Goal: Transaction & Acquisition: Purchase product/service

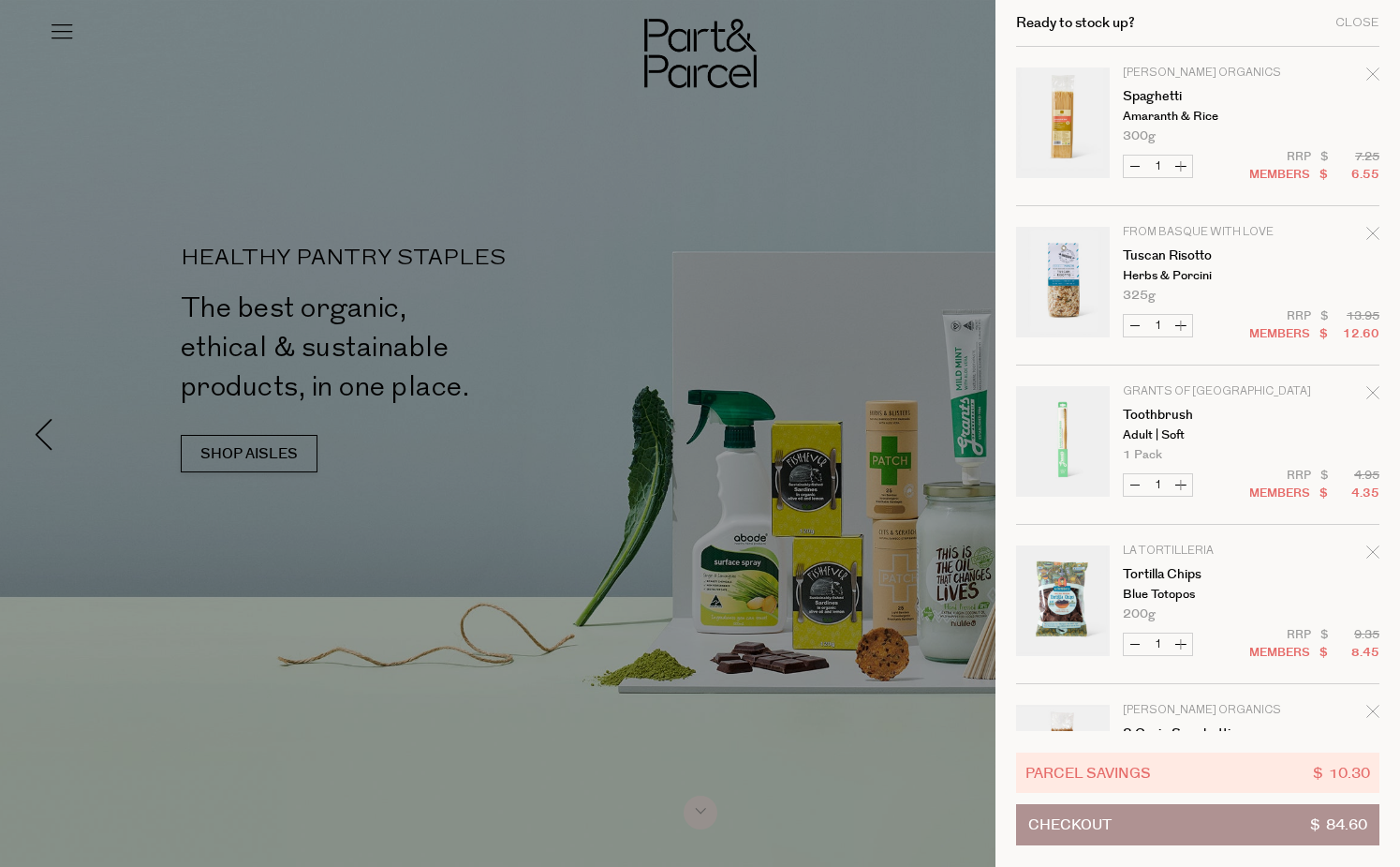
click at [1366, 73] on icon "Remove Spaghetti" at bounding box center [1373, 74] width 13 height 13
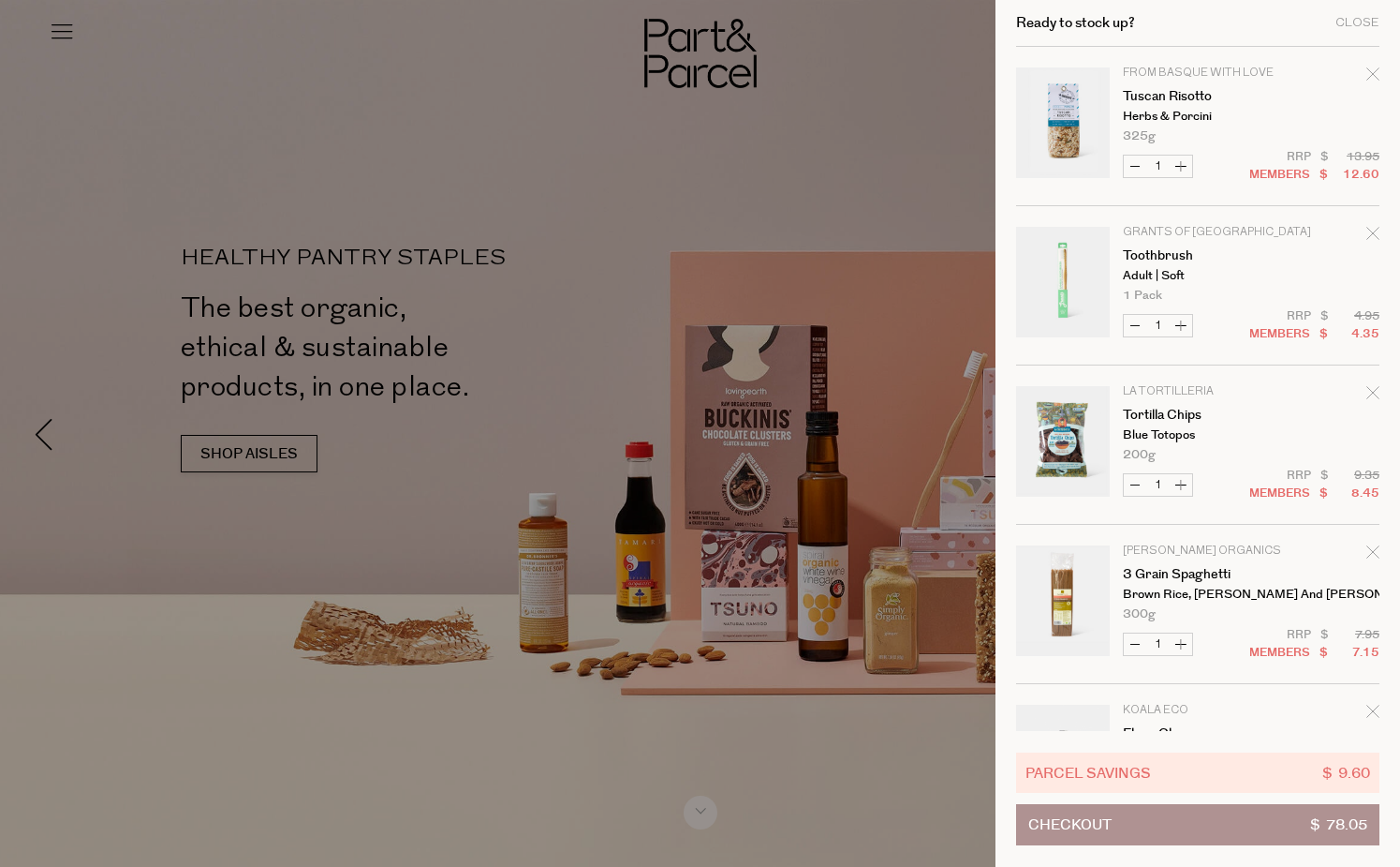
click at [1372, 75] on icon "Remove Tuscan Risotto" at bounding box center [1373, 74] width 13 height 13
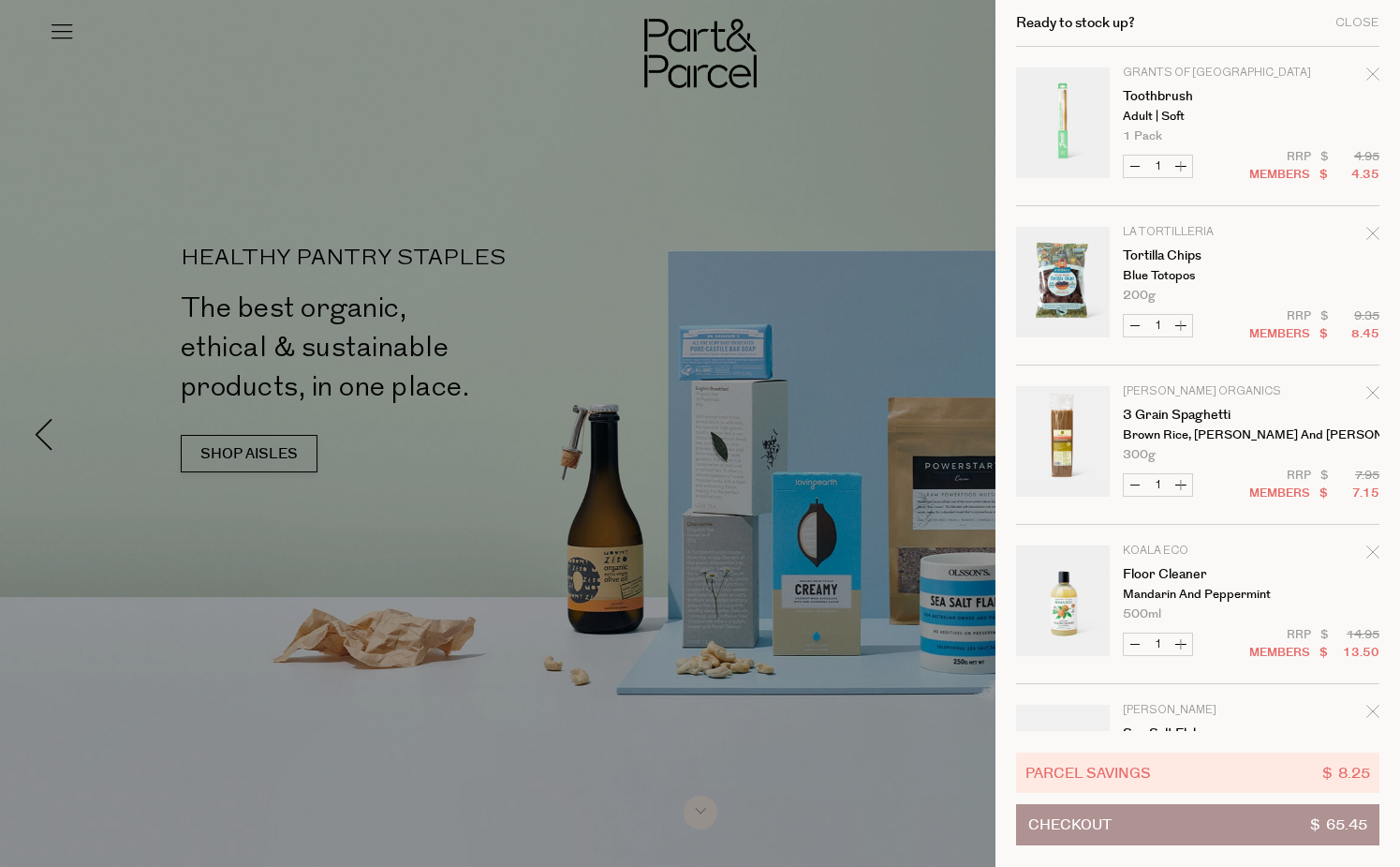
click at [1368, 70] on icon "Remove Toothbrush" at bounding box center [1373, 74] width 13 height 13
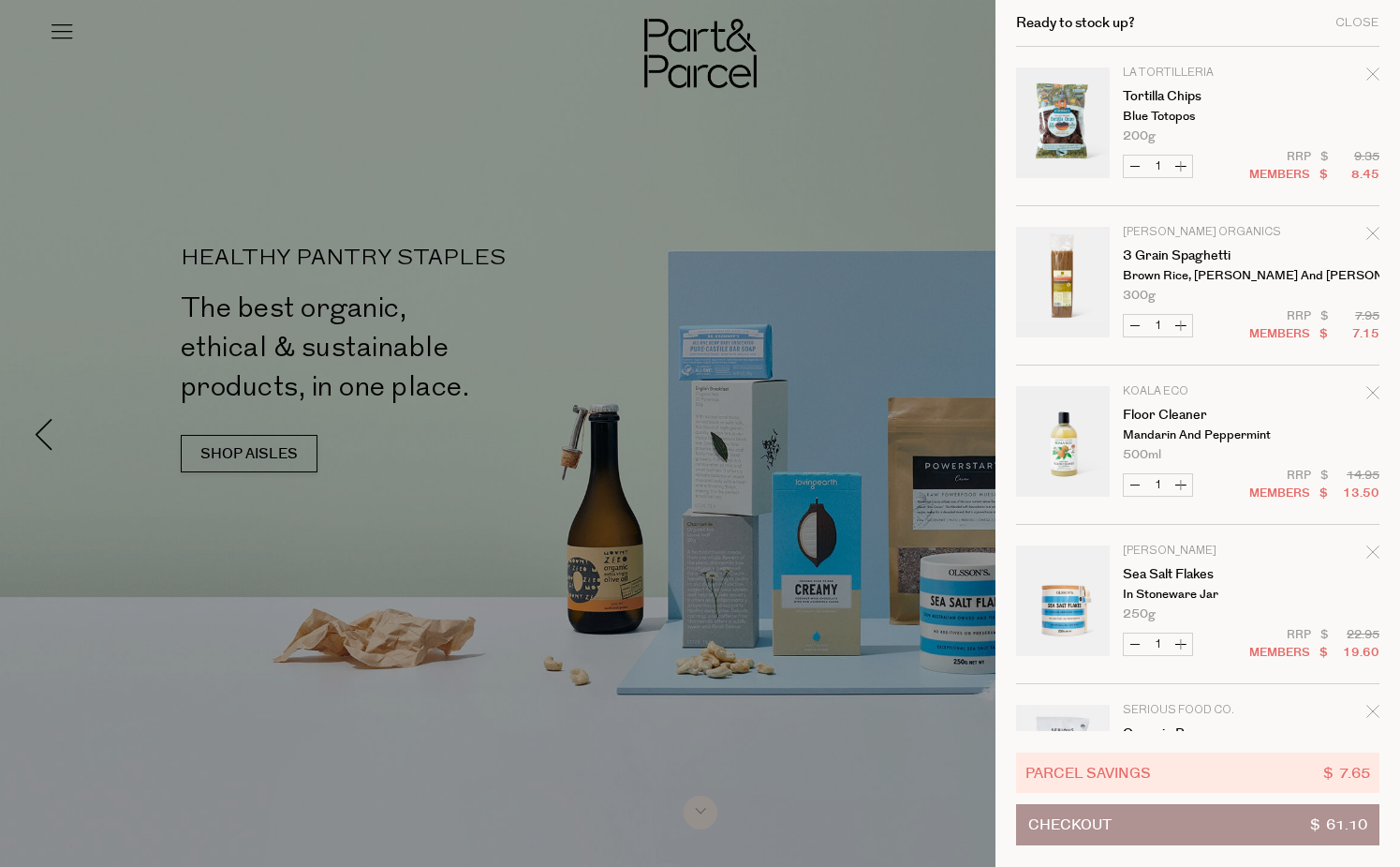
click at [1368, 70] on icon "Remove Tortilla Chips" at bounding box center [1373, 74] width 13 height 13
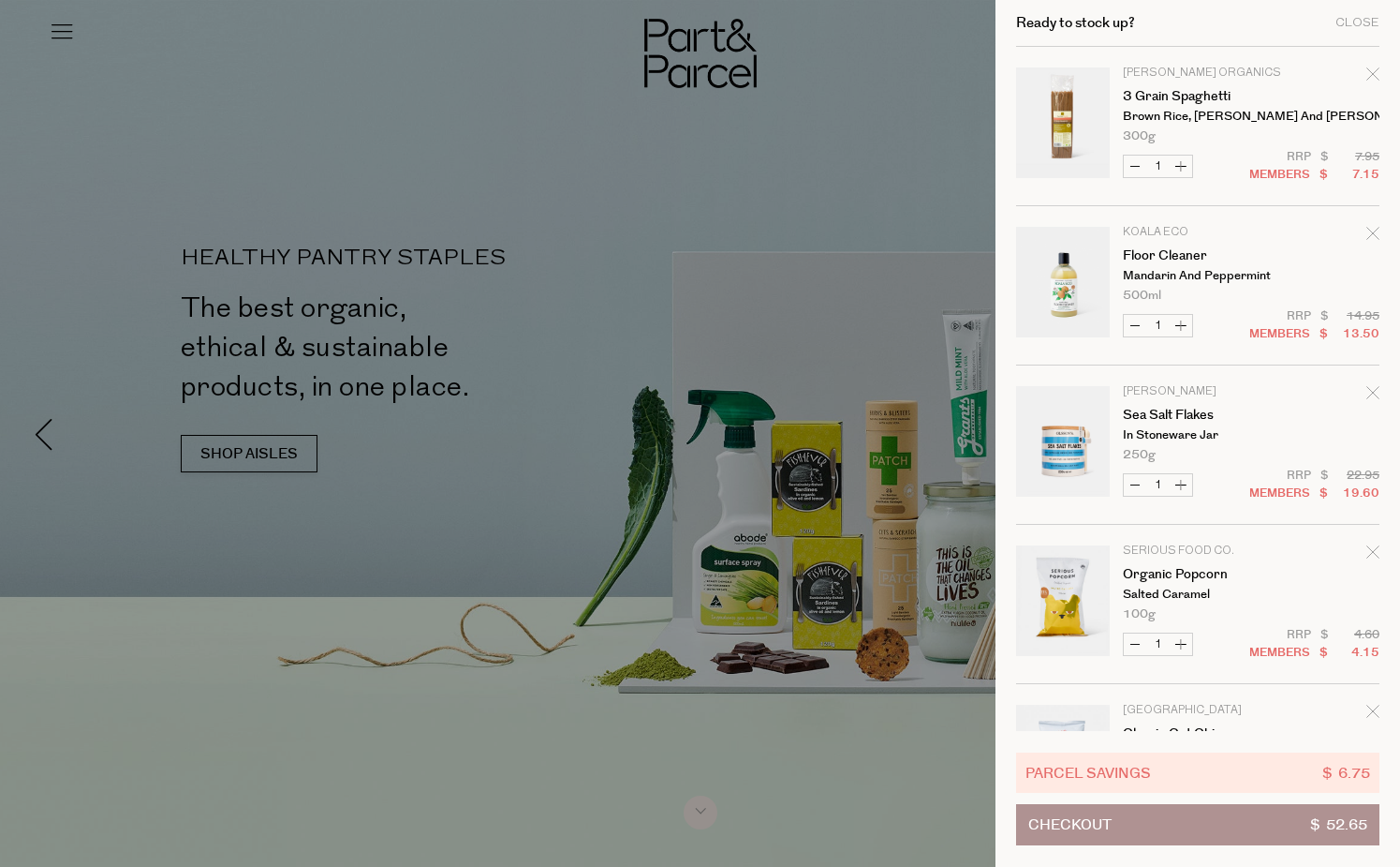
click at [1368, 70] on icon "Remove 3 Grain Spaghetti" at bounding box center [1373, 74] width 13 height 13
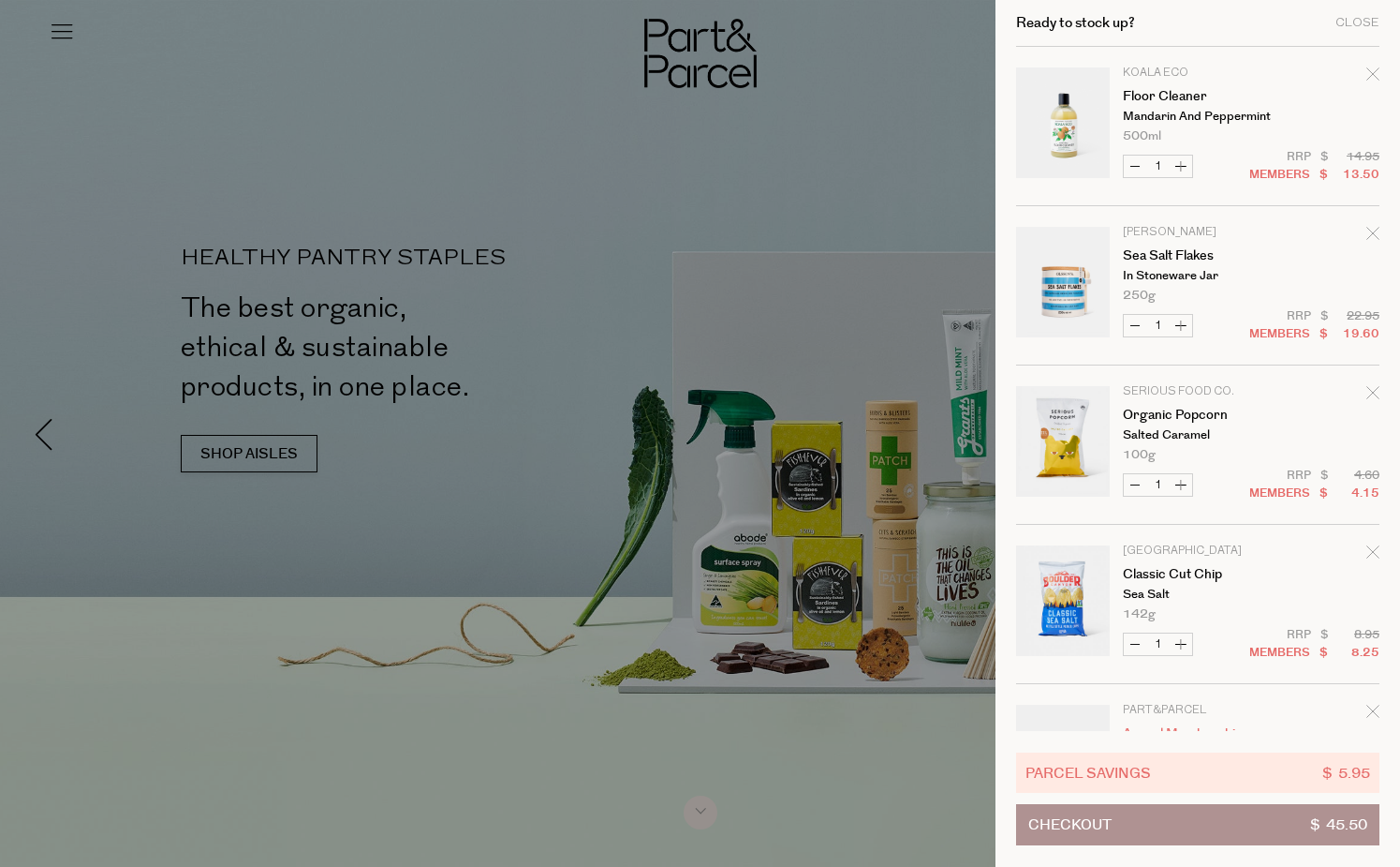
click at [1368, 70] on icon "Remove Floor Cleaner" at bounding box center [1373, 74] width 13 height 13
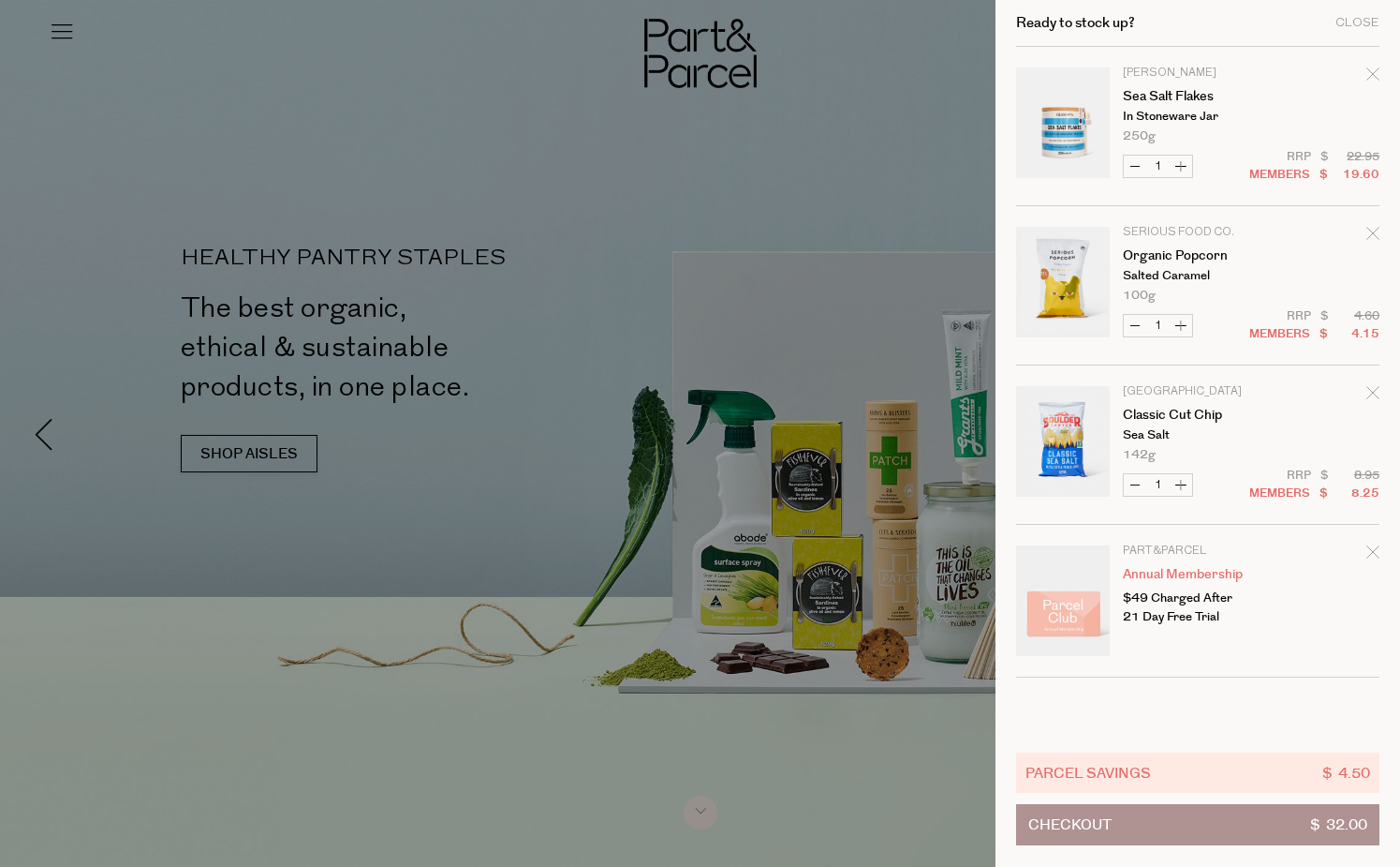
click at [1368, 70] on icon "Remove Sea Salt Flakes" at bounding box center [1372, 73] width 12 height 12
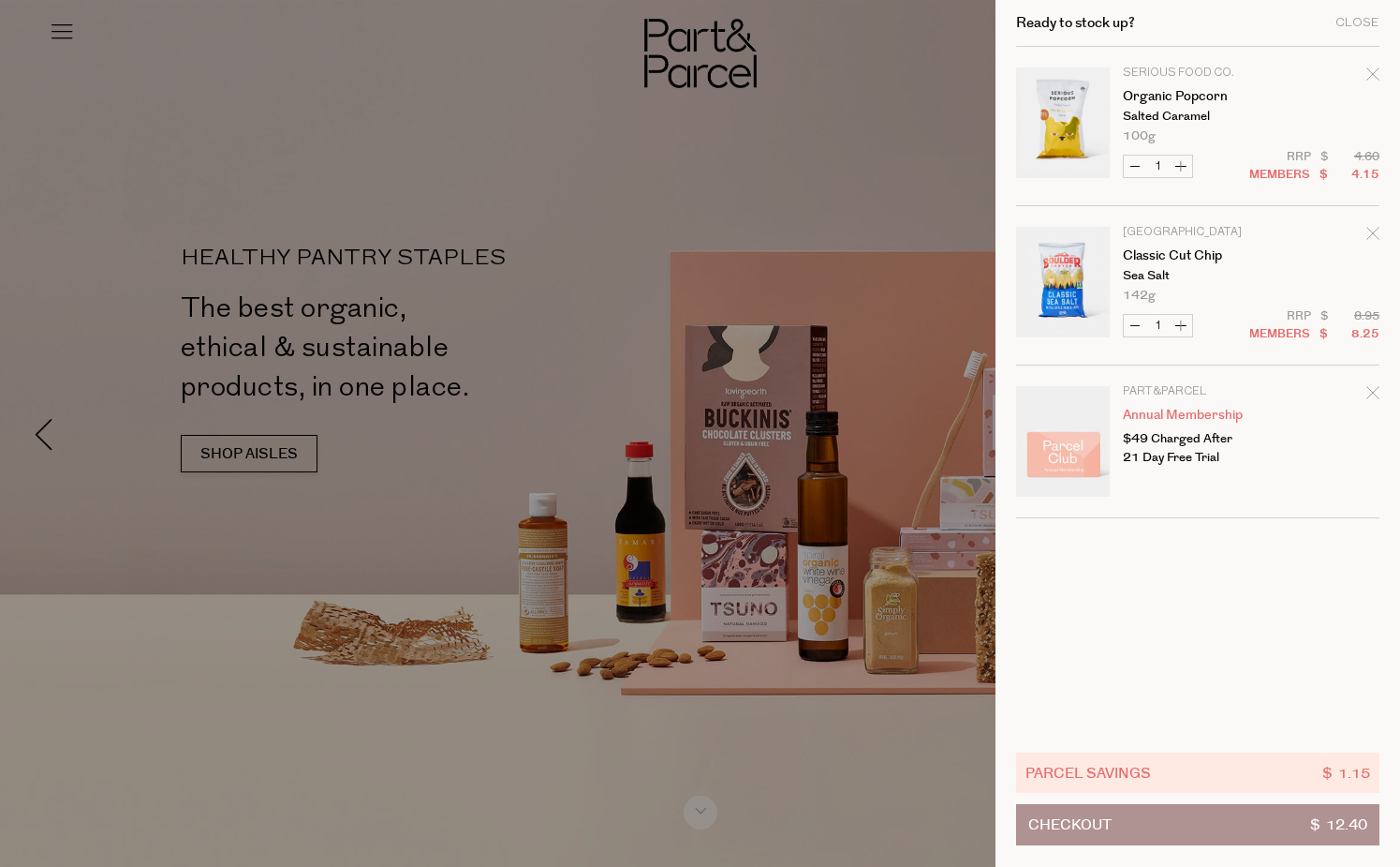
click at [1368, 70] on icon "Remove Organic Popcorn" at bounding box center [1372, 73] width 12 height 12
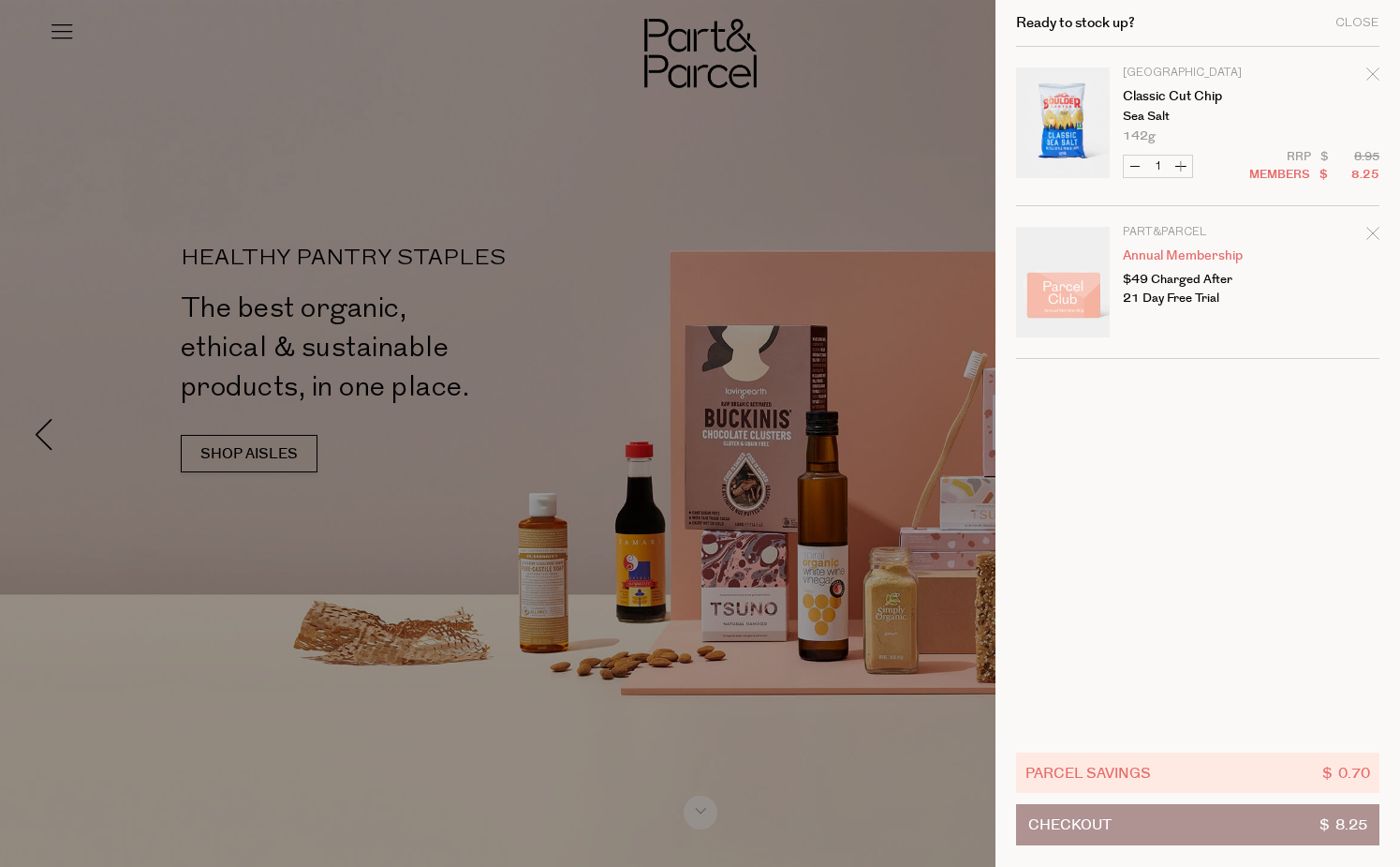
click at [1368, 70] on icon "Remove Classic Cut Chip" at bounding box center [1372, 73] width 12 height 12
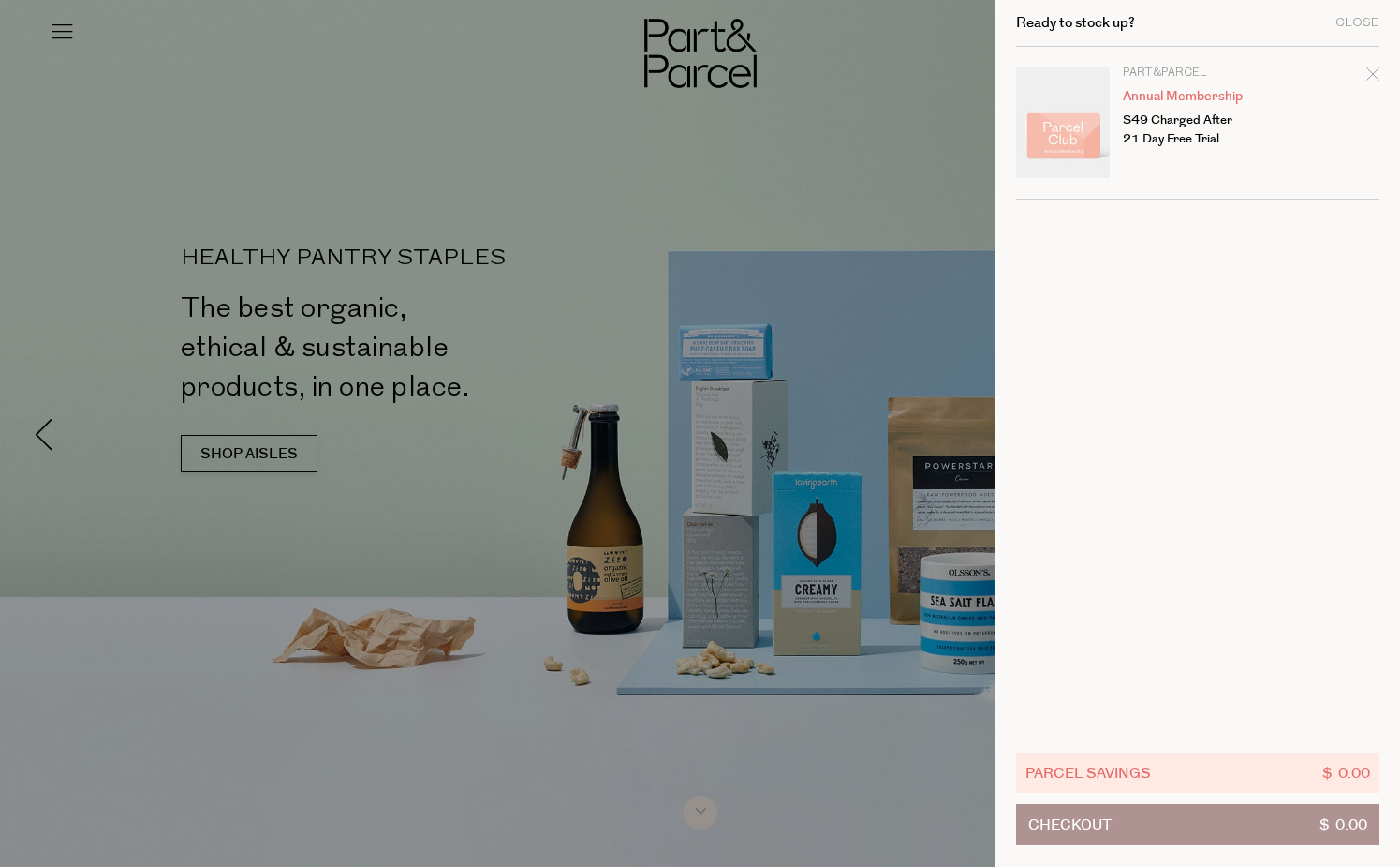
click at [134, 92] on div at bounding box center [700, 433] width 1400 height 867
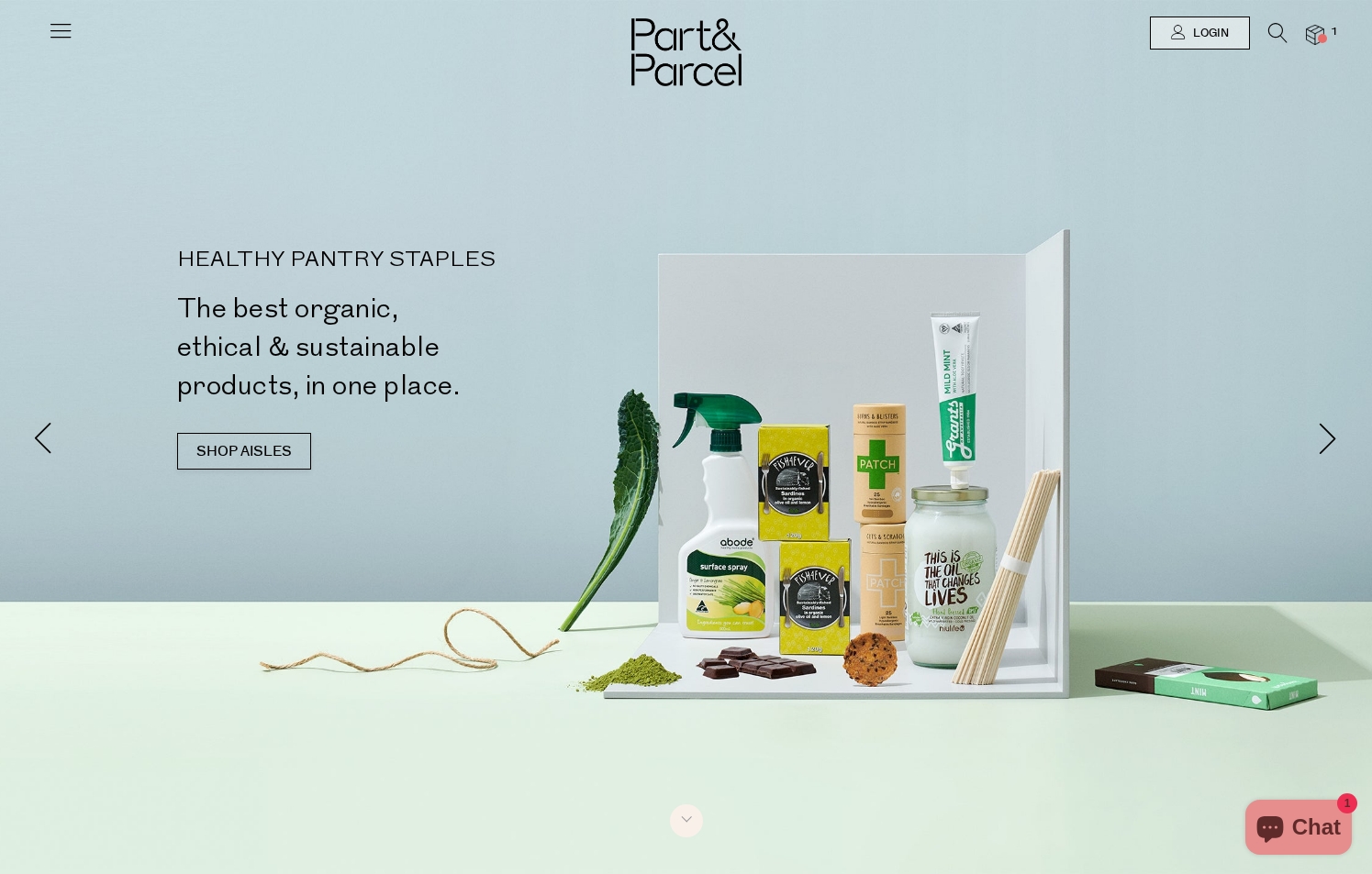
click at [1312, 31] on img at bounding box center [1315, 35] width 19 height 21
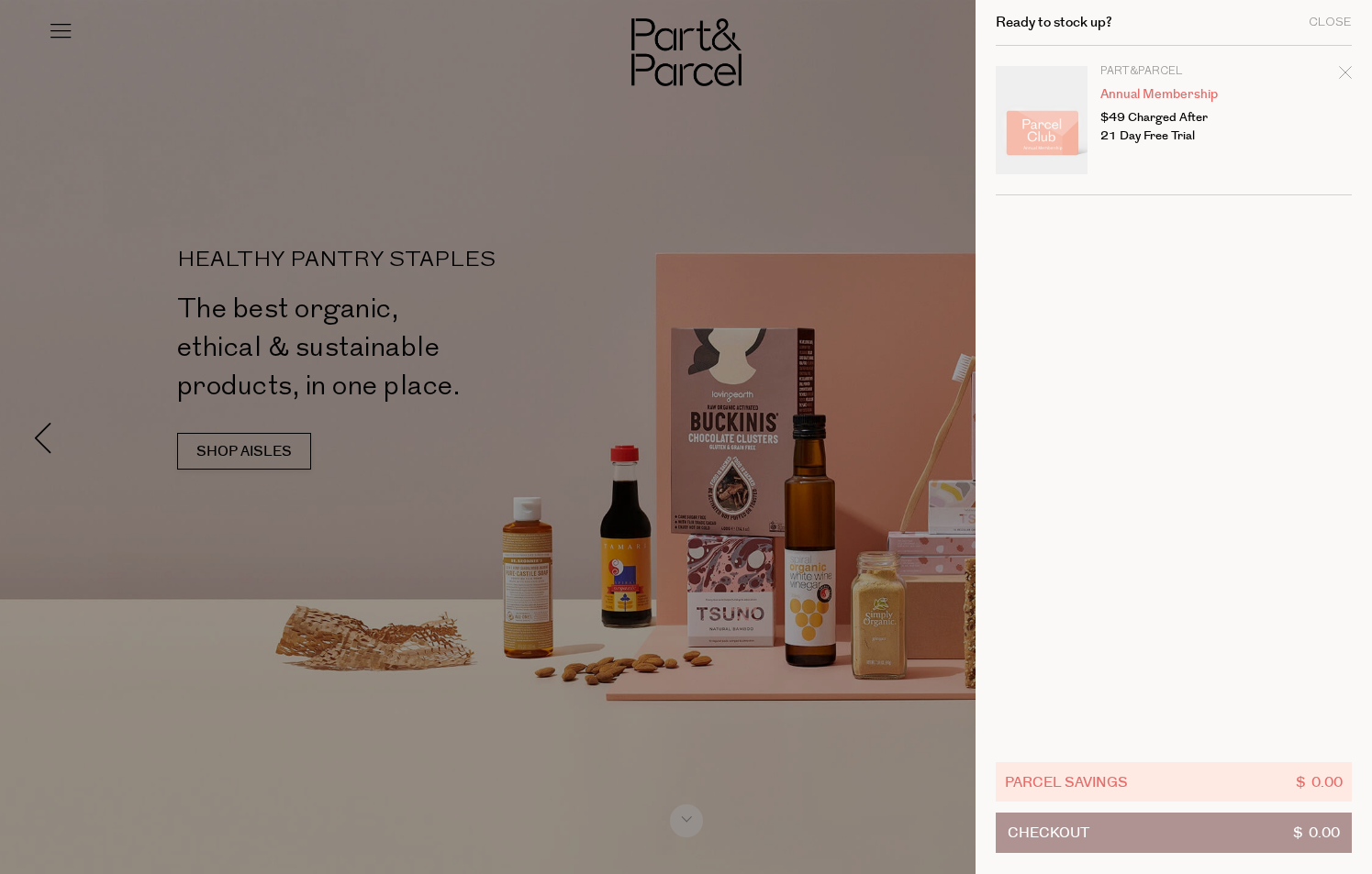
click at [1347, 71] on icon "Remove Annual Membership" at bounding box center [1344, 71] width 12 height 12
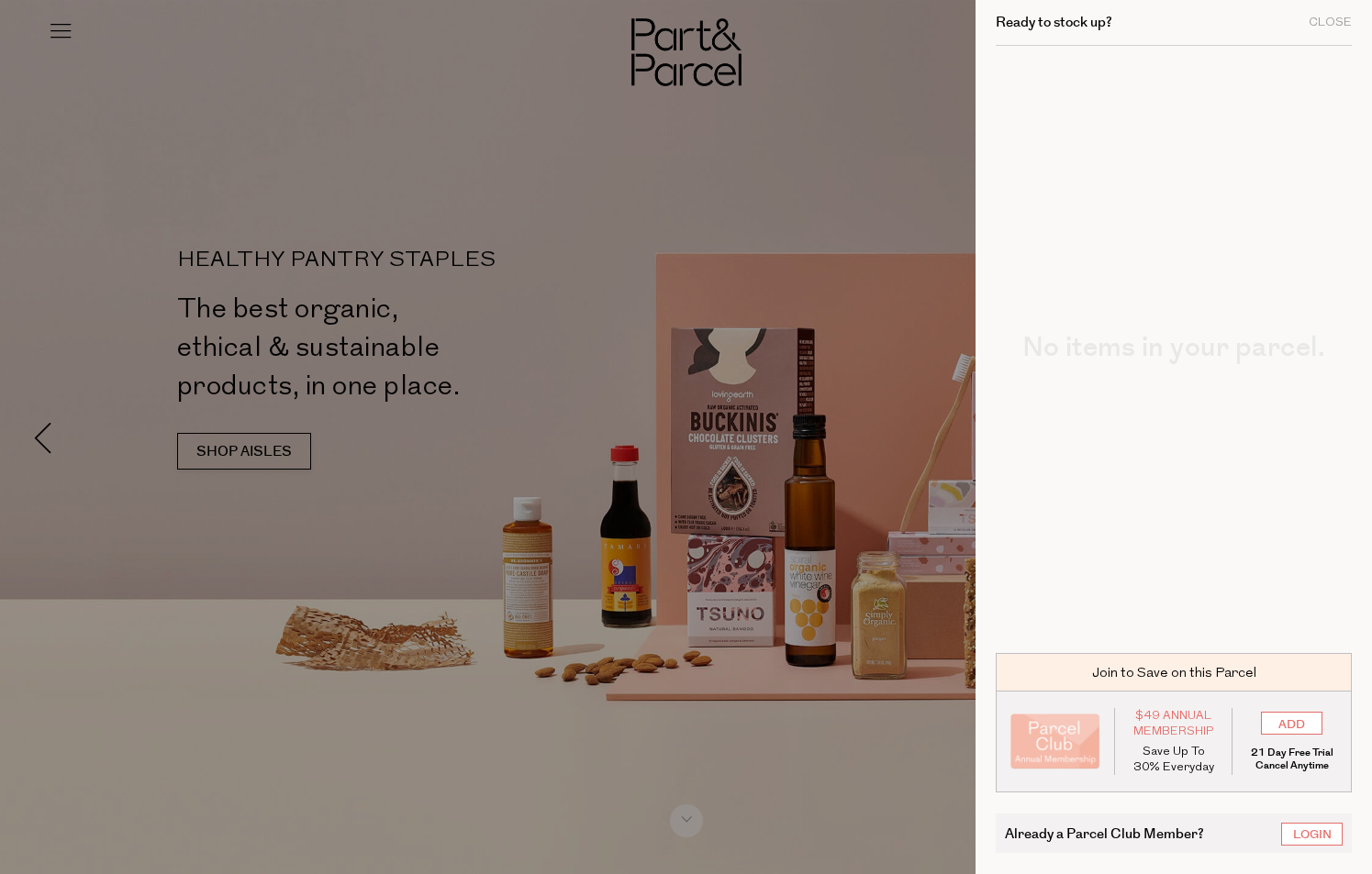
click at [858, 182] on div at bounding box center [686, 437] width 1372 height 874
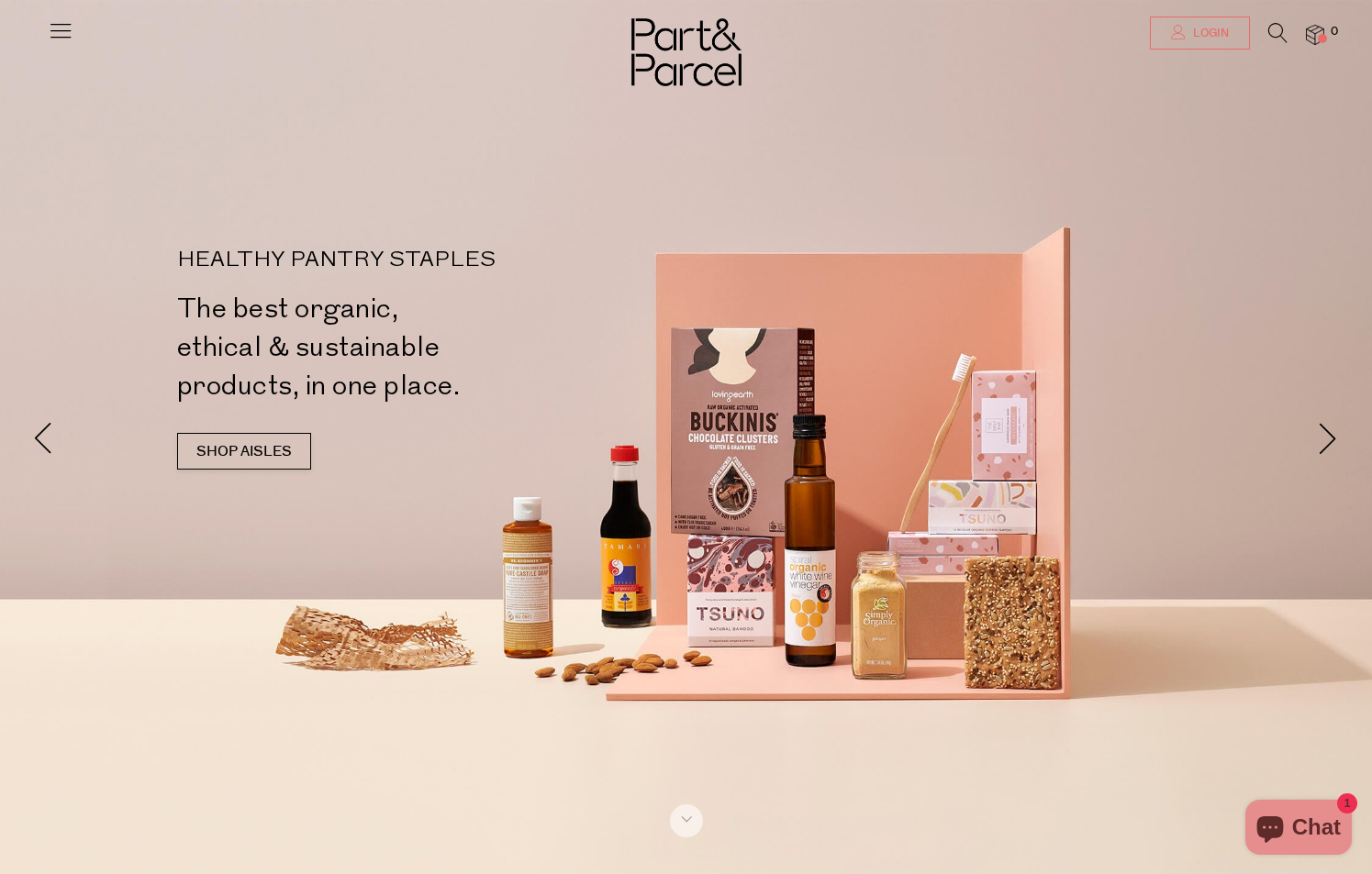
click at [1190, 43] on link "Login" at bounding box center [1200, 33] width 100 height 33
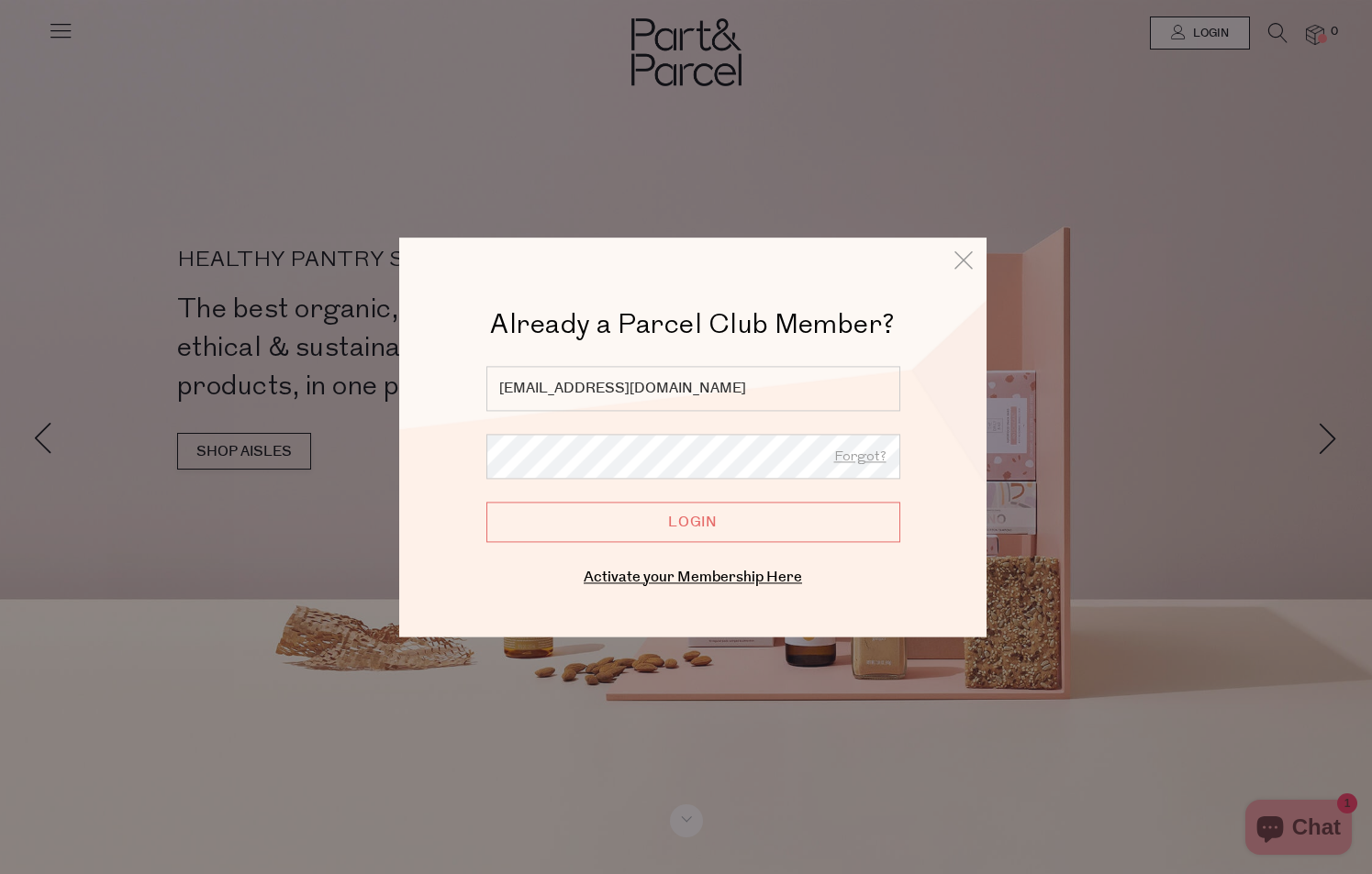
type input "interiordesign.natasha@gmail.com"
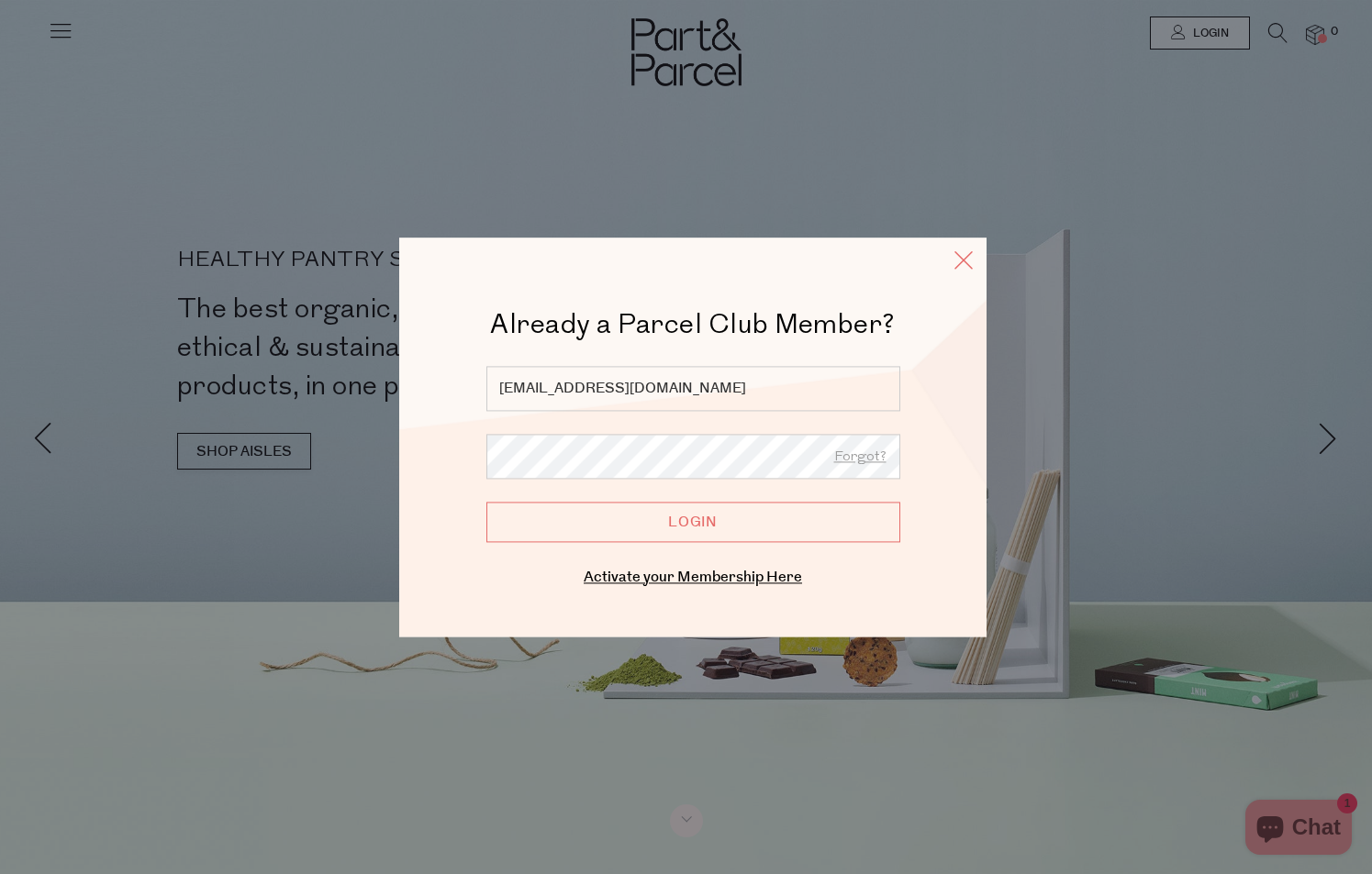
click at [961, 257] on icon at bounding box center [964, 260] width 28 height 27
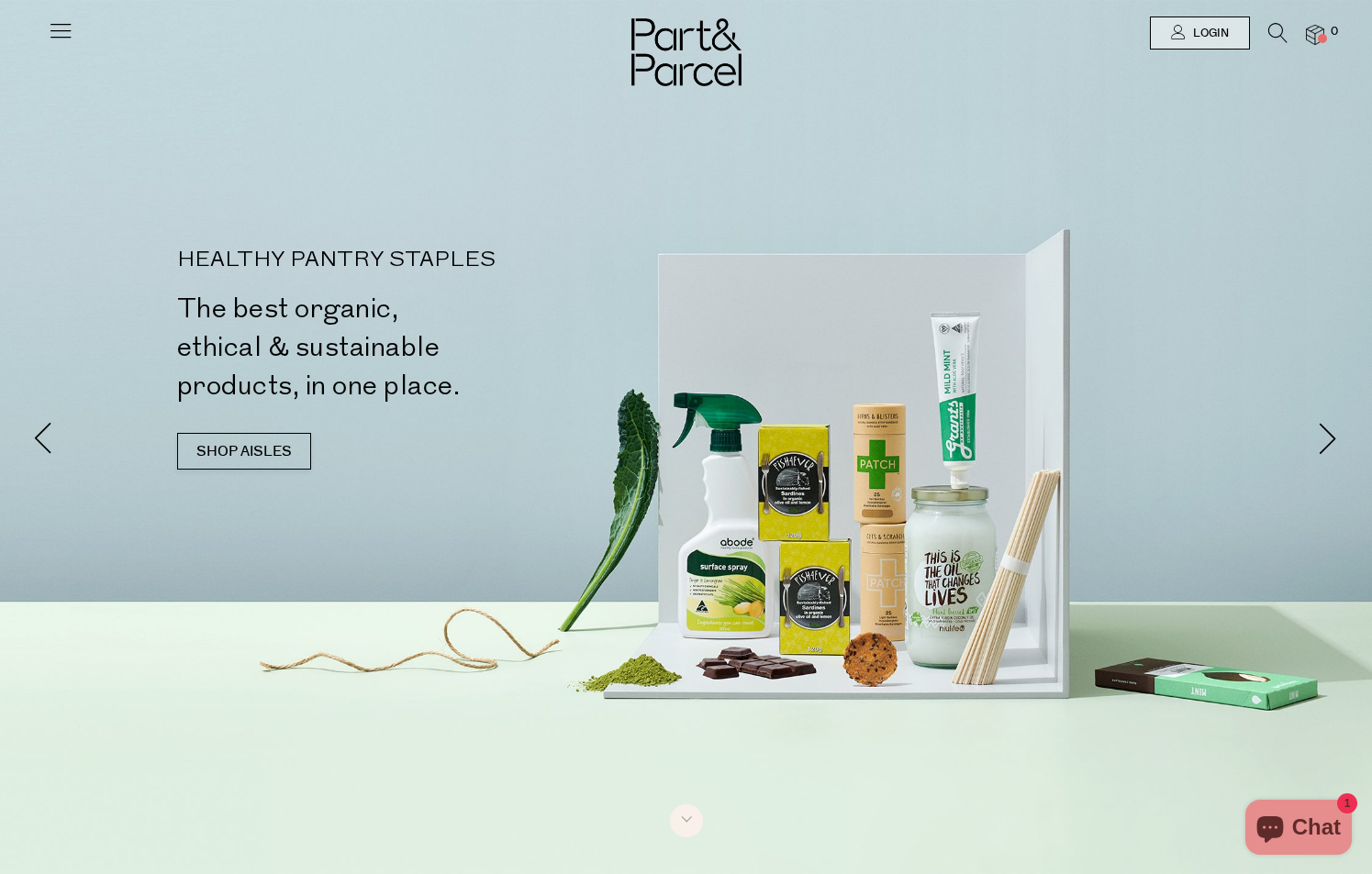
click at [1324, 32] on img at bounding box center [1315, 35] width 19 height 21
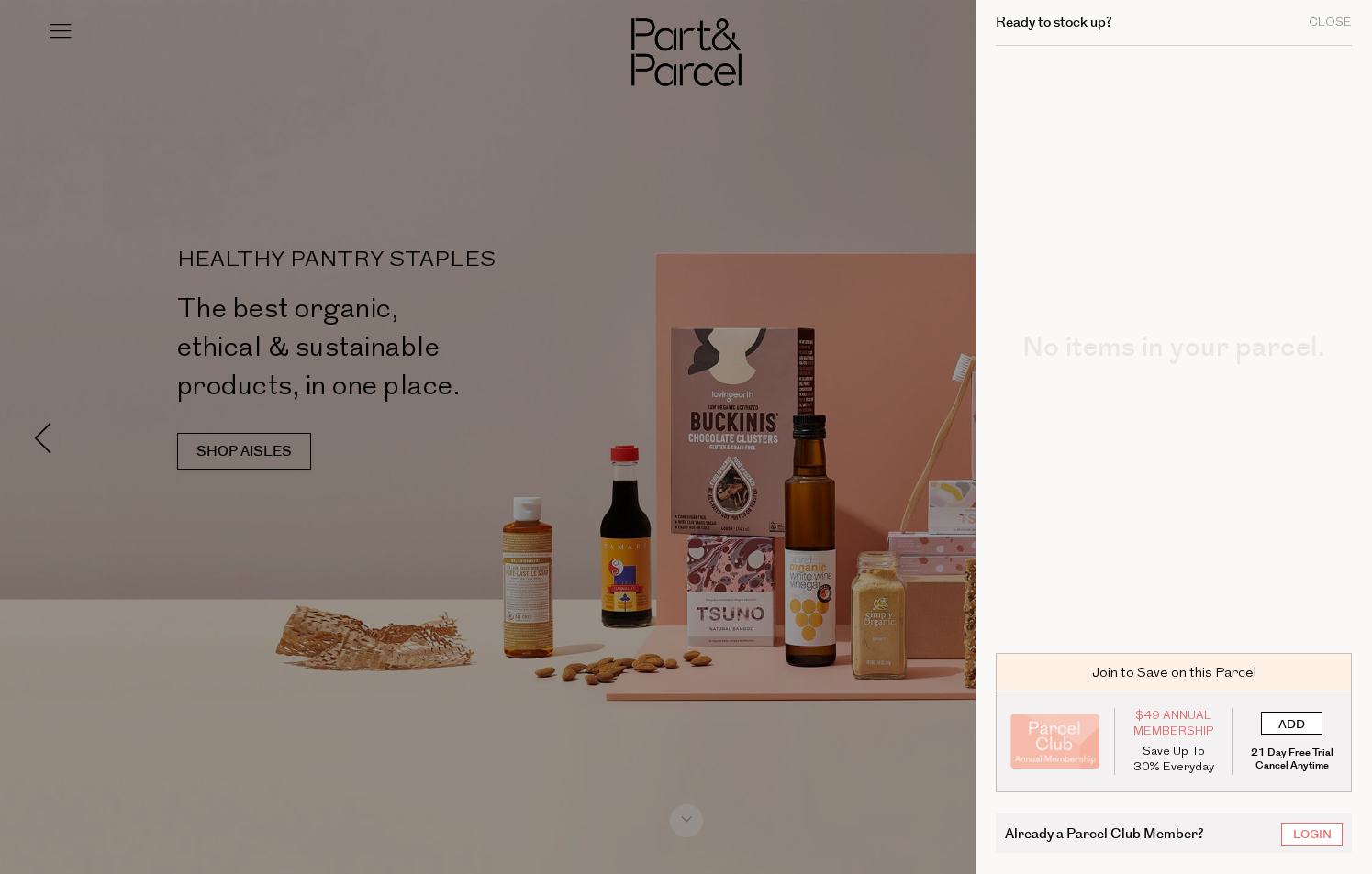
click at [1275, 726] on input "ADD" at bounding box center [1291, 723] width 61 height 23
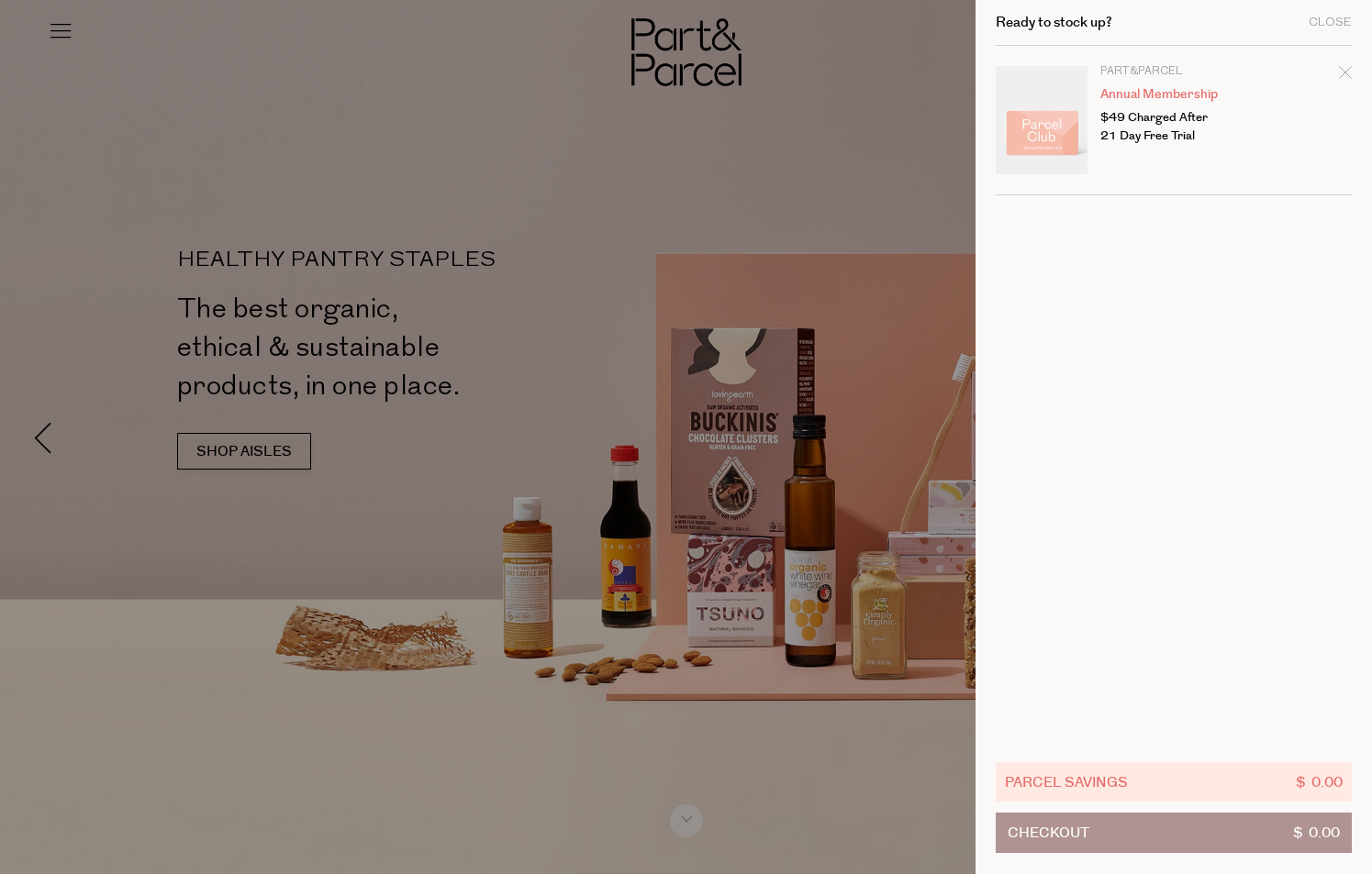
click at [237, 2] on div at bounding box center [686, 437] width 1372 height 874
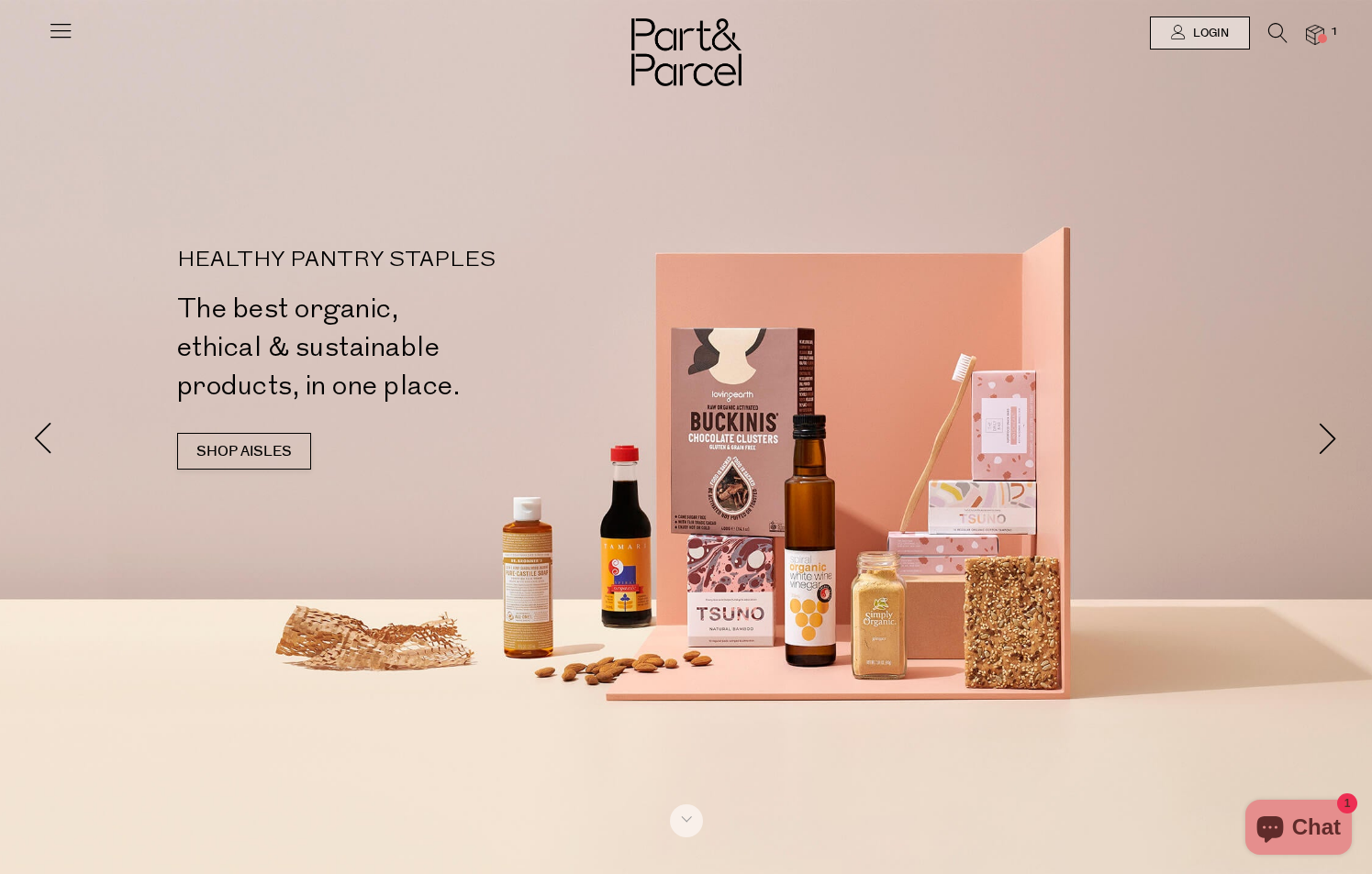
click at [62, 15] on div at bounding box center [60, 25] width 26 height 51
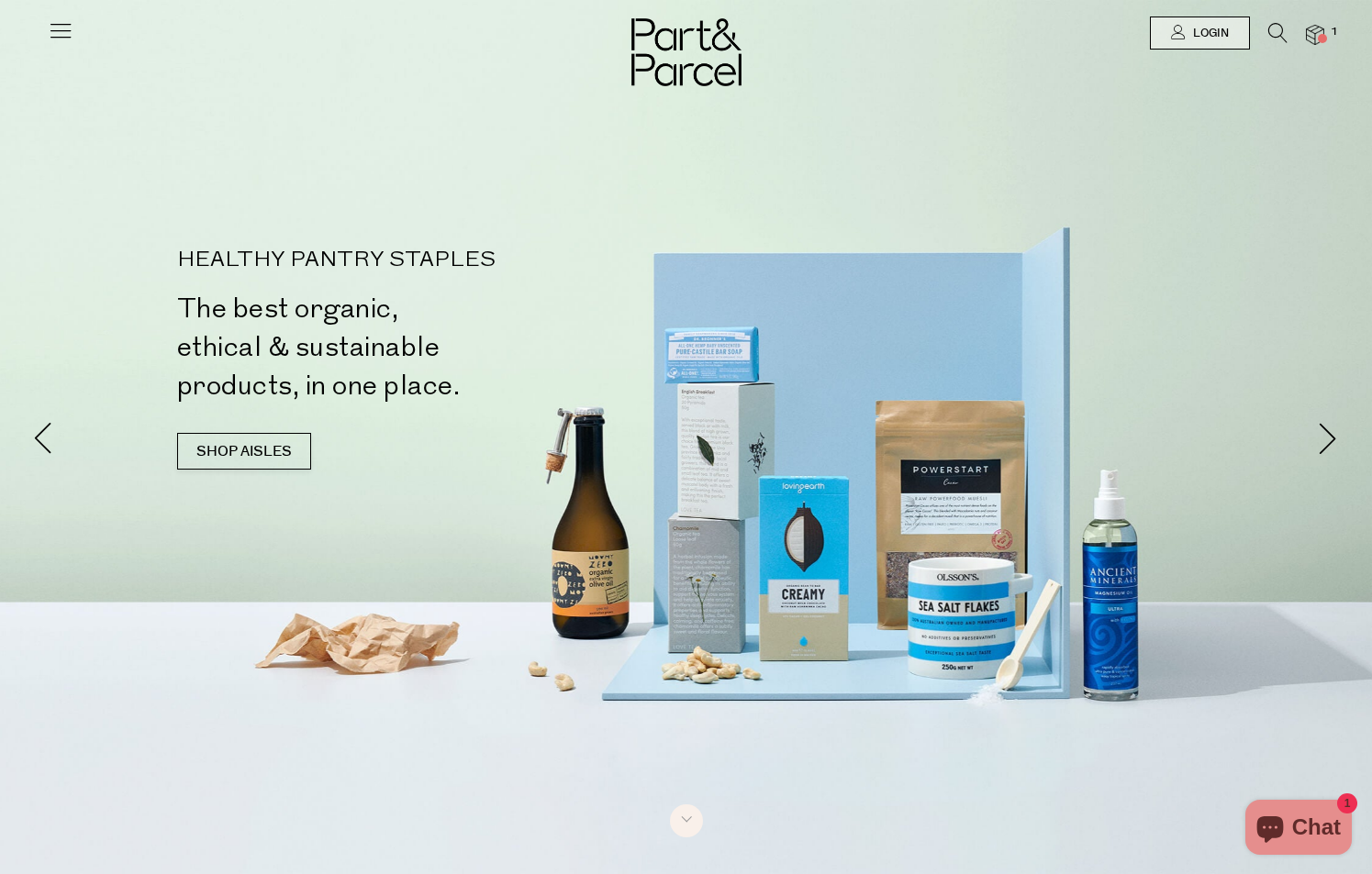
click at [58, 33] on icon at bounding box center [60, 31] width 26 height 26
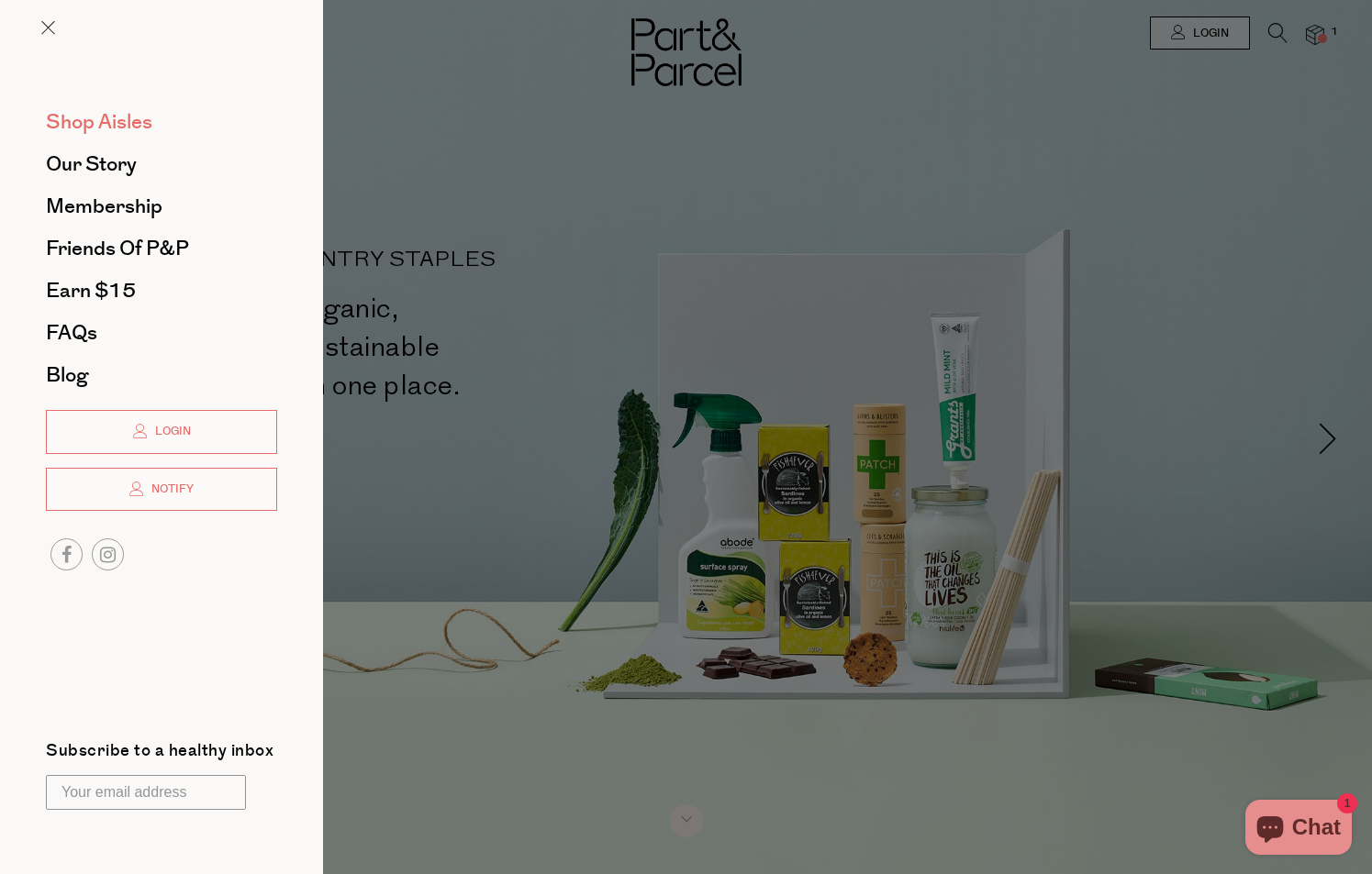
click at [123, 122] on span "Shop Aisles" at bounding box center [98, 122] width 107 height 30
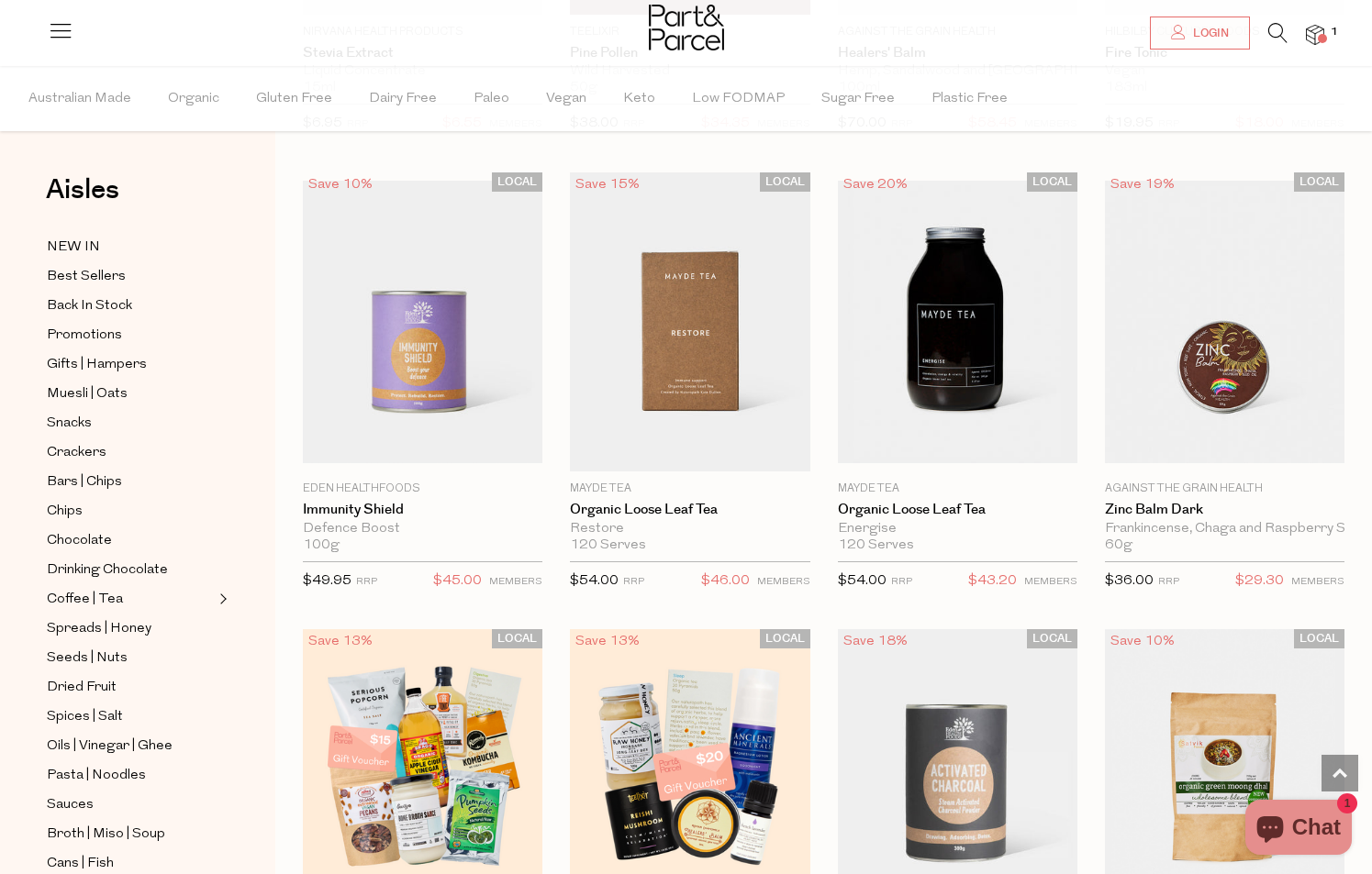
scroll to position [4601, 0]
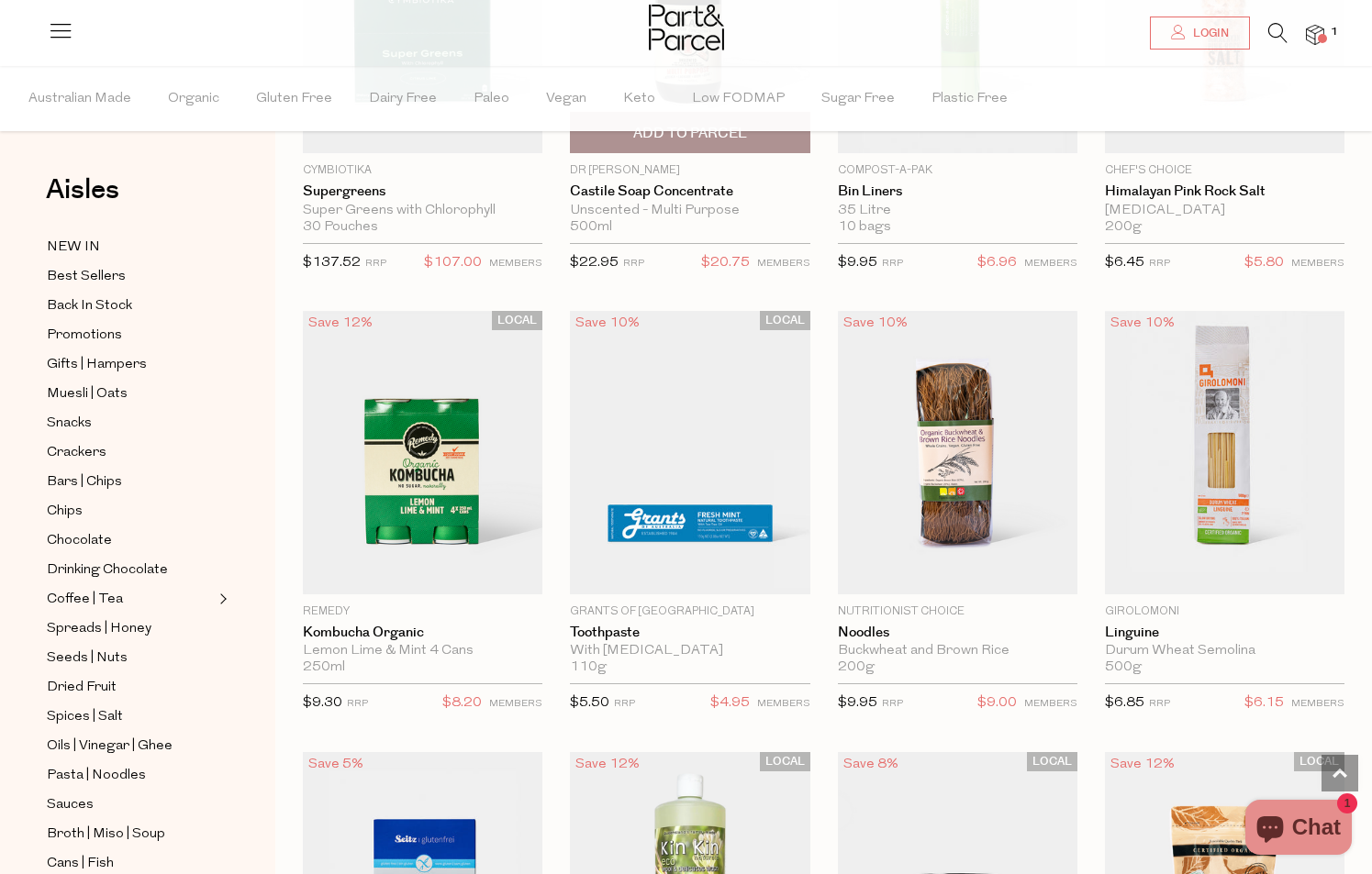
scroll to position [9231, 0]
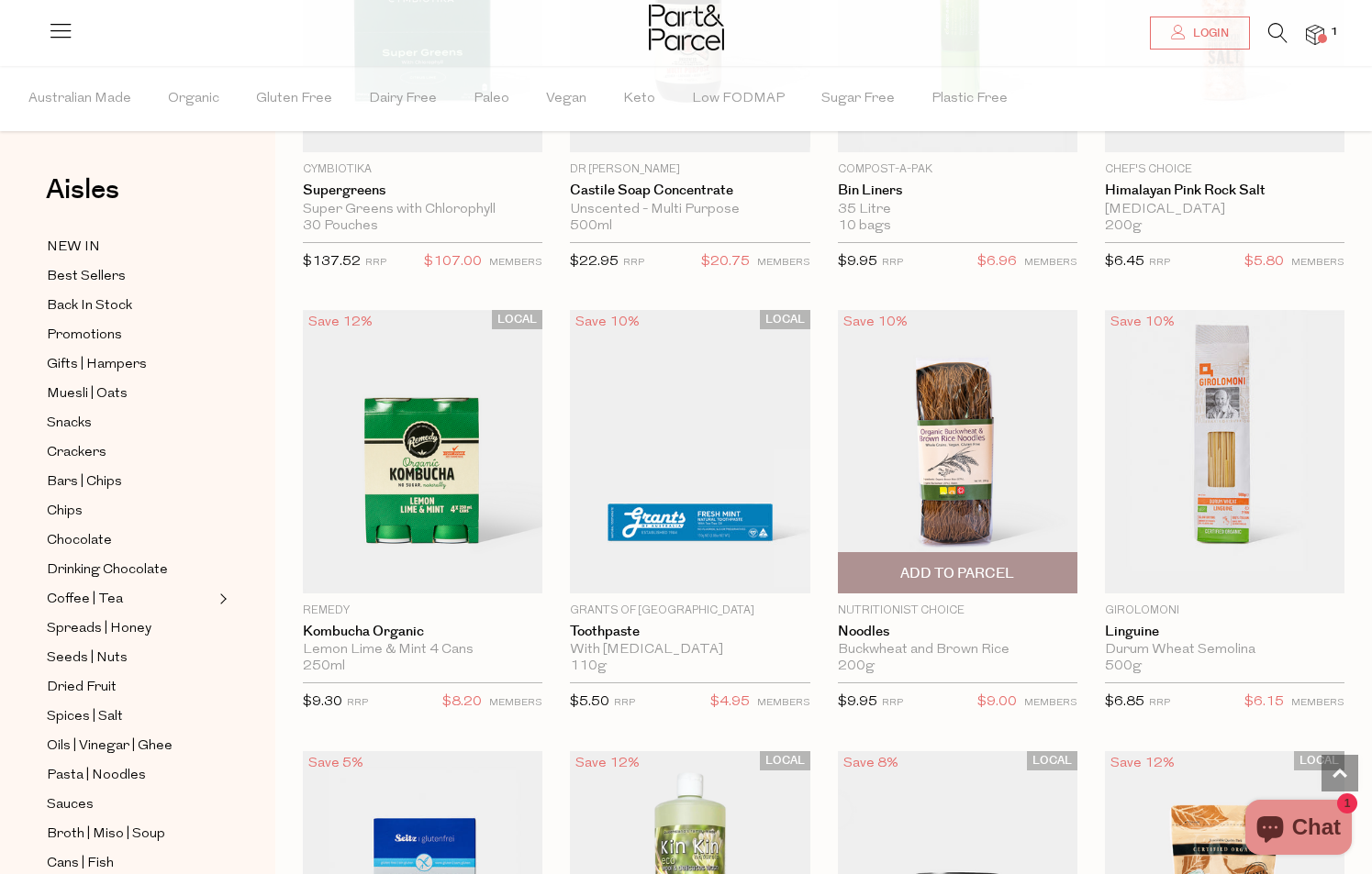
click at [938, 564] on span "Add To Parcel" at bounding box center [957, 573] width 114 height 19
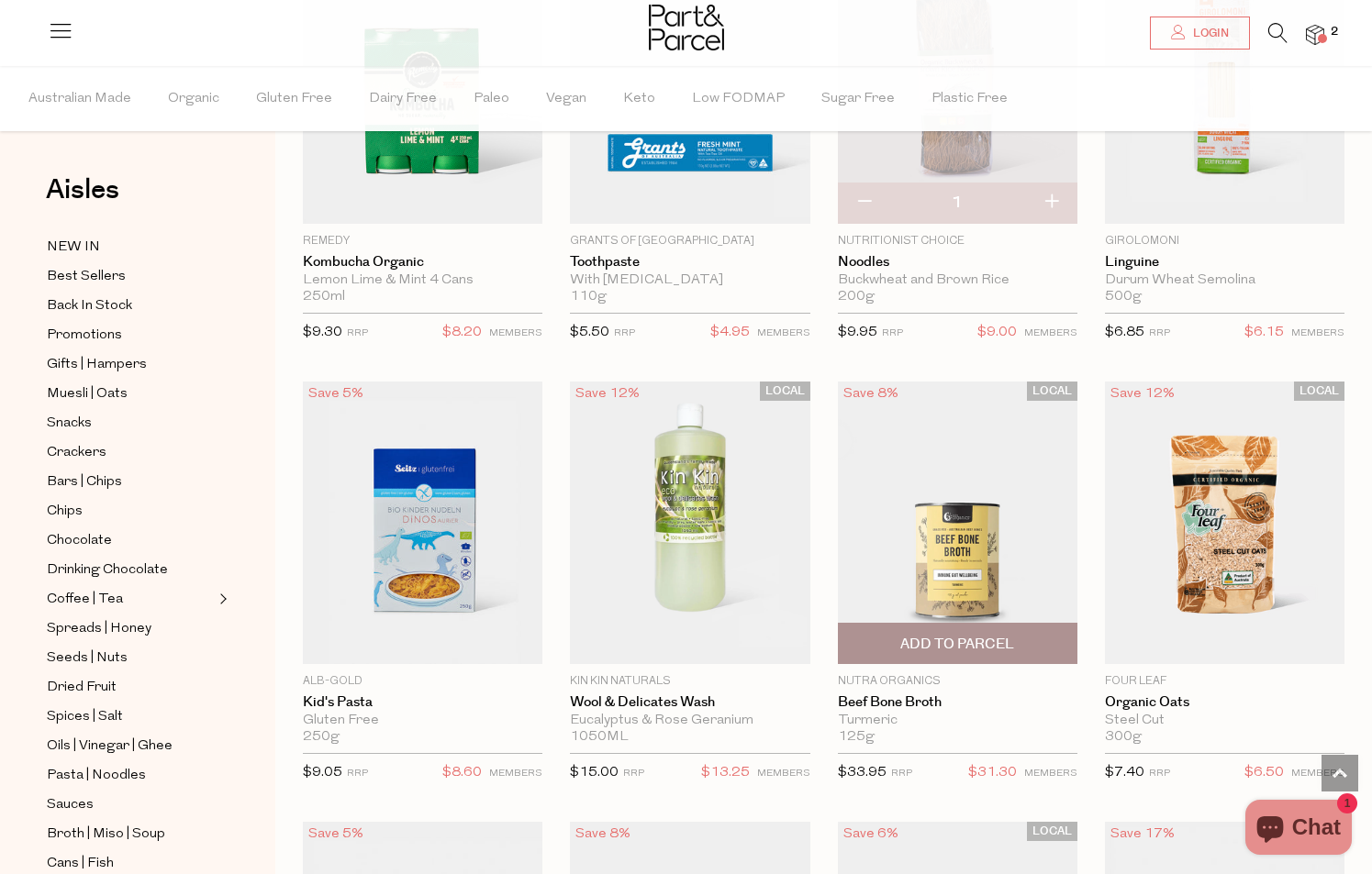
scroll to position [9590, 0]
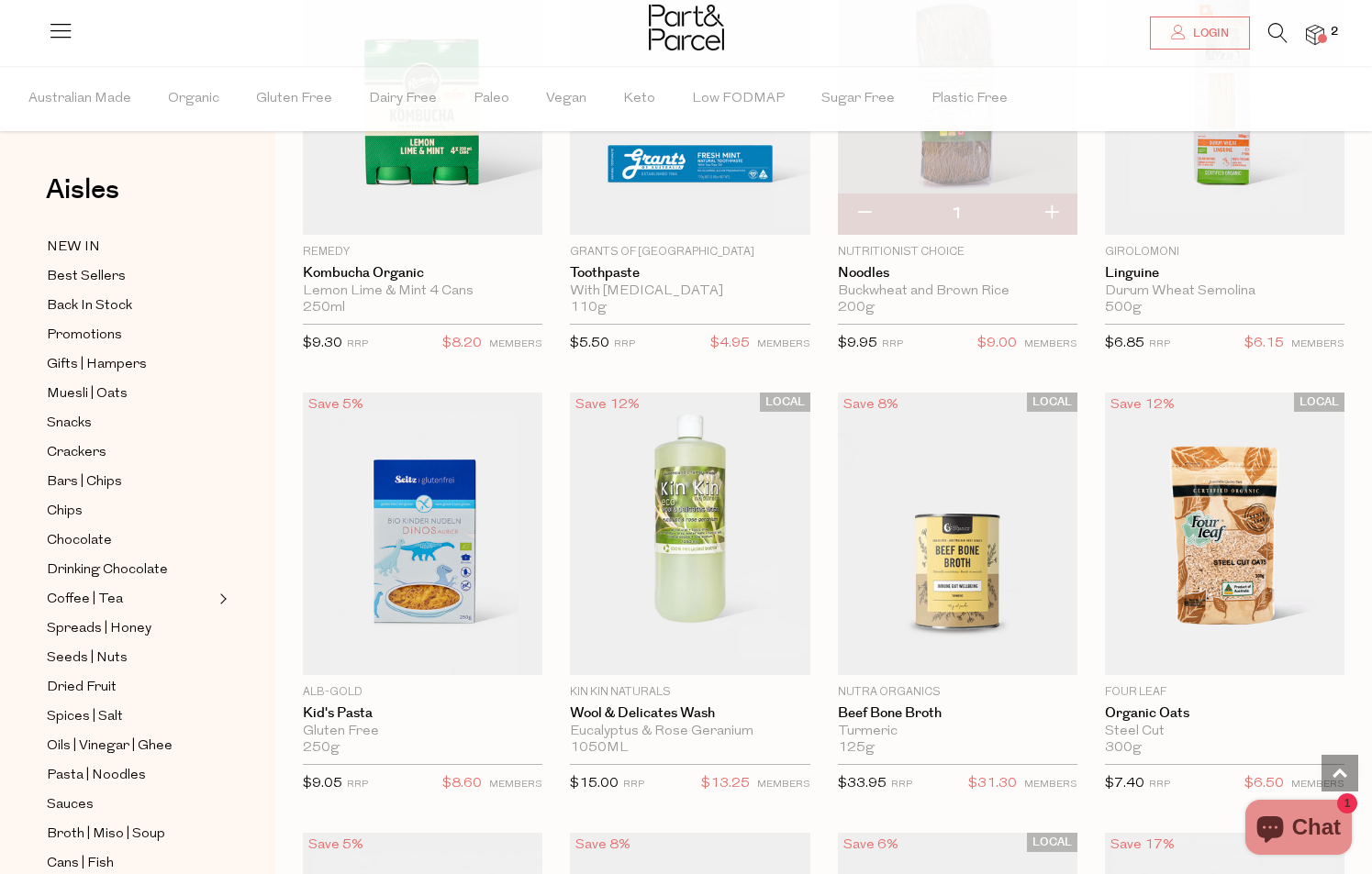
click at [1326, 21] on div at bounding box center [686, 30] width 1372 height 59
click at [1316, 36] on img at bounding box center [1315, 35] width 19 height 21
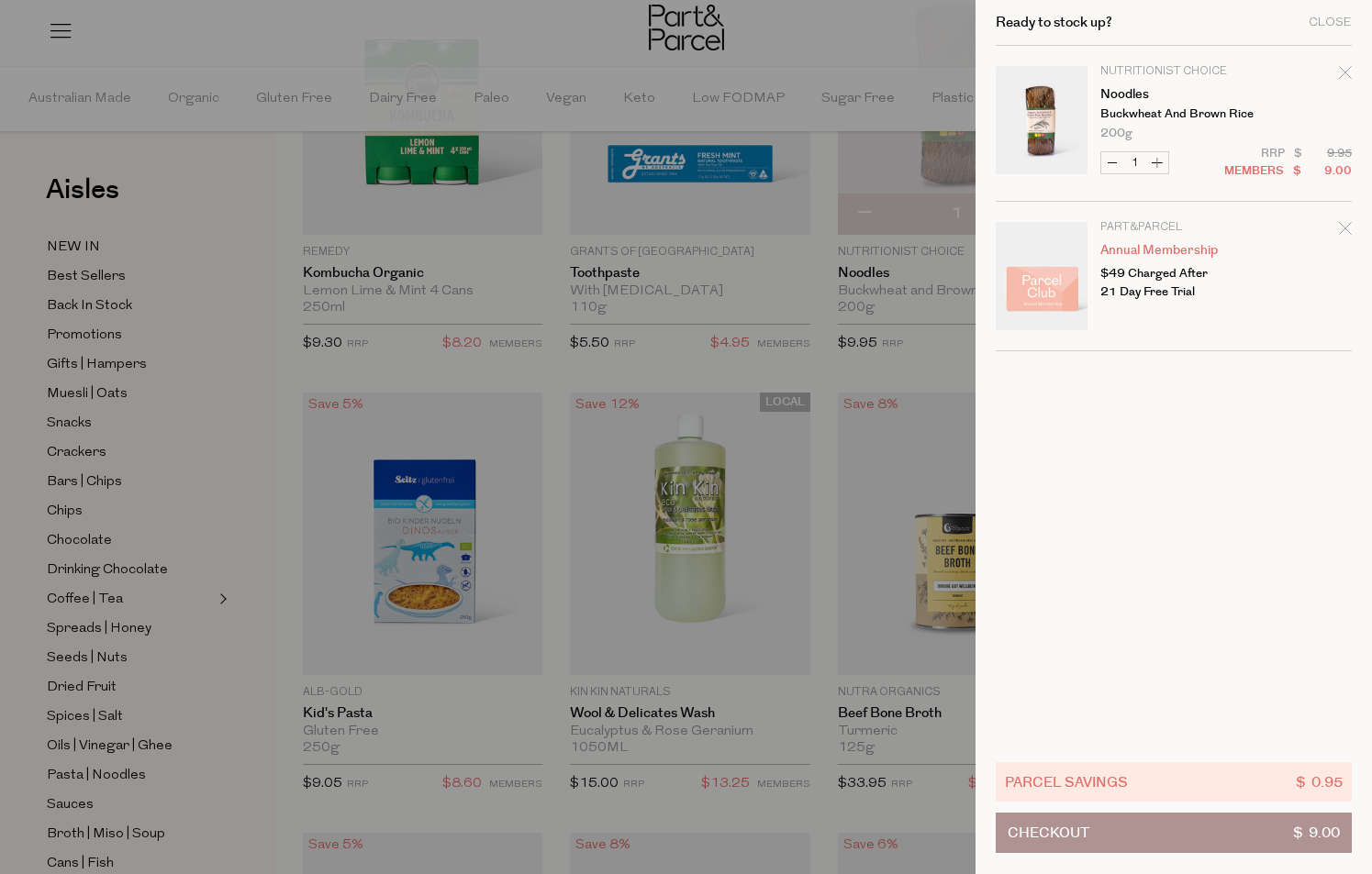
click at [1351, 68] on icon "Remove Noodles" at bounding box center [1345, 72] width 13 height 13
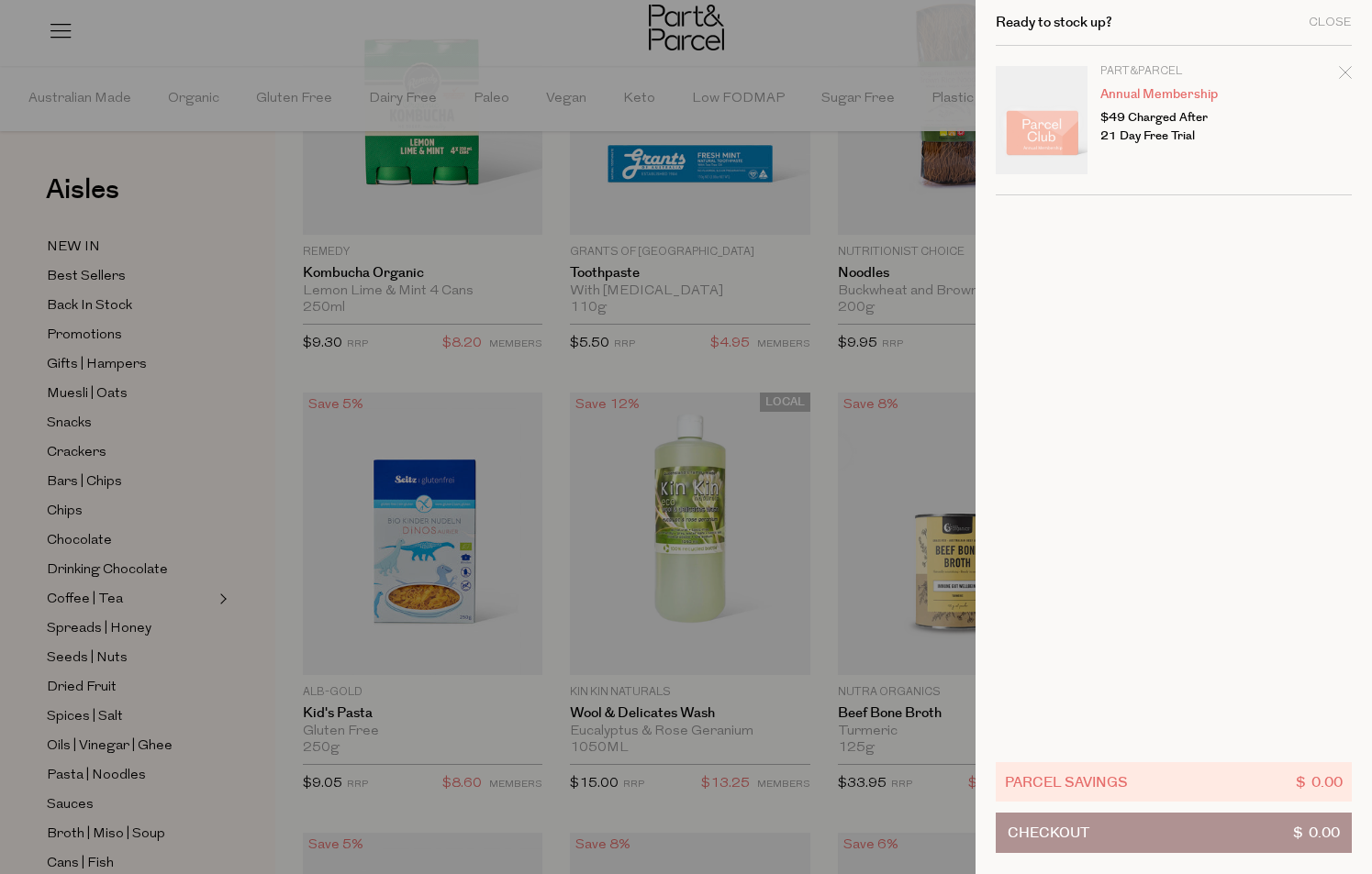
click at [872, 330] on div at bounding box center [686, 437] width 1372 height 874
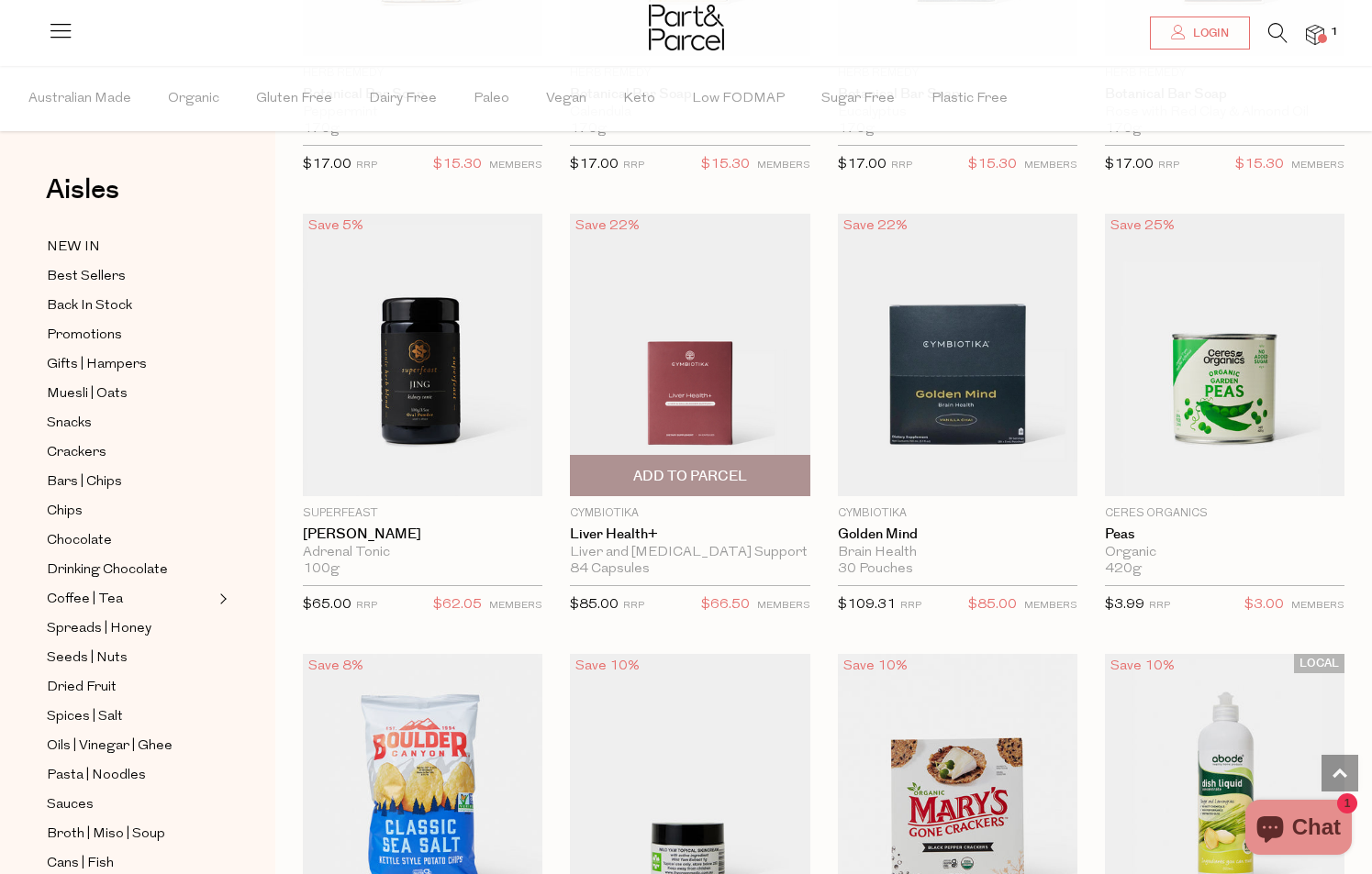
scroll to position [12072, 0]
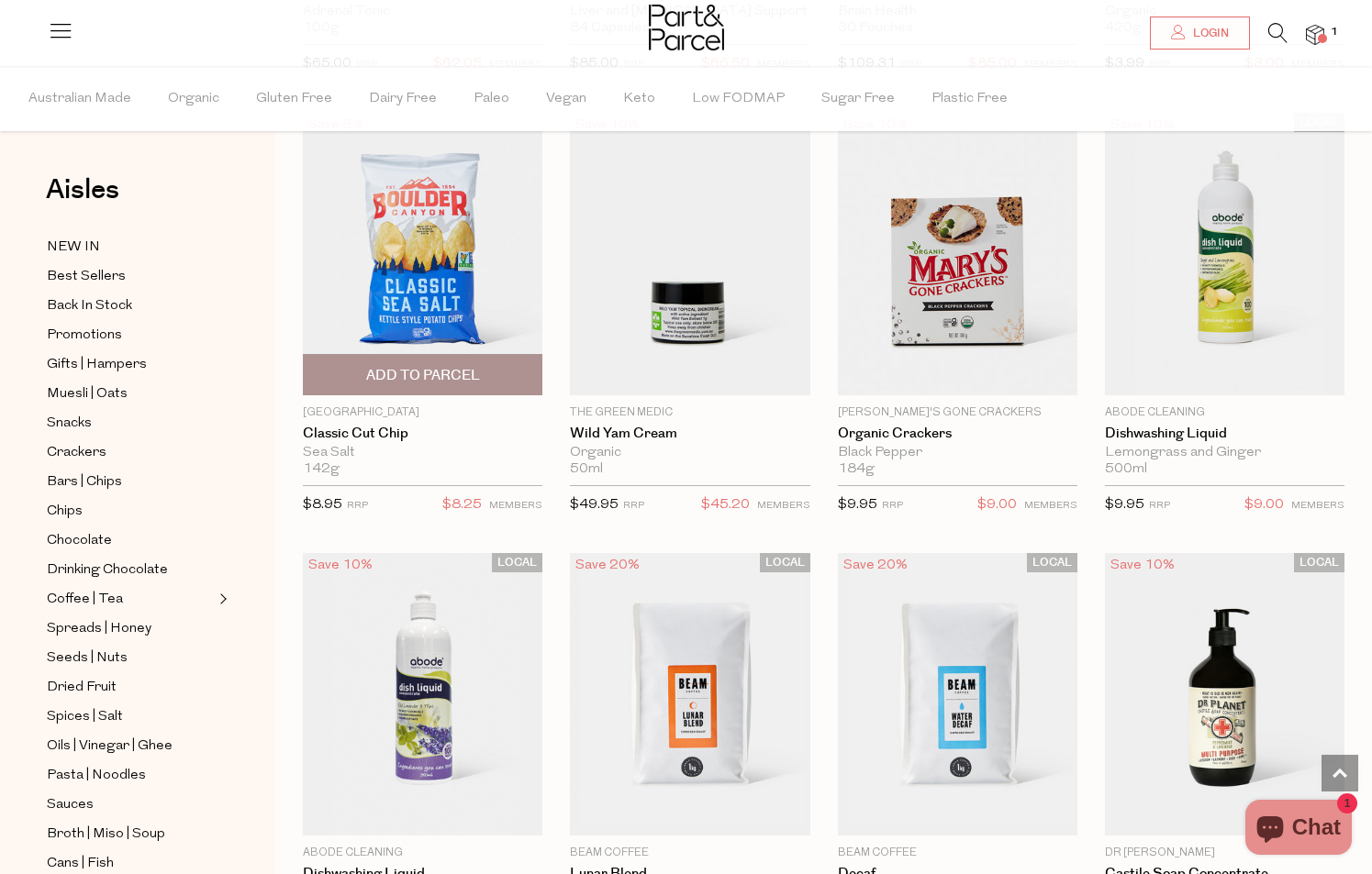
click at [440, 366] on span "Add To Parcel" at bounding box center [422, 375] width 114 height 19
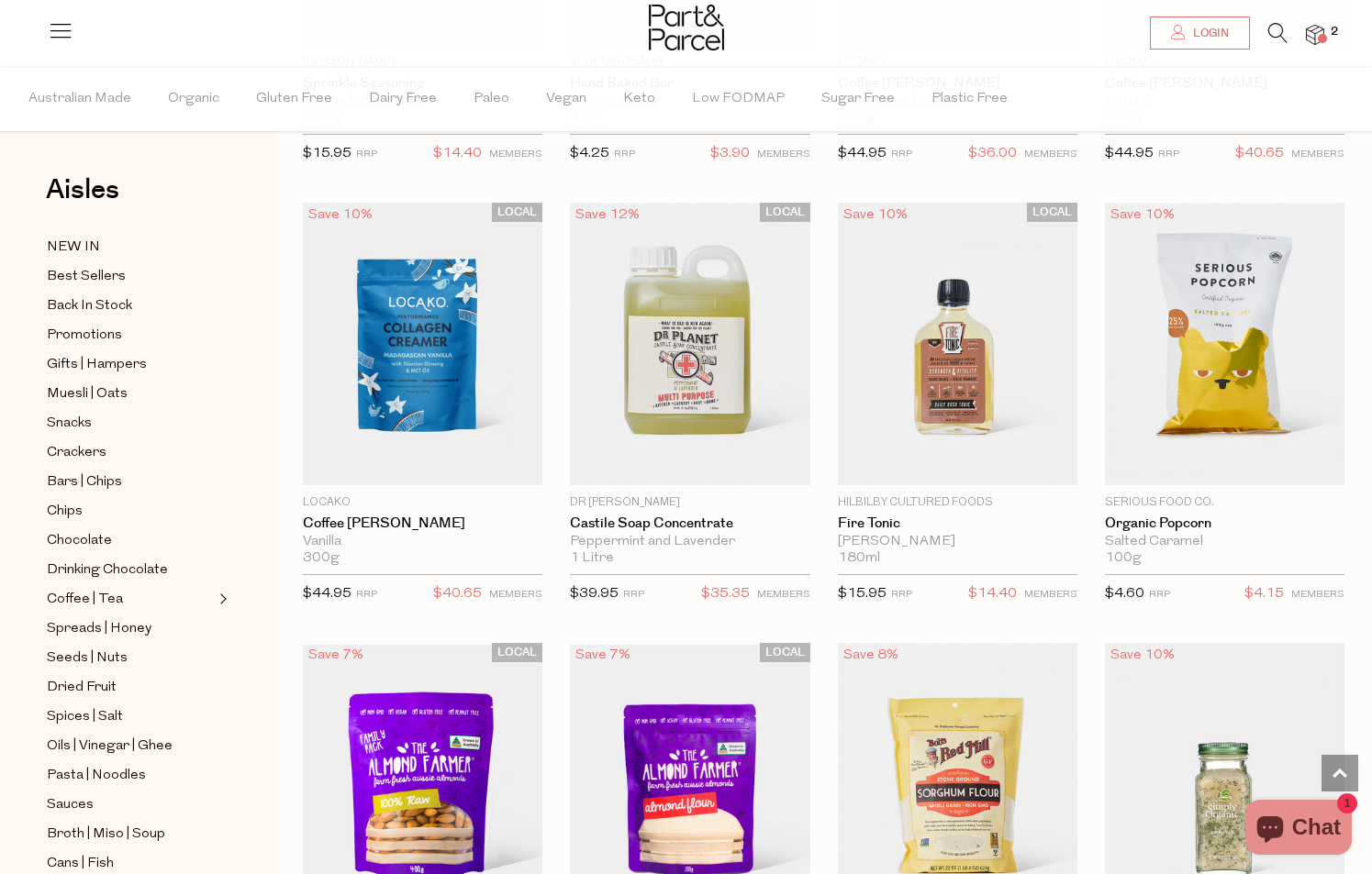
scroll to position [13277, 0]
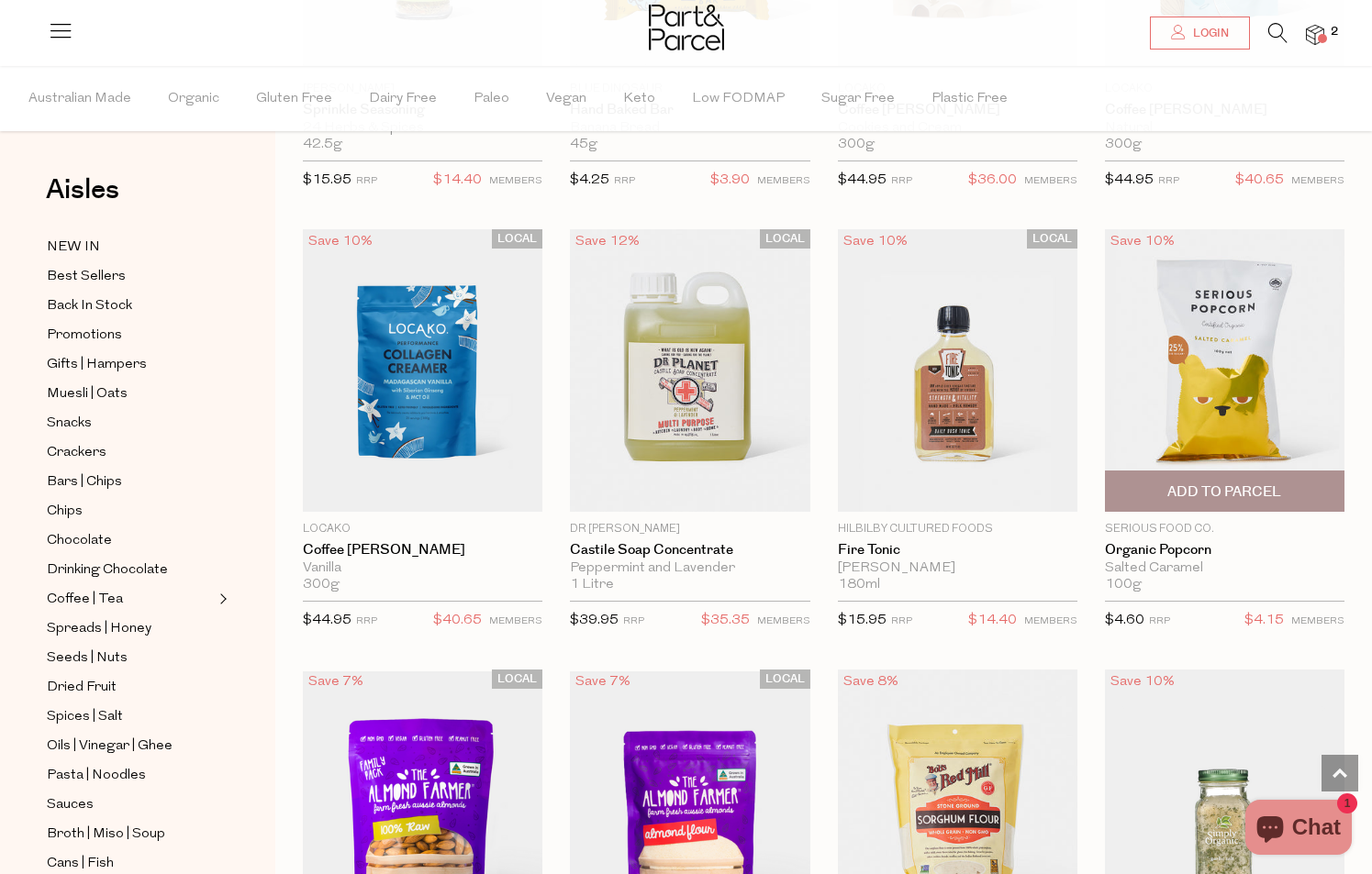
click at [1257, 482] on span "Add To Parcel" at bounding box center [1224, 492] width 114 height 19
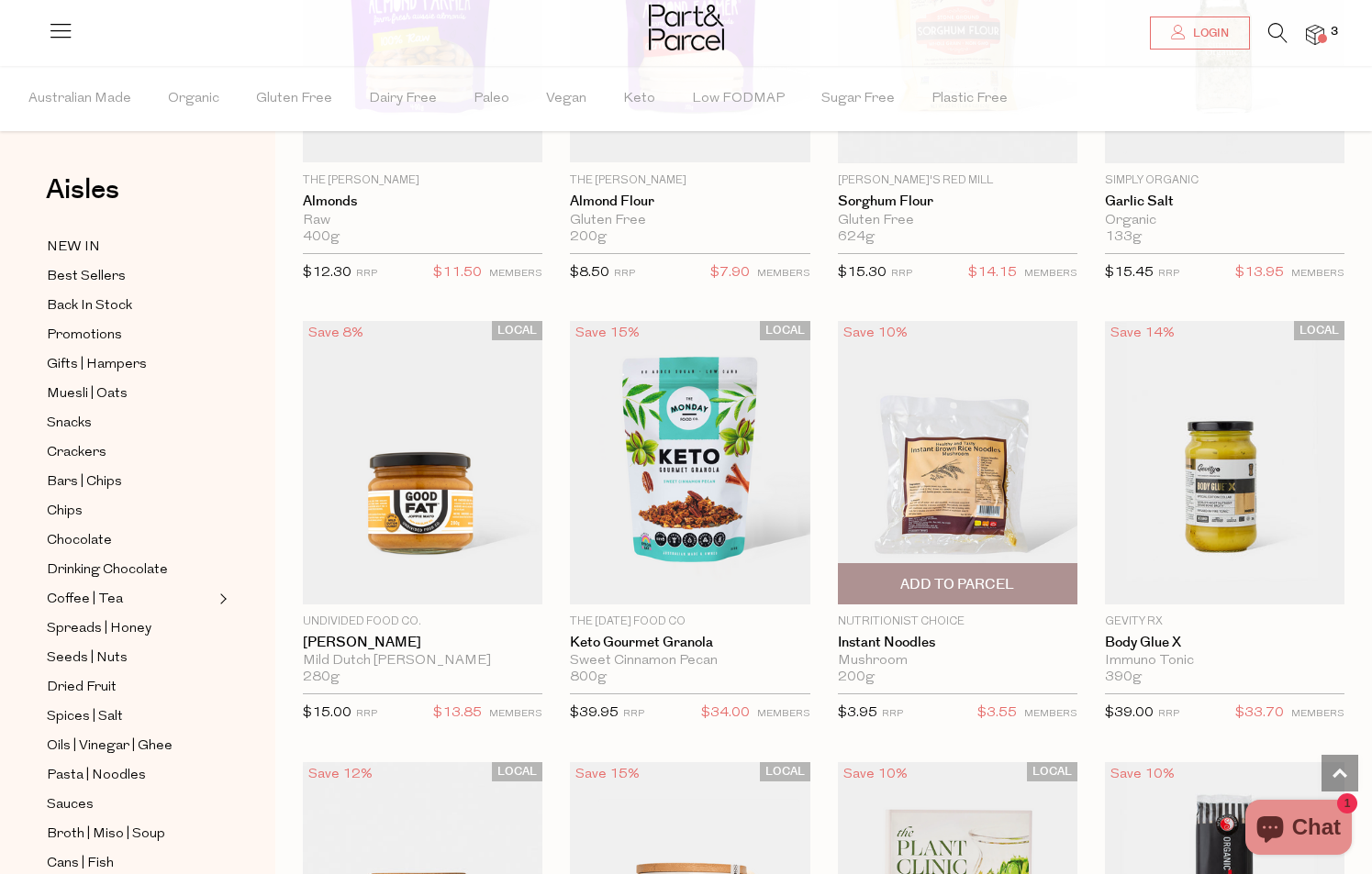
scroll to position [14087, 0]
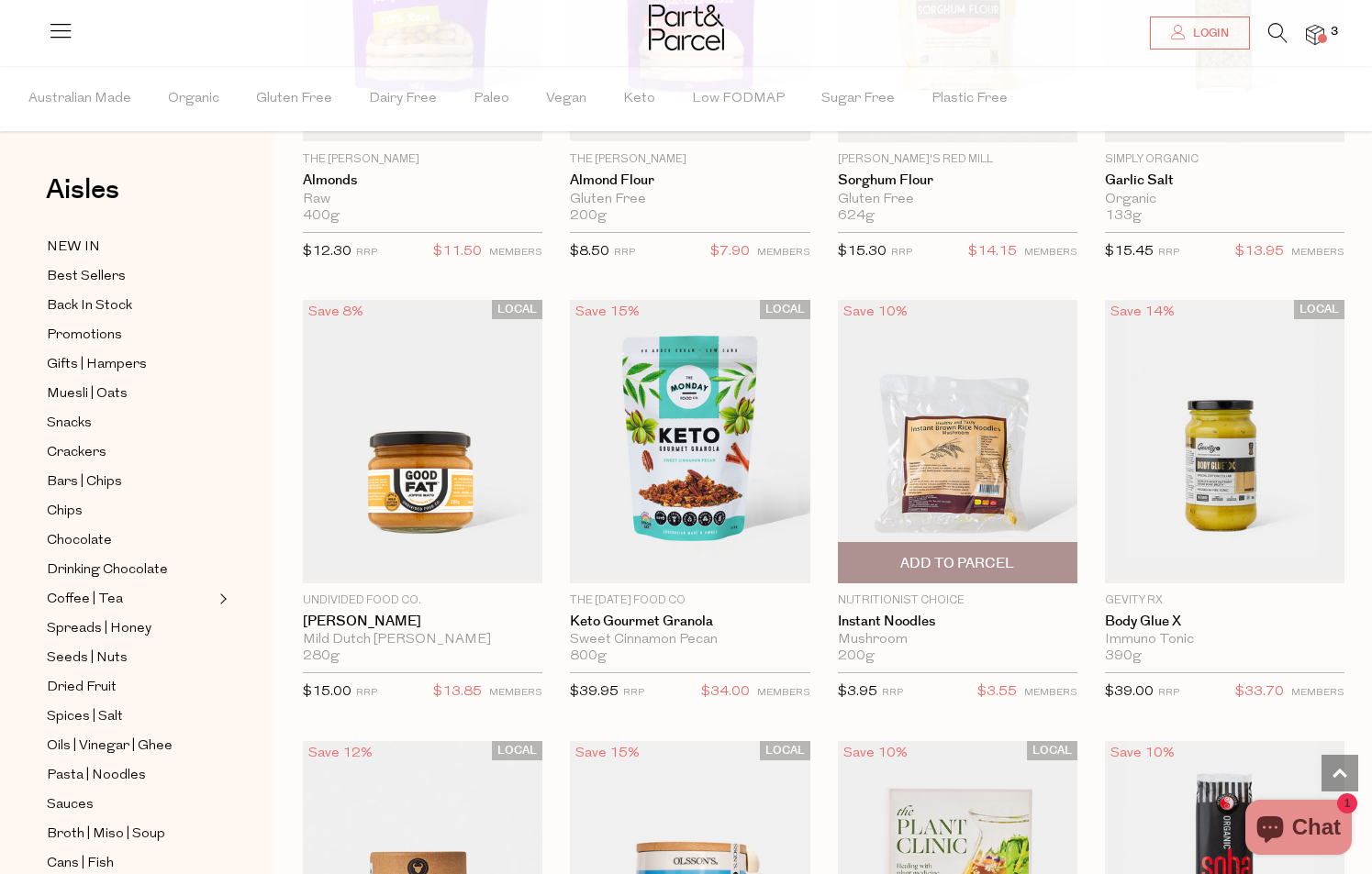
click at [982, 554] on span "Add To Parcel" at bounding box center [957, 563] width 114 height 19
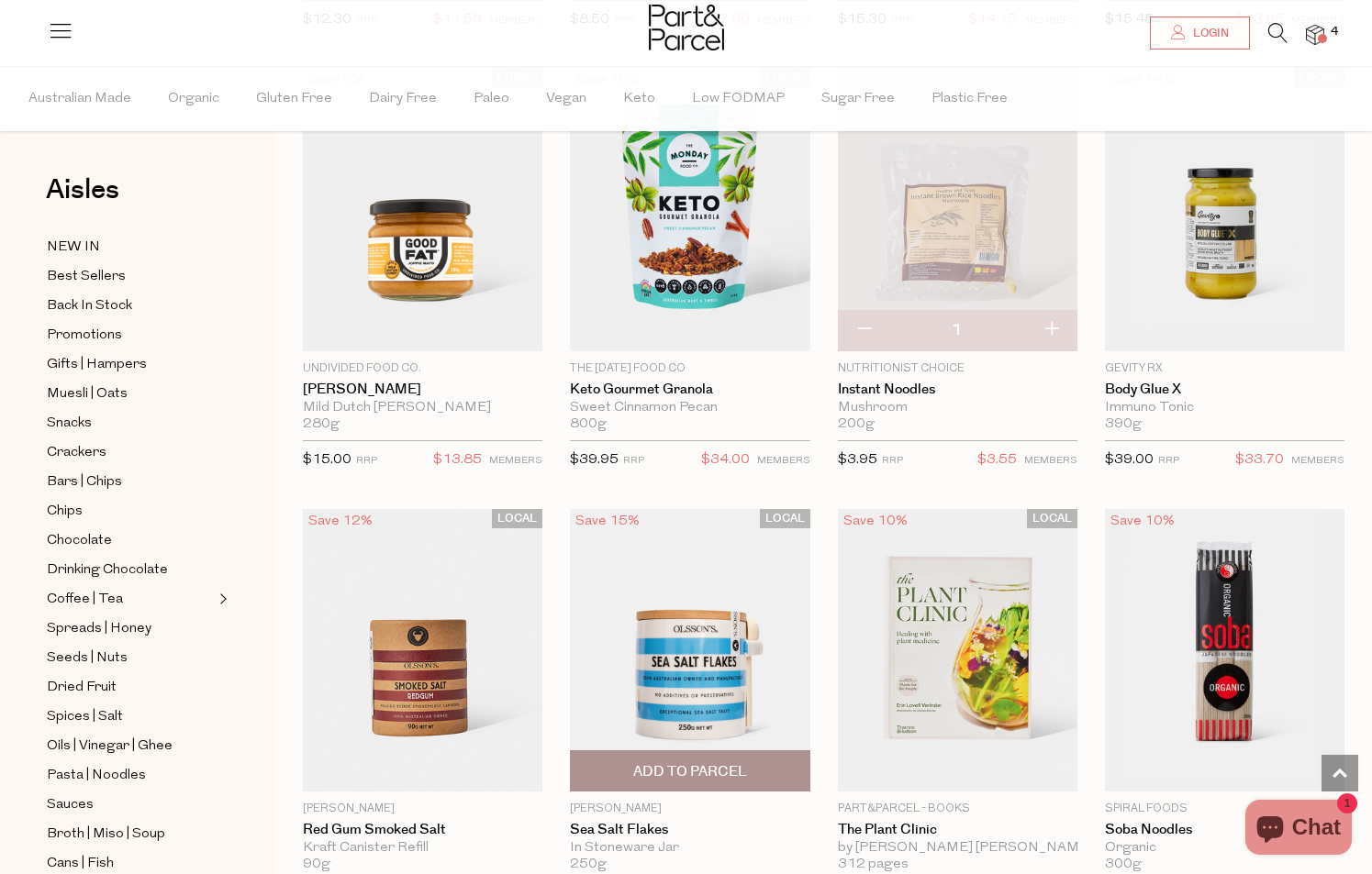
scroll to position [14322, 1]
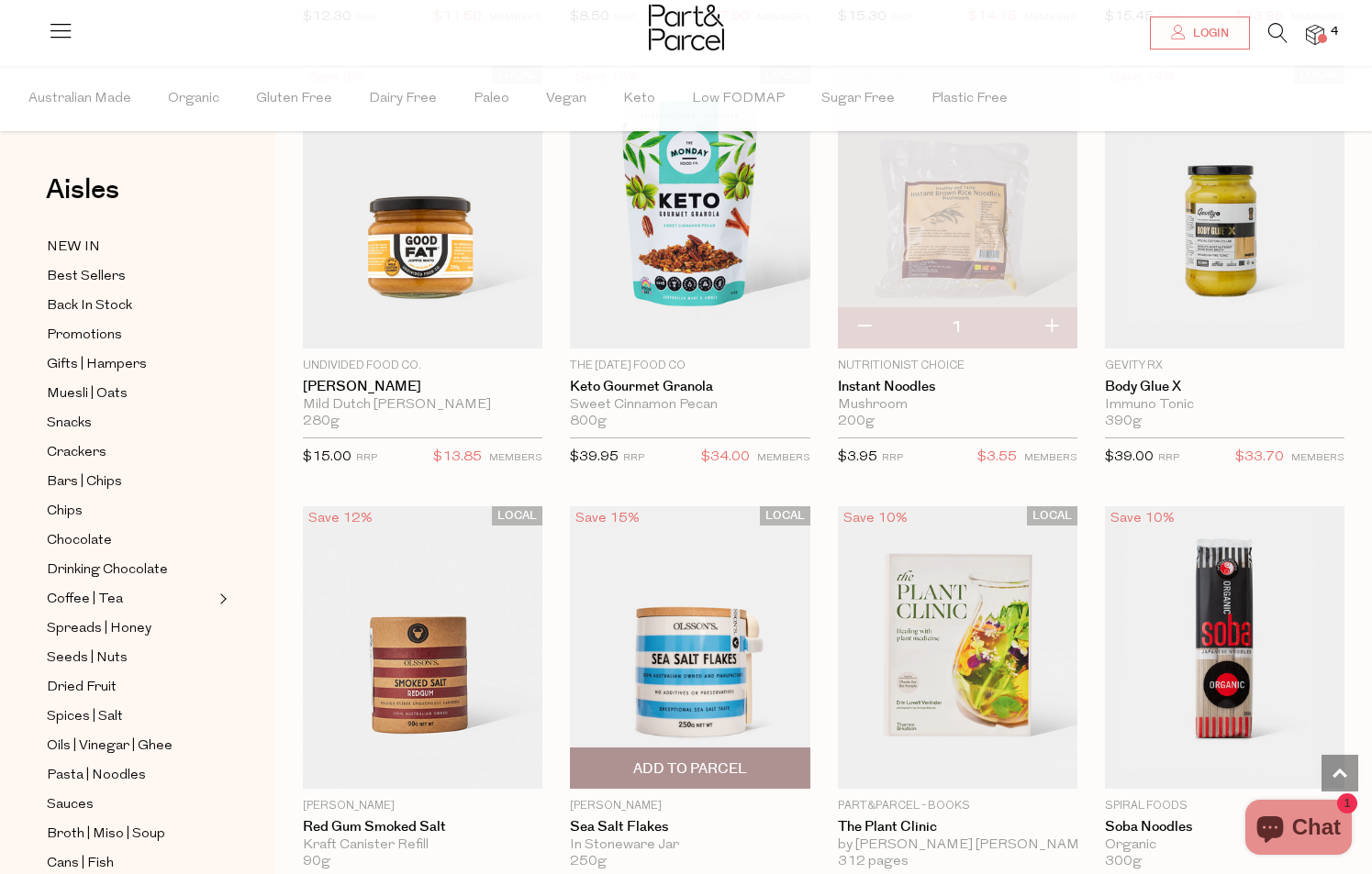
click at [727, 760] on span "Add To Parcel" at bounding box center [690, 769] width 114 height 19
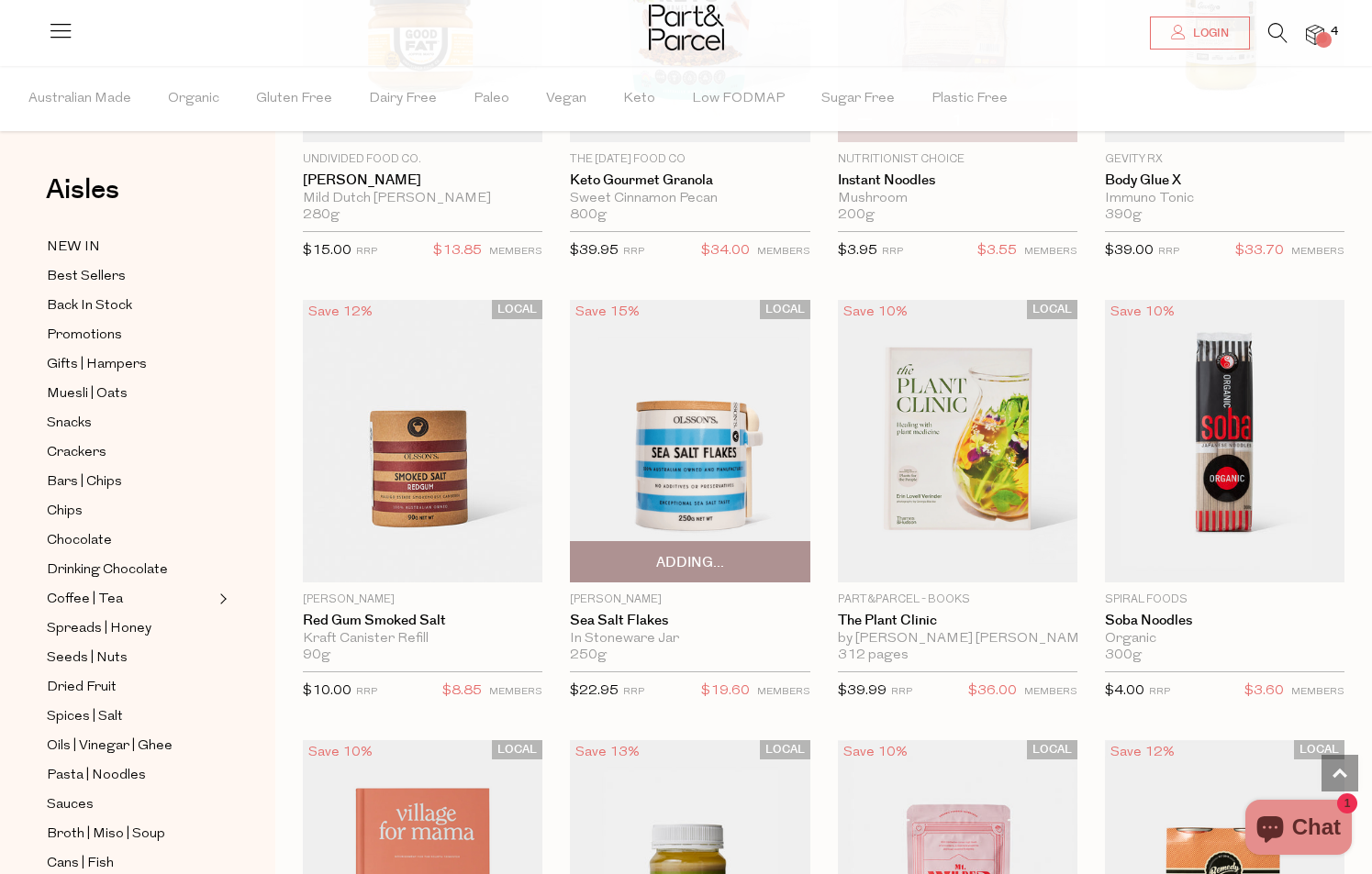
scroll to position [14808, 0]
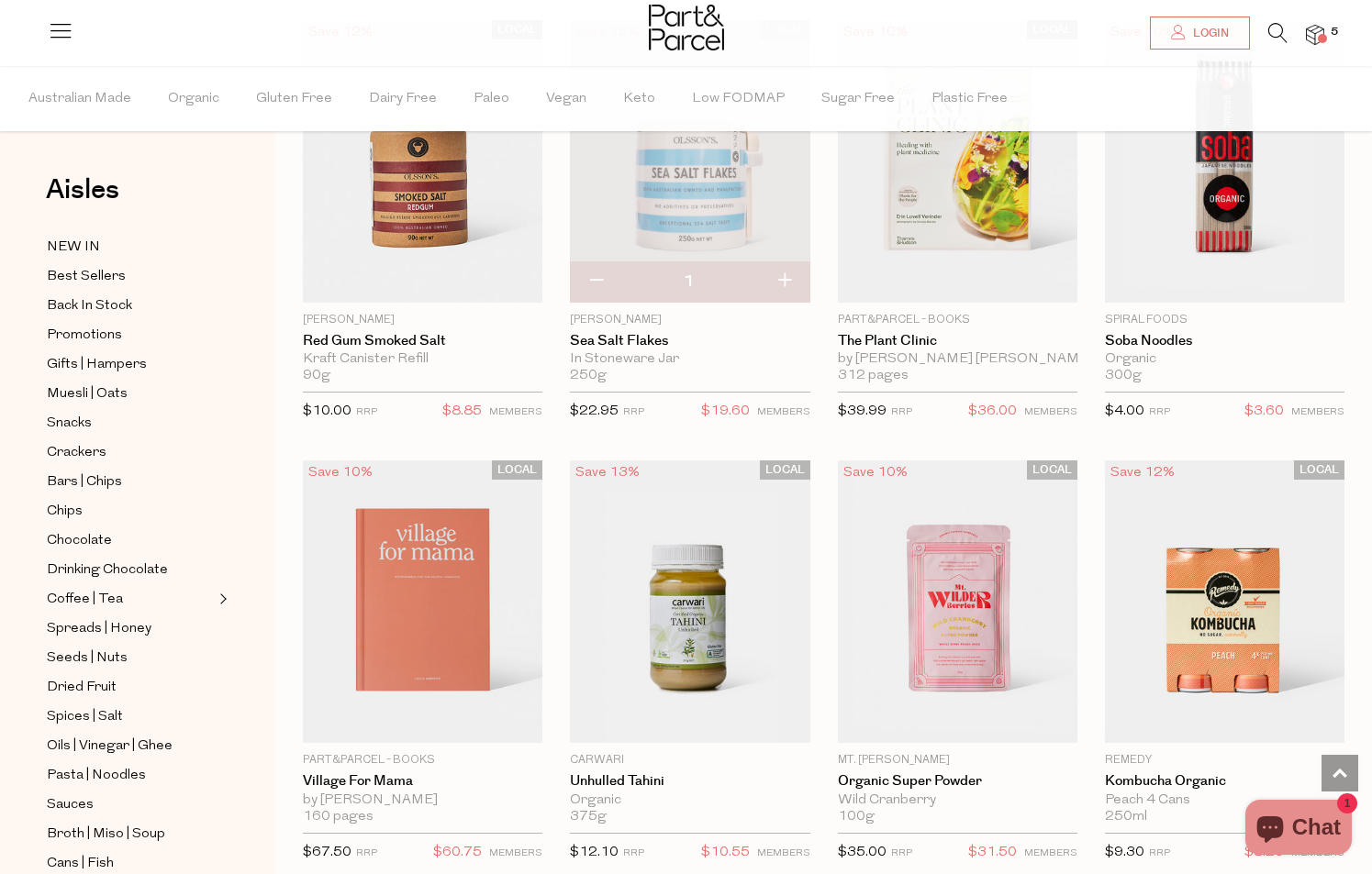
click at [594, 262] on button "button" at bounding box center [596, 282] width 52 height 41
type input "0"
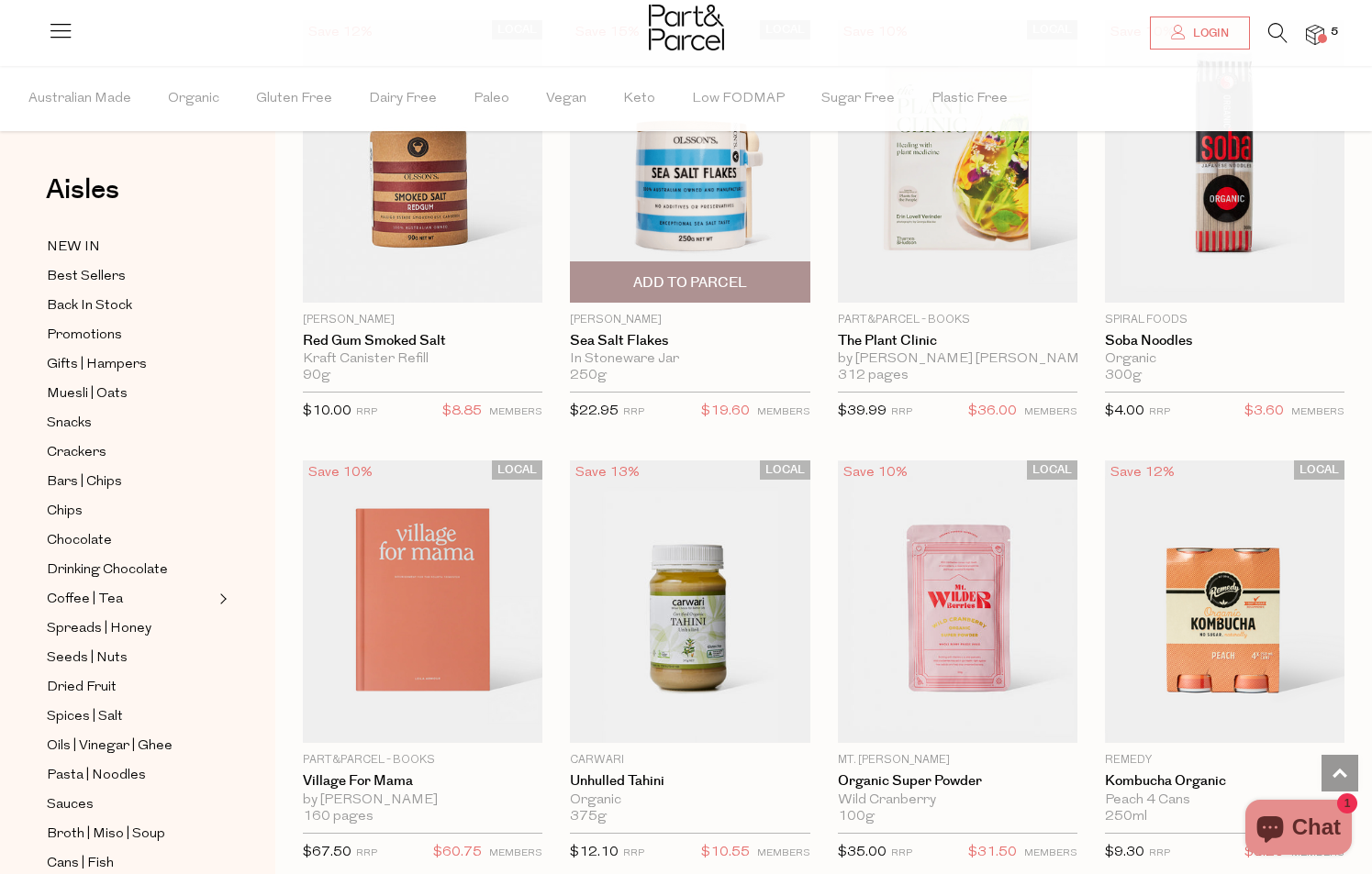
type input "1"
click at [683, 274] on span "Add to Parcel" at bounding box center [690, 283] width 114 height 19
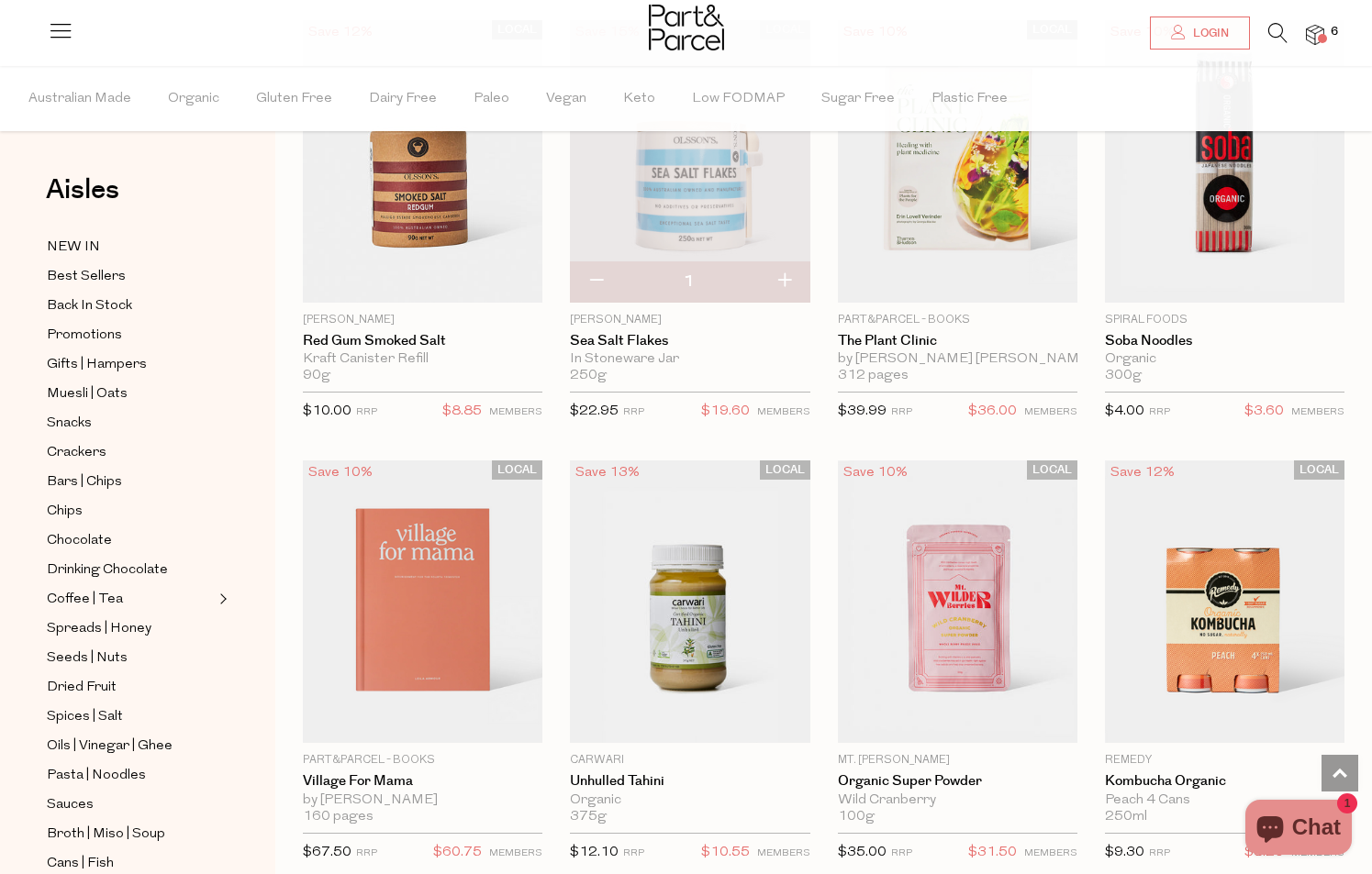
click at [603, 262] on button "button" at bounding box center [596, 282] width 52 height 41
type input "1"
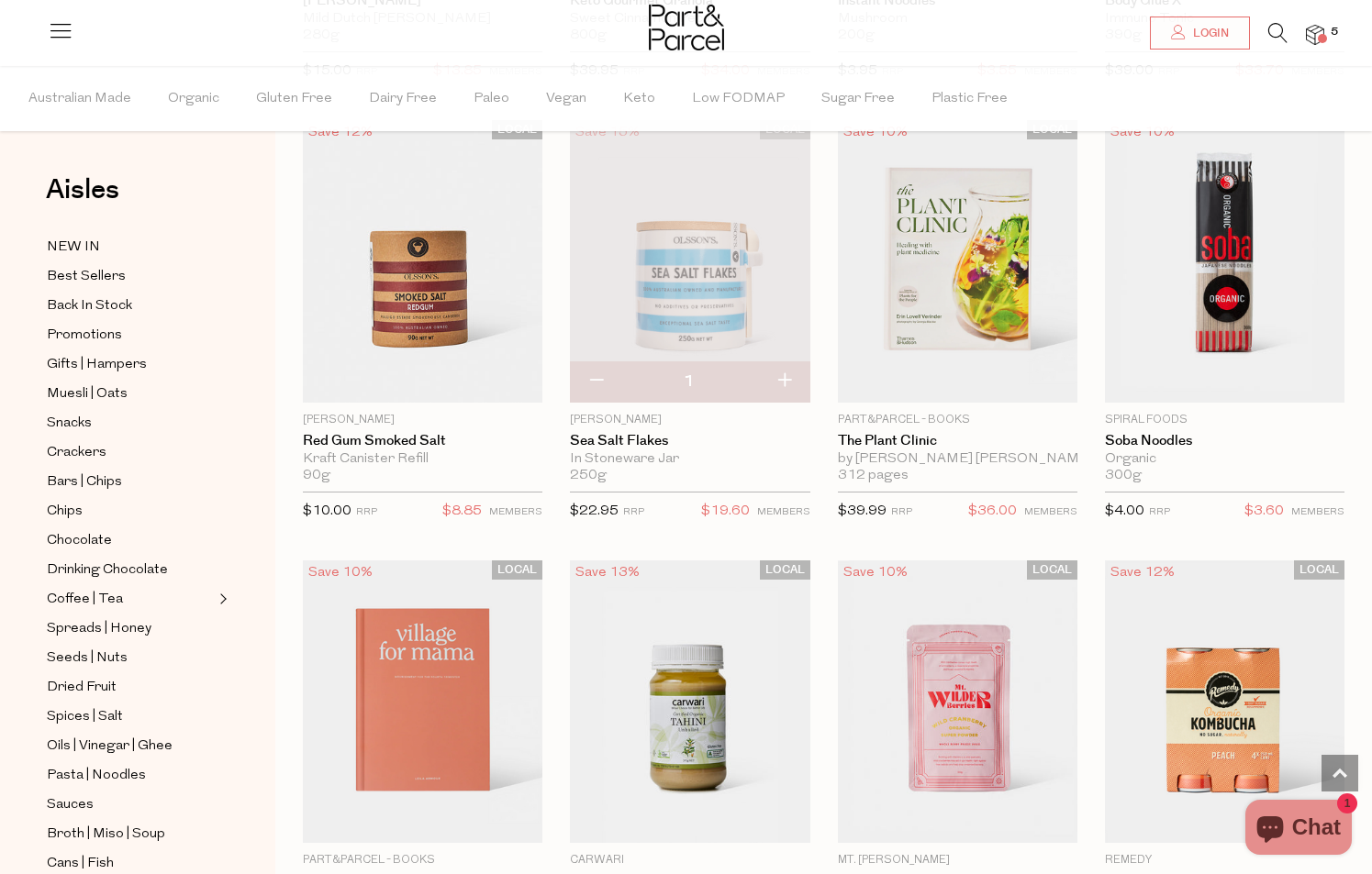
click at [591, 362] on button "button" at bounding box center [596, 382] width 52 height 41
type input "0"
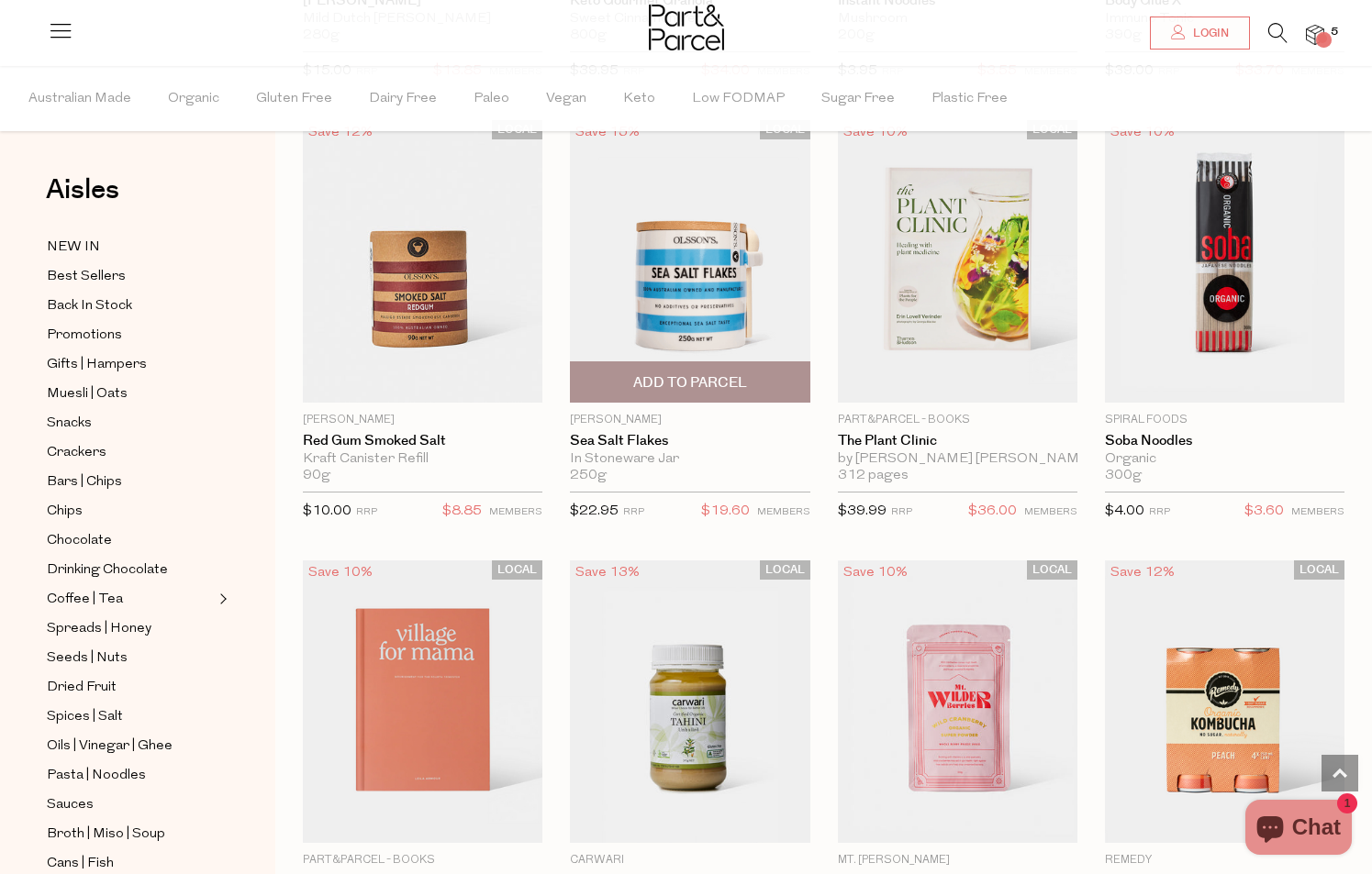
click at [694, 373] on span "Add to Parcel" at bounding box center [690, 382] width 114 height 19
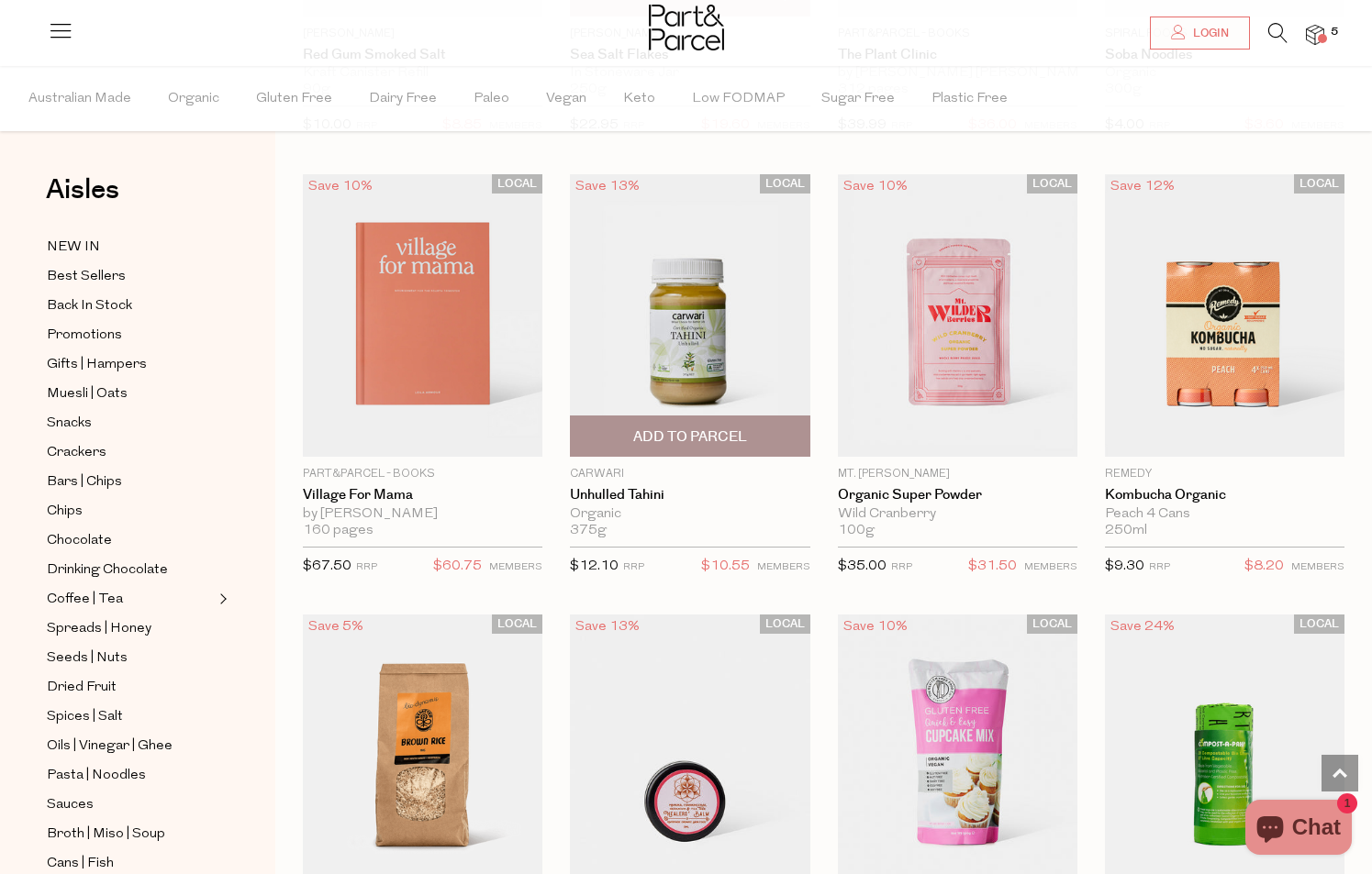
scroll to position [15417, 0]
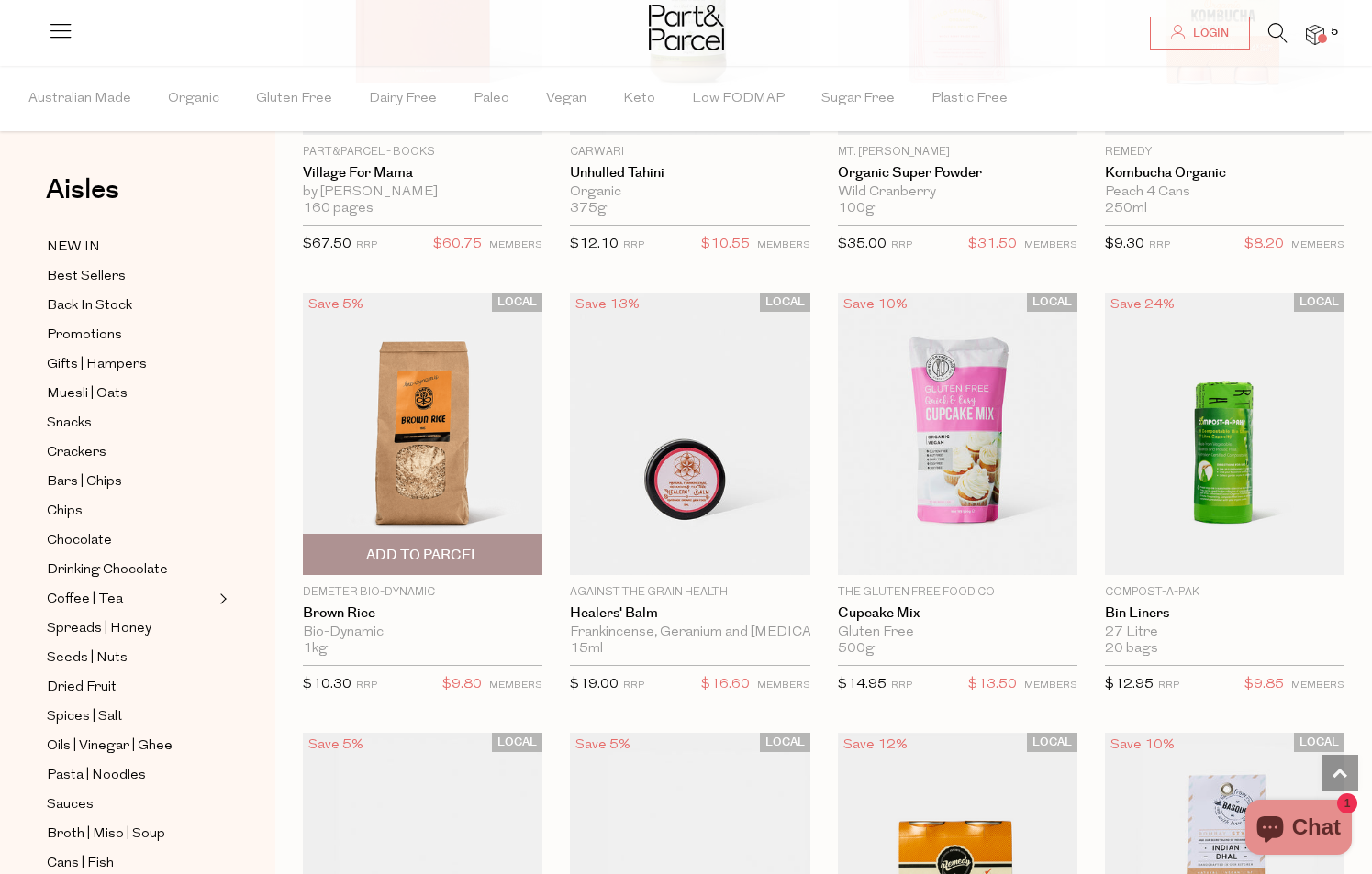
click at [437, 546] on span "Add To Parcel" at bounding box center [422, 555] width 114 height 19
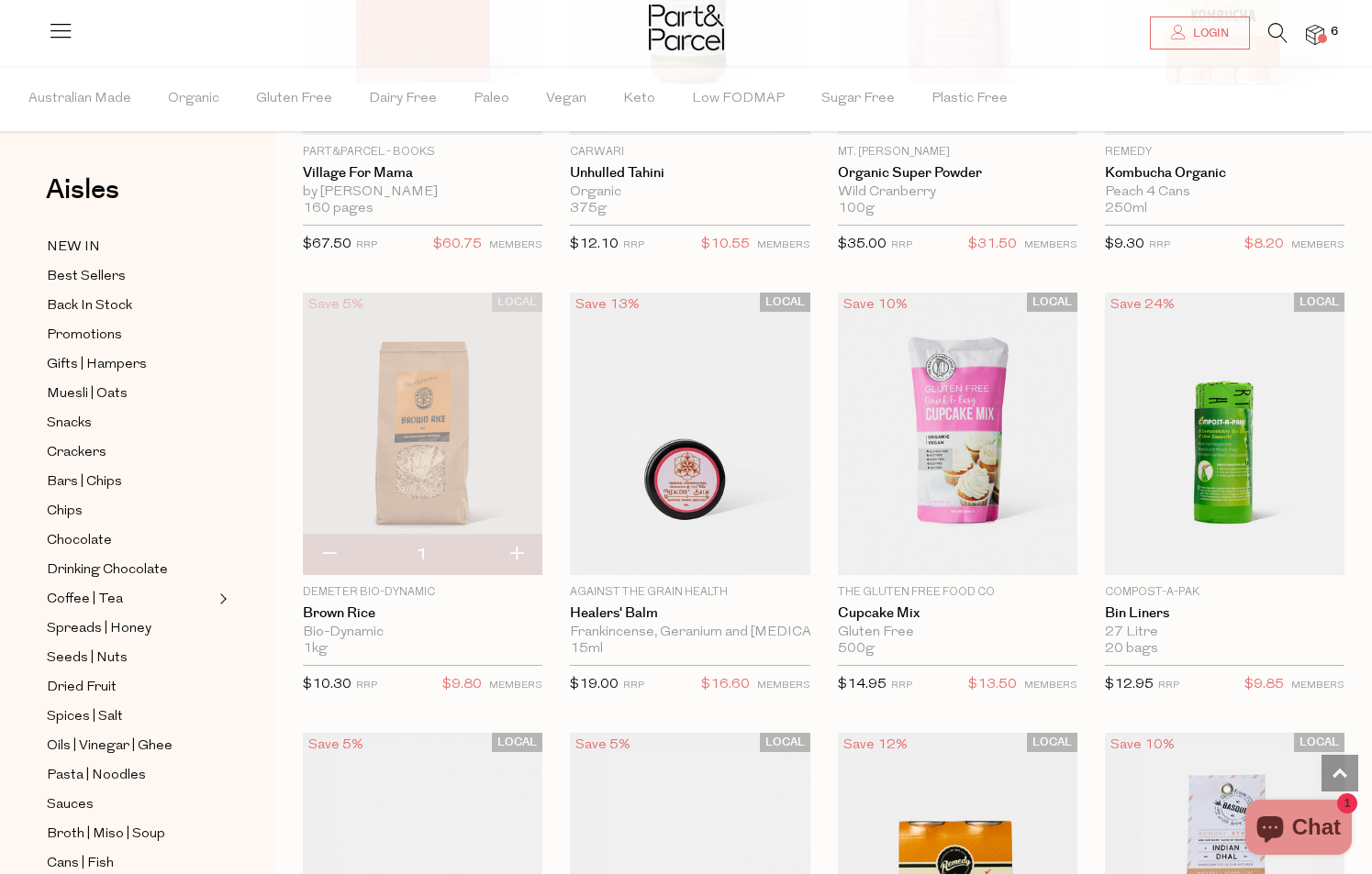
click at [520, 534] on button "button" at bounding box center [516, 555] width 52 height 41
type input "2"
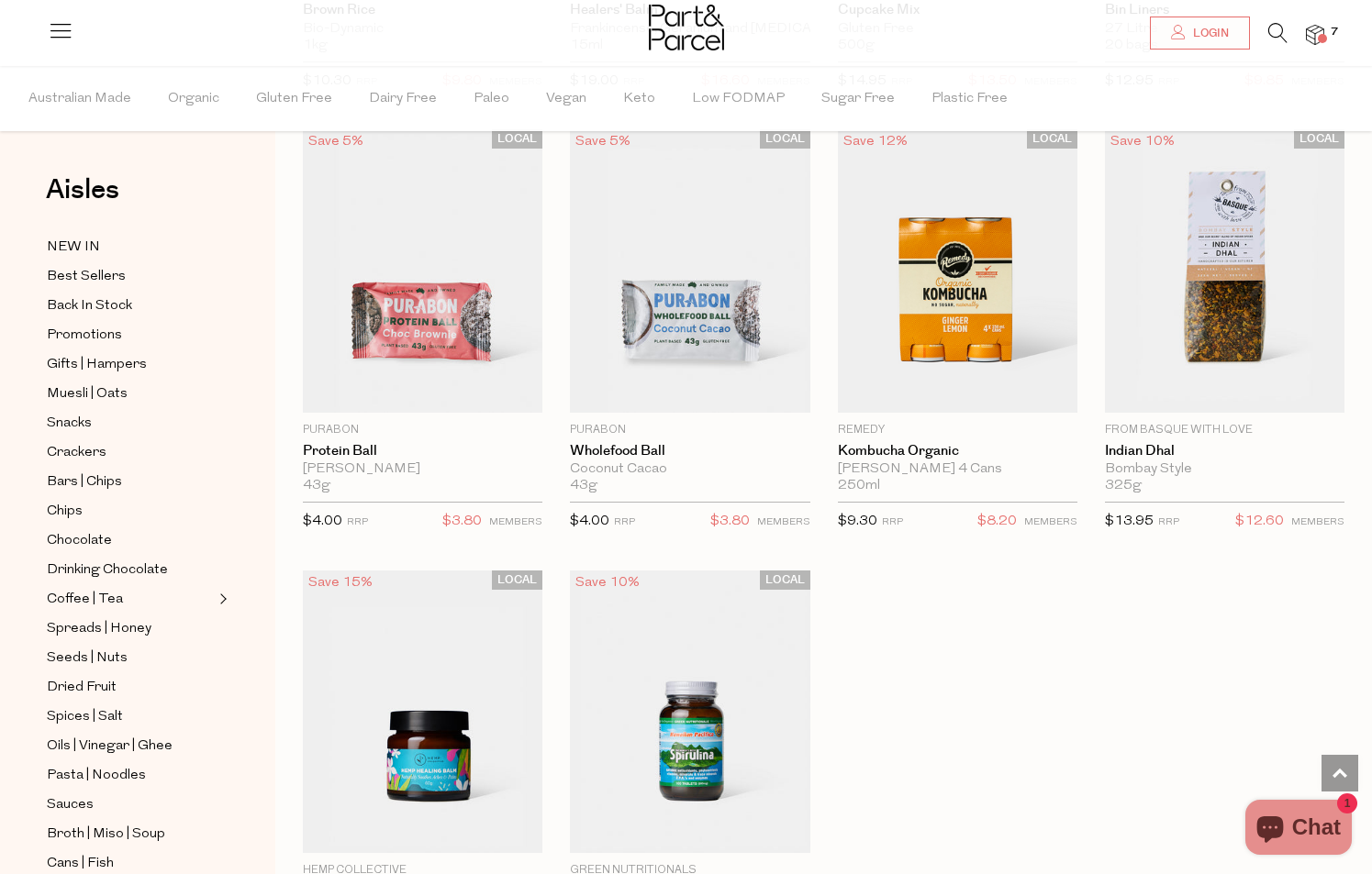
scroll to position [16444, 0]
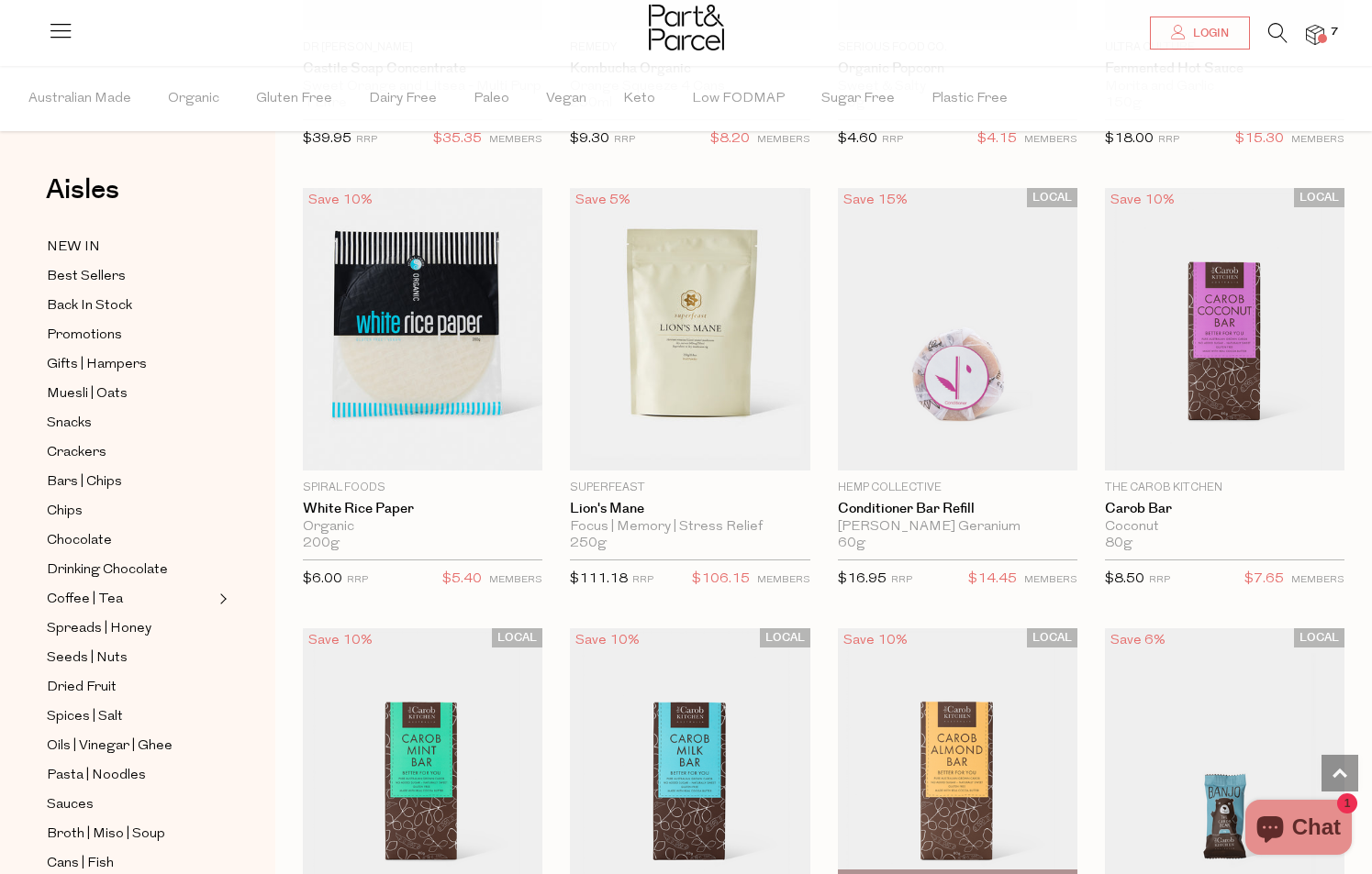
scroll to position [19490, 0]
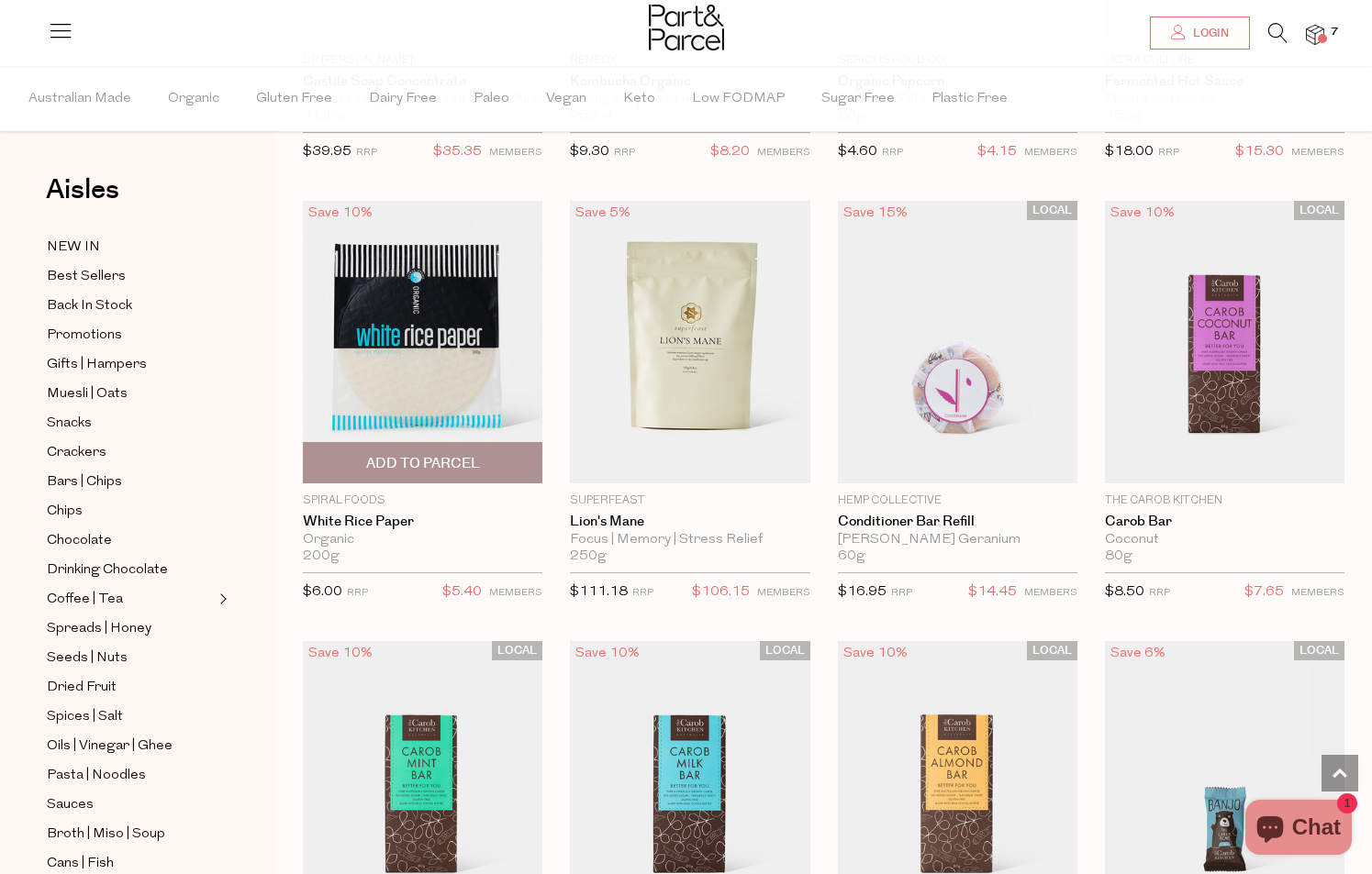
click at [421, 454] on span "Add To Parcel" at bounding box center [422, 463] width 114 height 19
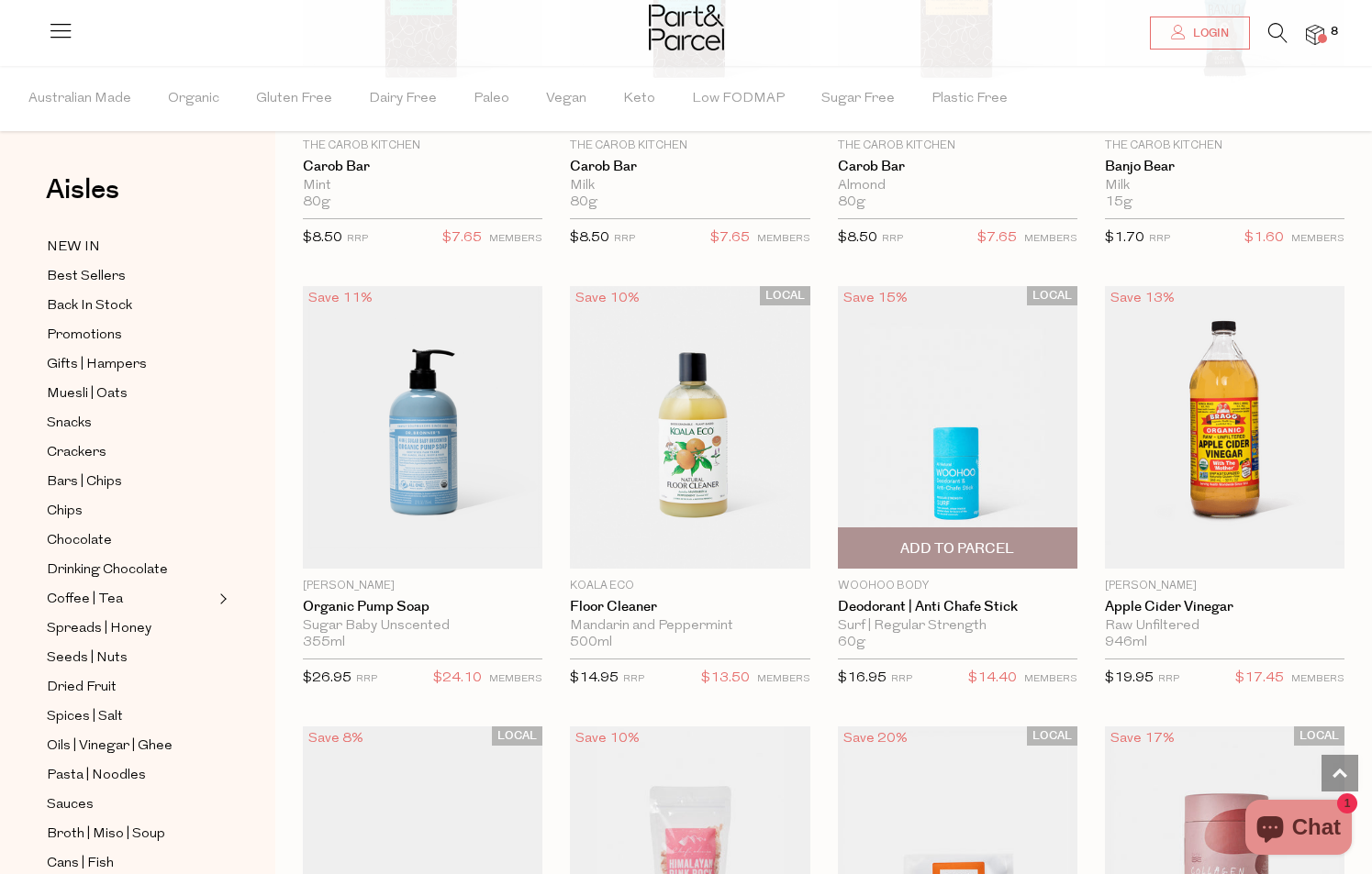
scroll to position [20317, 0]
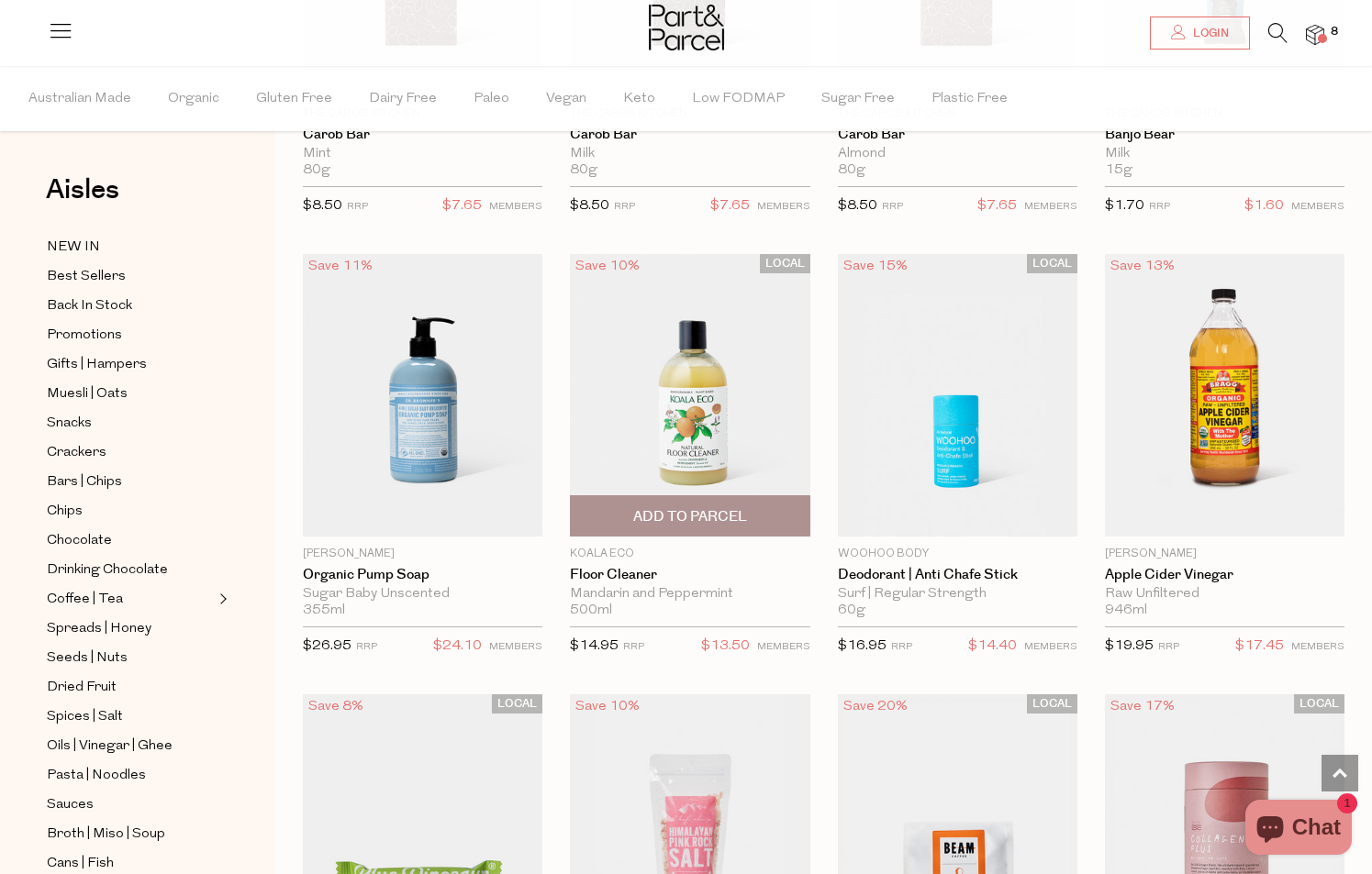
click at [692, 508] on span "Add To Parcel" at bounding box center [690, 517] width 114 height 19
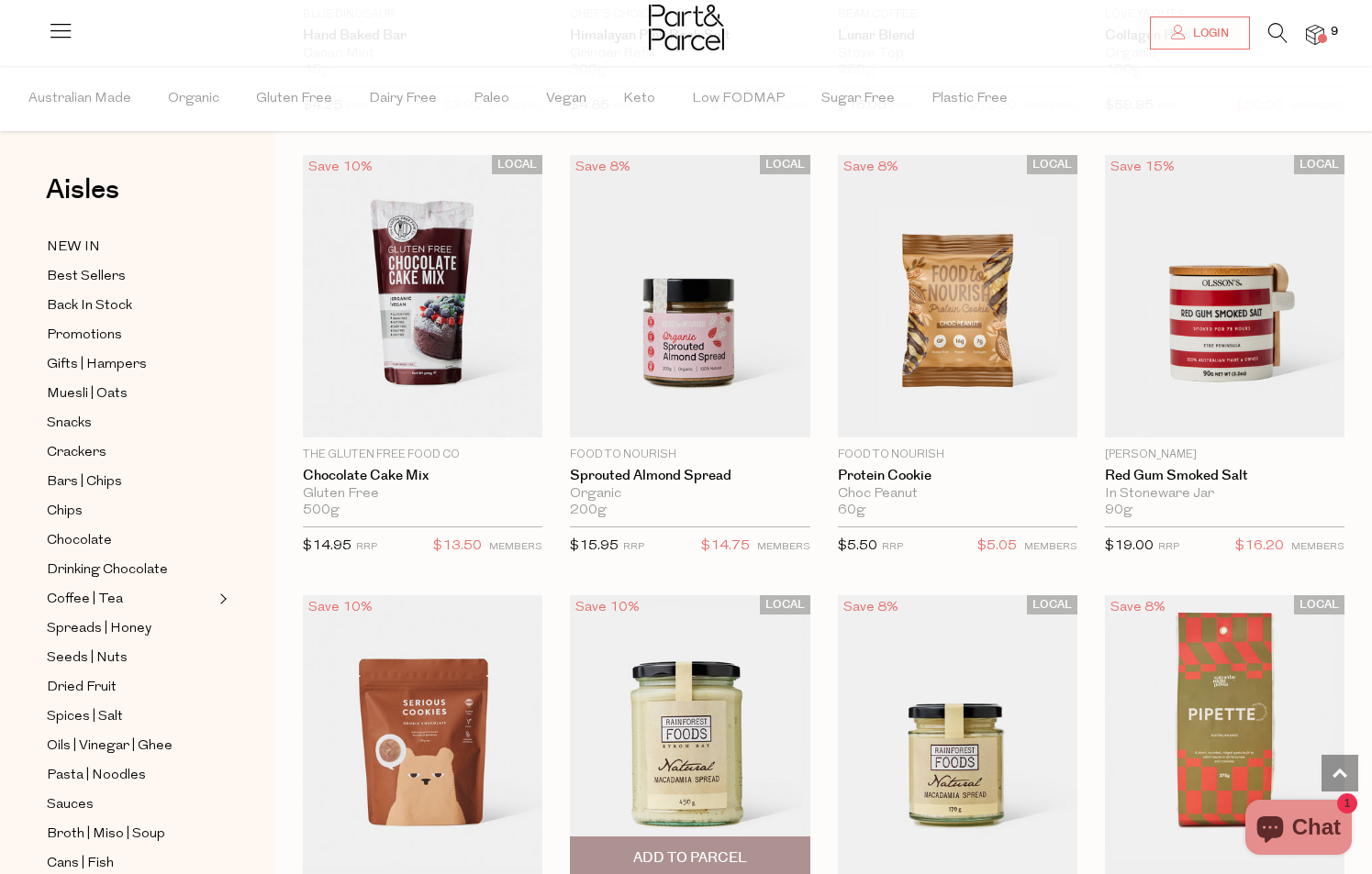
scroll to position [21279, 0]
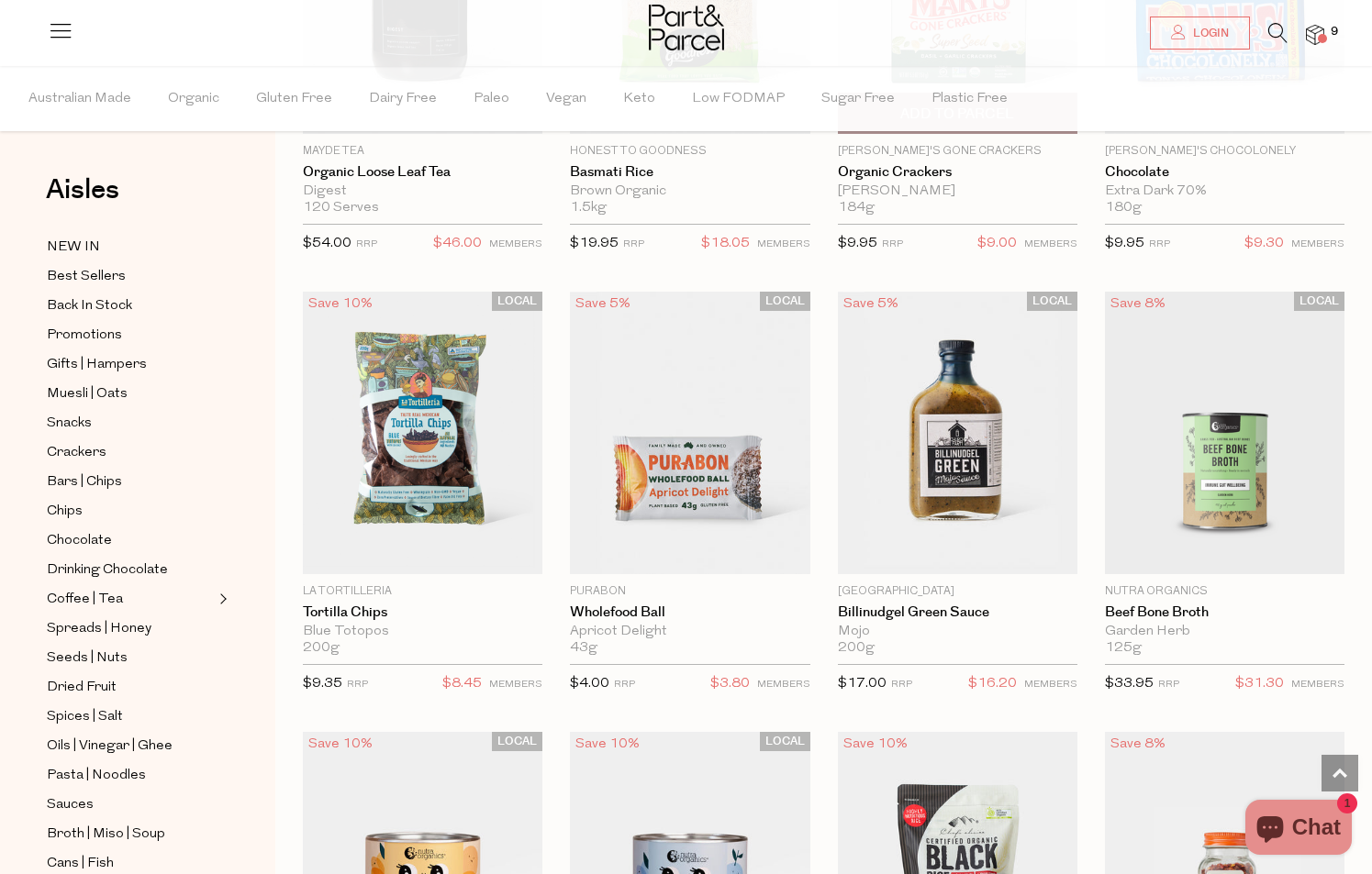
scroll to position [25138, 0]
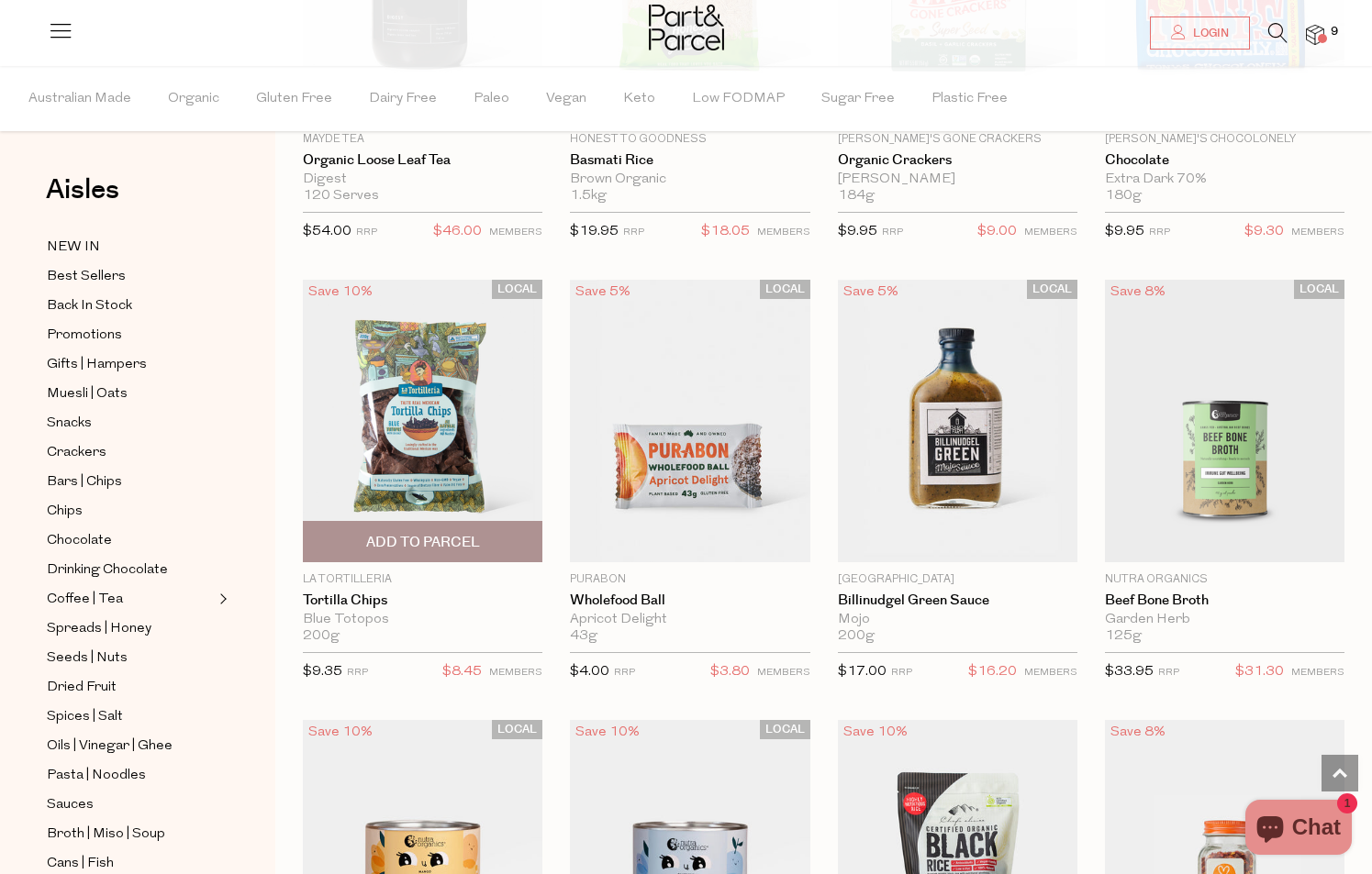
click at [468, 533] on span "Add To Parcel" at bounding box center [422, 542] width 114 height 19
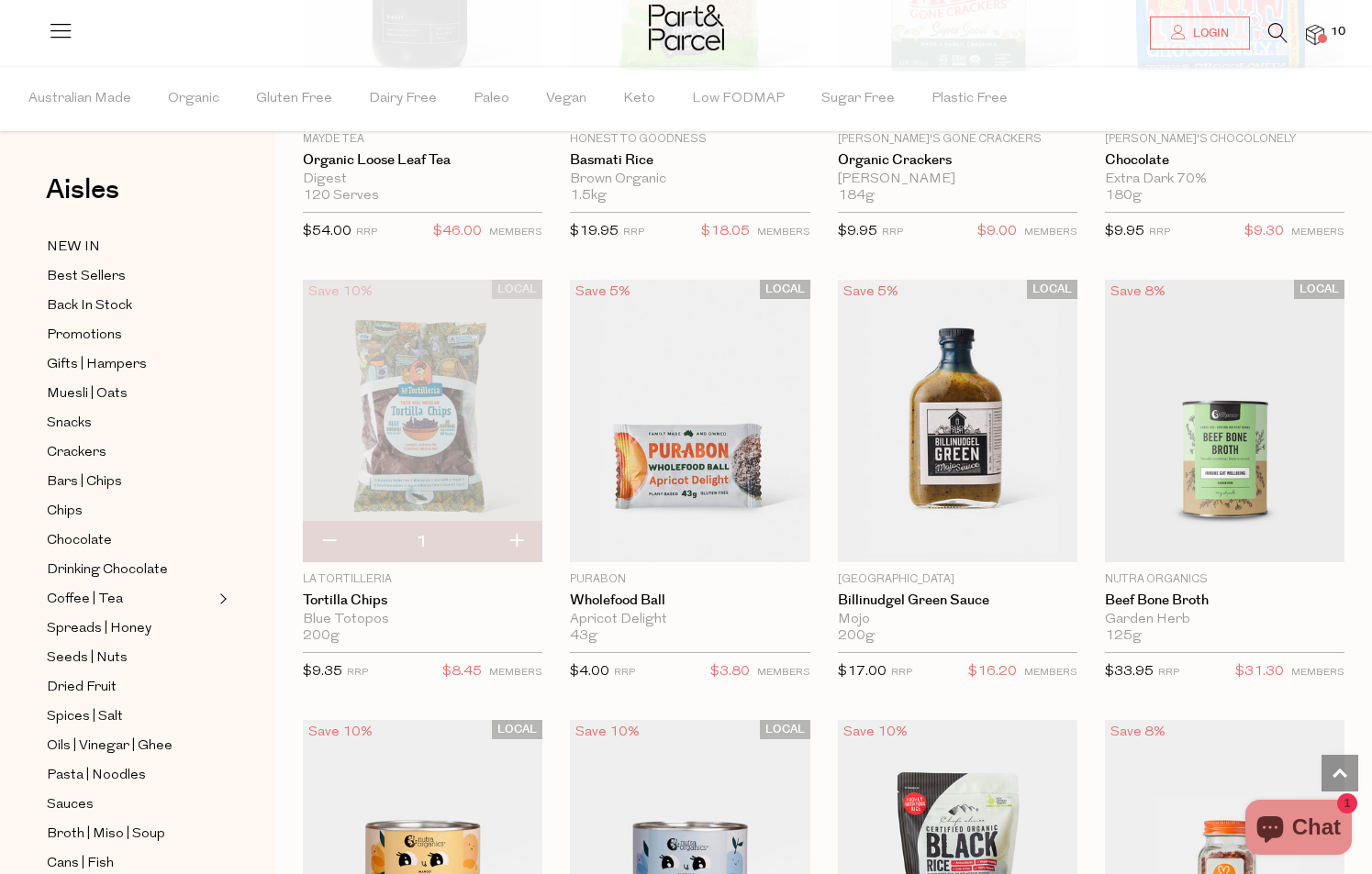
click at [513, 522] on button "button" at bounding box center [516, 543] width 52 height 41
type input "2"
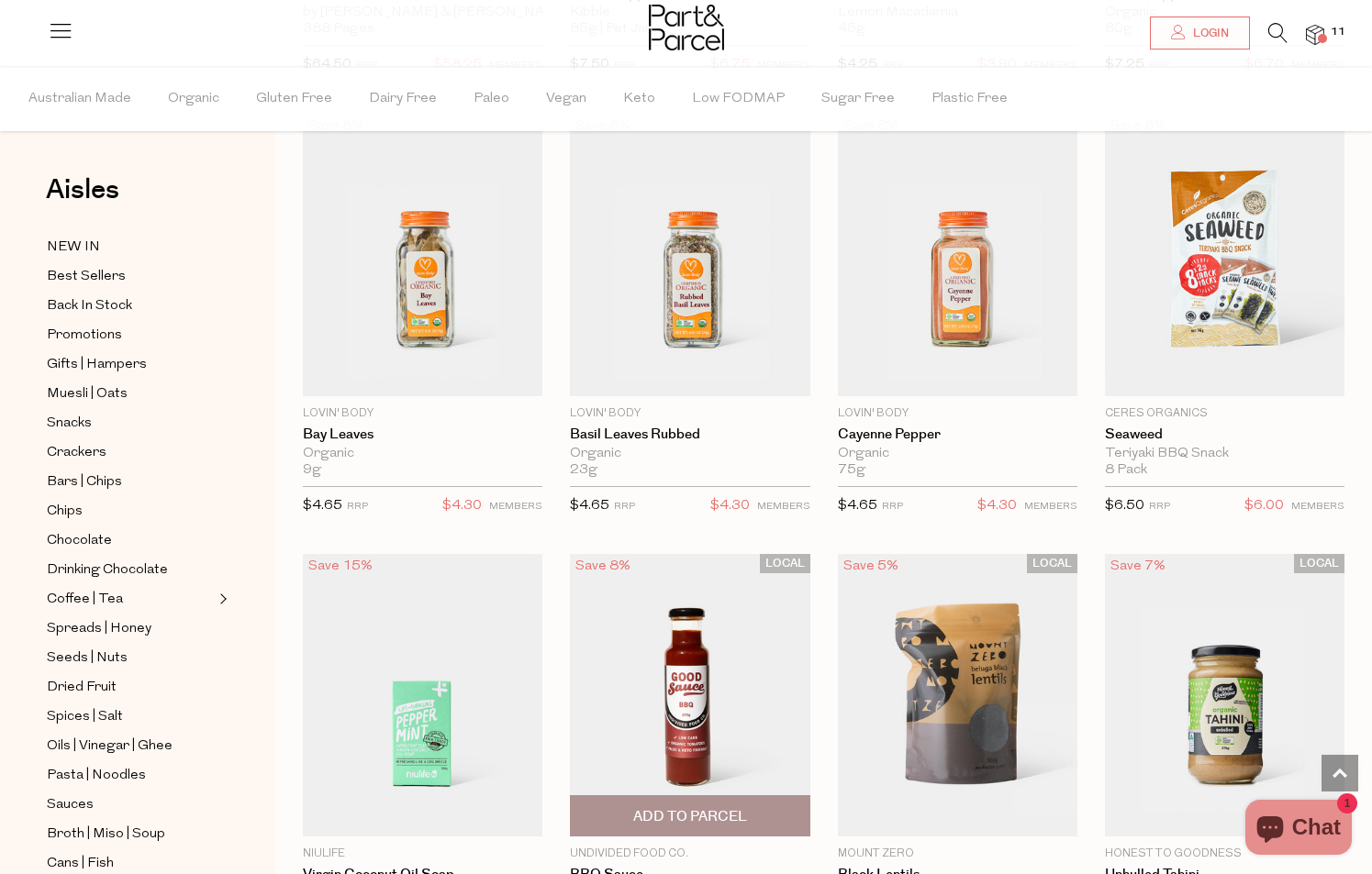
scroll to position [26597, 0]
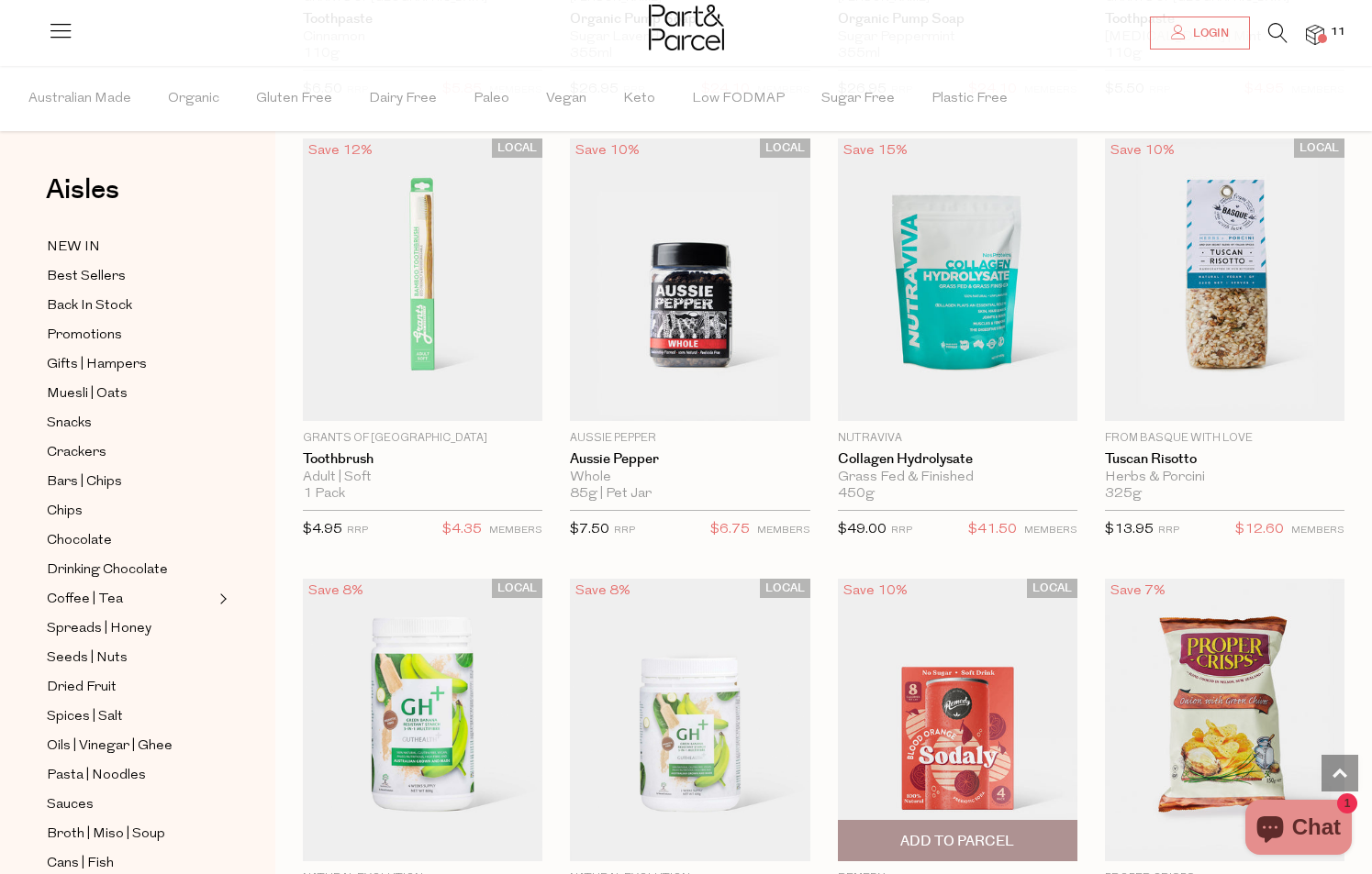
scroll to position [31363, 0]
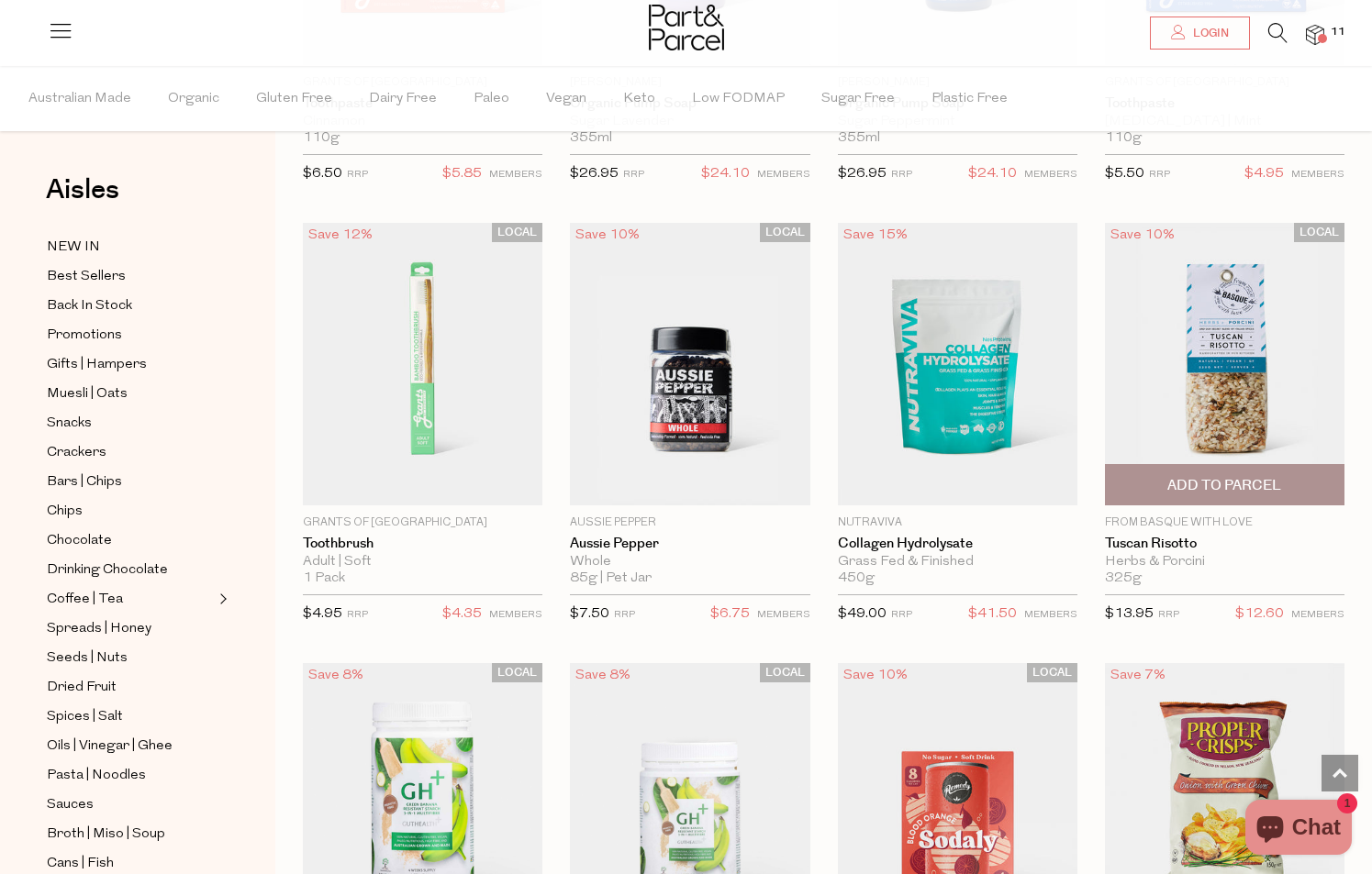
click at [1225, 476] on span "Add To Parcel" at bounding box center [1224, 485] width 114 height 19
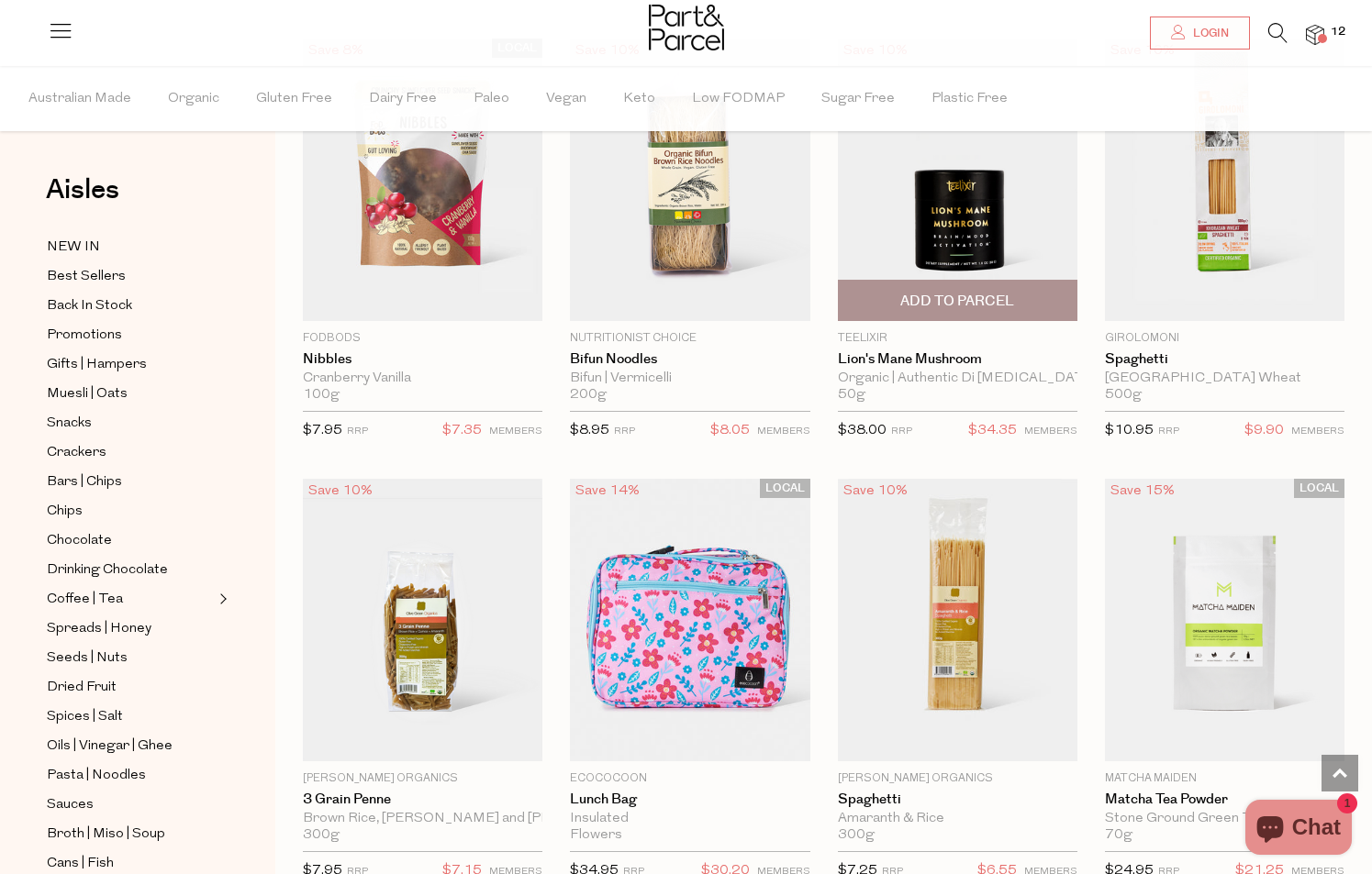
scroll to position [33860, 0]
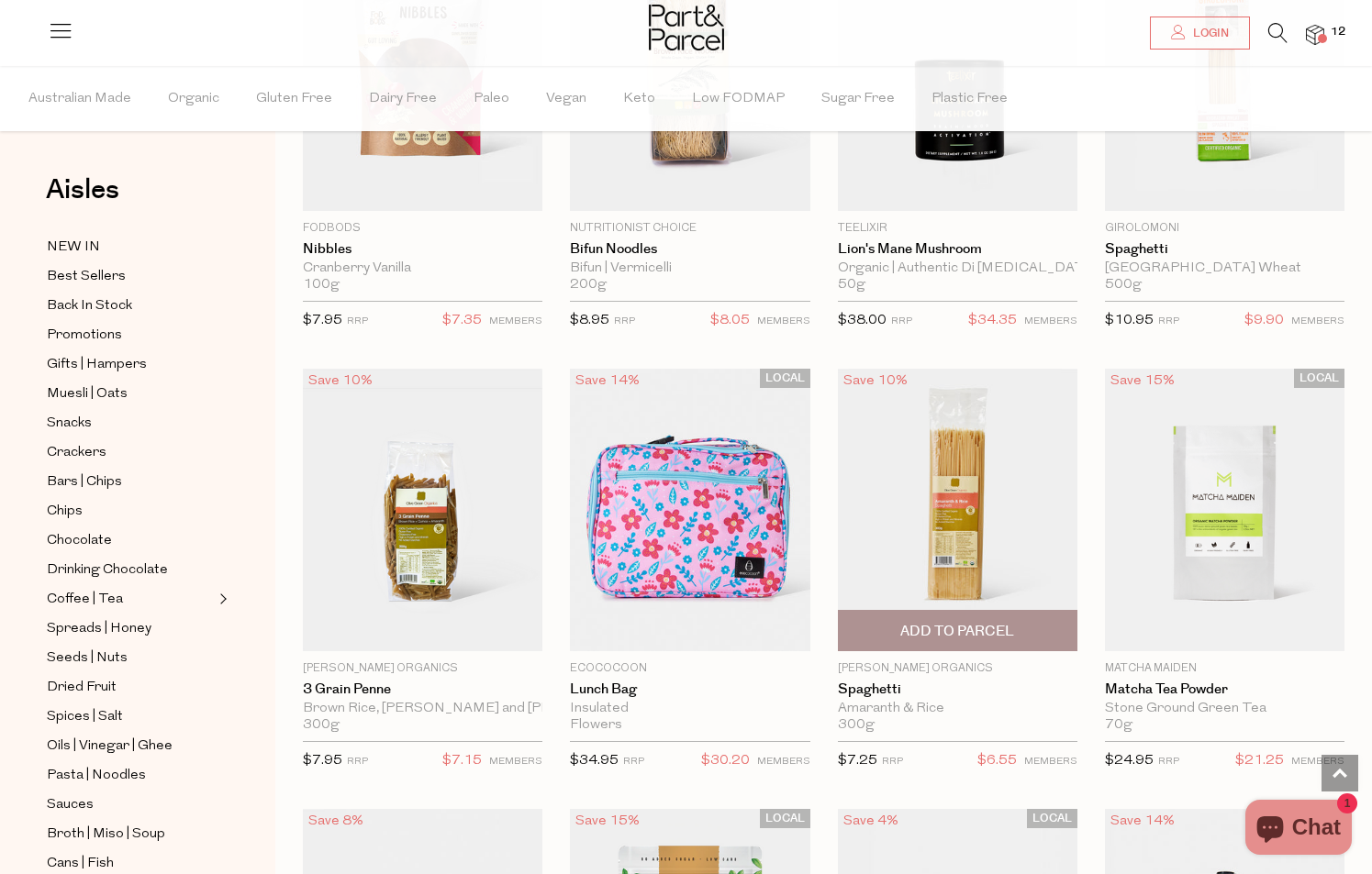
click at [953, 622] on span "Add To Parcel" at bounding box center [957, 631] width 114 height 19
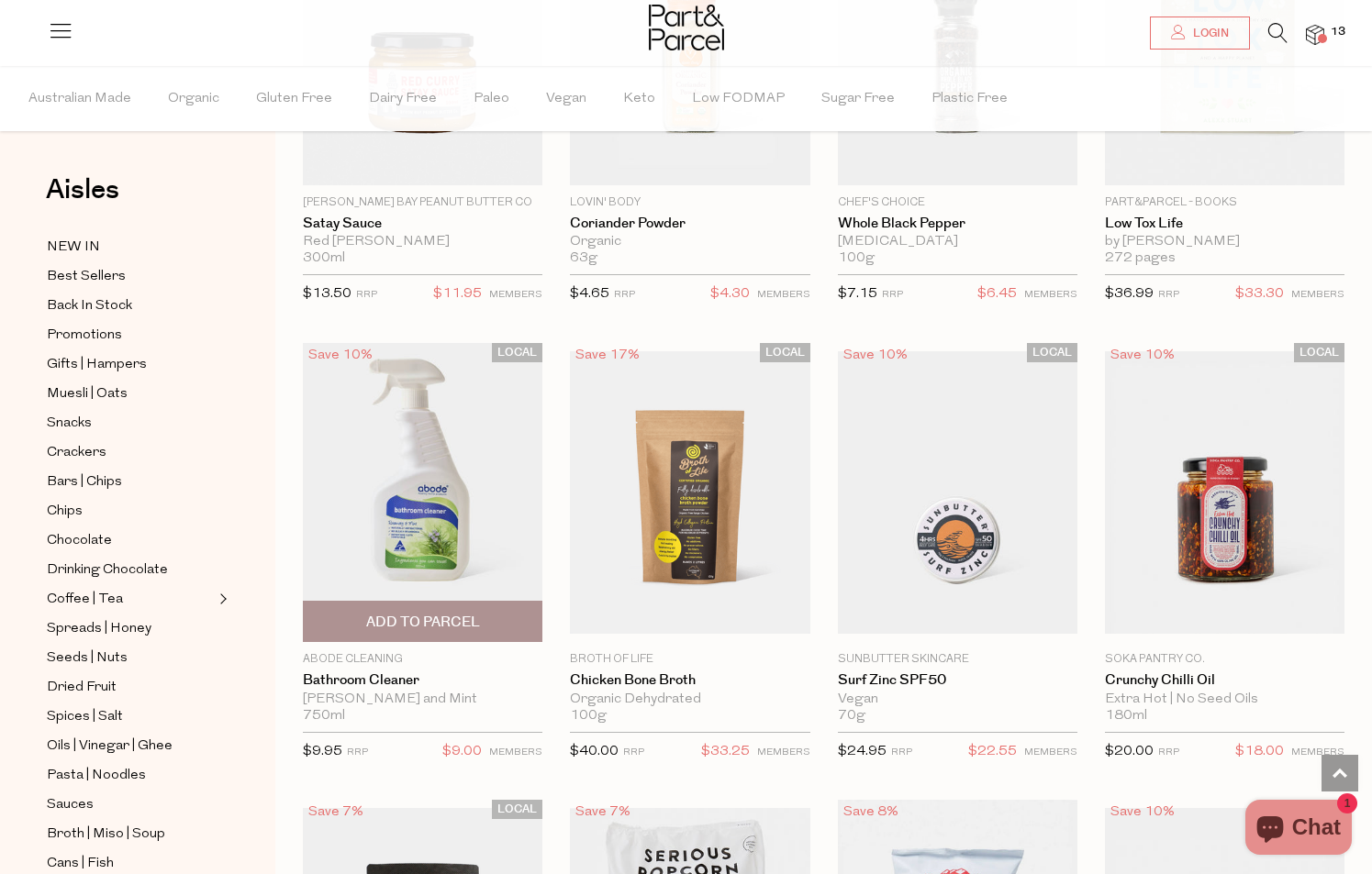
scroll to position [36530, 0]
click at [454, 611] on span "Add To Parcel" at bounding box center [422, 621] width 114 height 19
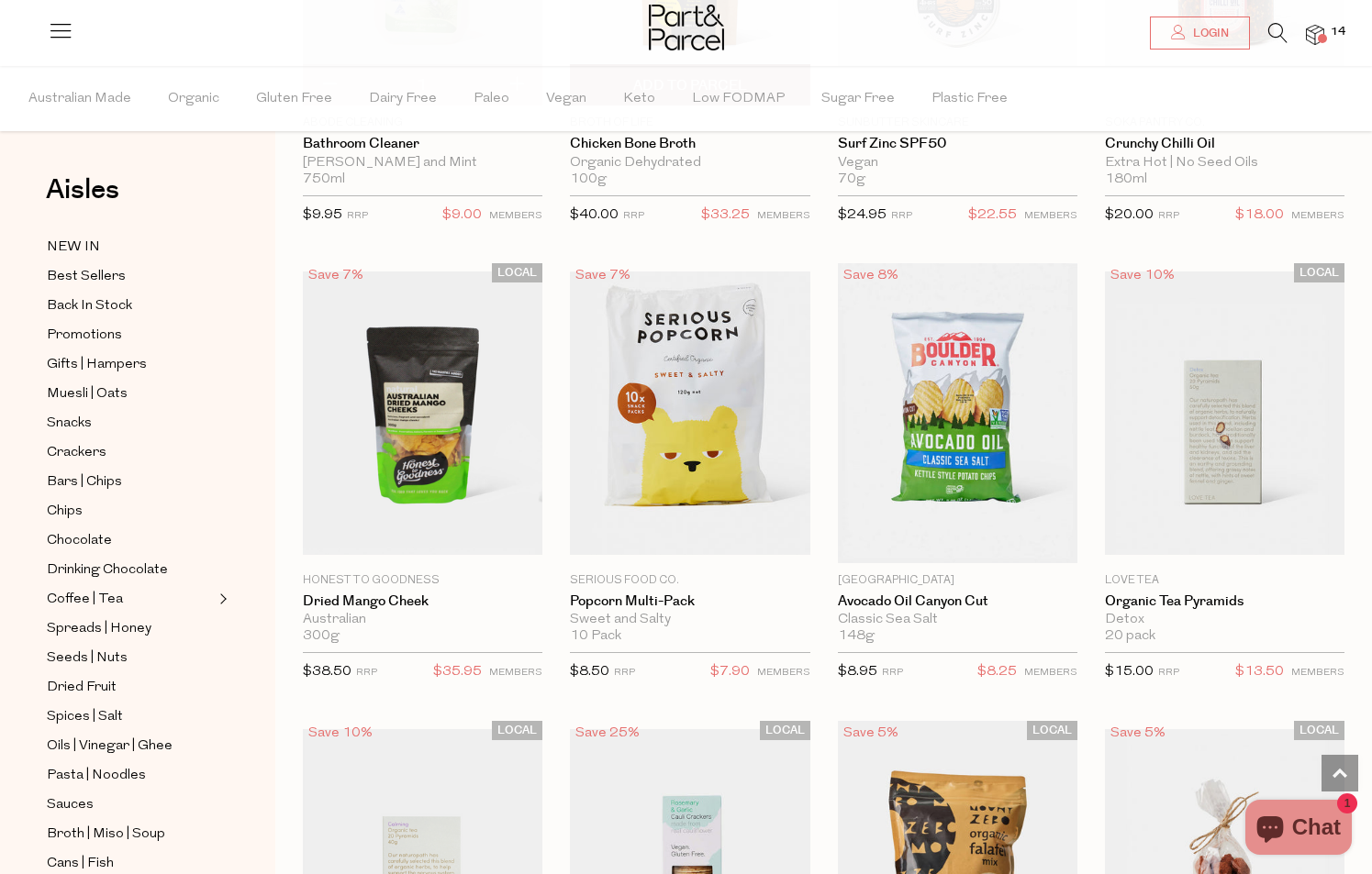
scroll to position [37019, 0]
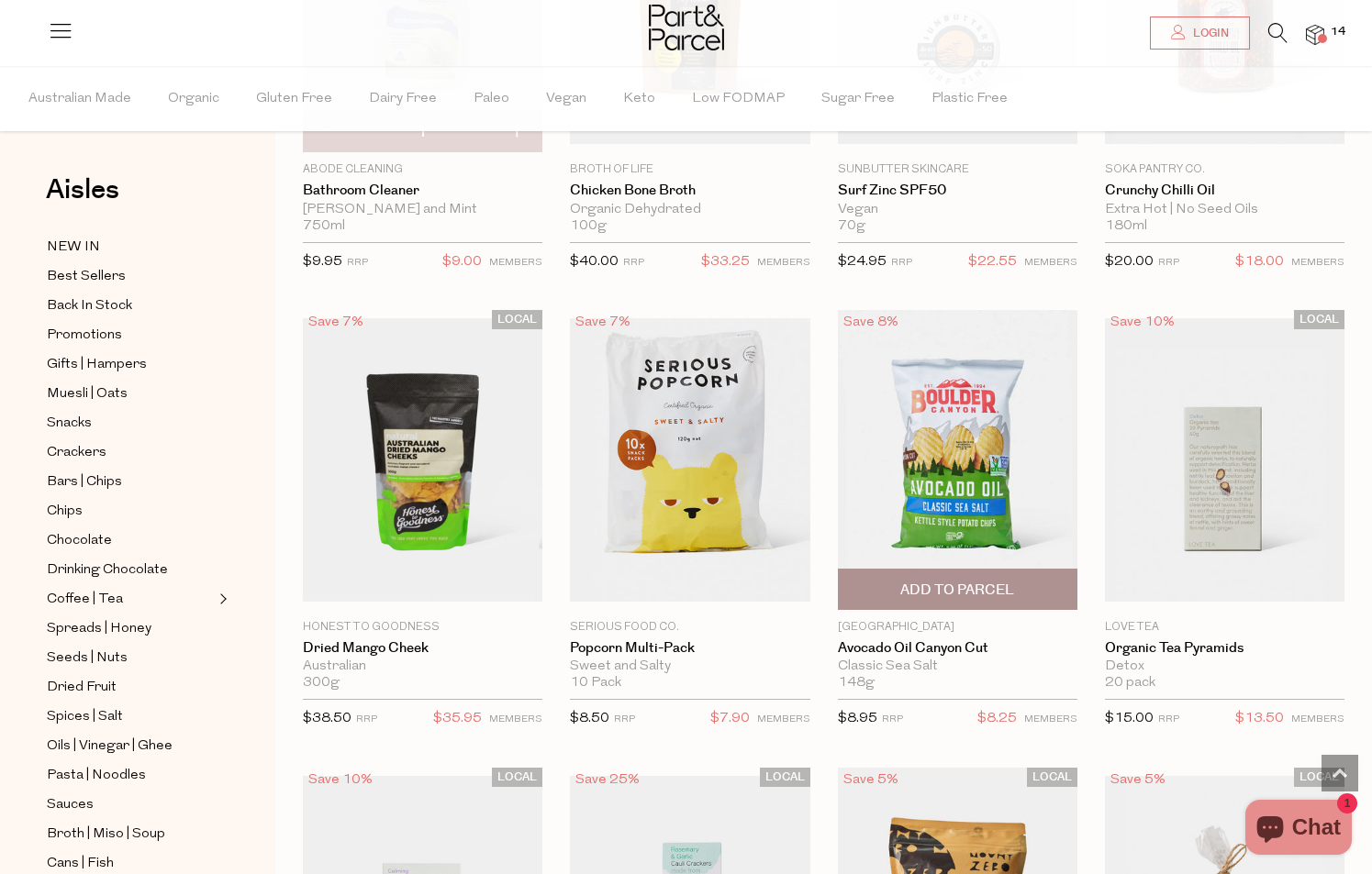
click at [970, 581] on span "Add To Parcel" at bounding box center [957, 590] width 114 height 19
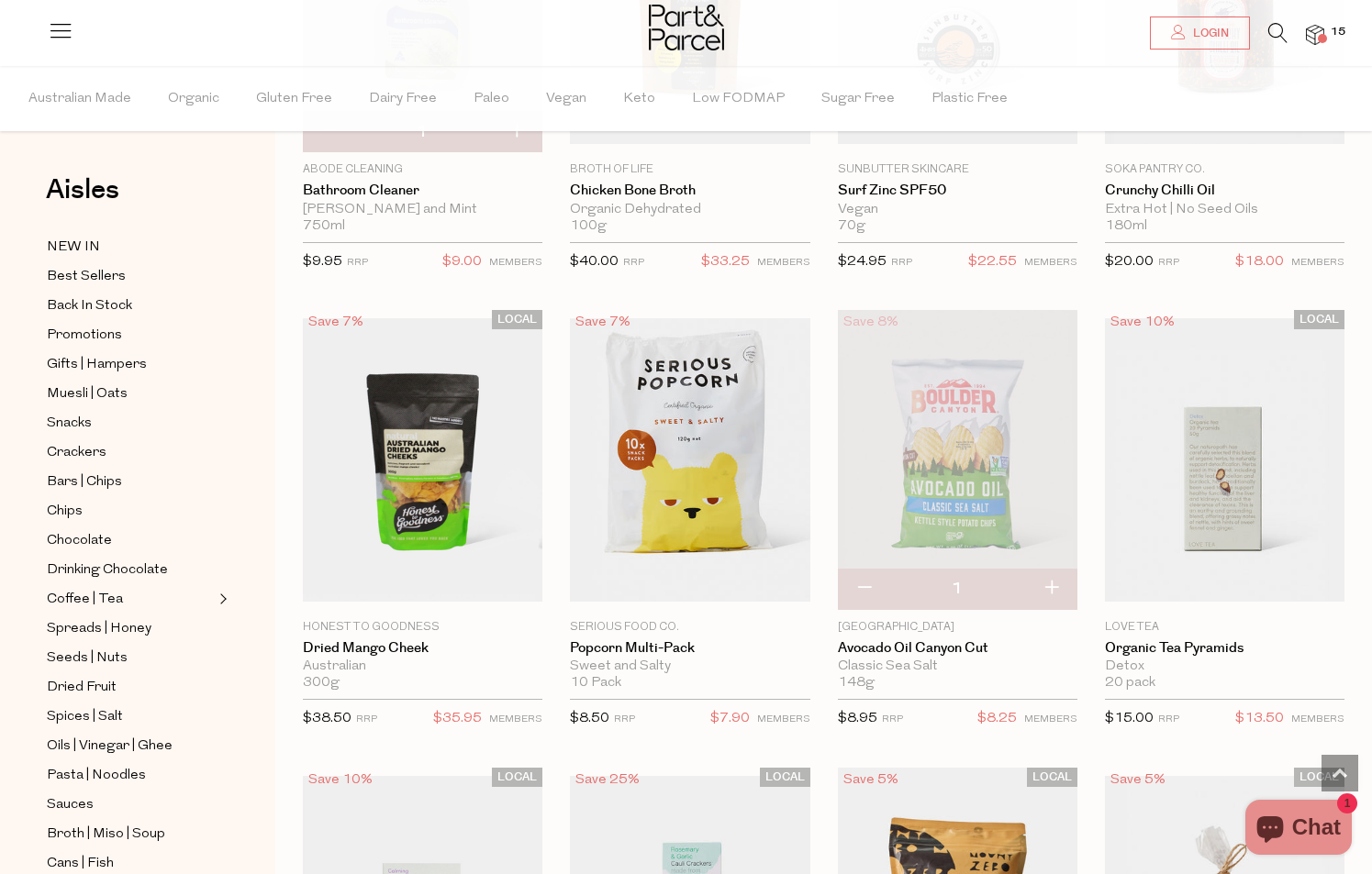
scroll to position [37369, 0]
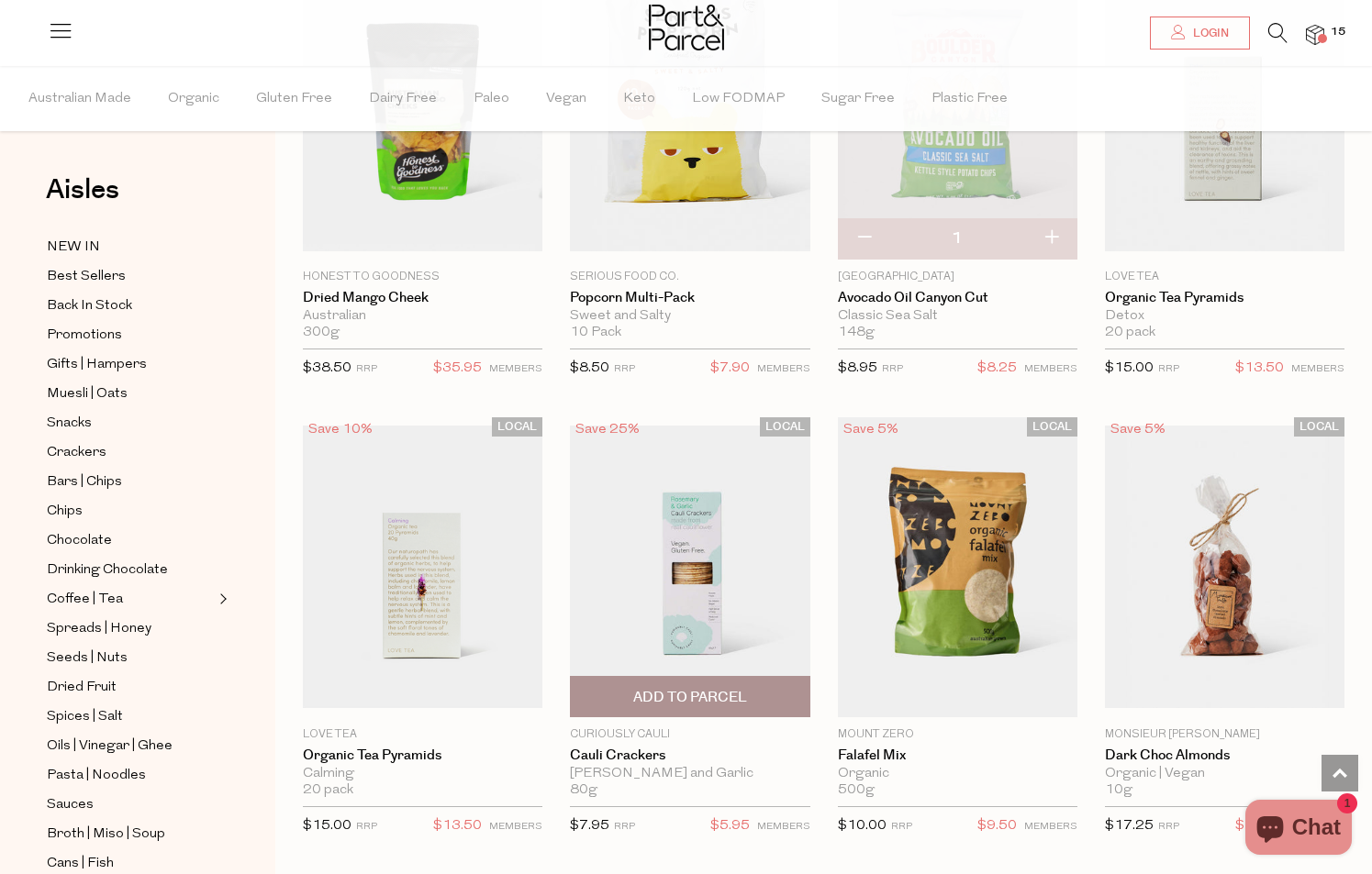
click at [702, 688] on span "Add To Parcel" at bounding box center [690, 698] width 114 height 19
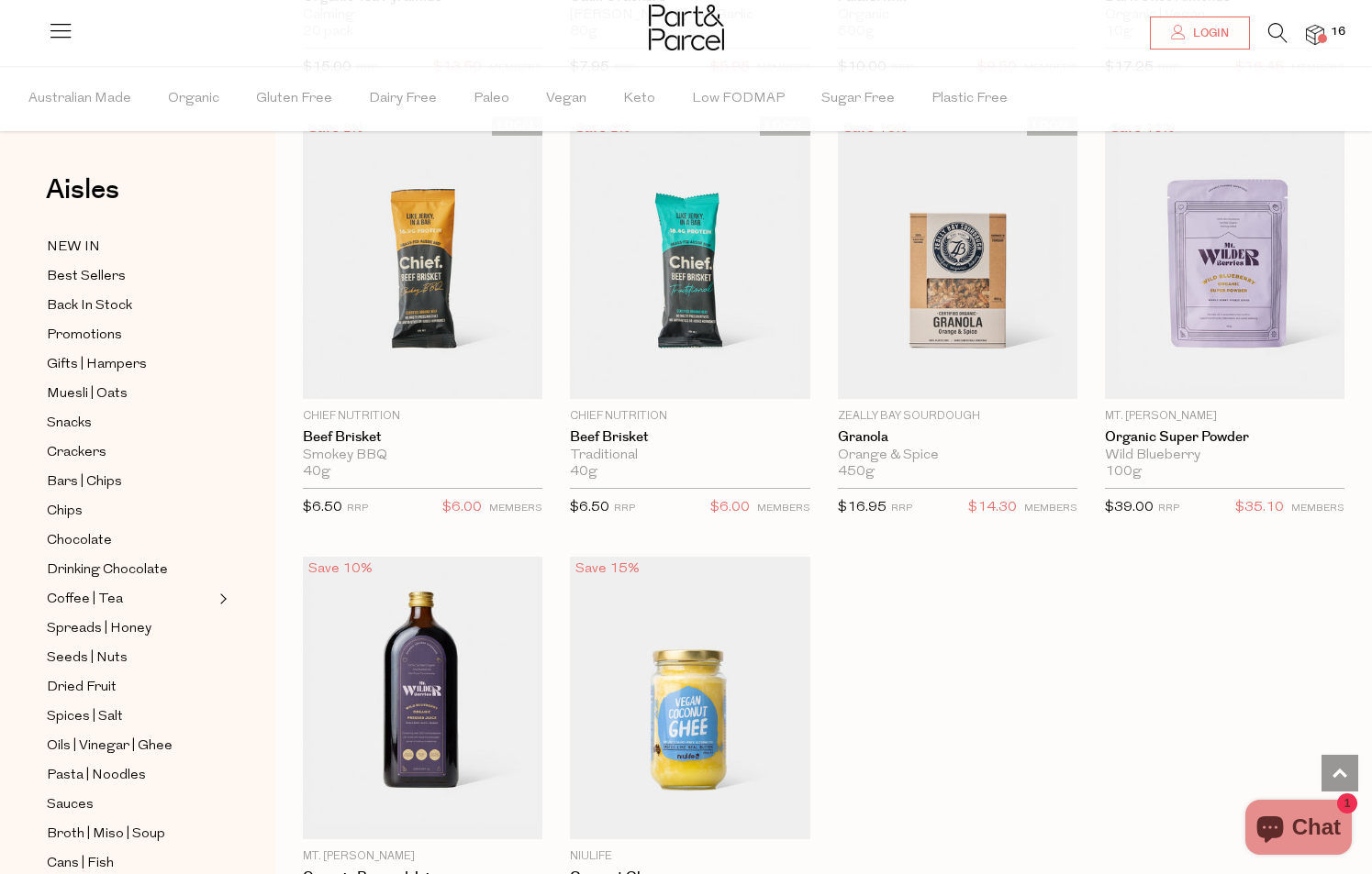
scroll to position [38018, 0]
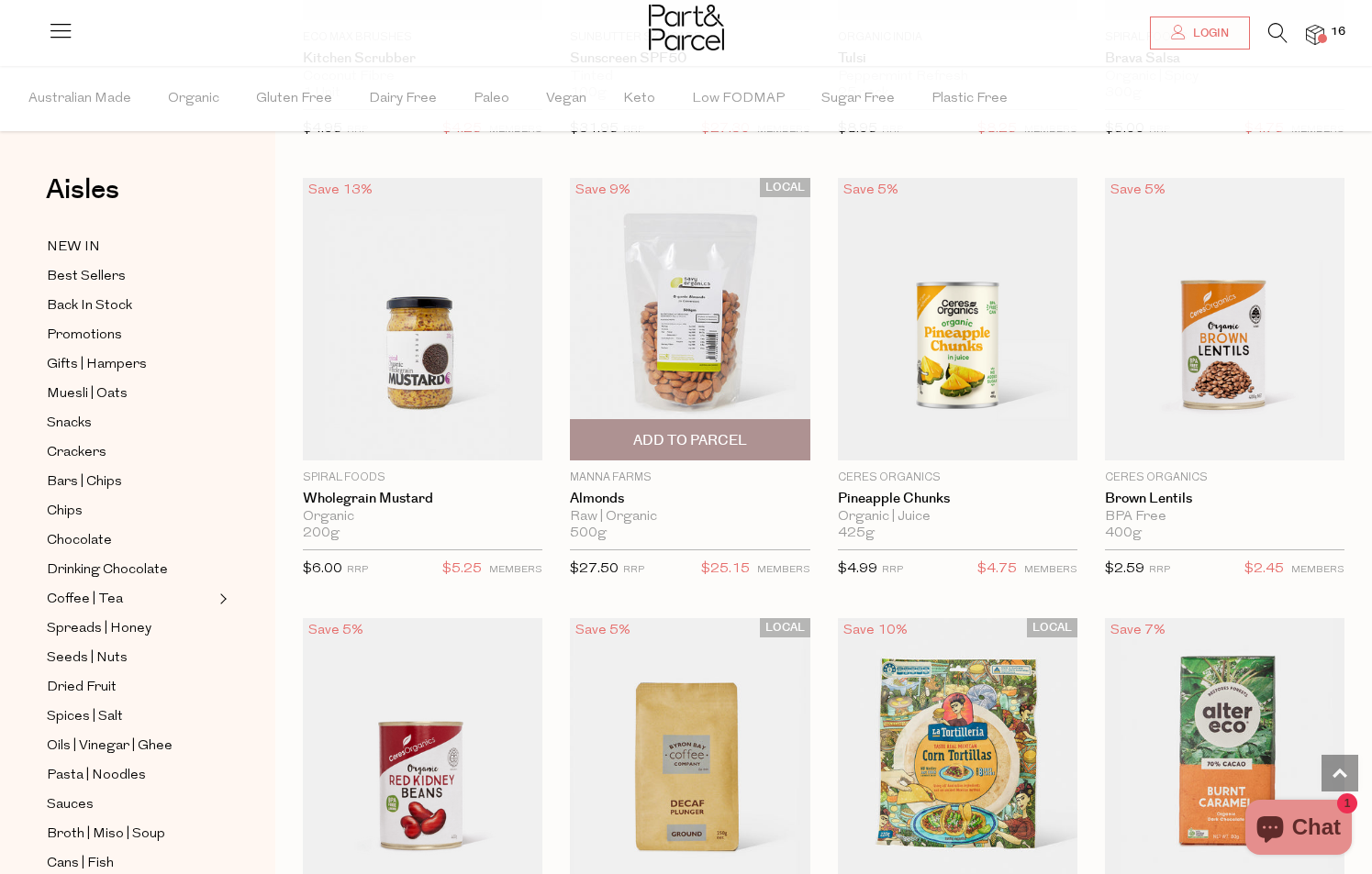
scroll to position [41599, 0]
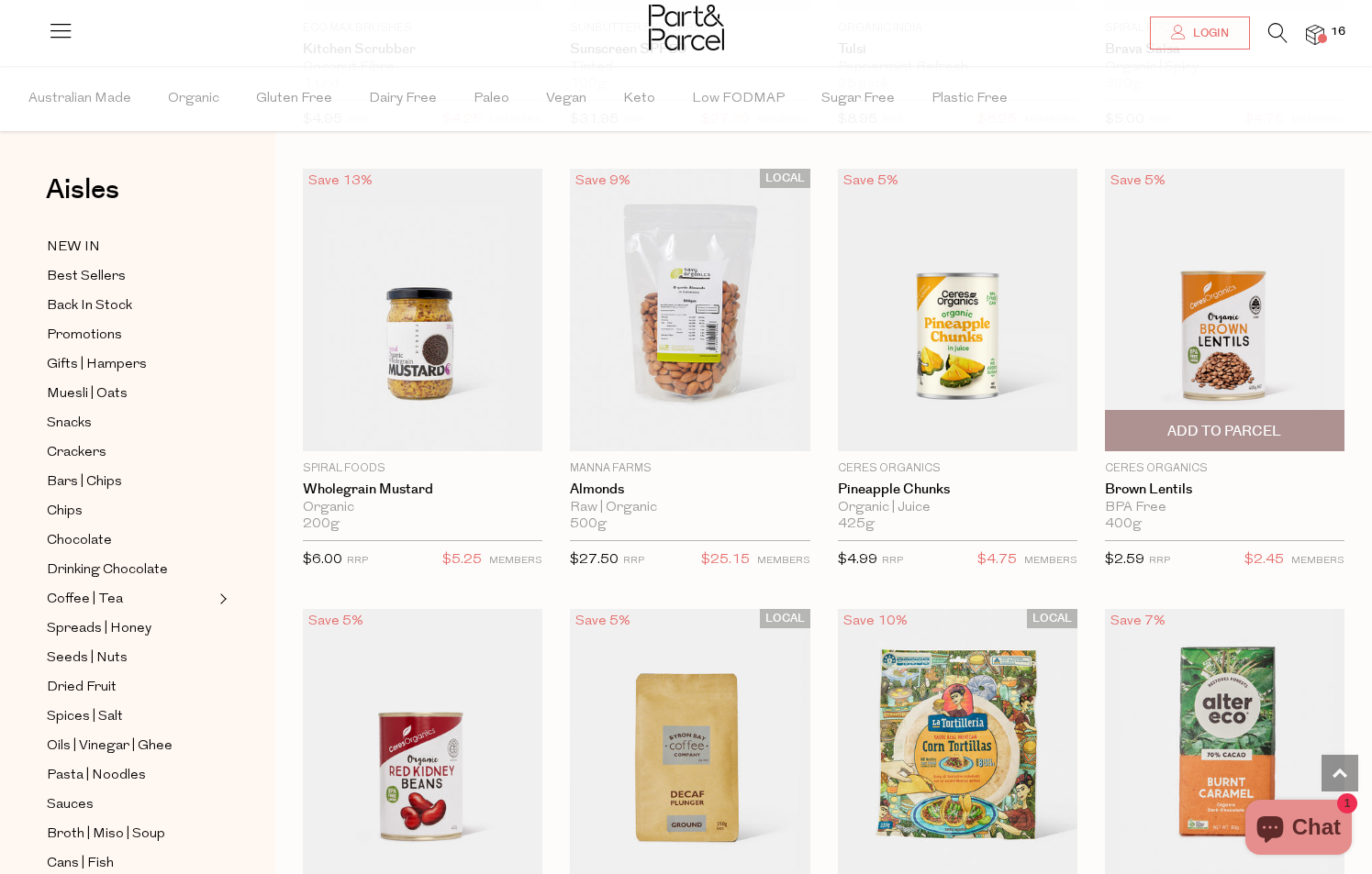
click at [1241, 422] on span "Add To Parcel" at bounding box center [1224, 431] width 114 height 19
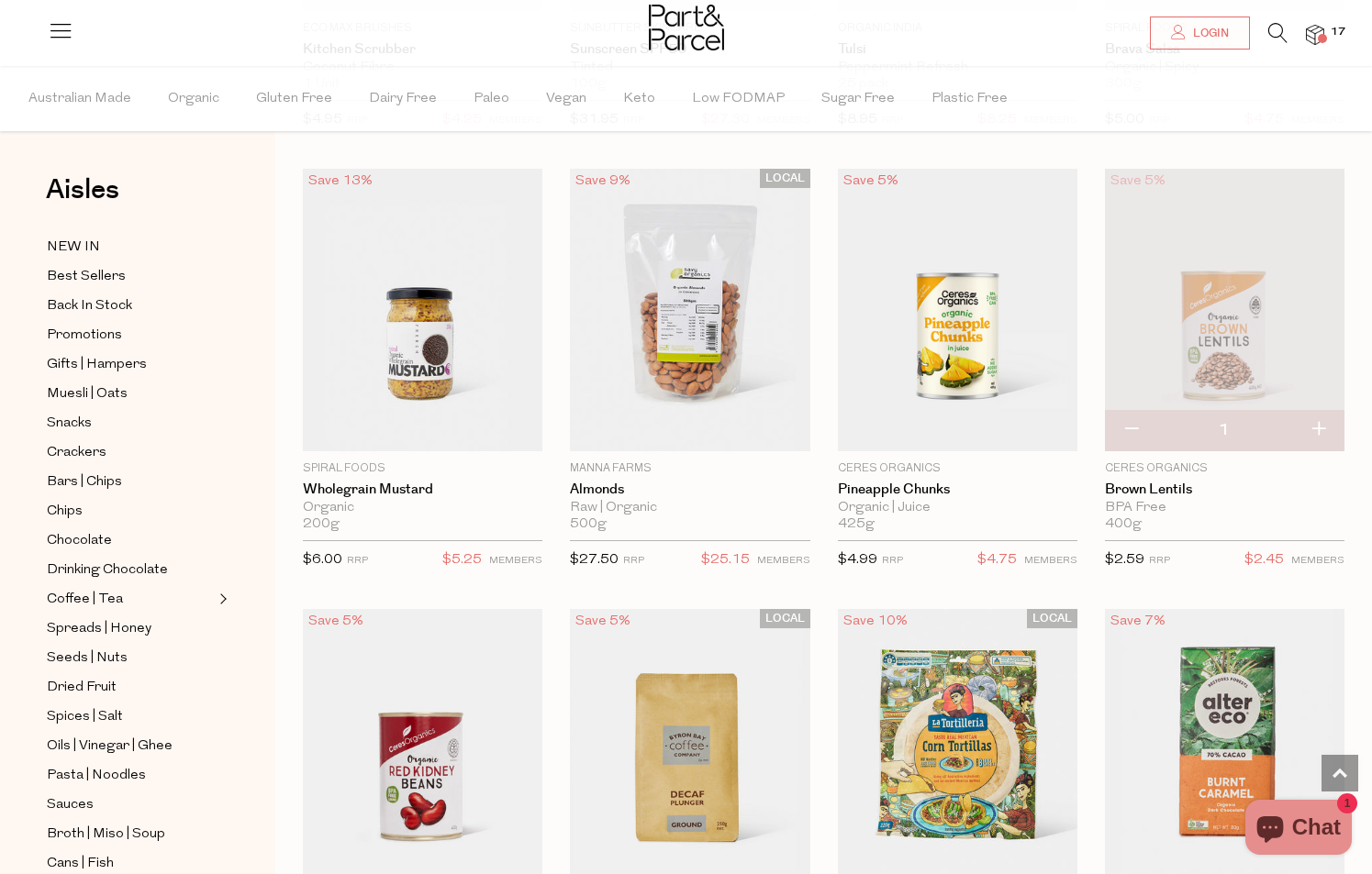
click at [1314, 410] on button "button" at bounding box center [1318, 431] width 52 height 41
type input "2"
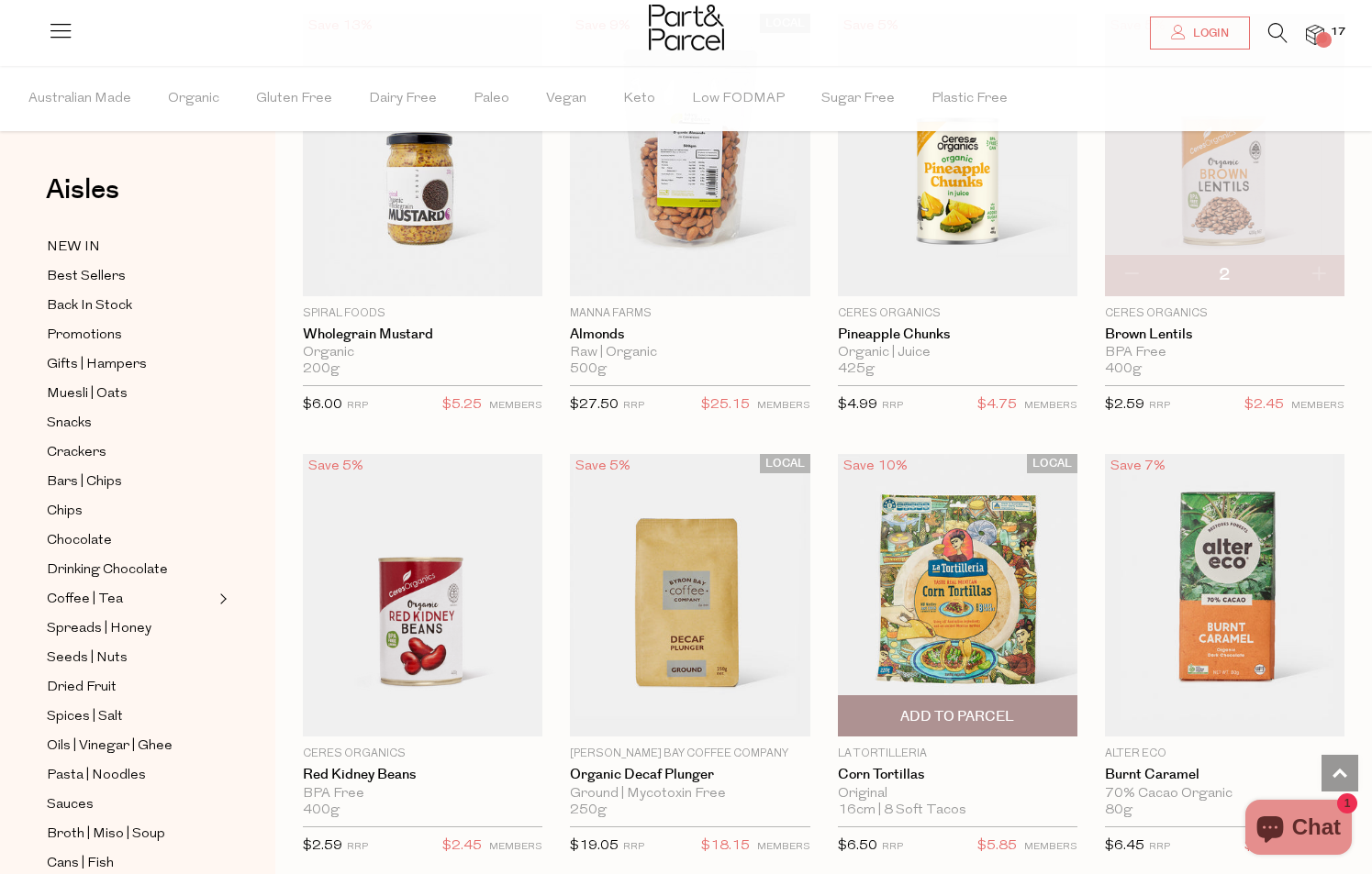
scroll to position [42004, 0]
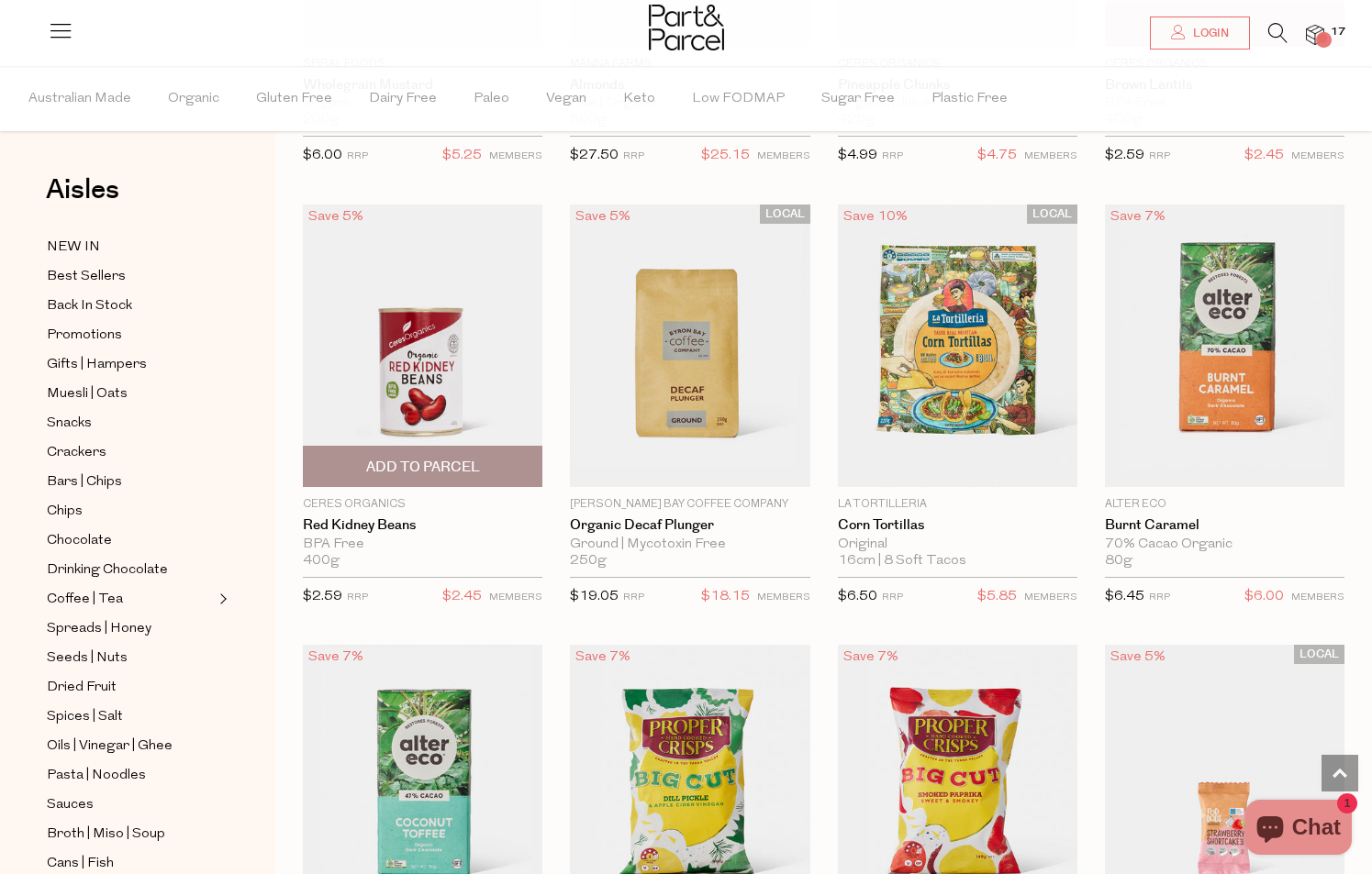
click at [508, 446] on span "Add To Parcel" at bounding box center [422, 466] width 228 height 40
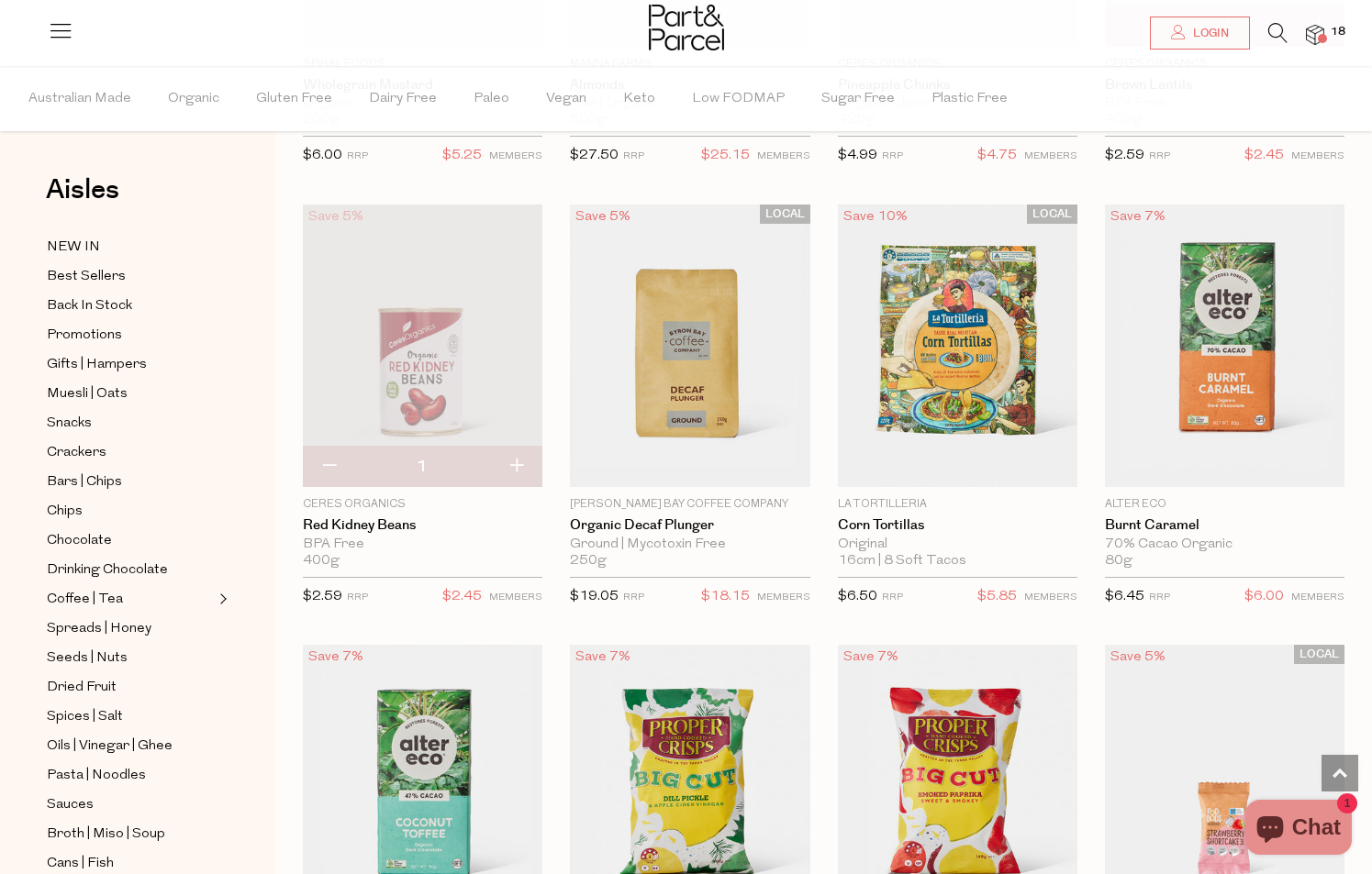
click at [507, 446] on button "button" at bounding box center [516, 467] width 52 height 41
type input "2"
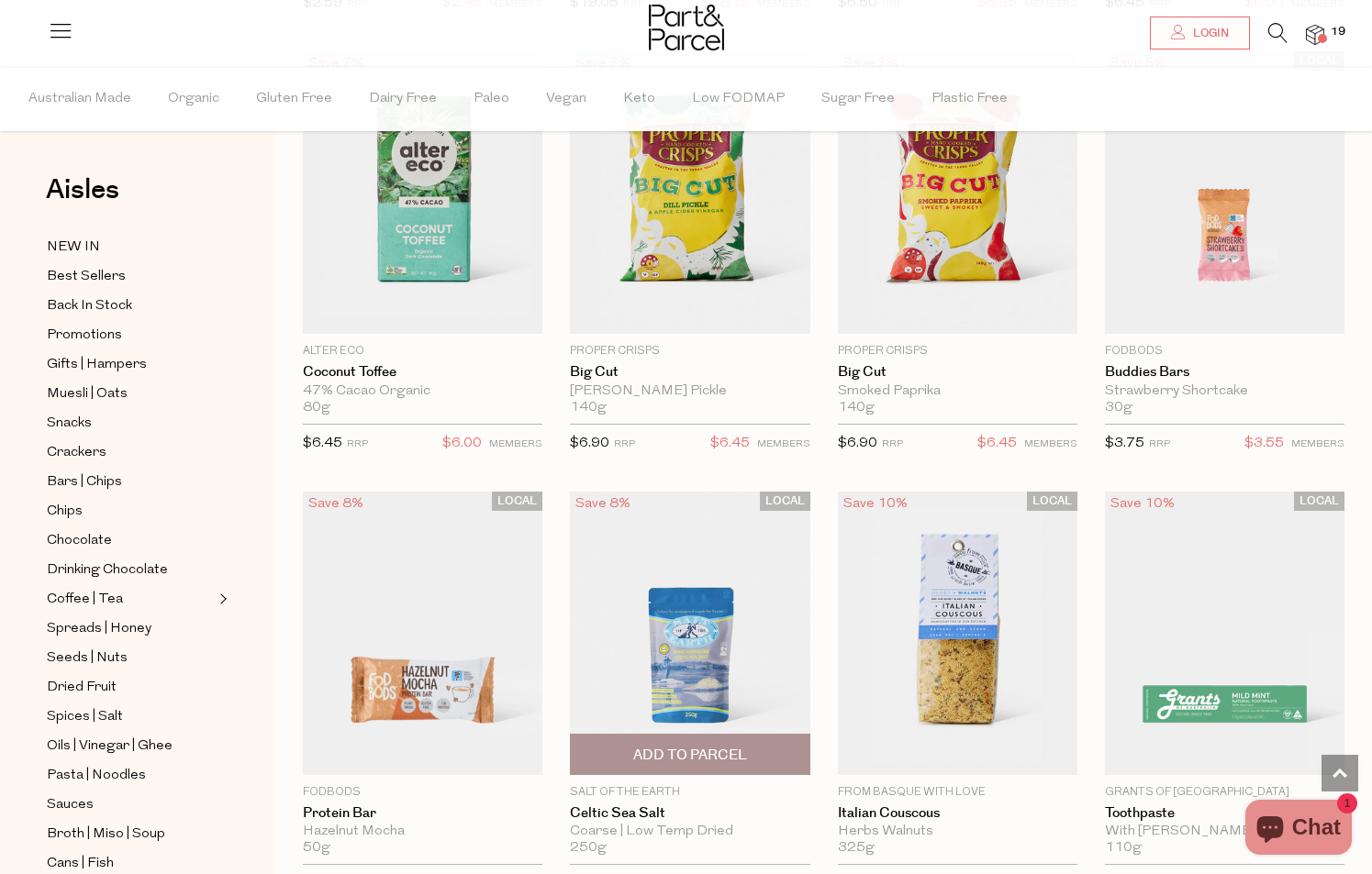
scroll to position [42721, 0]
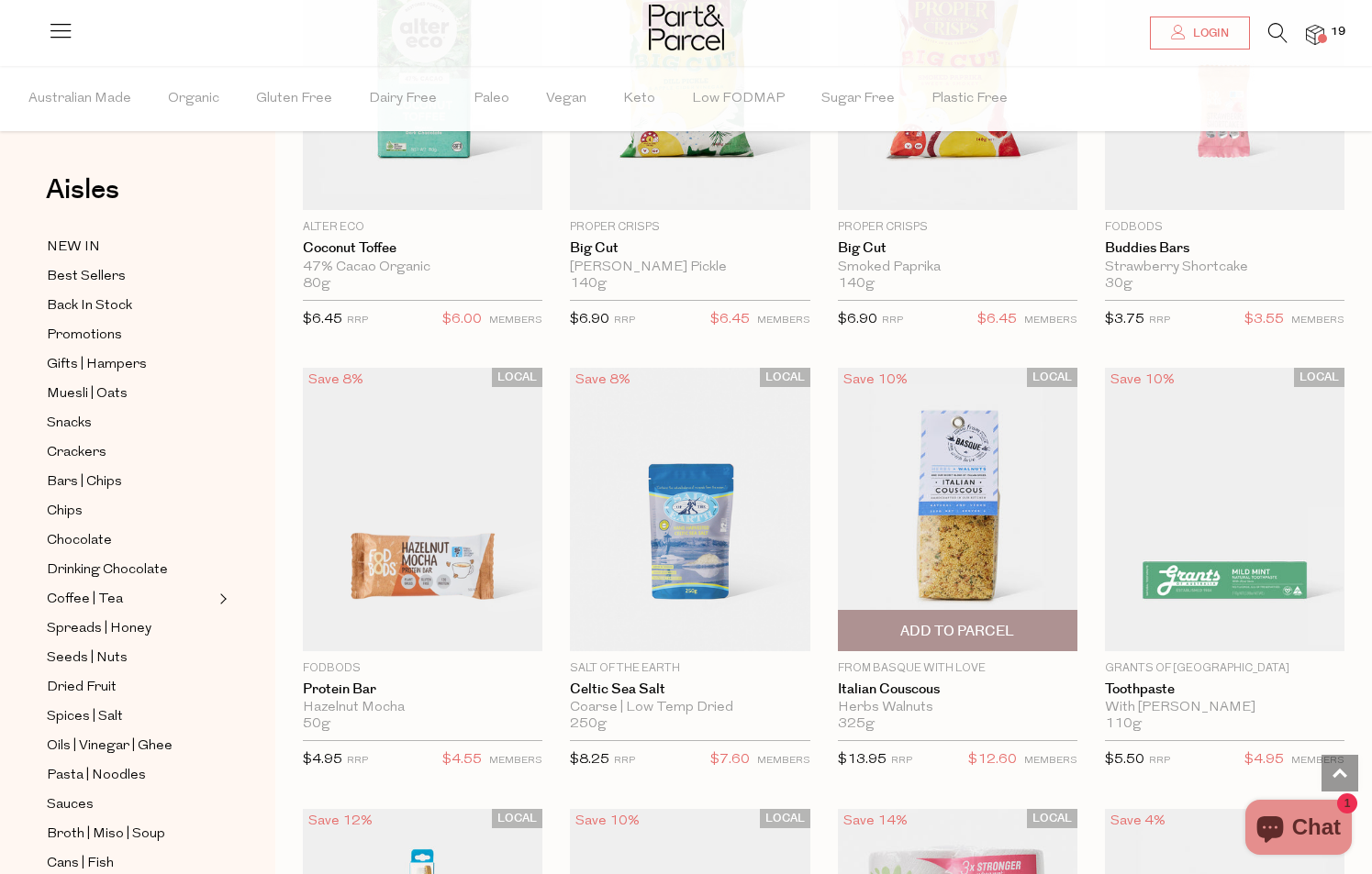
click at [973, 622] on span "Add To Parcel" at bounding box center [957, 631] width 114 height 19
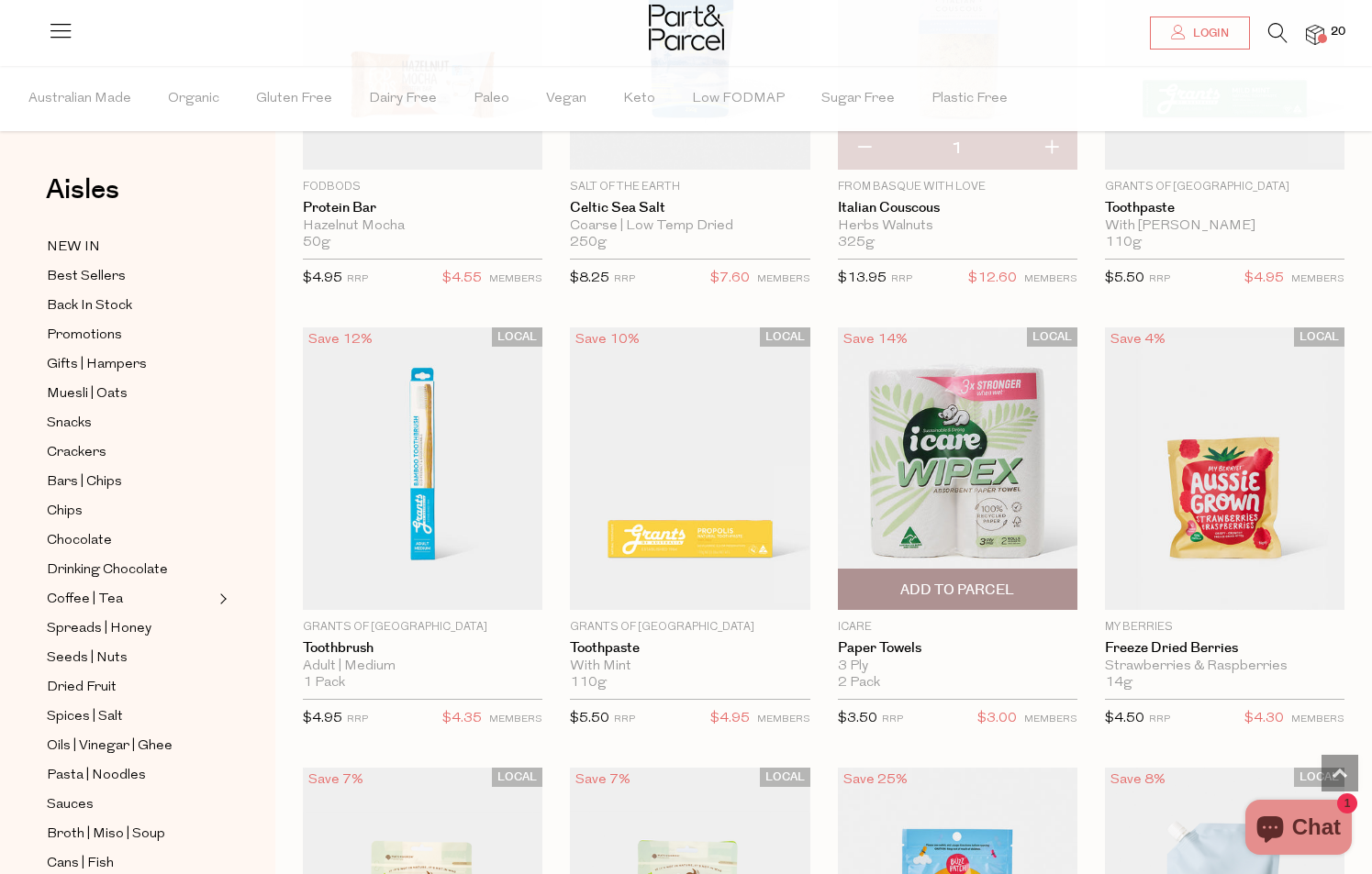
scroll to position [43216, 0]
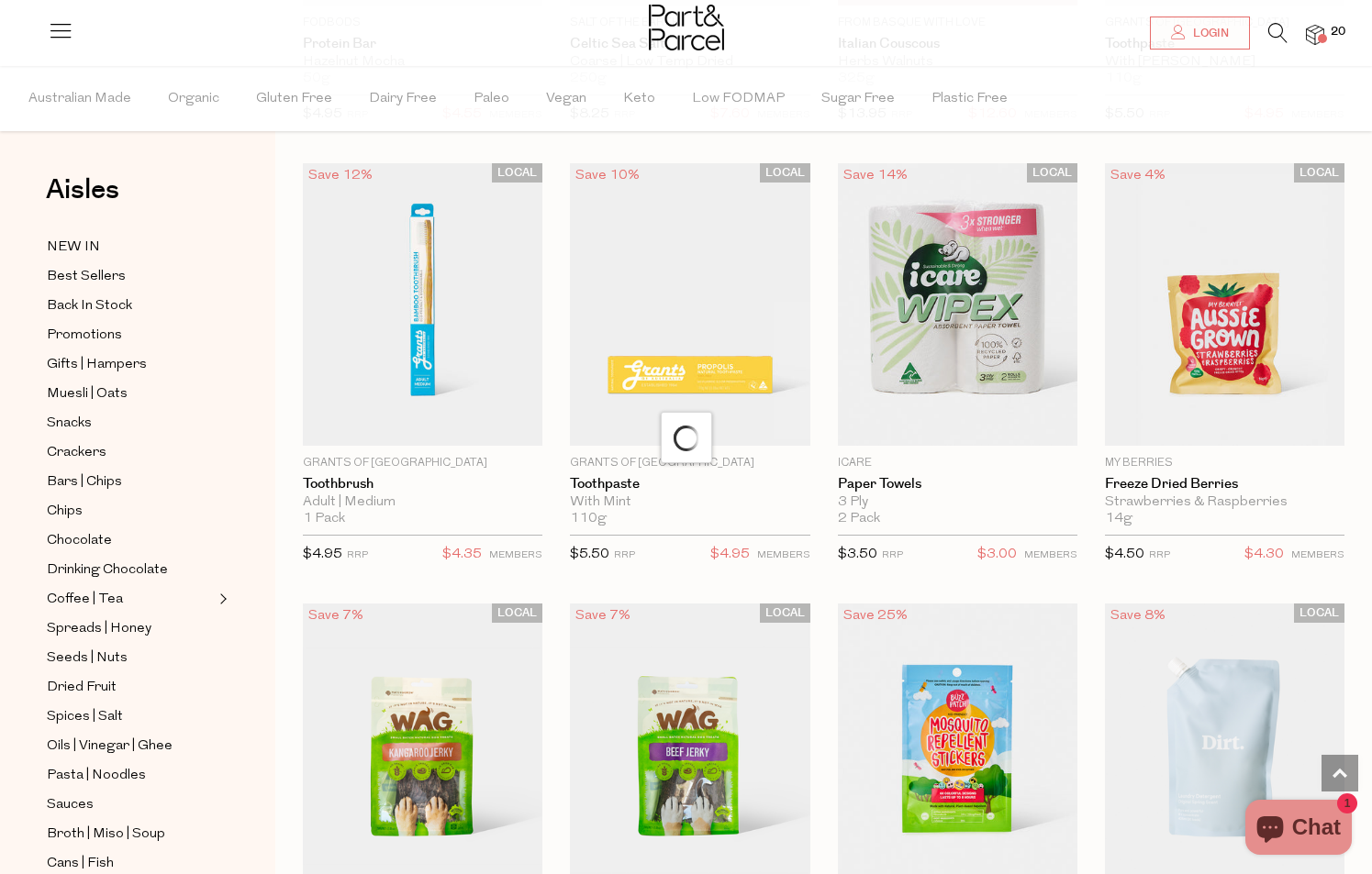
scroll to position [43258, 0]
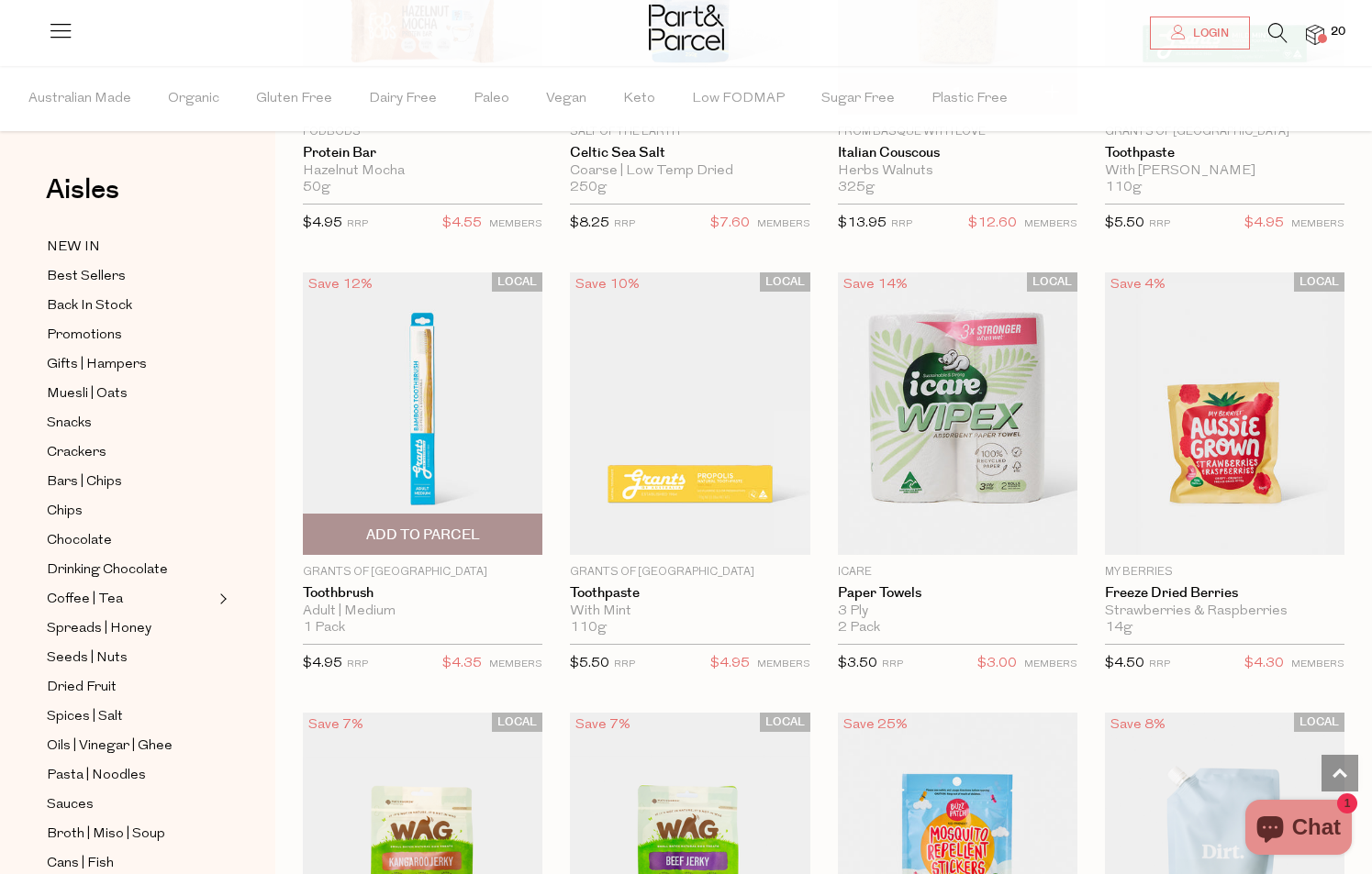
type input "1"
click at [429, 515] on span "Add To Parcel" at bounding box center [422, 534] width 228 height 40
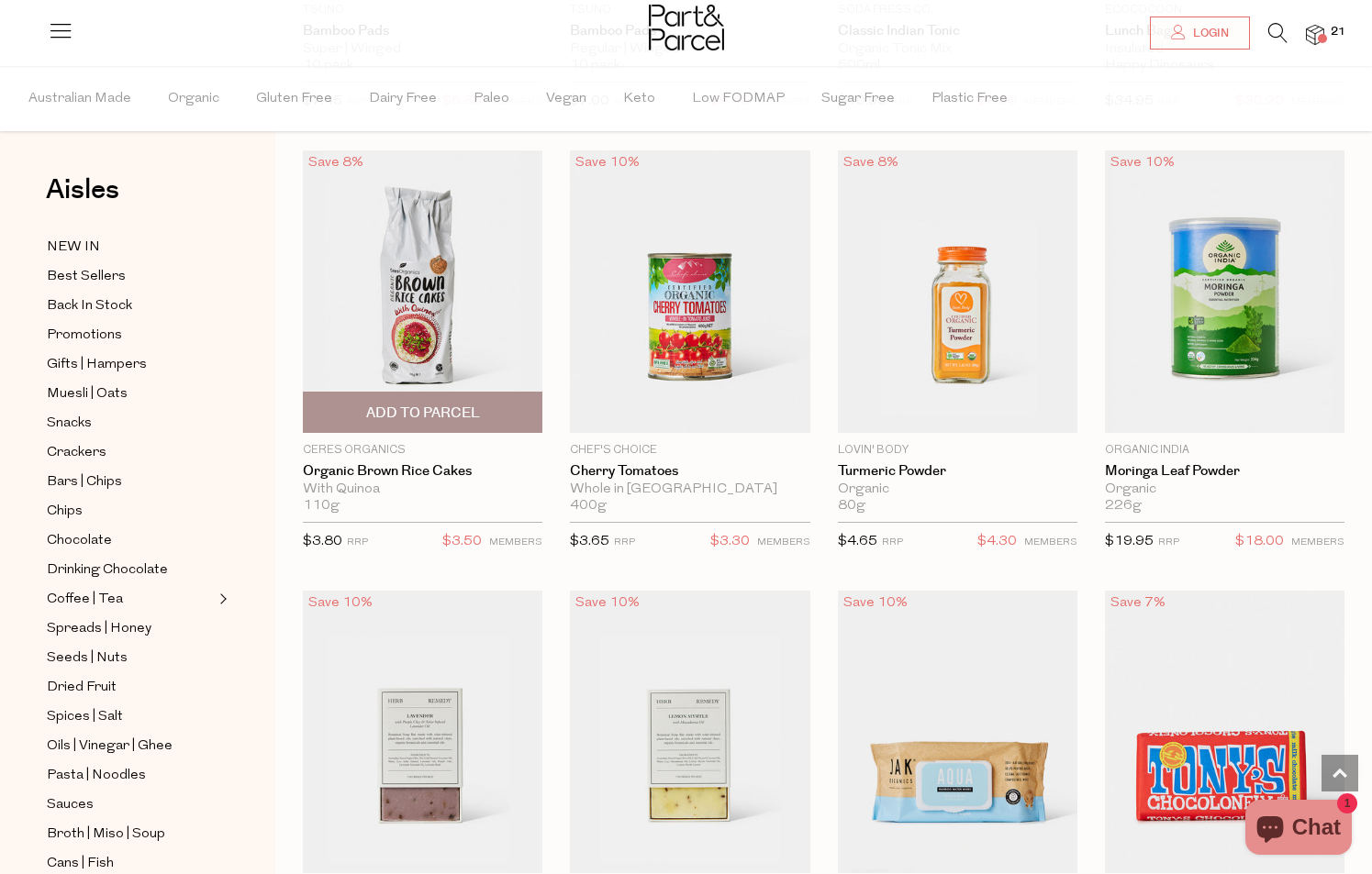
scroll to position [47369, 0]
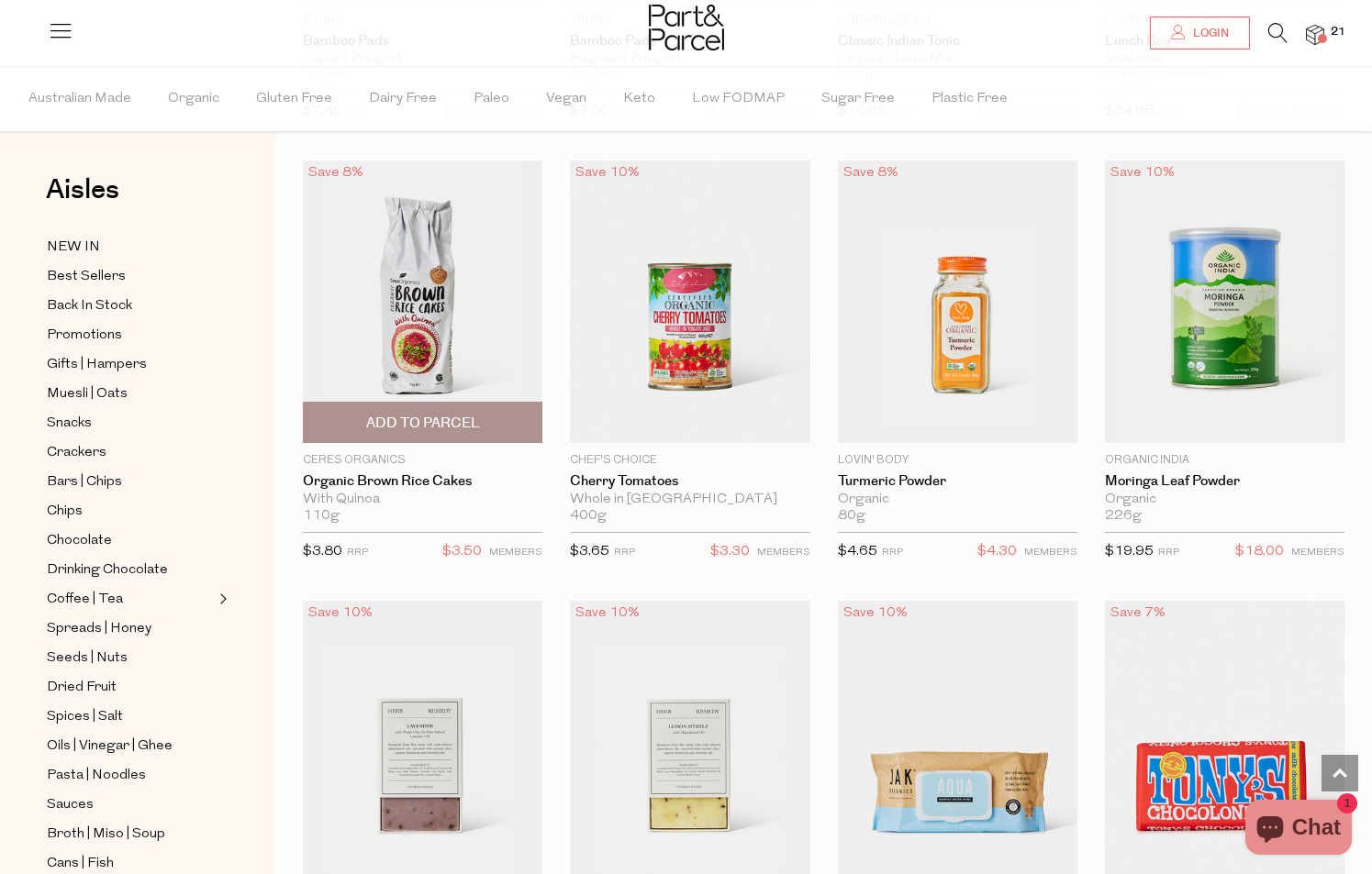
click at [492, 403] on span "Add To Parcel" at bounding box center [422, 422] width 228 height 40
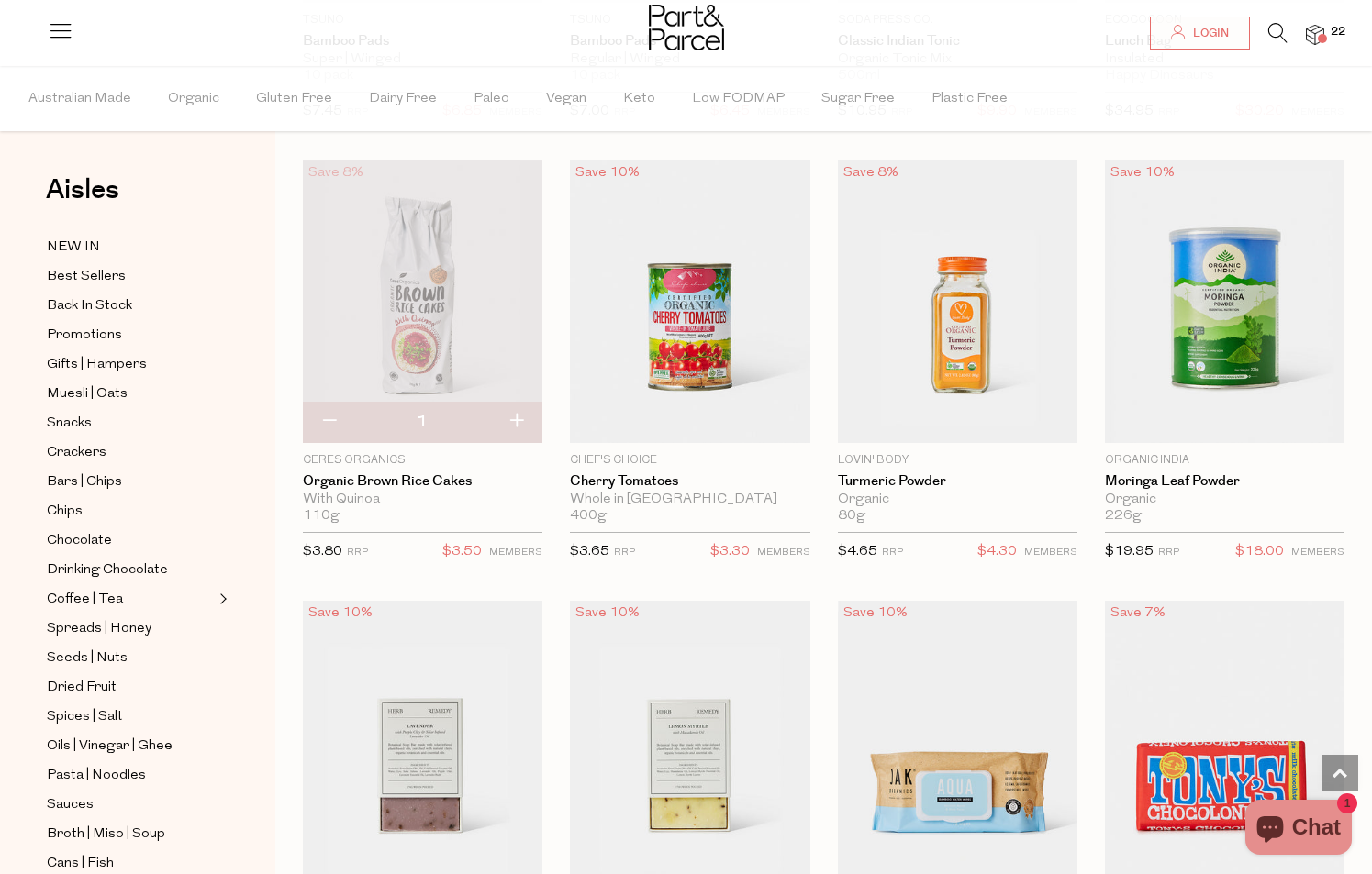
click at [521, 402] on button "button" at bounding box center [516, 422] width 52 height 41
type input "2"
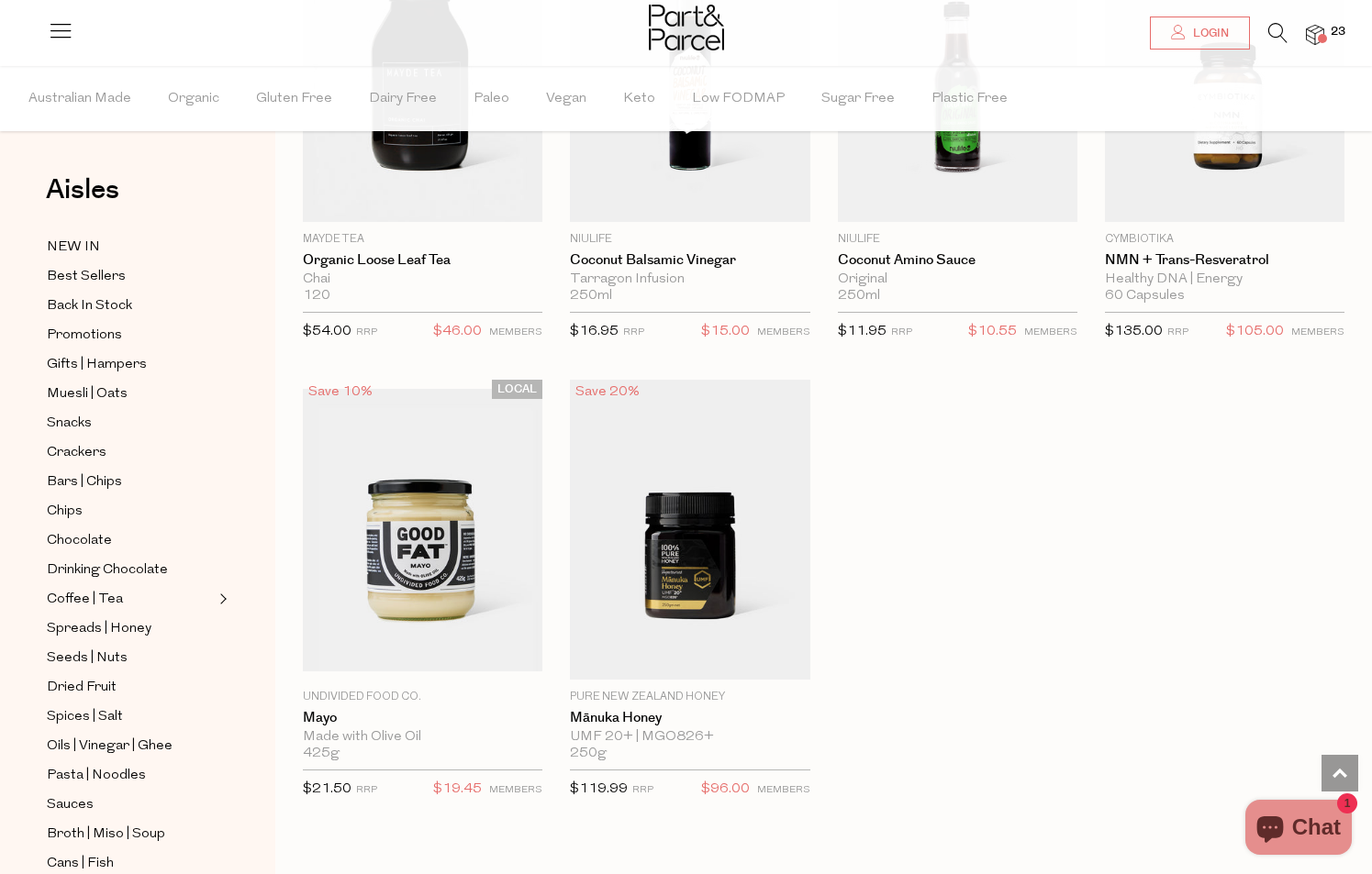
scroll to position [49575, 0]
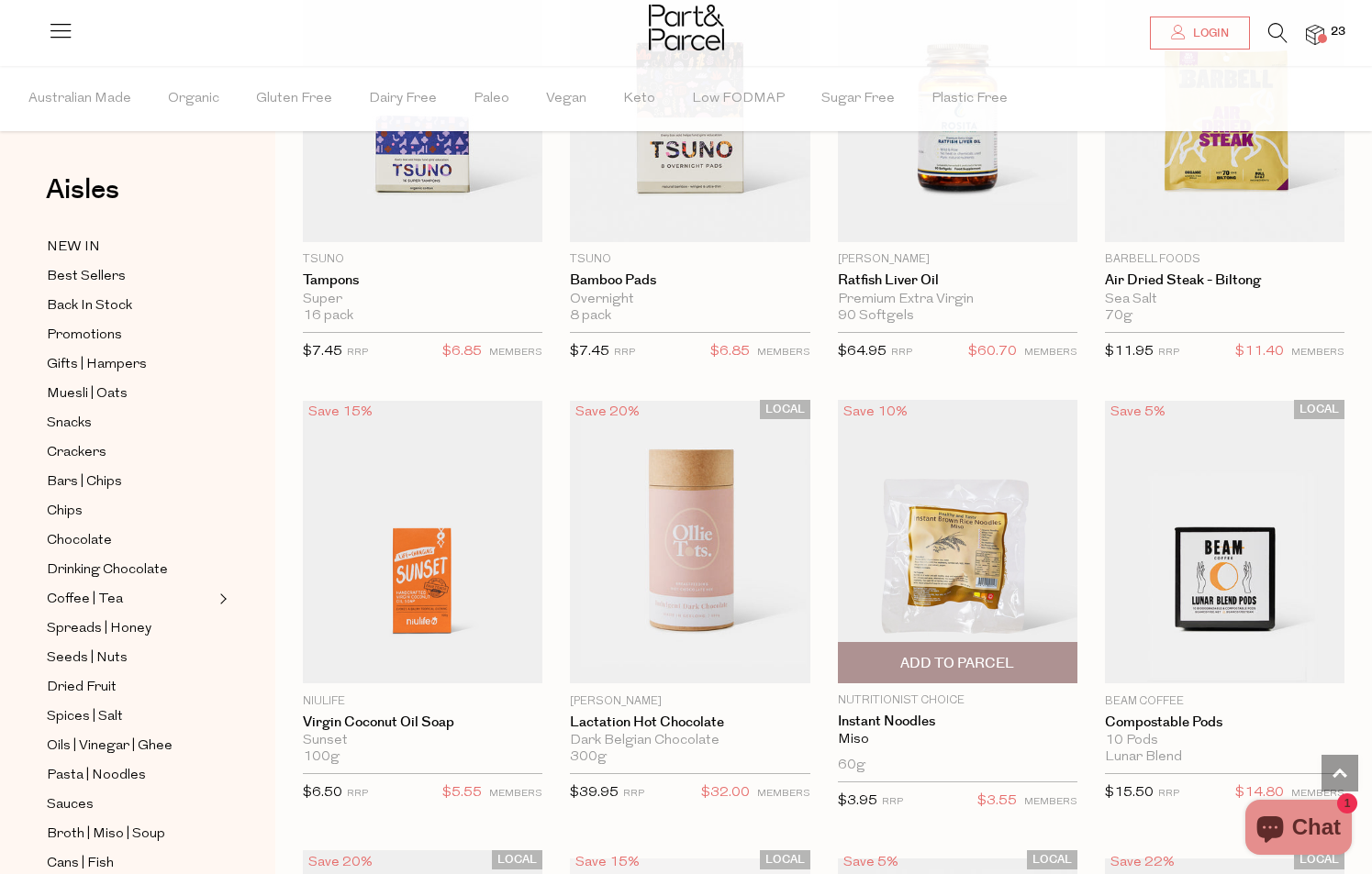
scroll to position [51586, 0]
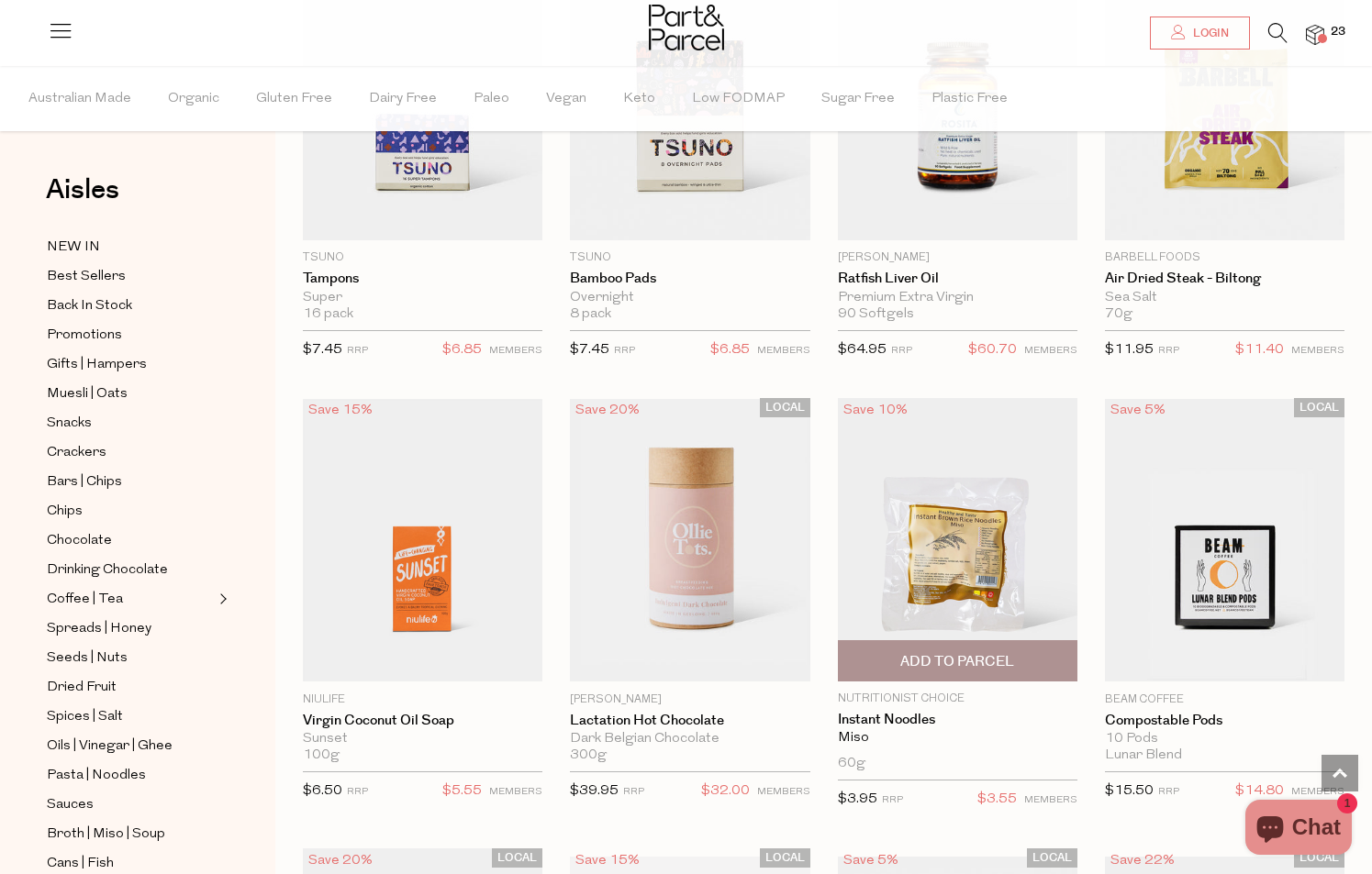
click at [988, 652] on span "Add To Parcel" at bounding box center [957, 662] width 114 height 19
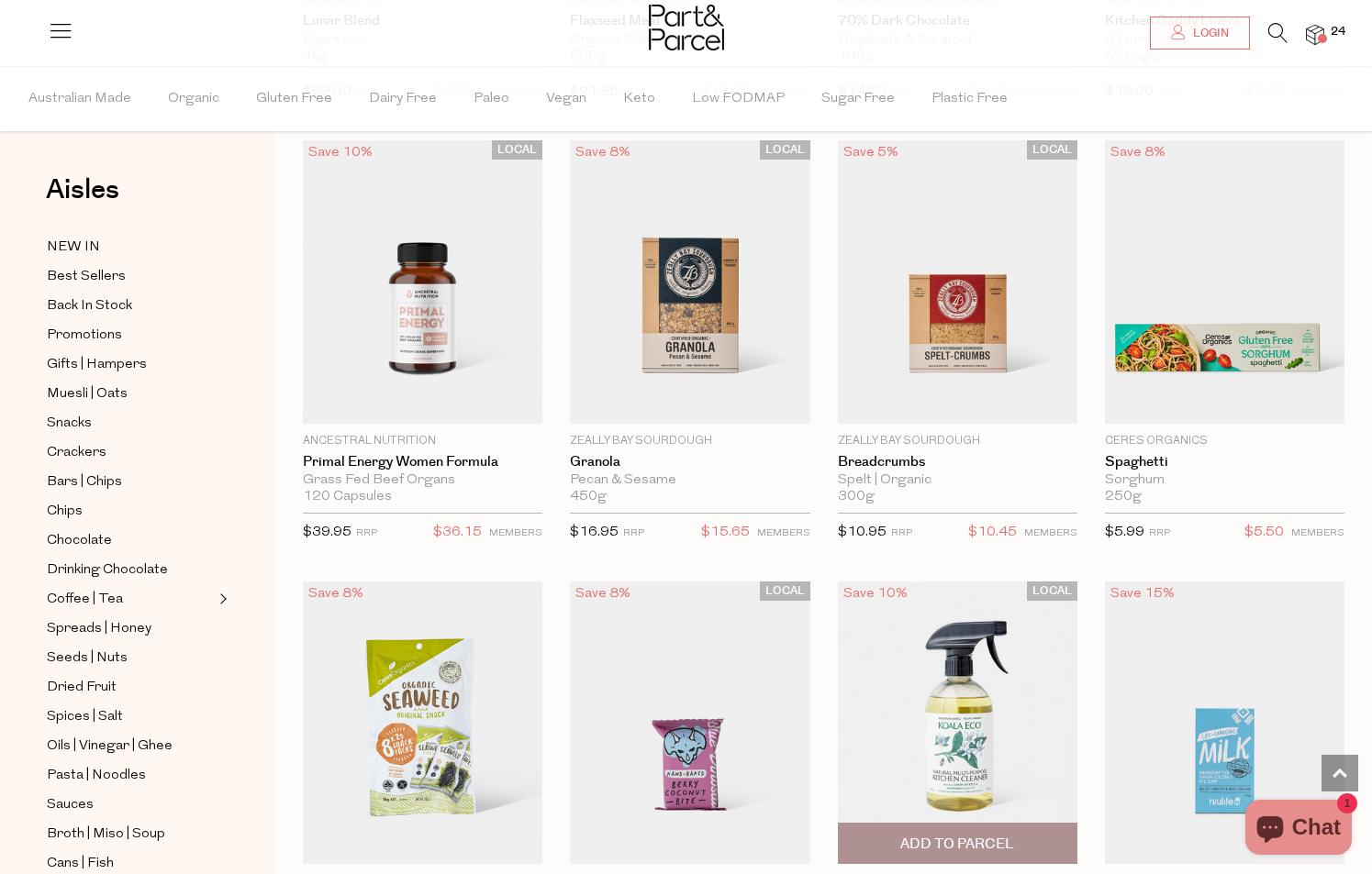
scroll to position [52751, 0]
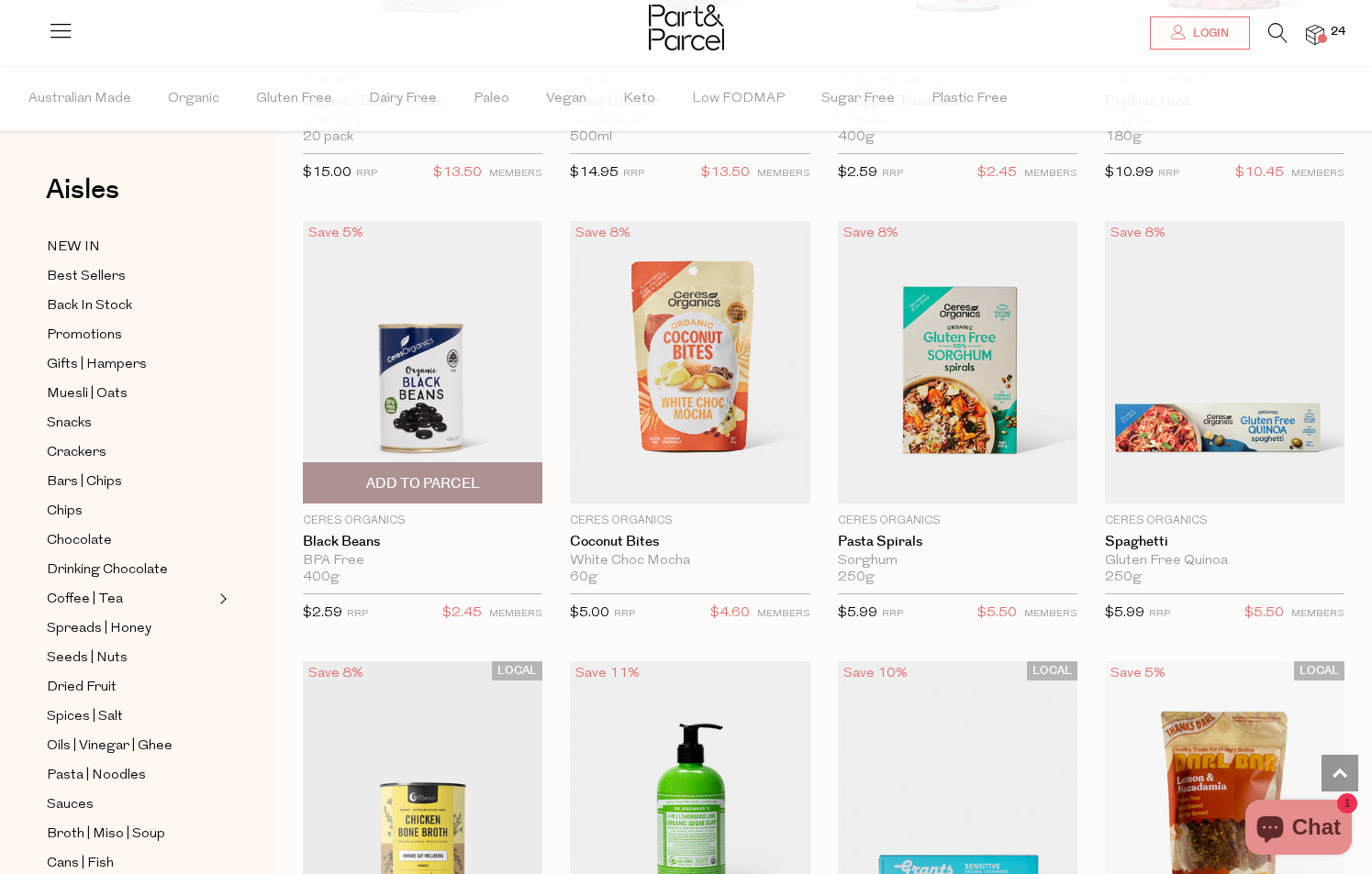
scroll to position [59395, 0]
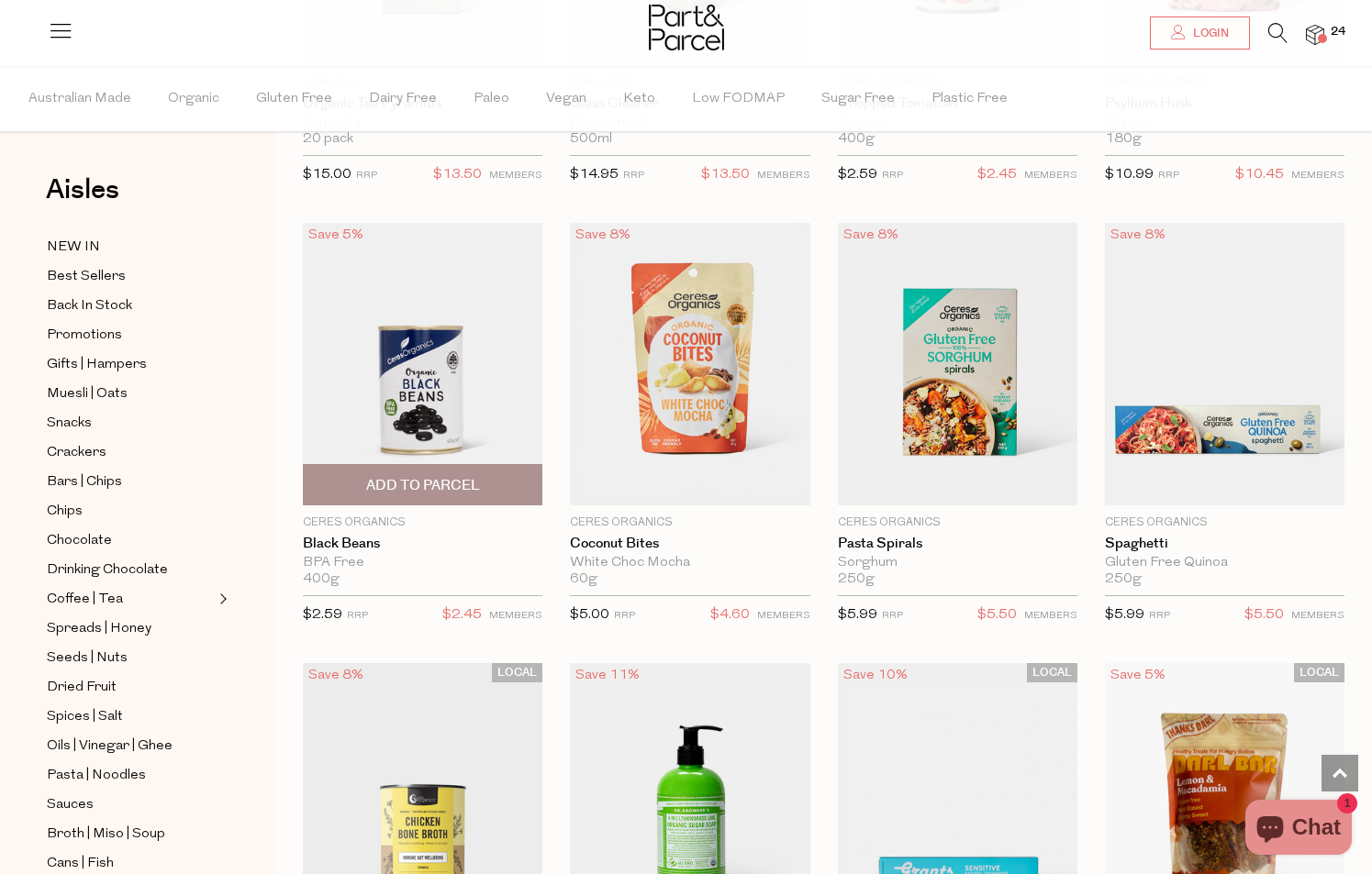
click at [507, 465] on span "Add To Parcel" at bounding box center [422, 484] width 228 height 40
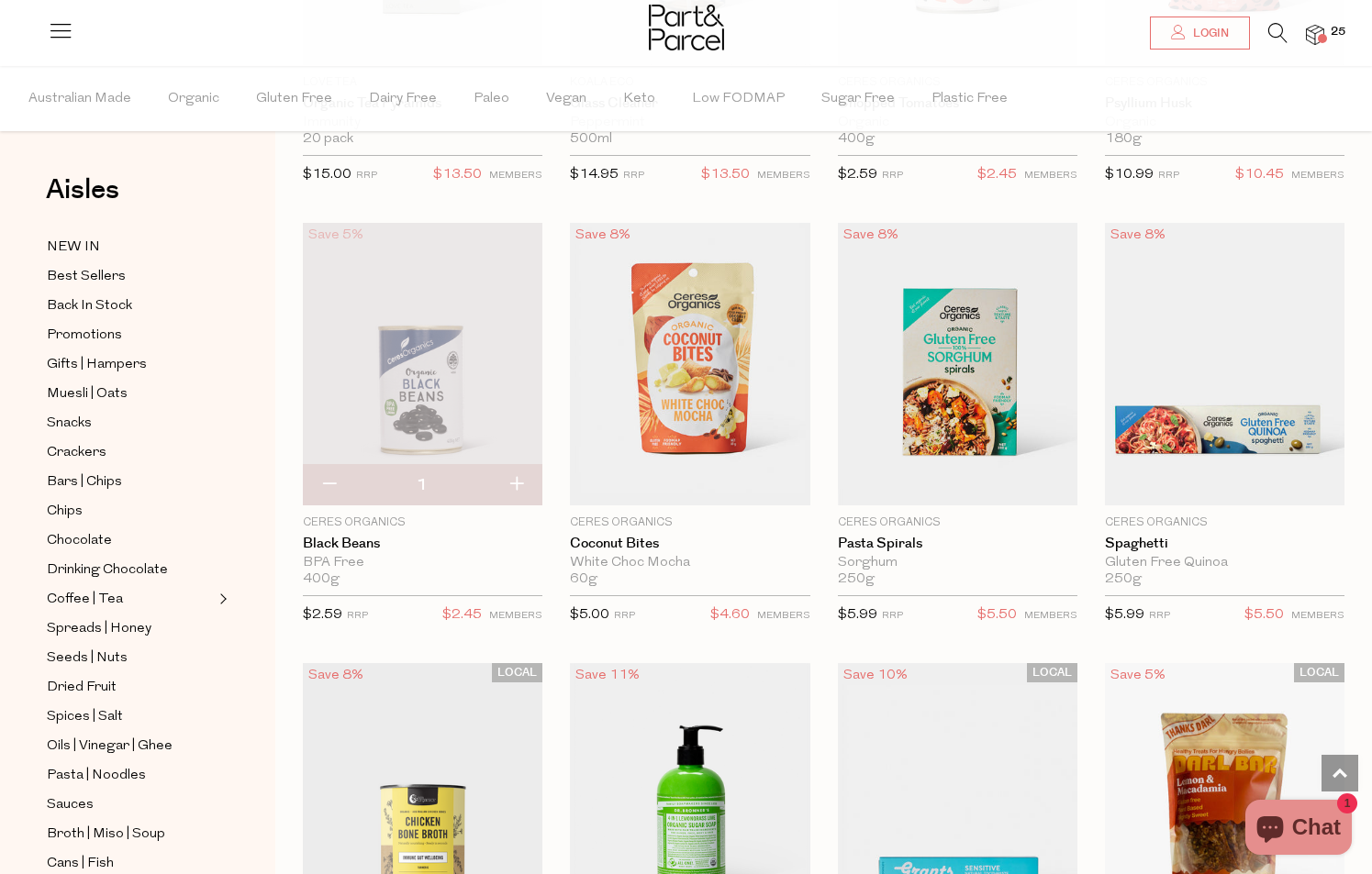
click at [518, 465] on button "button" at bounding box center [516, 485] width 52 height 41
type input "2"
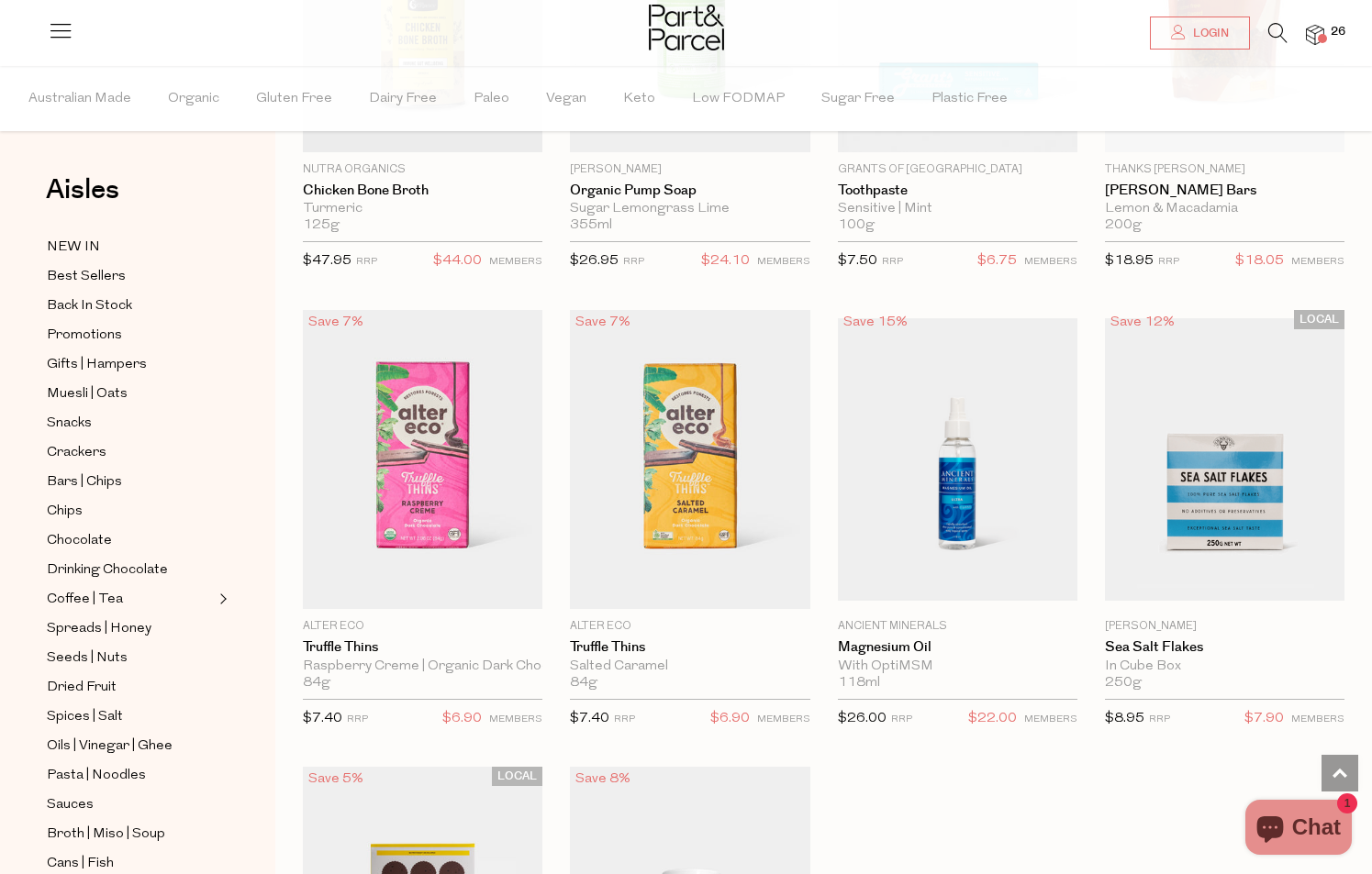
scroll to position [60215, 0]
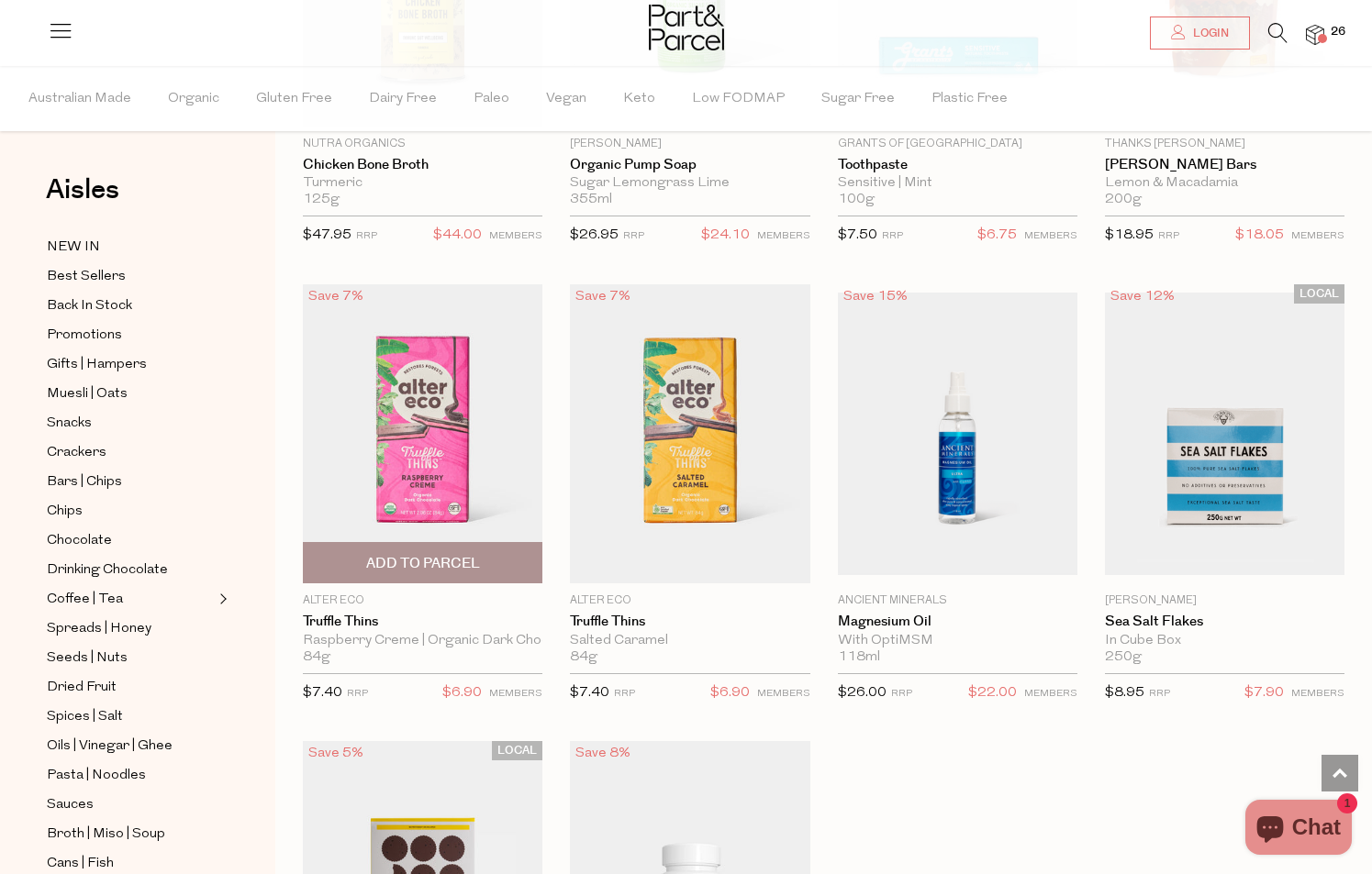
click at [502, 543] on span "Add To Parcel" at bounding box center [422, 562] width 228 height 40
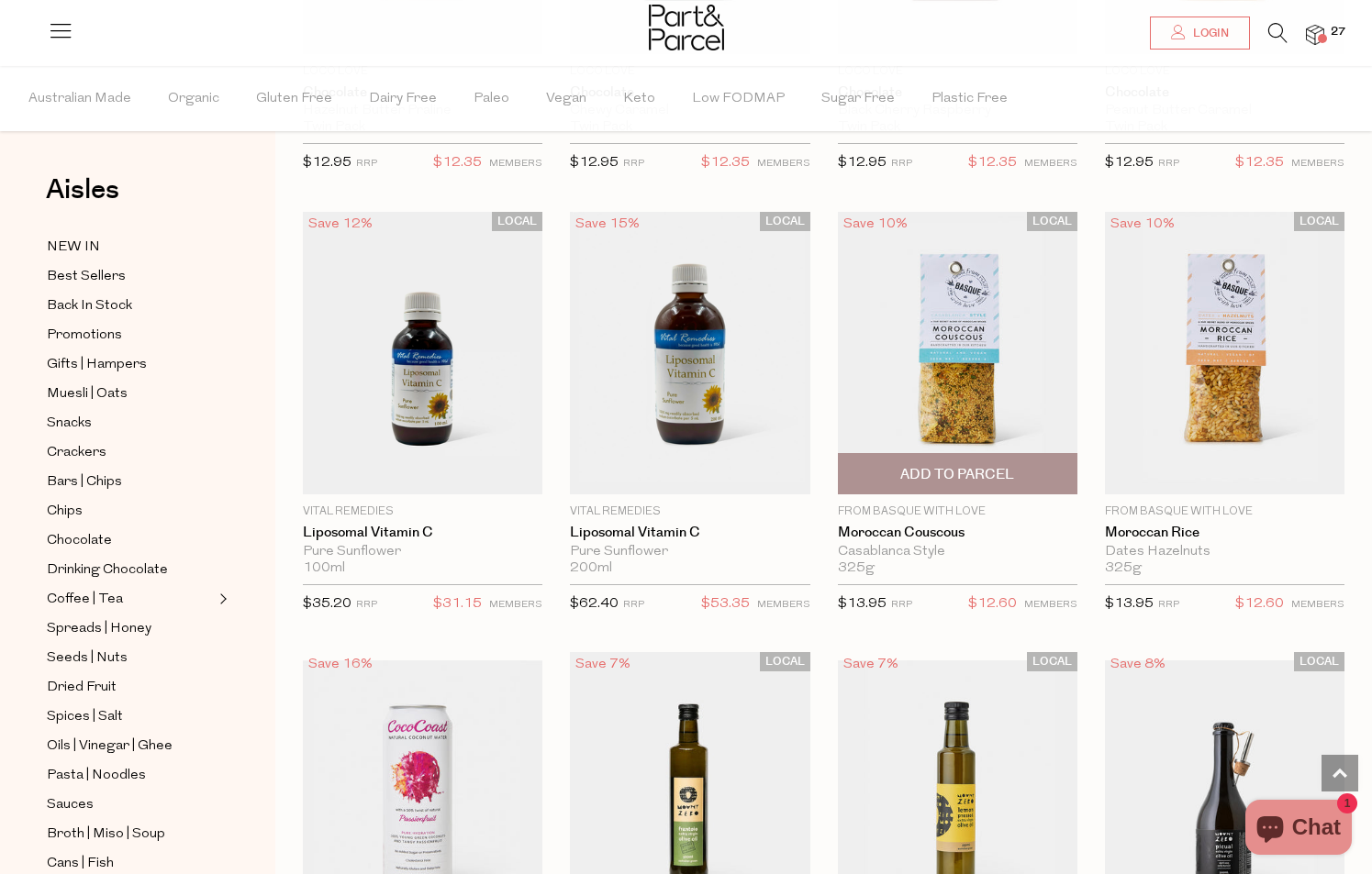
scroll to position [62966, 0]
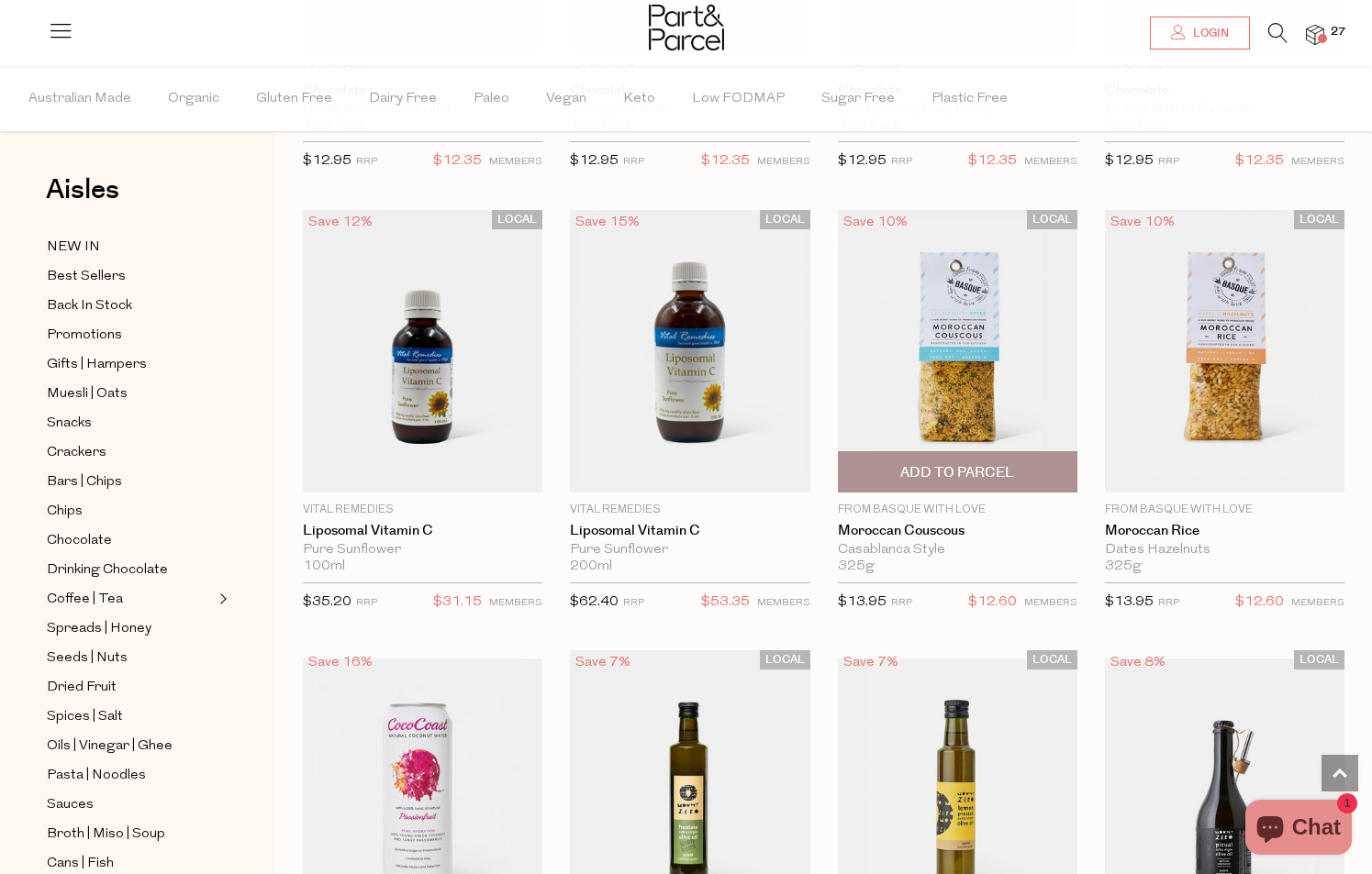
click at [978, 463] on span "Add To Parcel" at bounding box center [957, 472] width 114 height 19
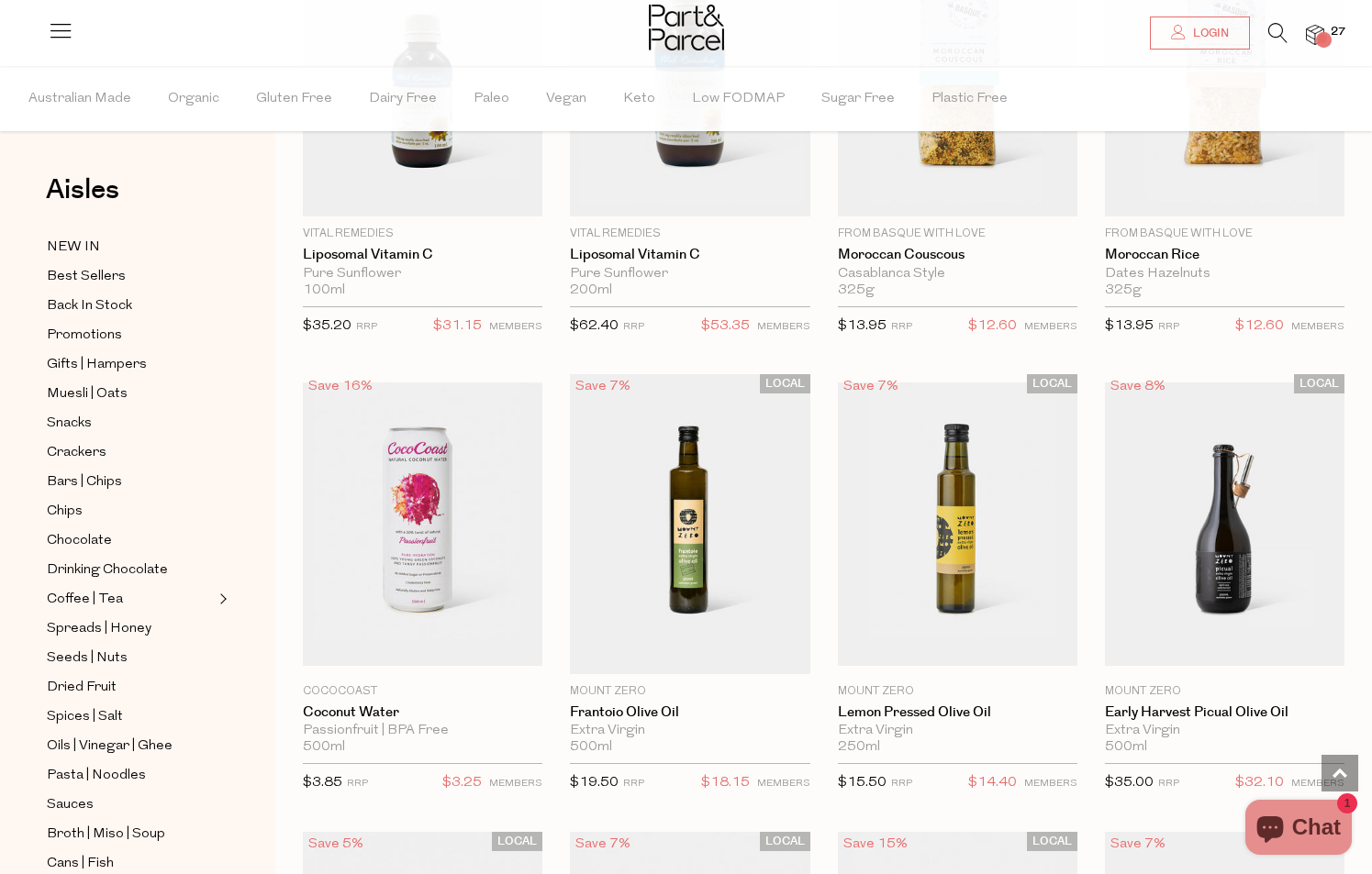
scroll to position [63253, 0]
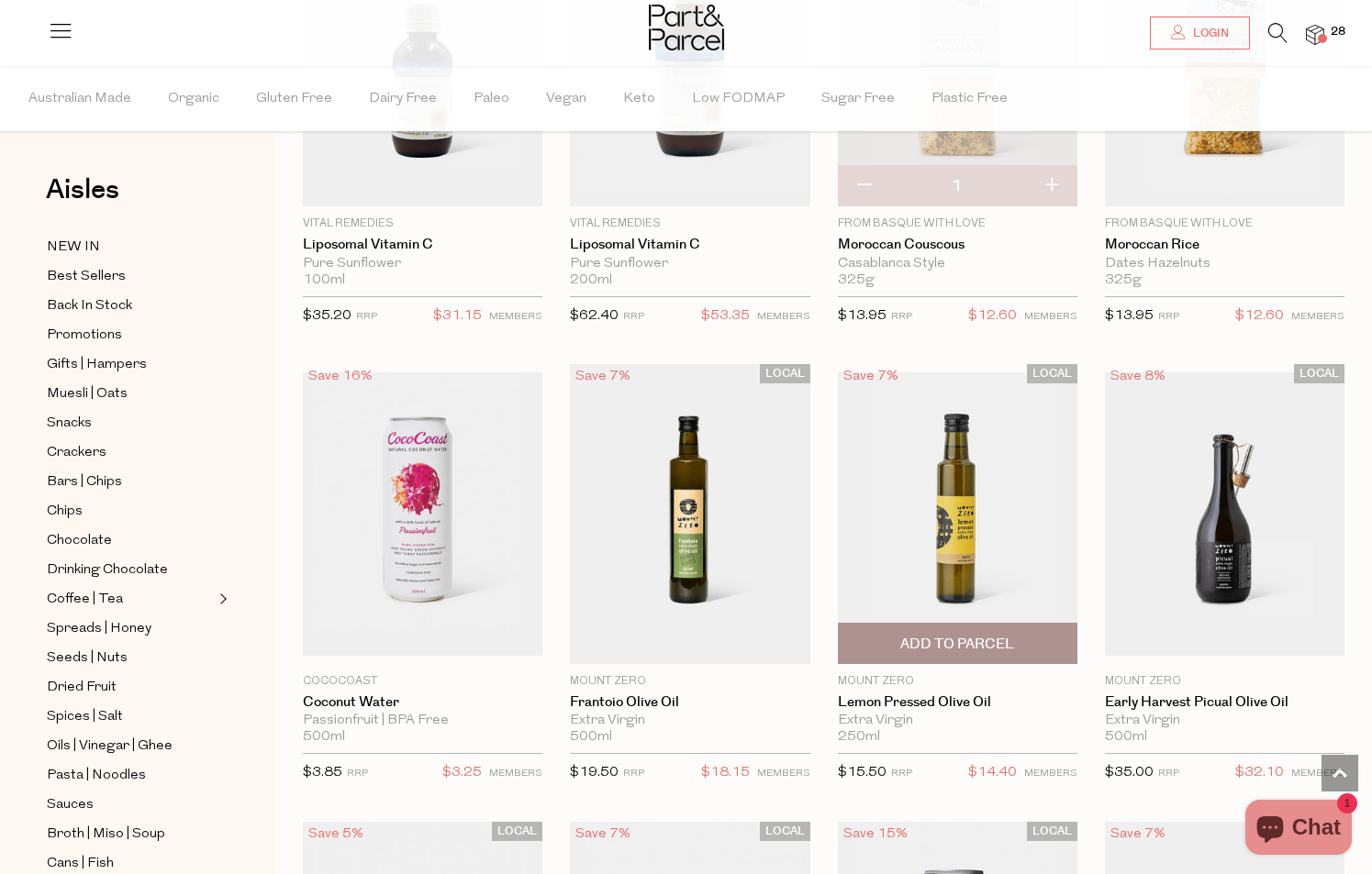
click at [951, 635] on span "Add To Parcel" at bounding box center [957, 644] width 114 height 19
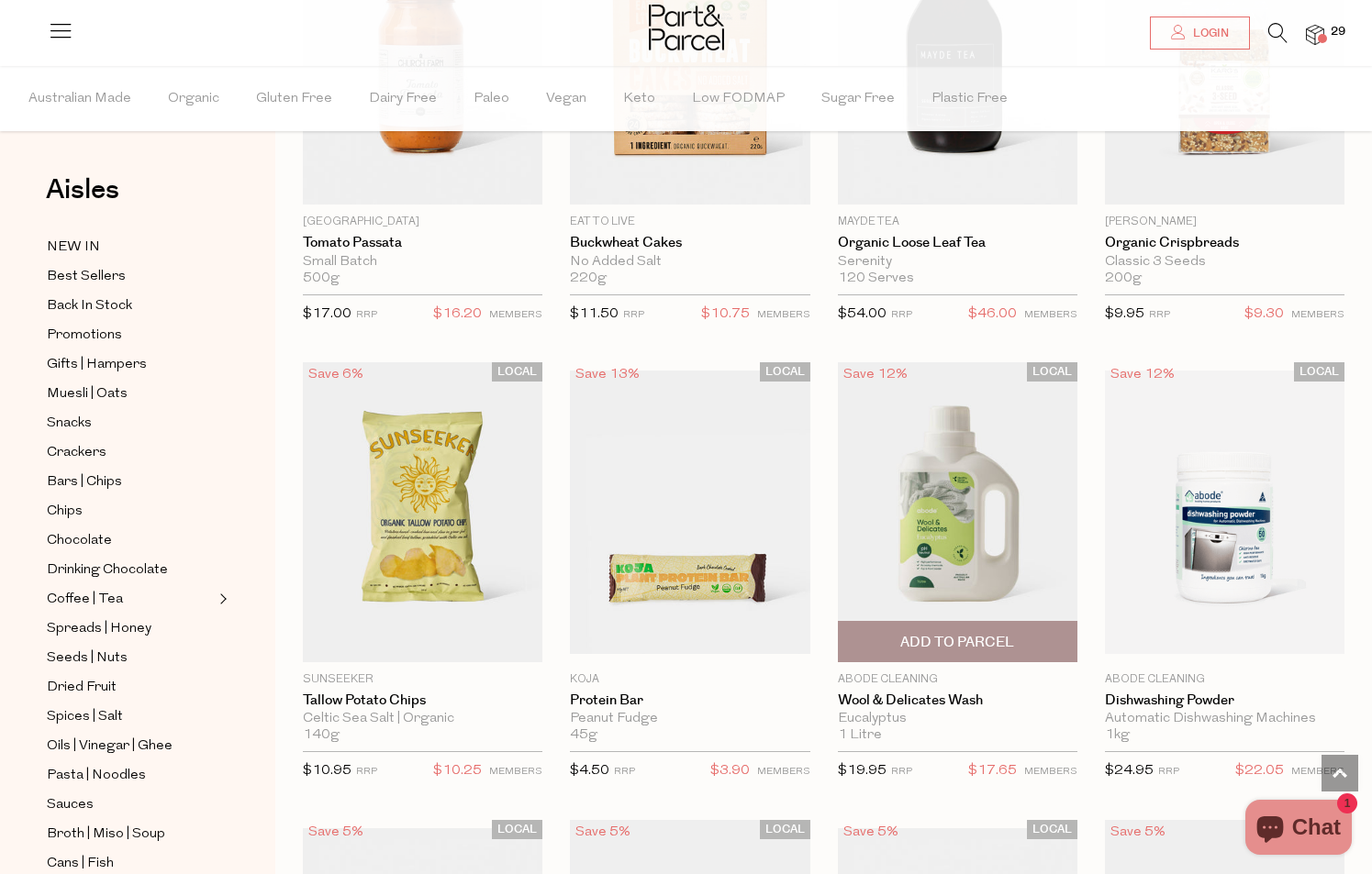
scroll to position [64274, 0]
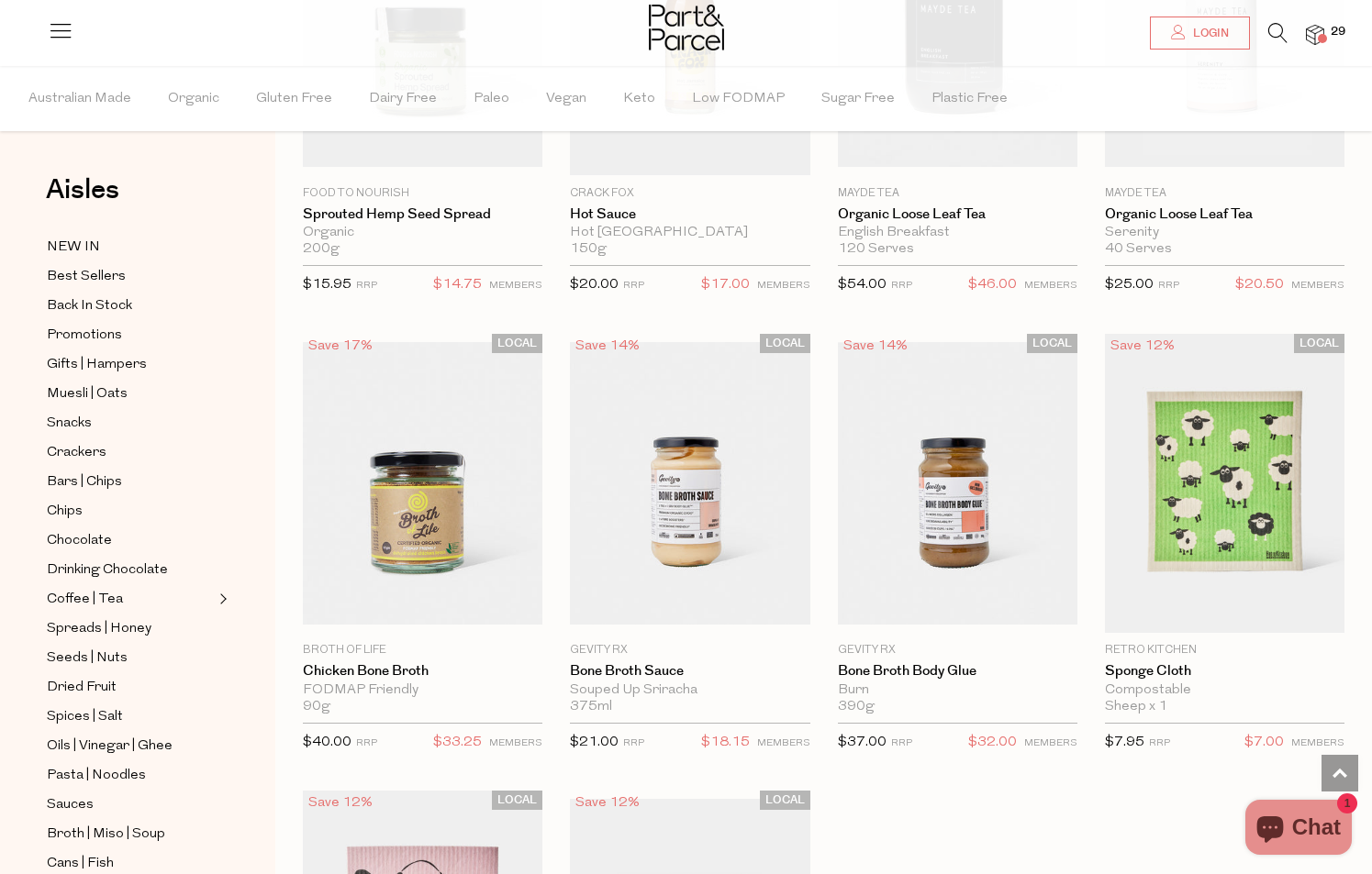
scroll to position [71333, 0]
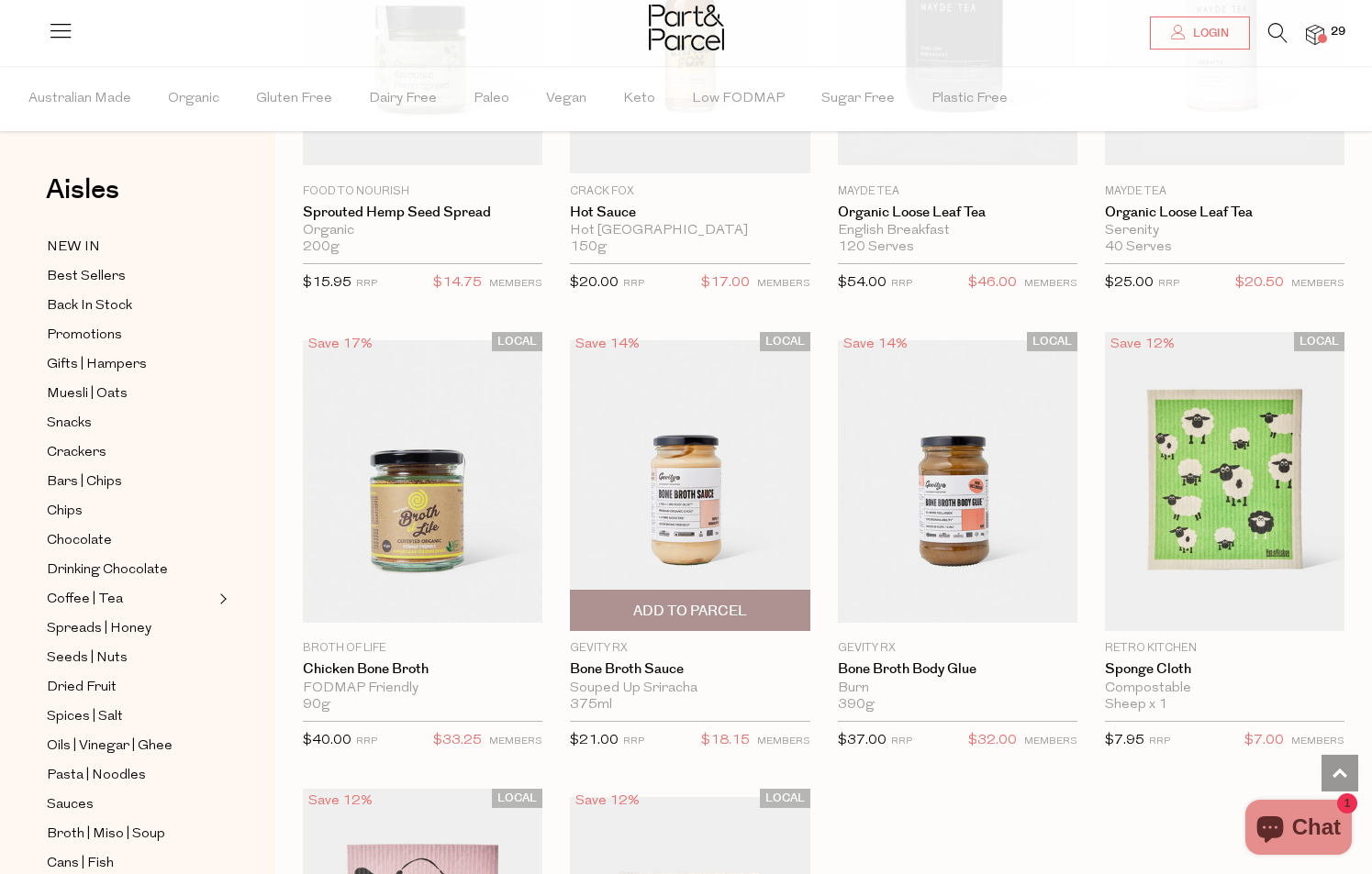
click at [711, 602] on span "Add To Parcel" at bounding box center [690, 611] width 114 height 19
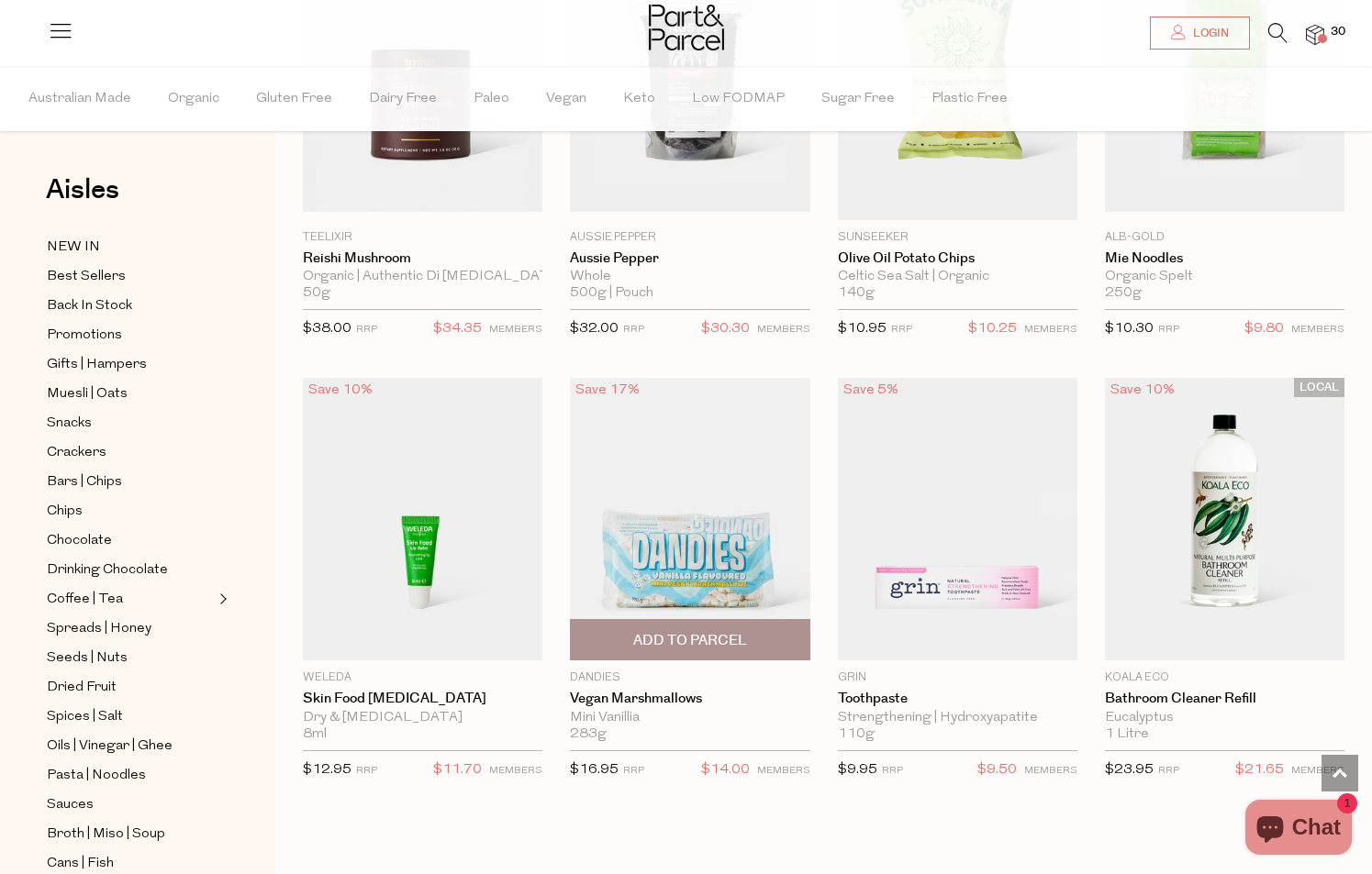
scroll to position [77099, 0]
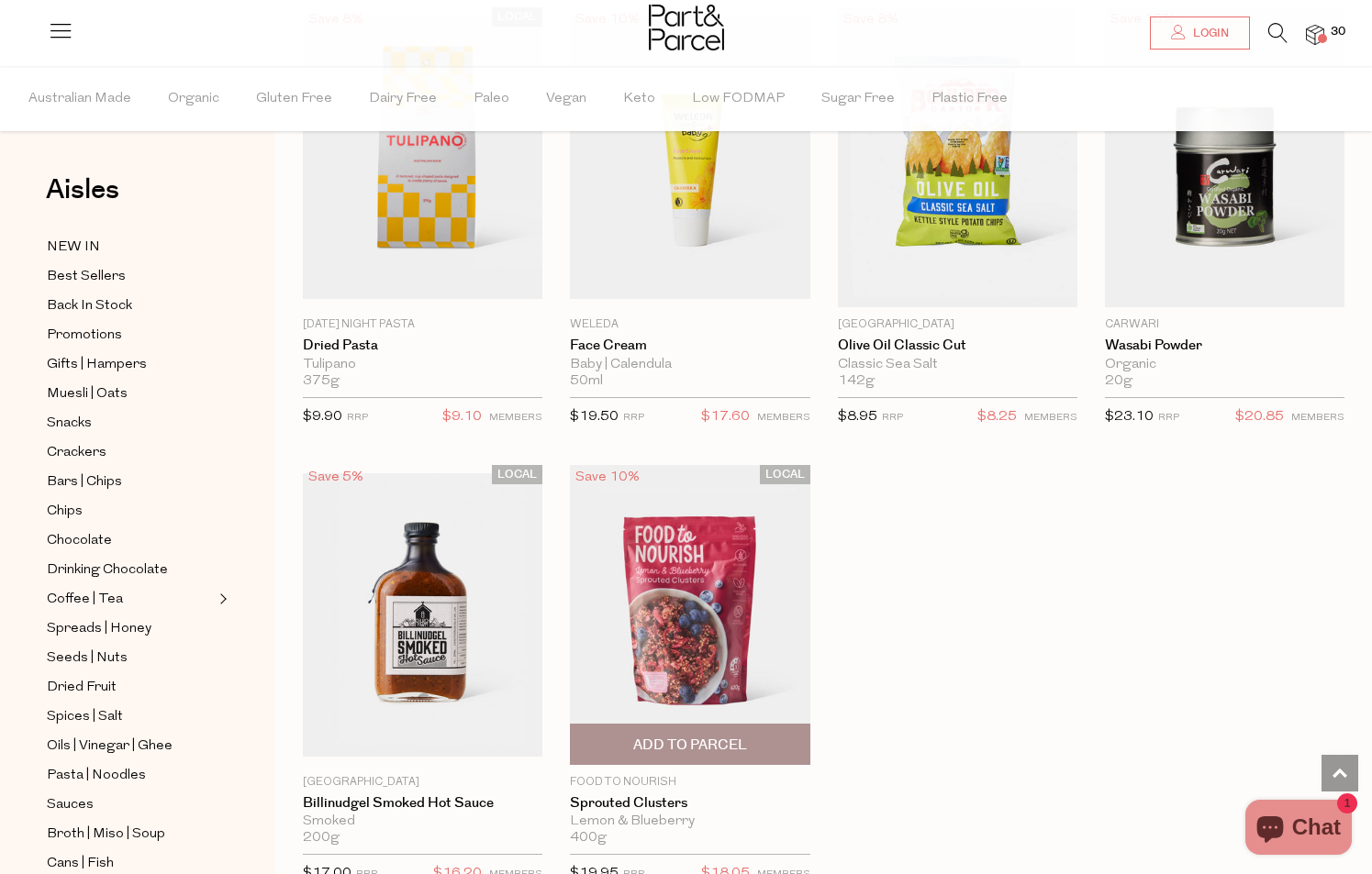
scroll to position [82792, 0]
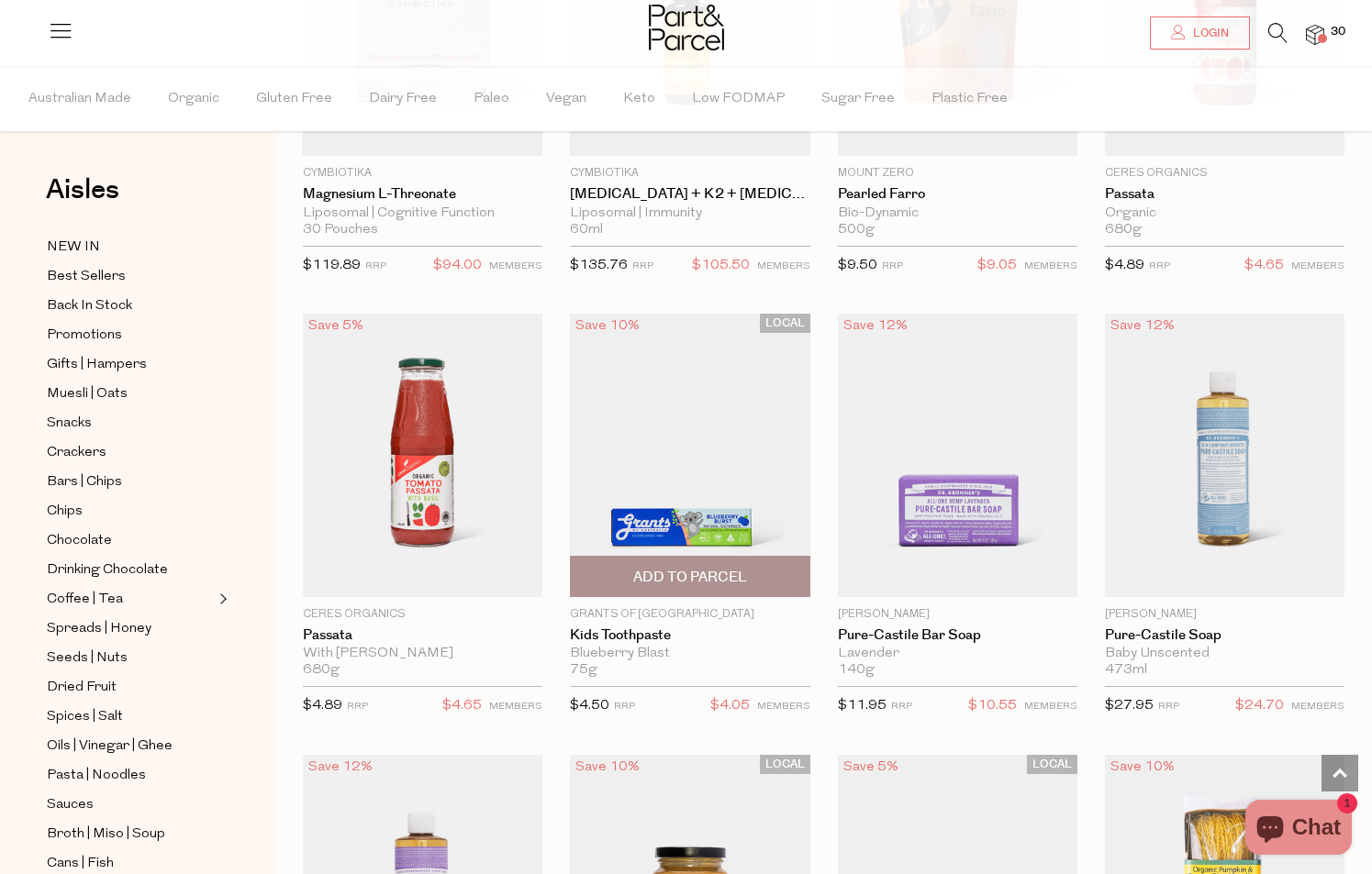
scroll to position [85606, 0]
click at [713, 566] on span "Add To Parcel" at bounding box center [690, 575] width 114 height 19
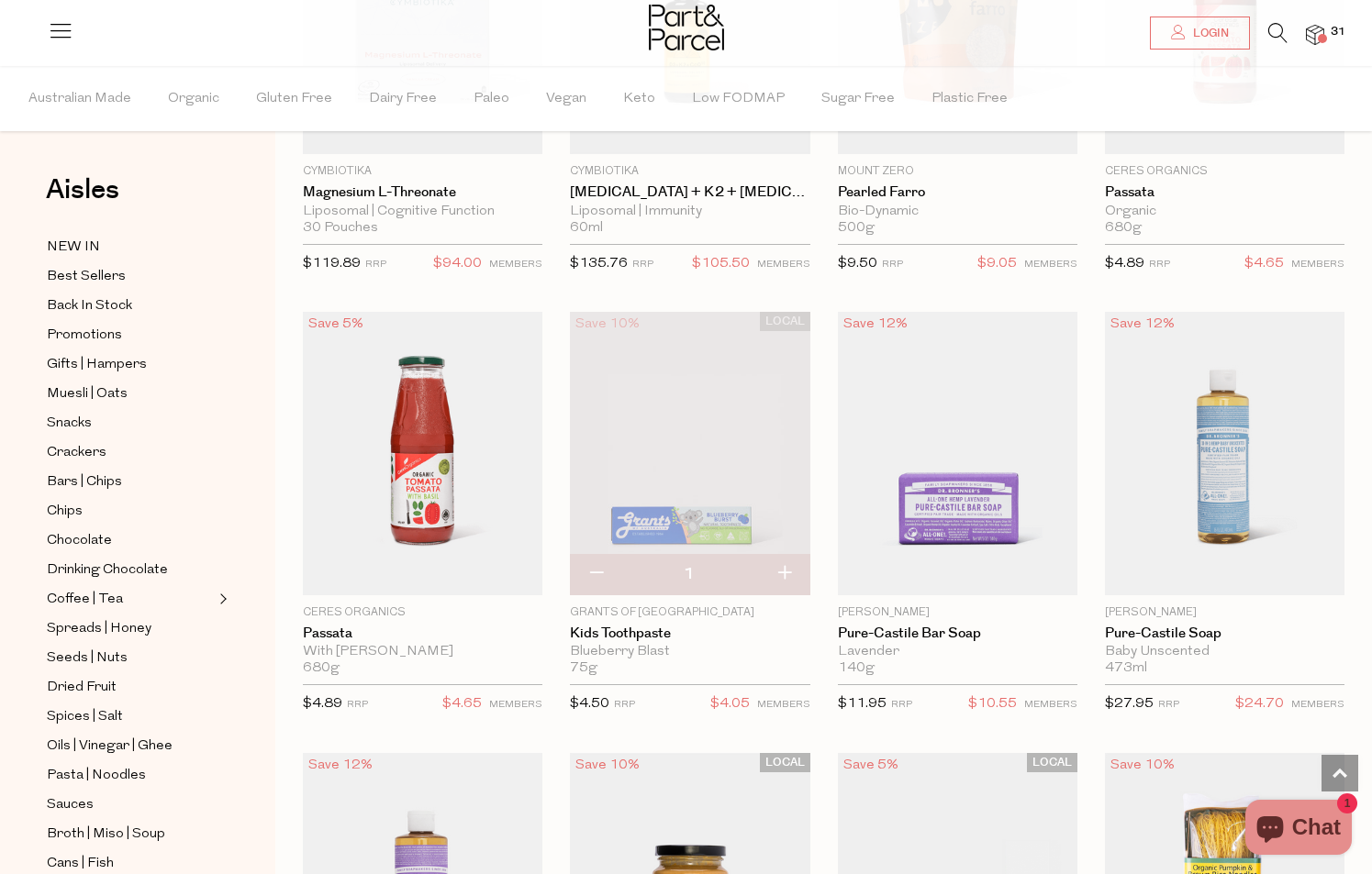
click at [781, 554] on button "button" at bounding box center [784, 574] width 52 height 41
type input "2"
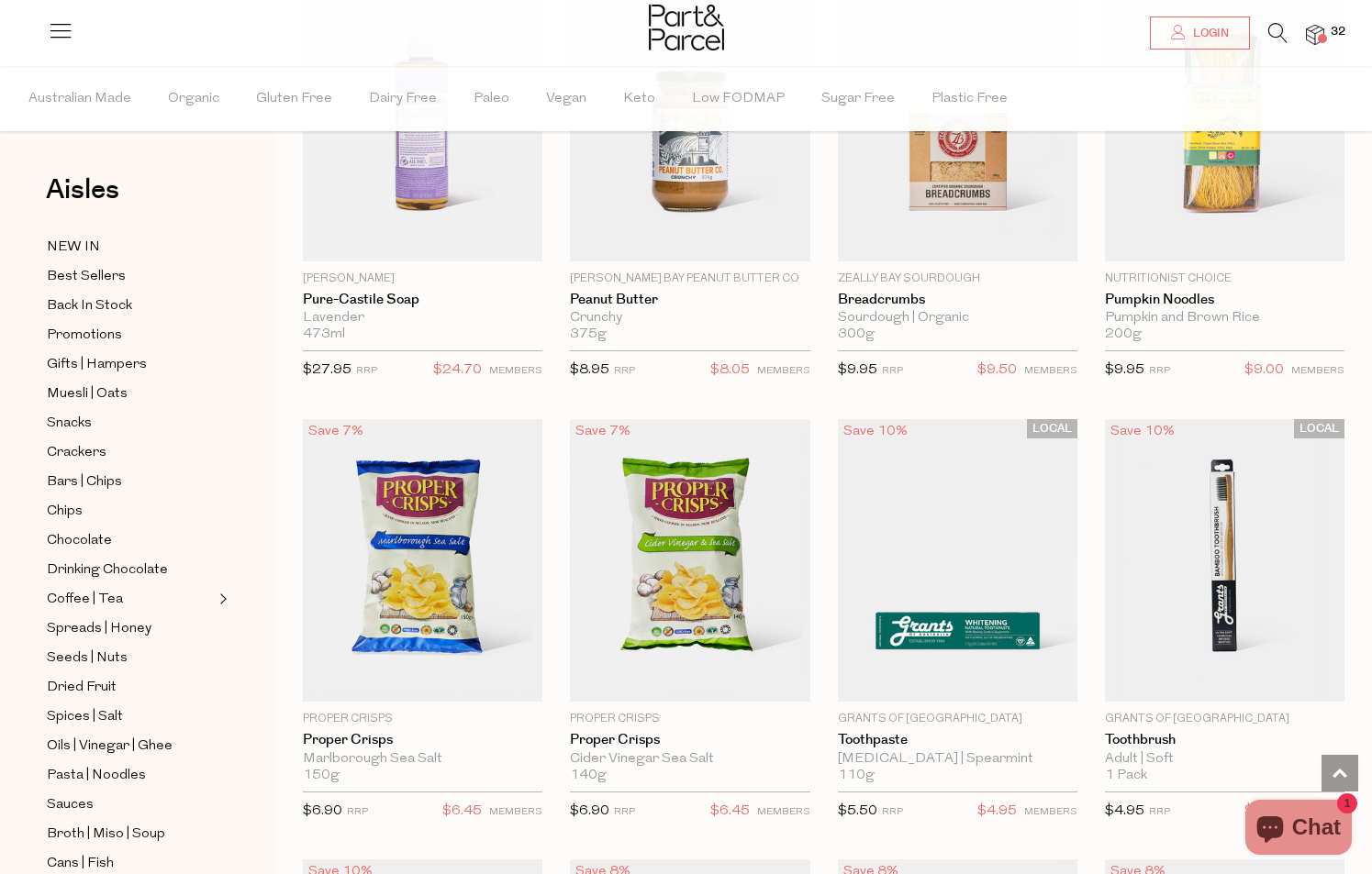
scroll to position [85972, 0]
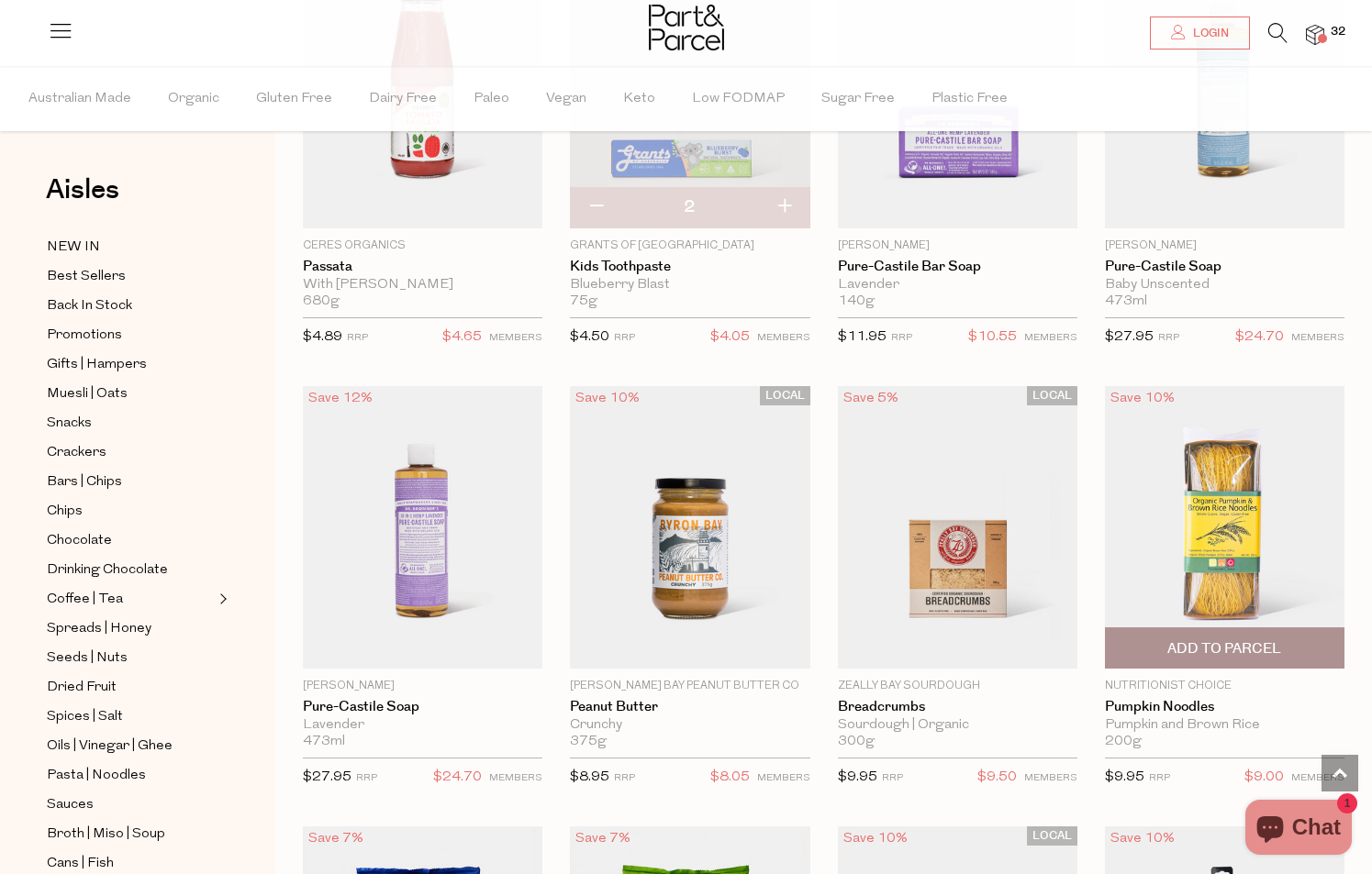
click at [1196, 639] on span "Add To Parcel" at bounding box center [1224, 649] width 114 height 19
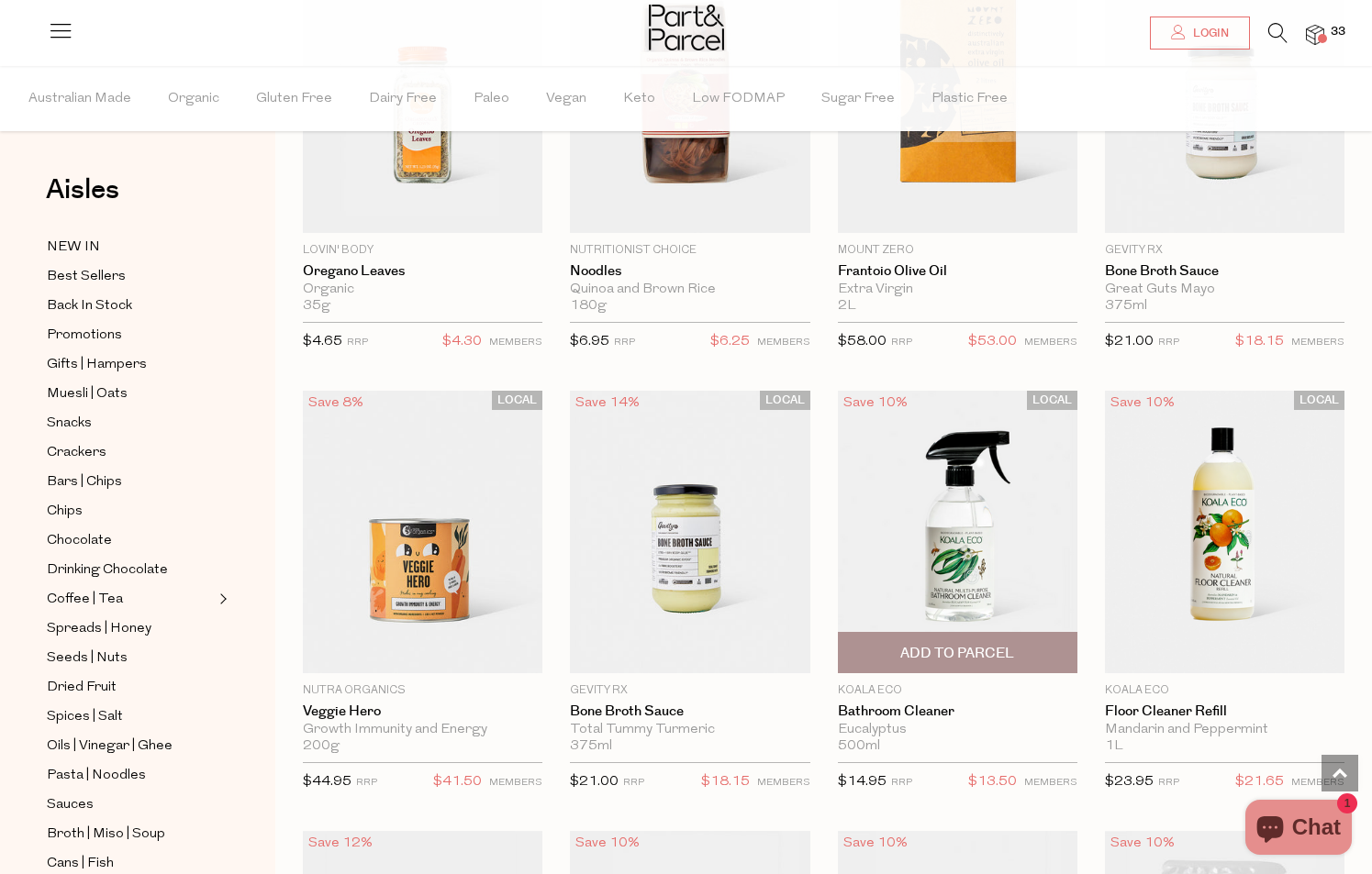
scroll to position [87759, 0]
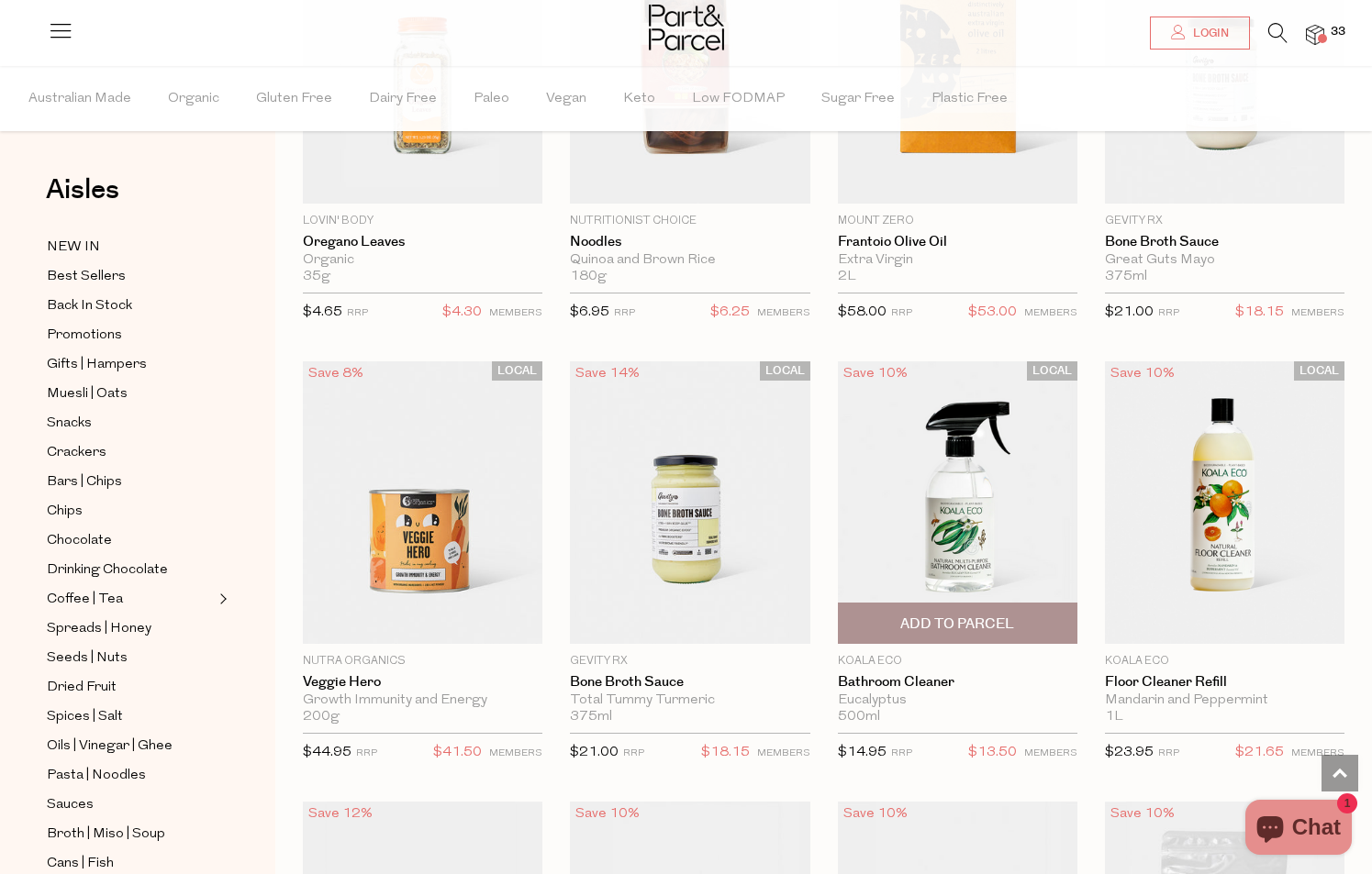
click at [977, 614] on span "Add To Parcel" at bounding box center [957, 623] width 114 height 19
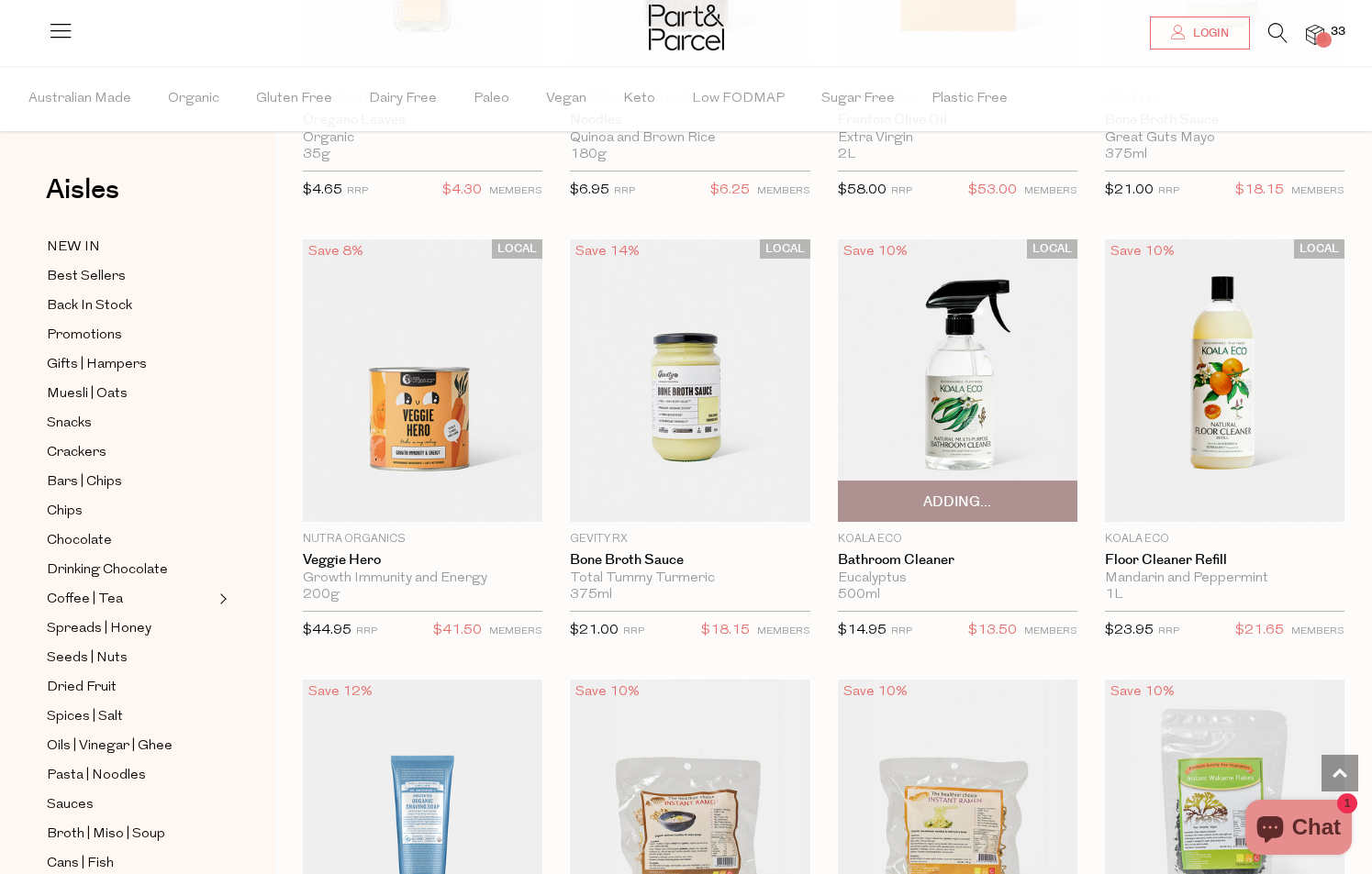
scroll to position [88008, 0]
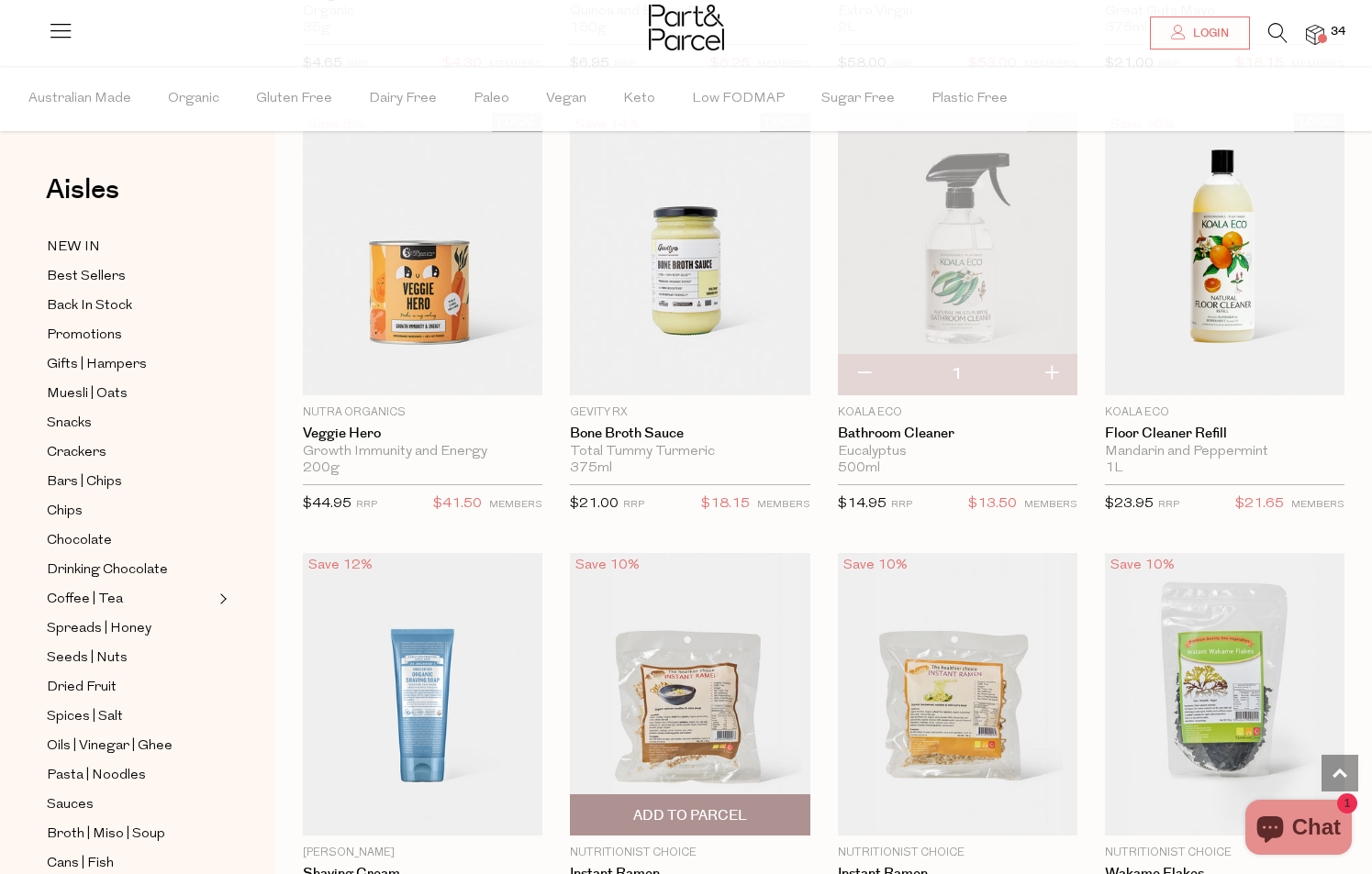
click at [724, 806] on span "Add To Parcel" at bounding box center [690, 816] width 114 height 19
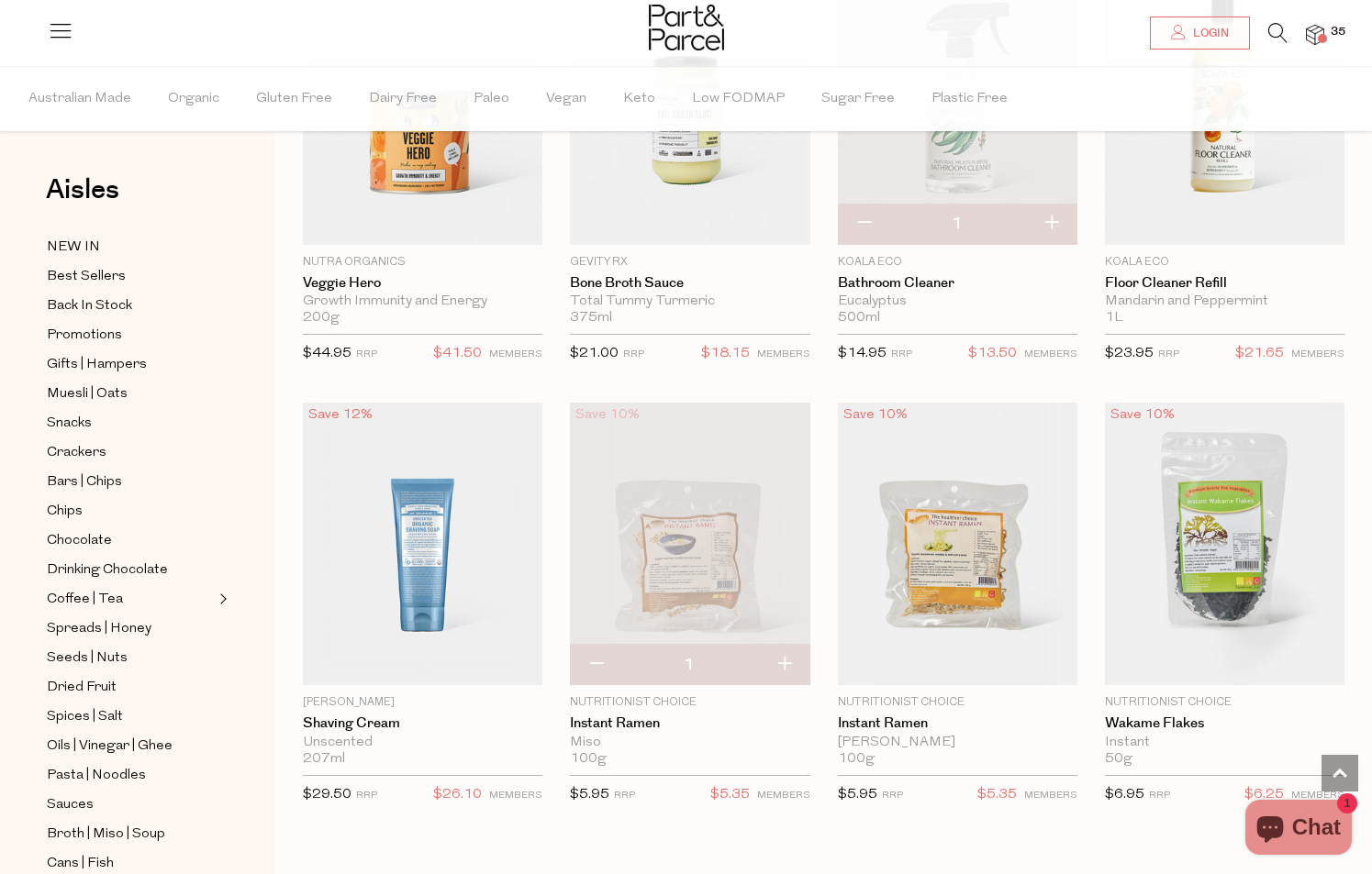
scroll to position [88159, 0]
click at [600, 644] on button "button" at bounding box center [596, 664] width 52 height 41
type input "0"
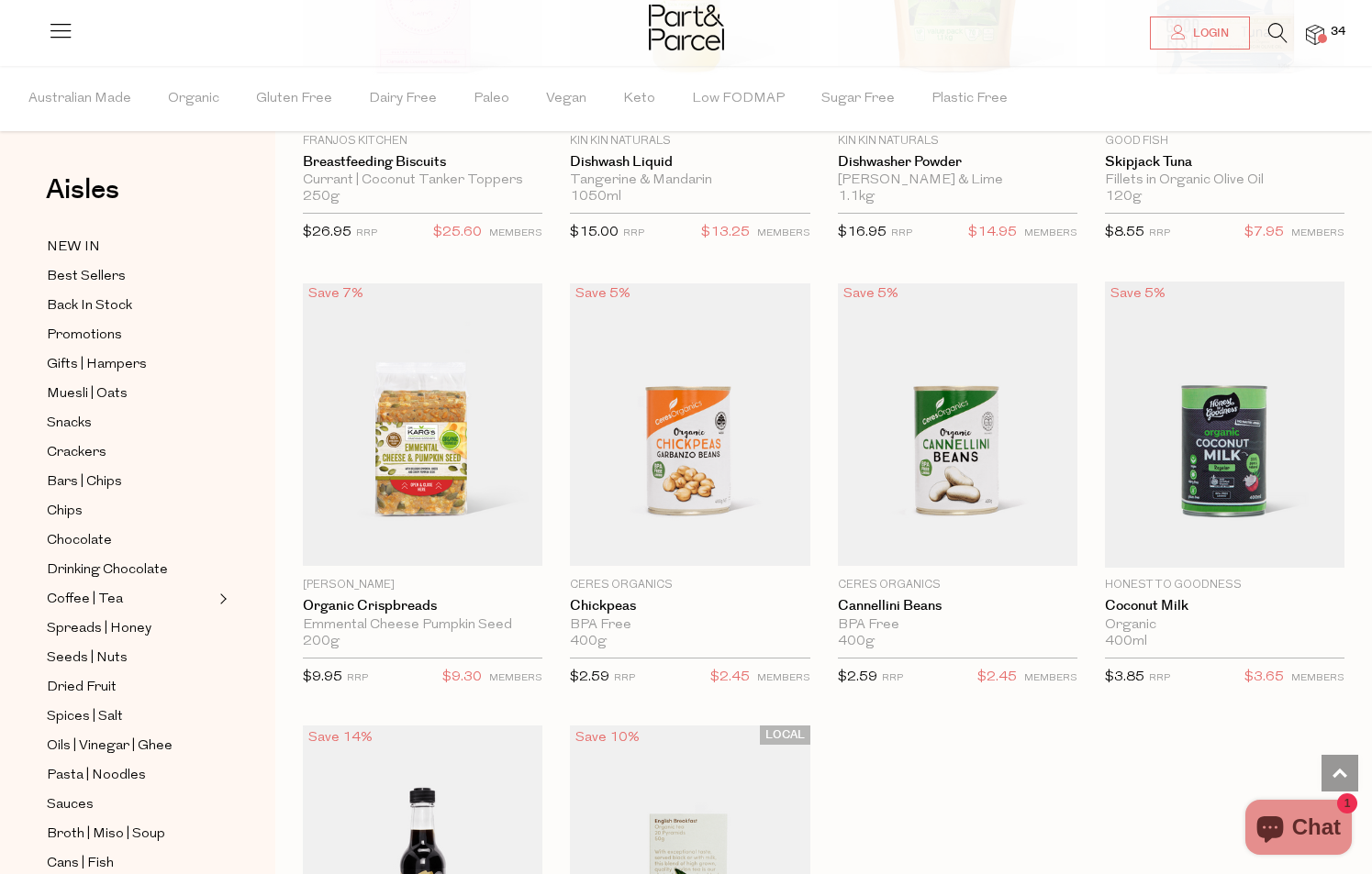
scroll to position [93605, 0]
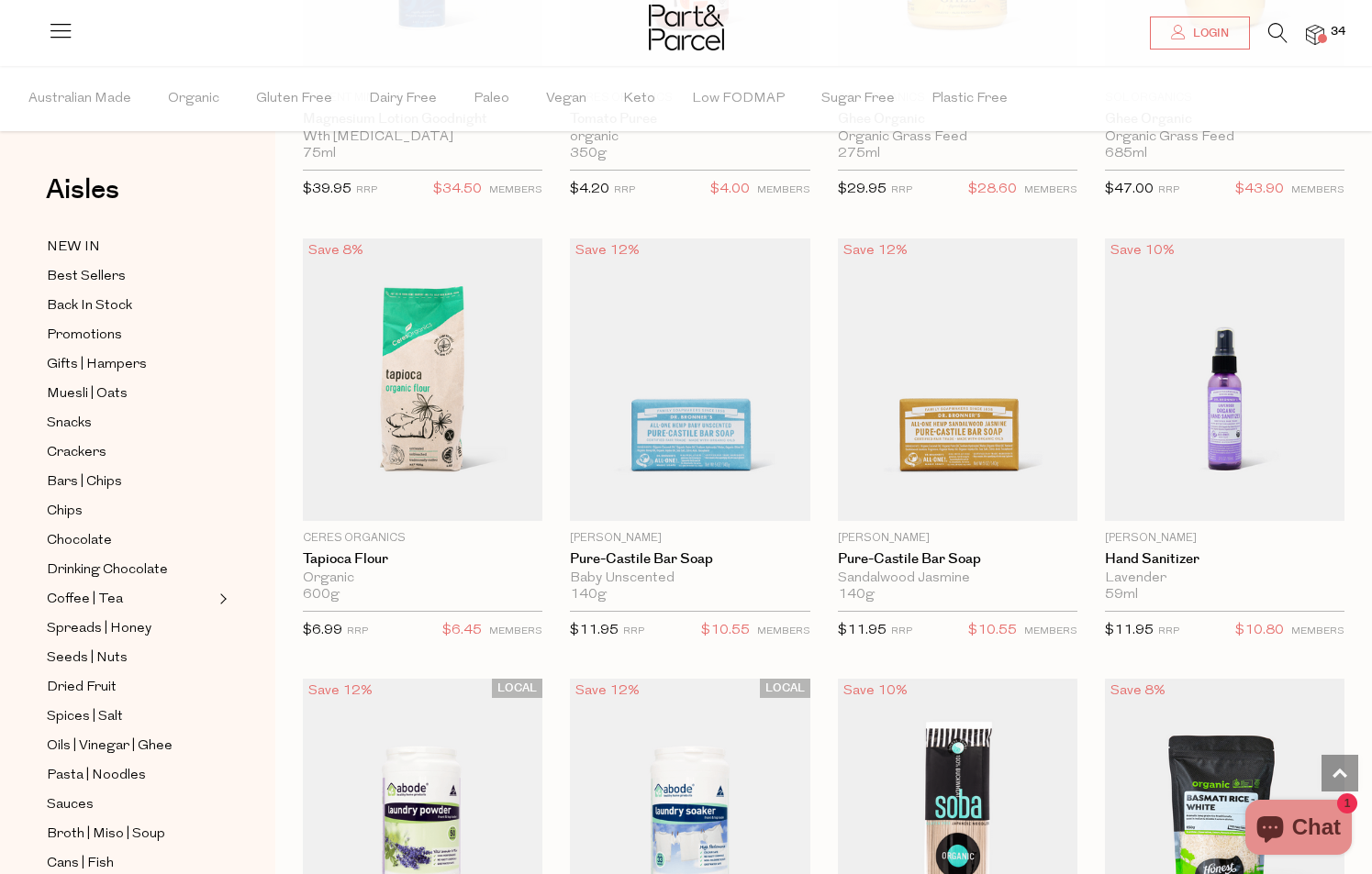
scroll to position [98935, 0]
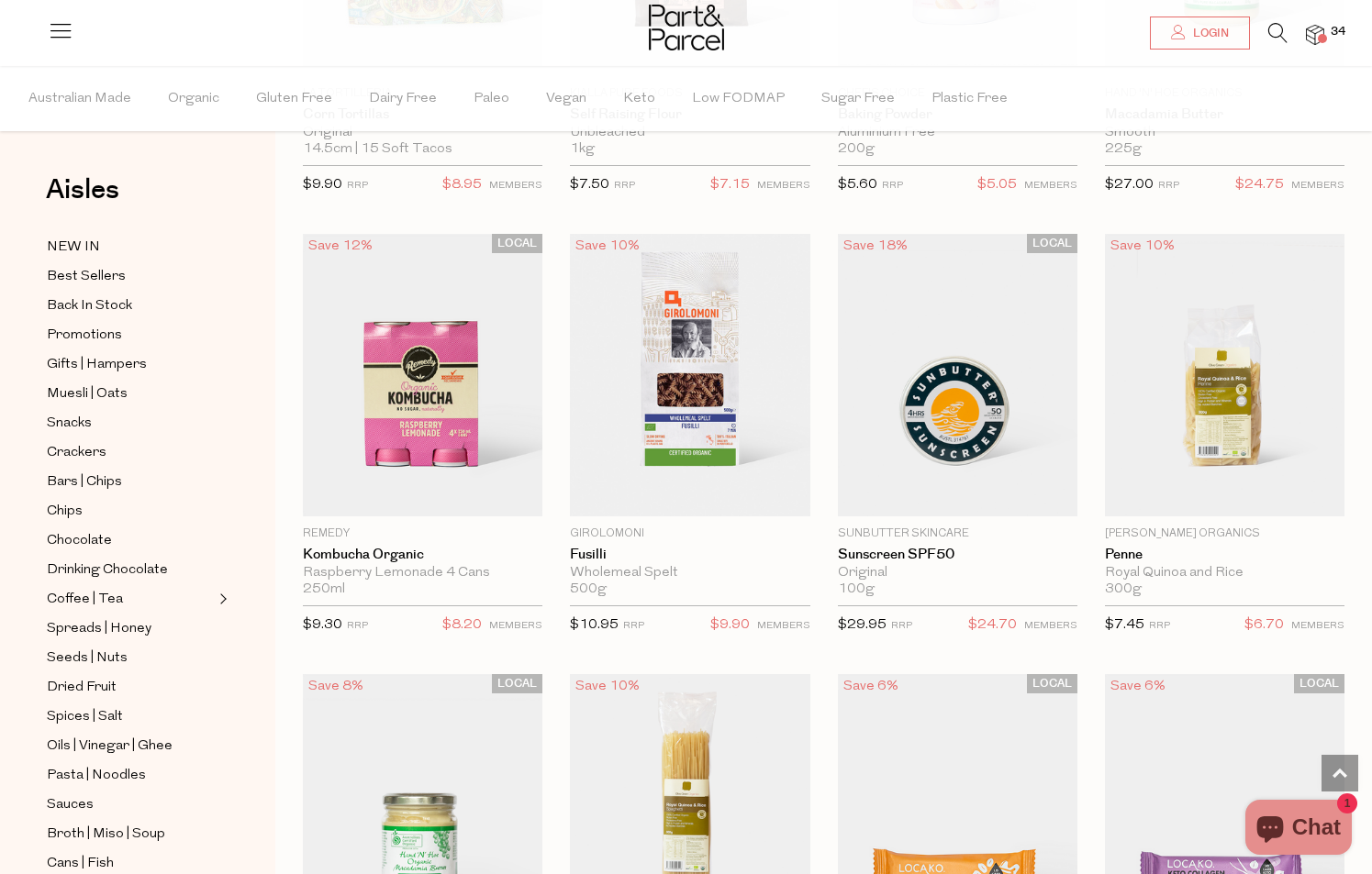
scroll to position [102584, 0]
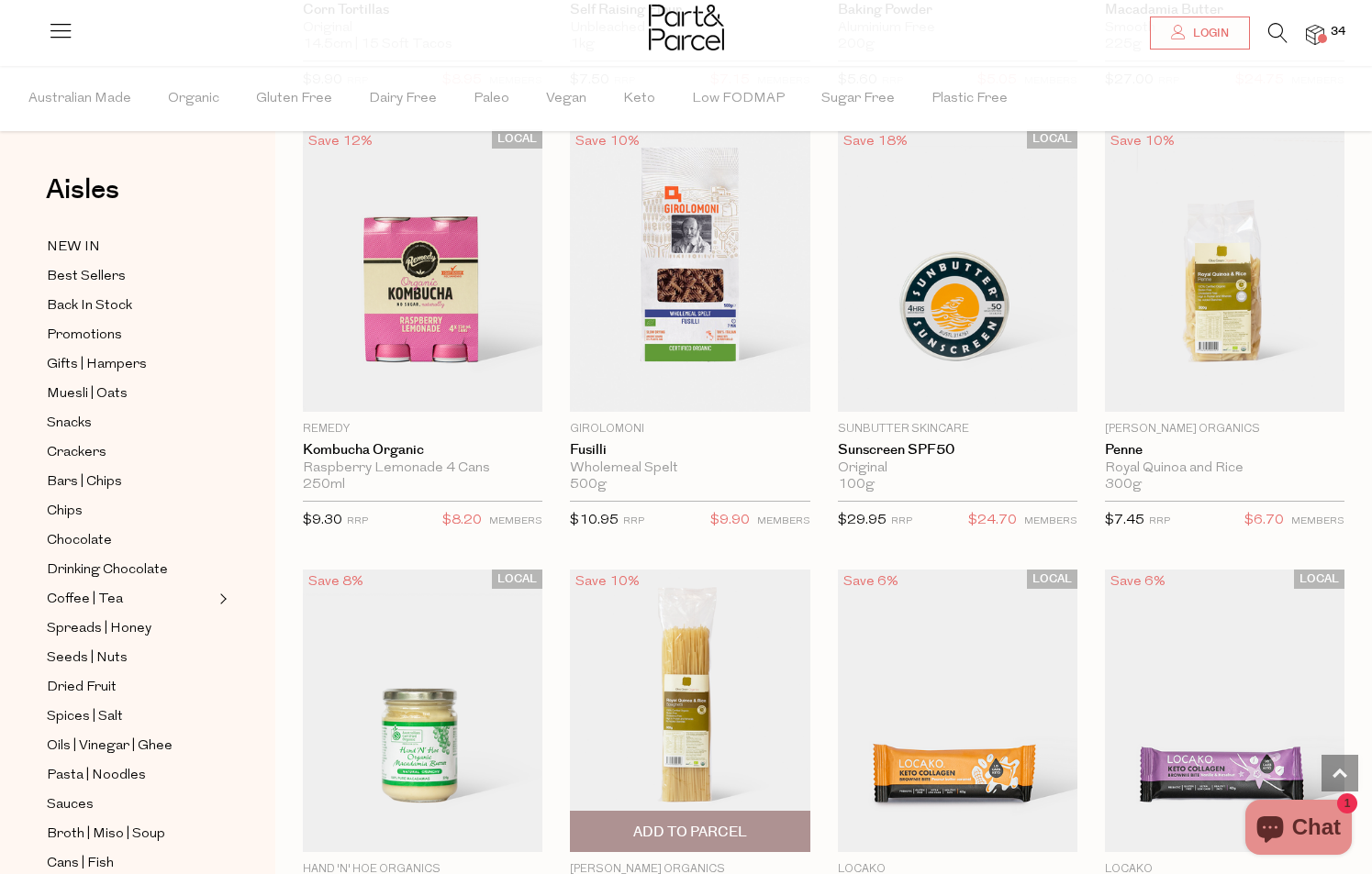
click at [723, 823] on span "Add To Parcel" at bounding box center [690, 832] width 114 height 19
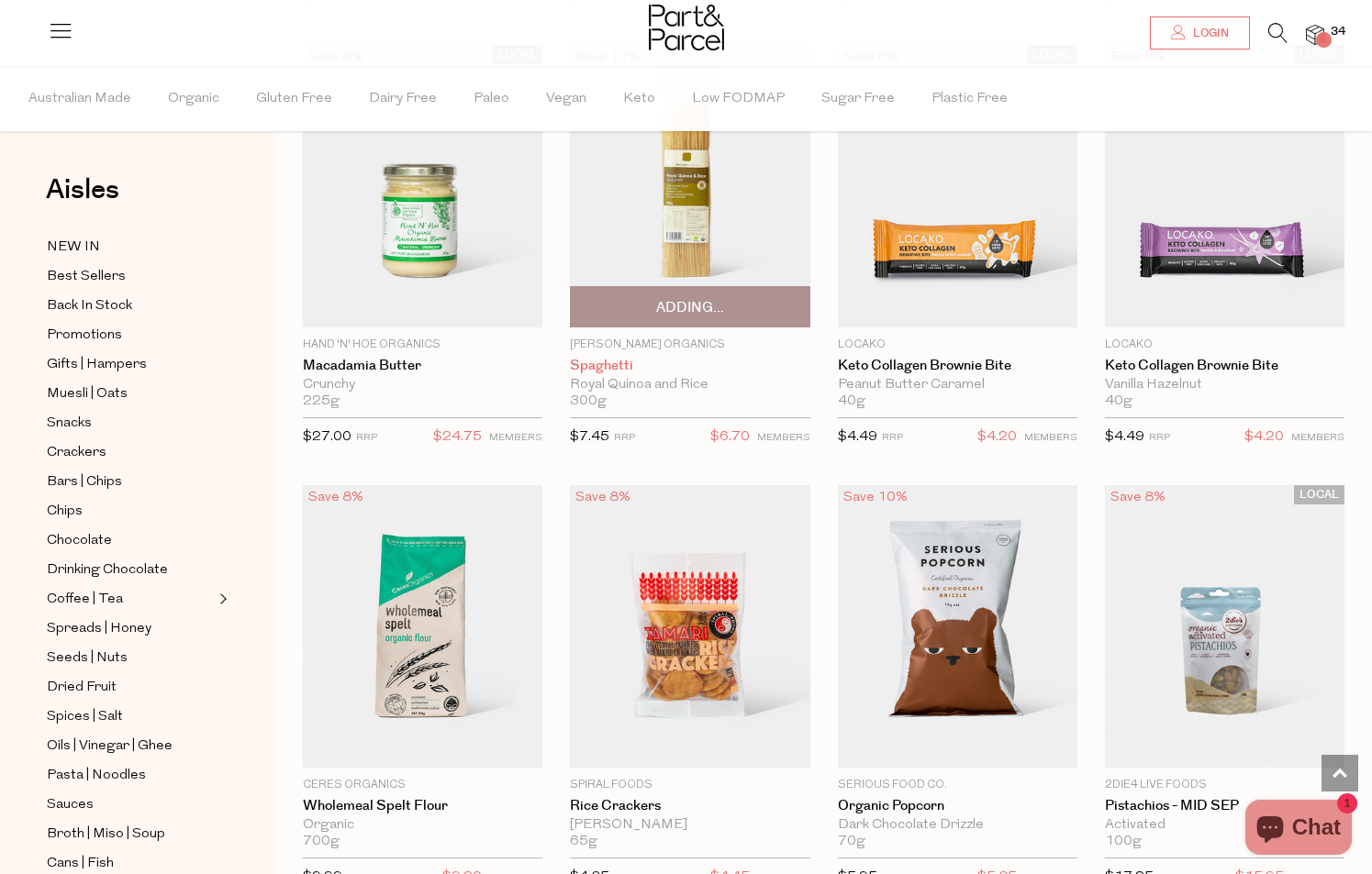
scroll to position [103110, 0]
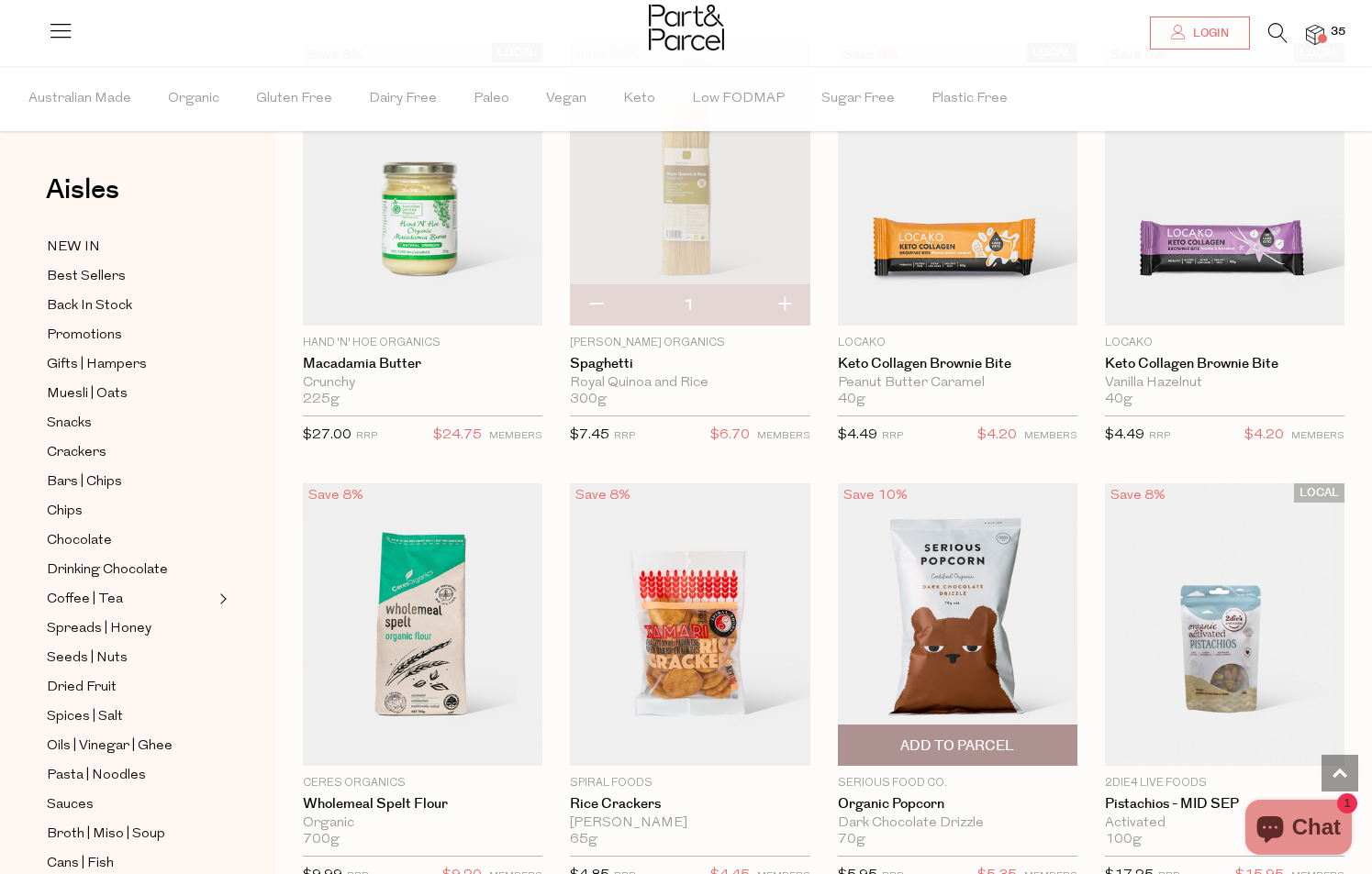
click at [985, 737] on span "Add To Parcel" at bounding box center [957, 746] width 114 height 19
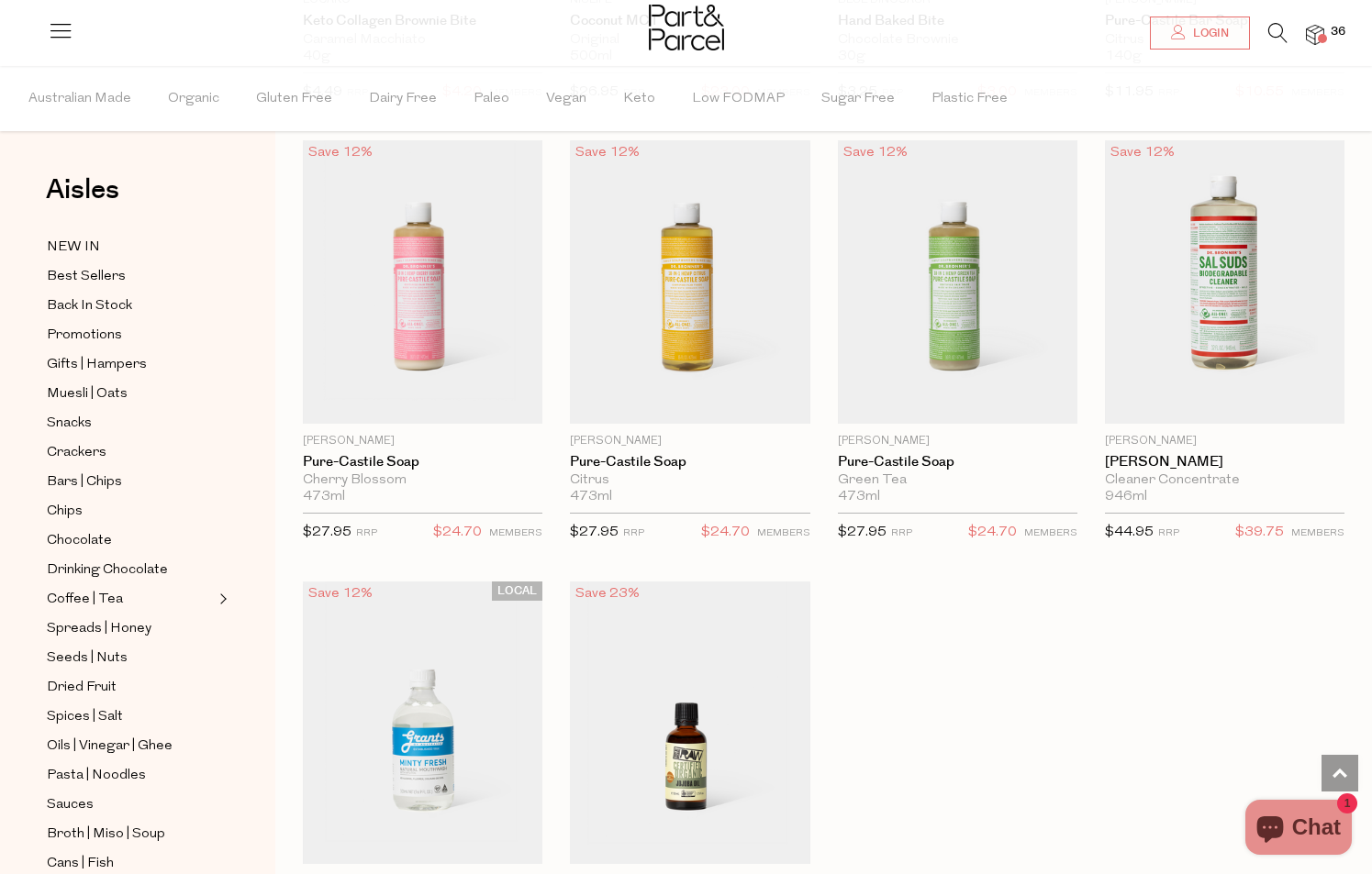
scroll to position [104834, 0]
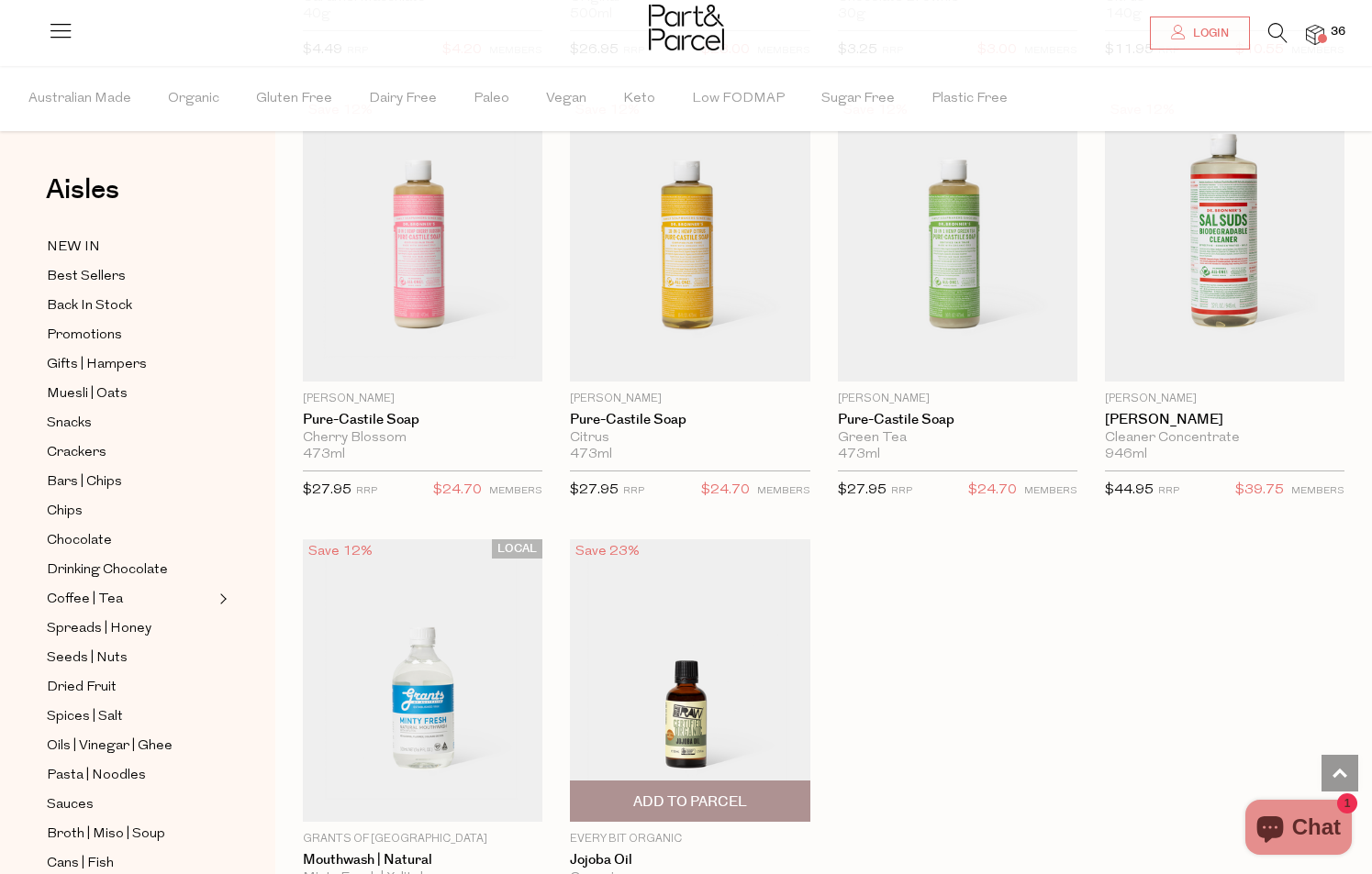
click at [709, 792] on span "Add To Parcel" at bounding box center [690, 802] width 114 height 19
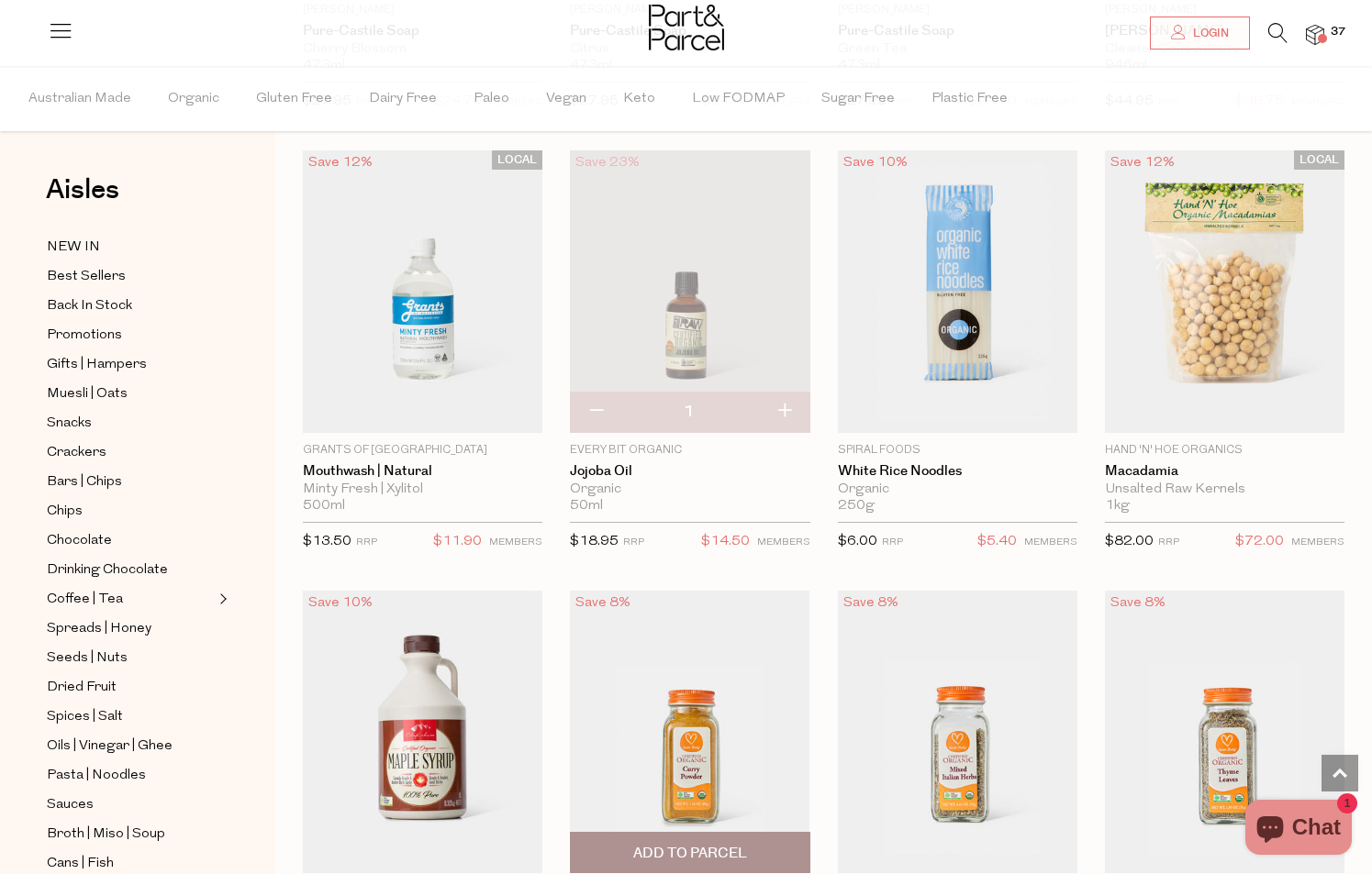
scroll to position [105022, 0]
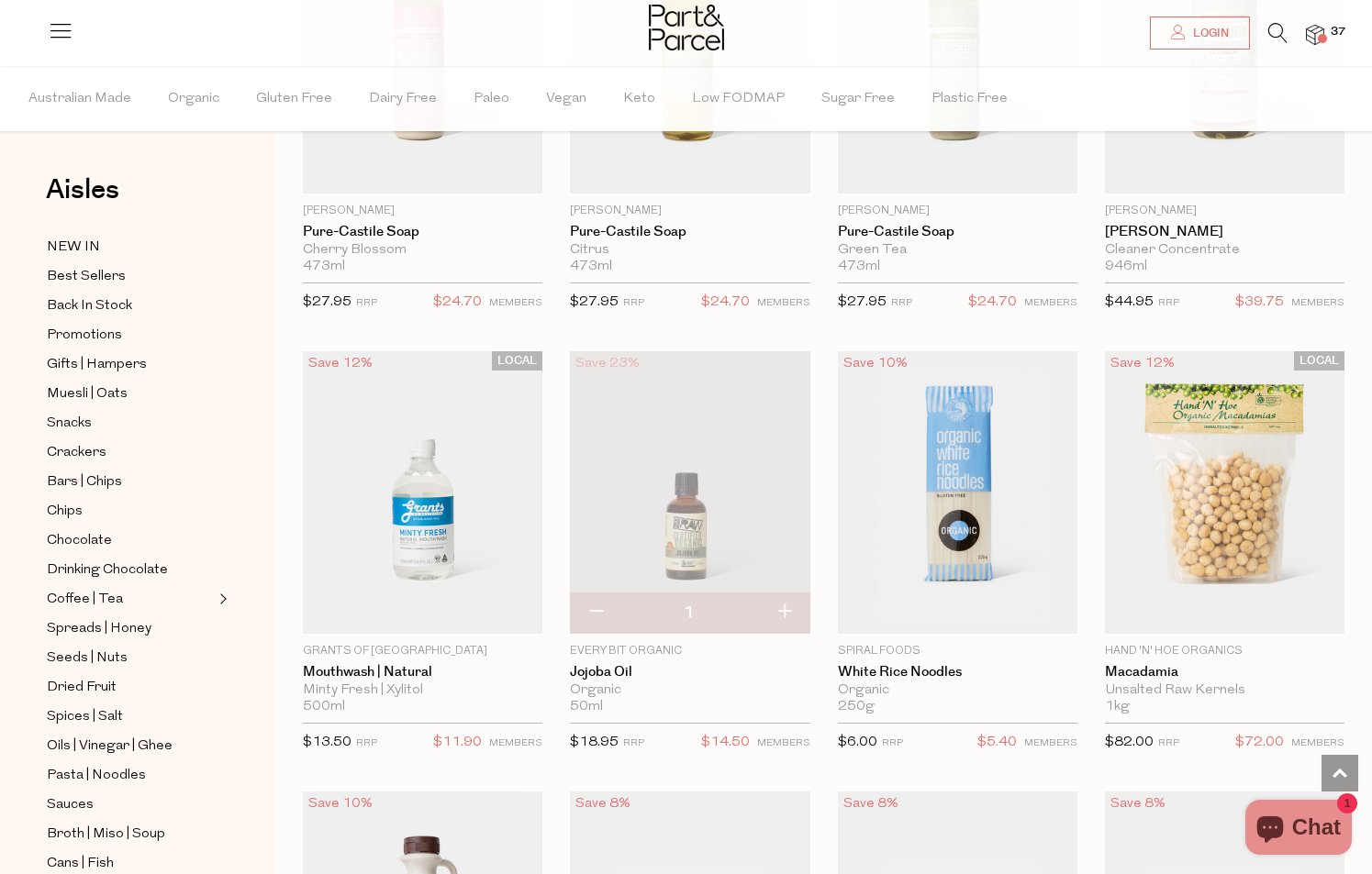
click at [783, 593] on button "button" at bounding box center [784, 613] width 52 height 41
type input "2"
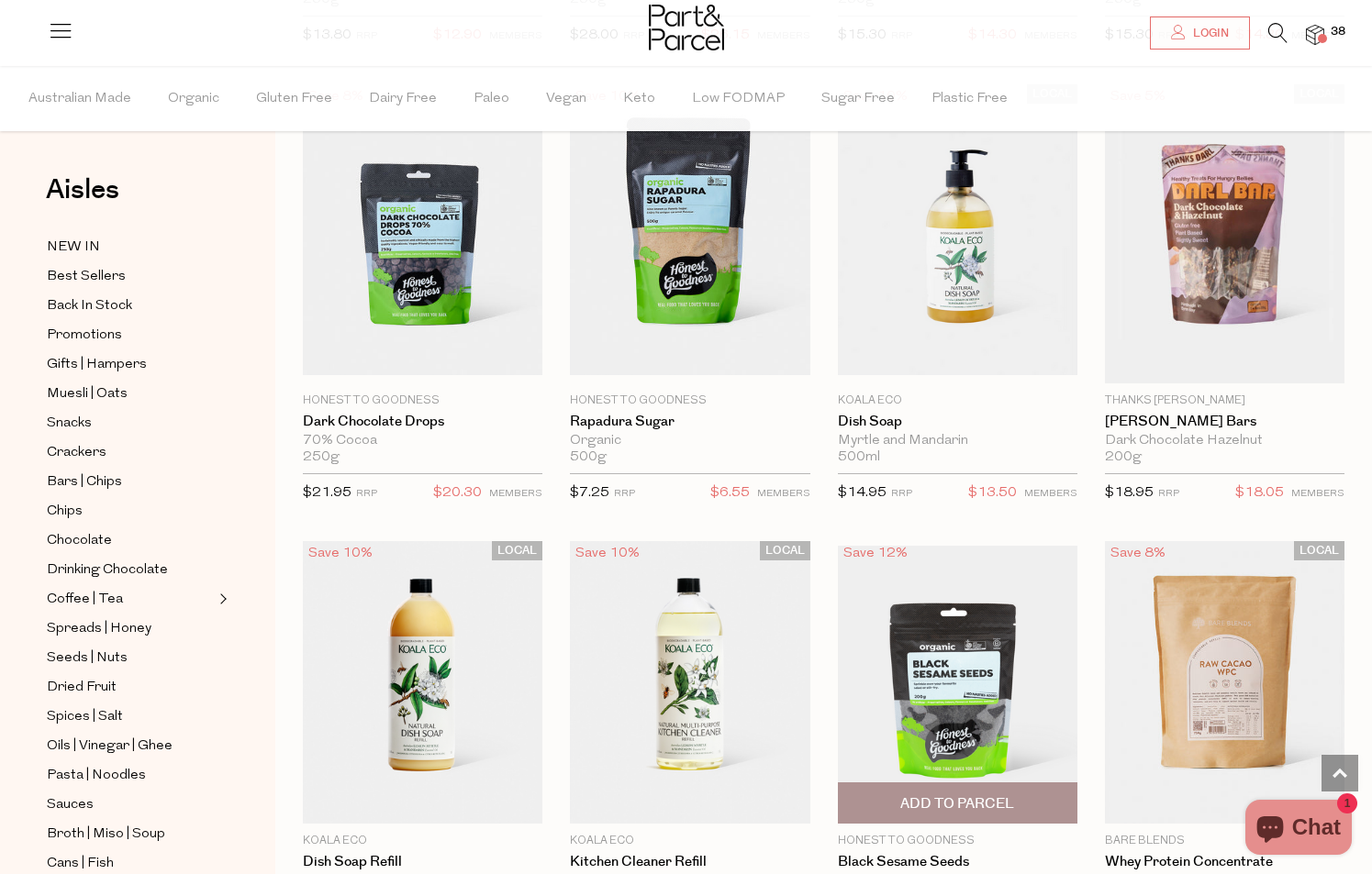
scroll to position [110182, 0]
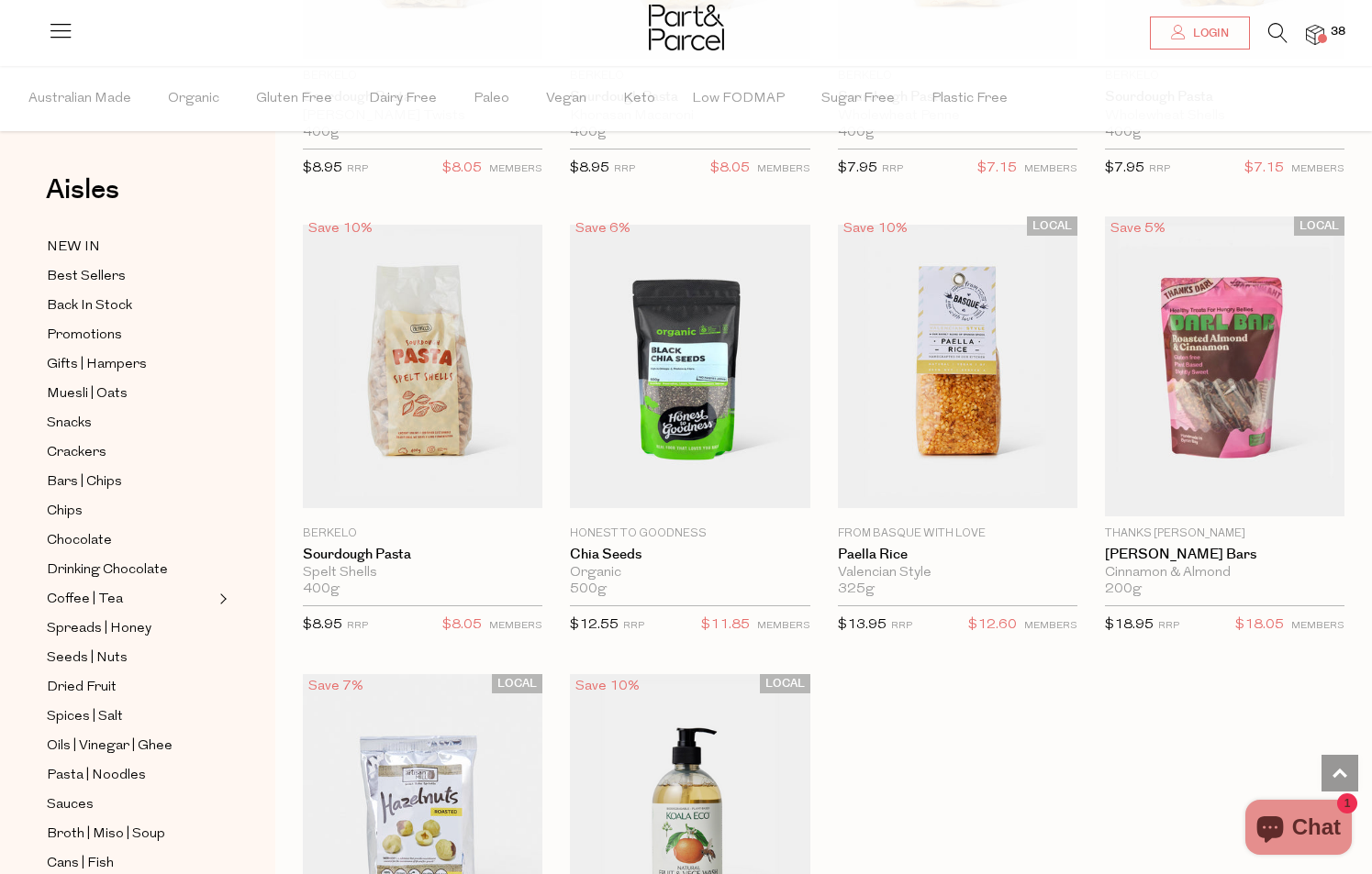
scroll to position [115846, 0]
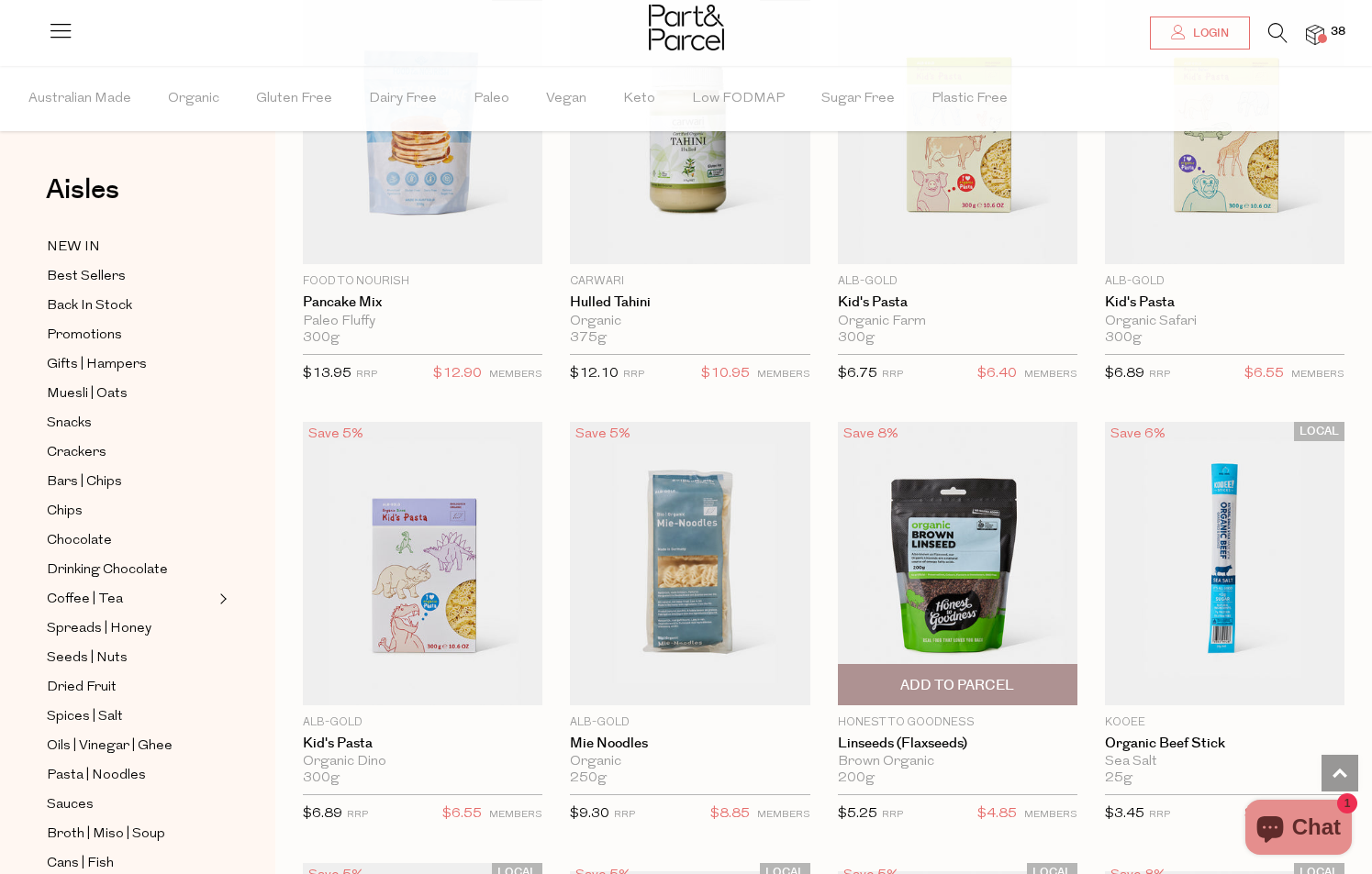
scroll to position [116879, 0]
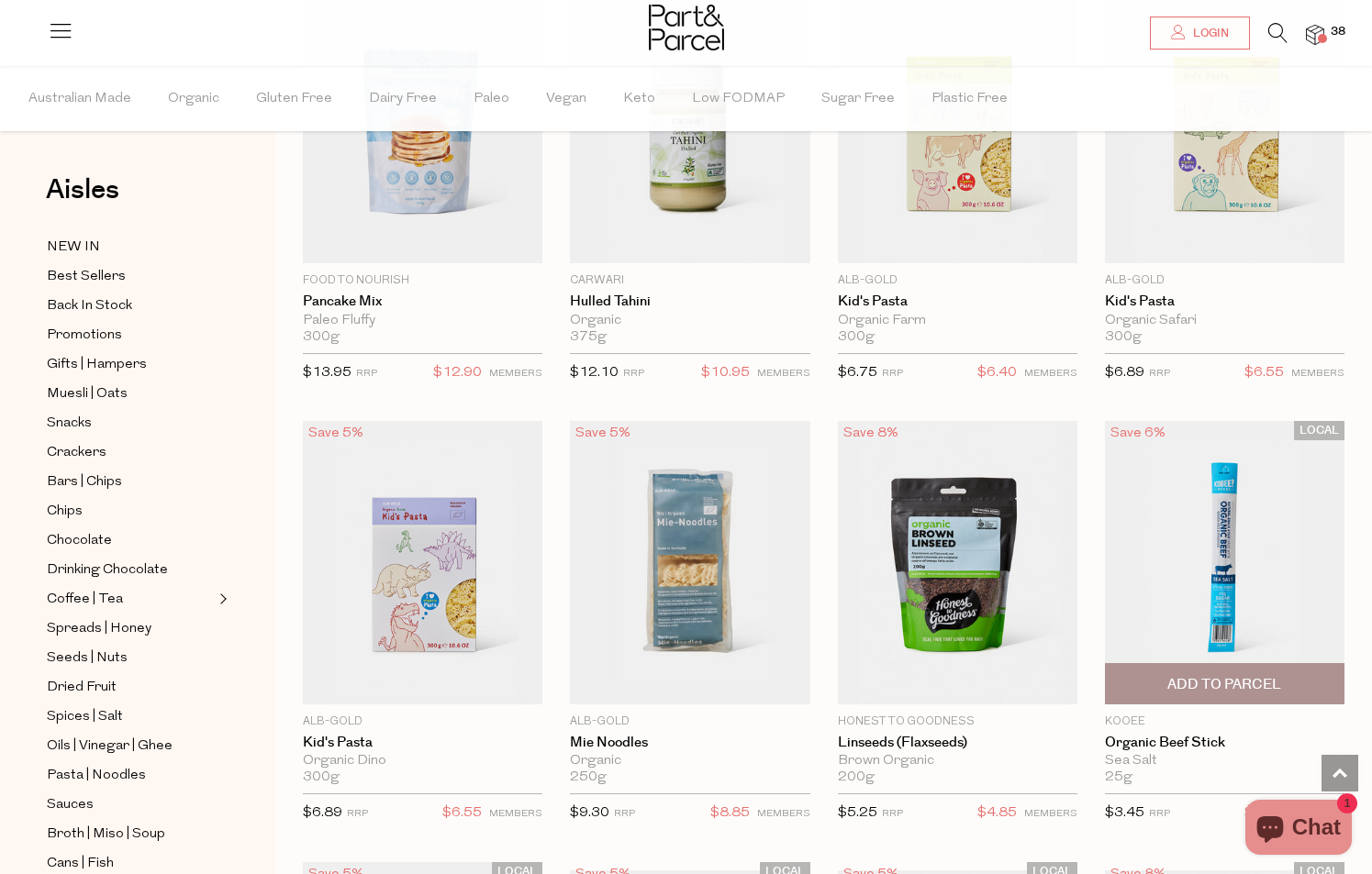
click at [1188, 421] on img at bounding box center [1224, 562] width 239 height 283
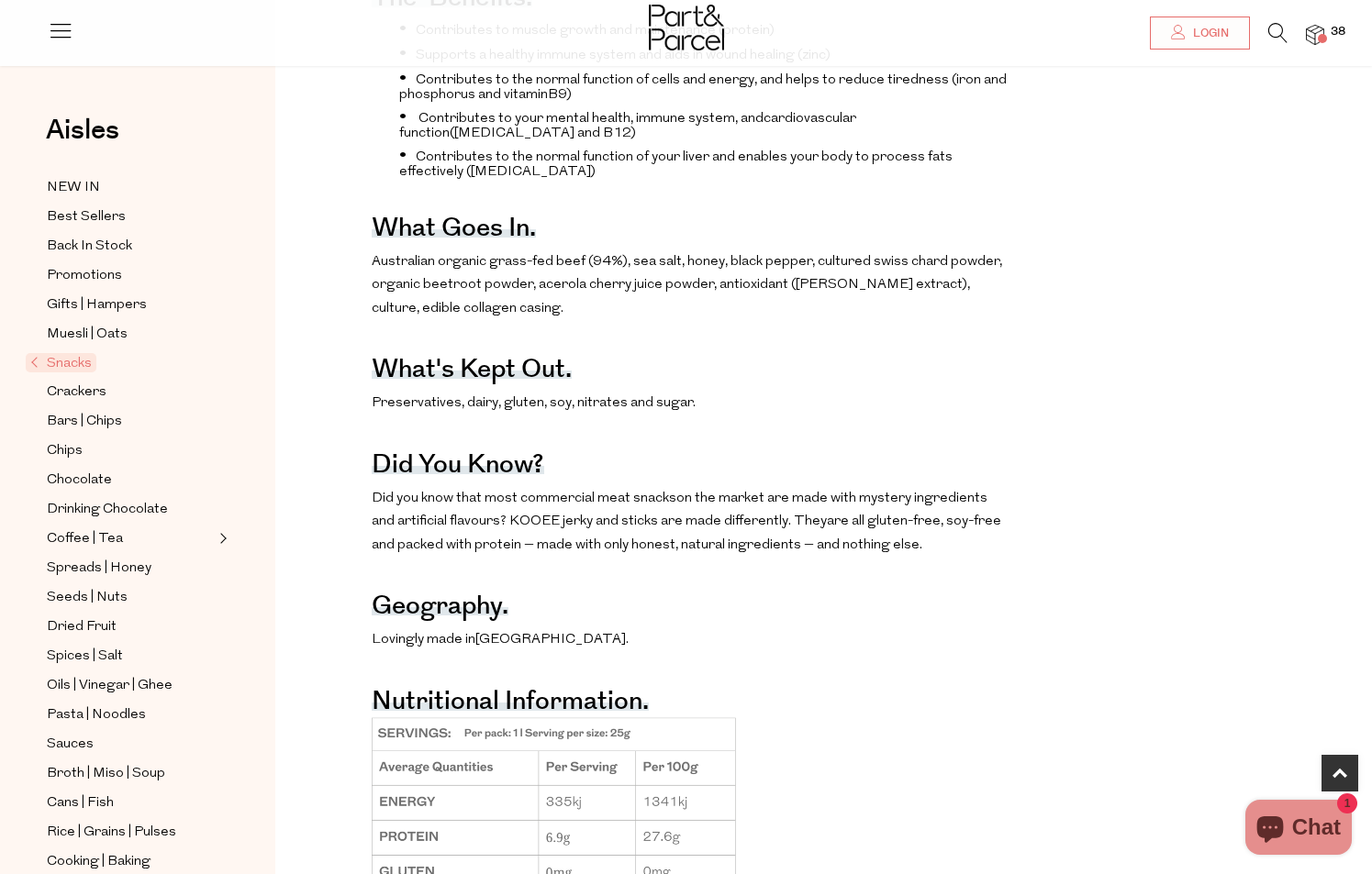
scroll to position [890, 0]
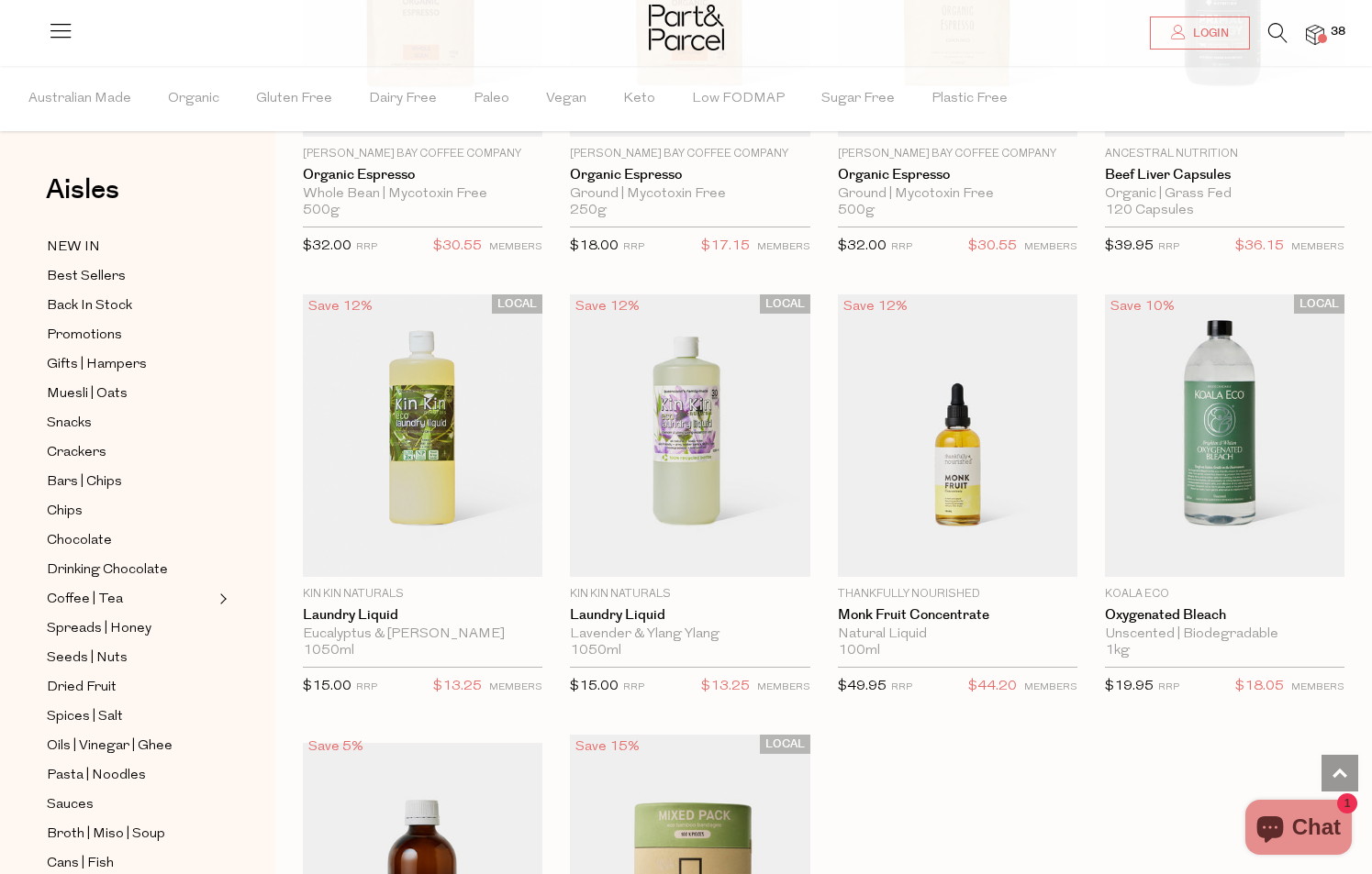
scroll to position [4779, 0]
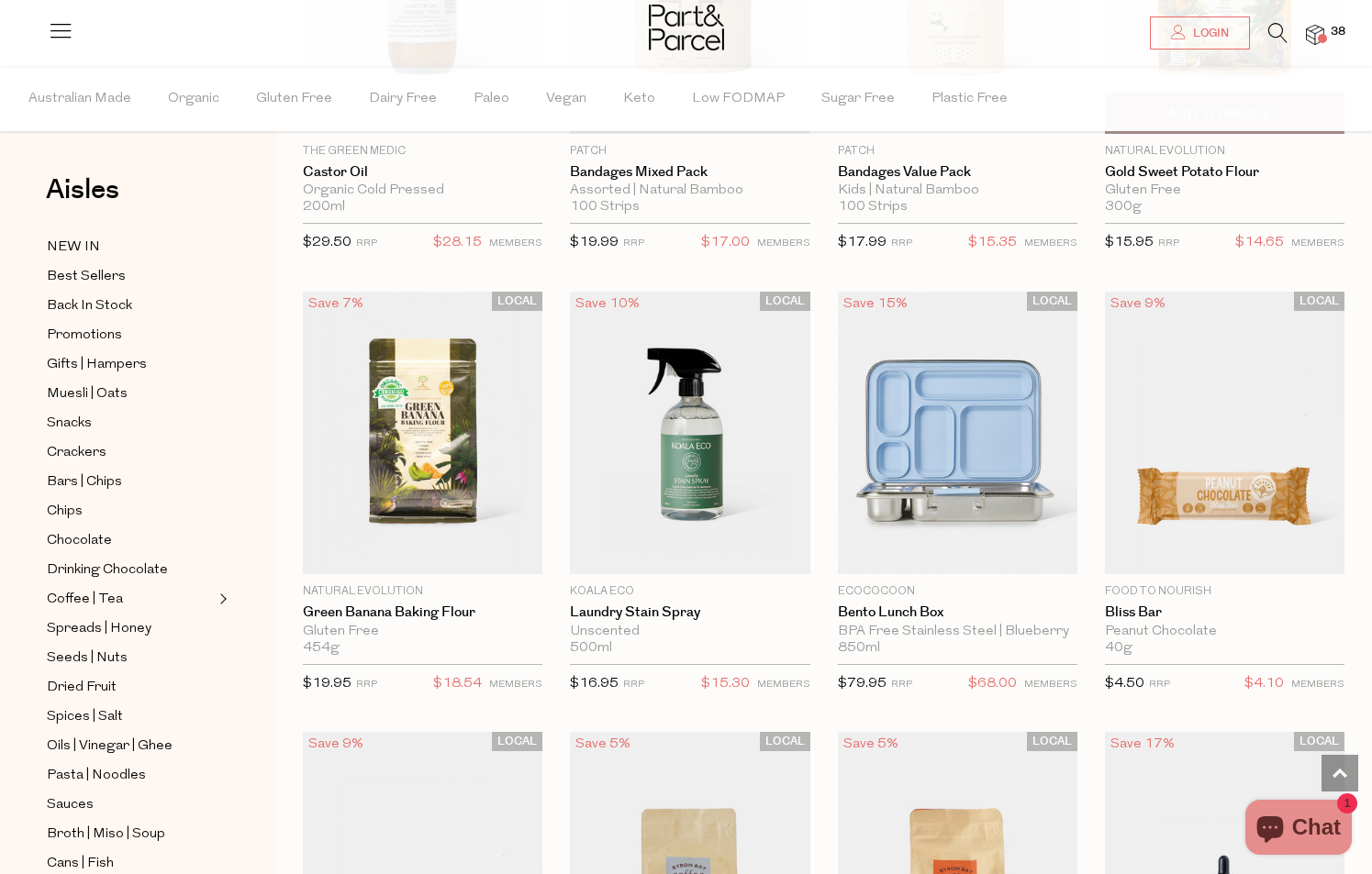
scroll to position [5718, 0]
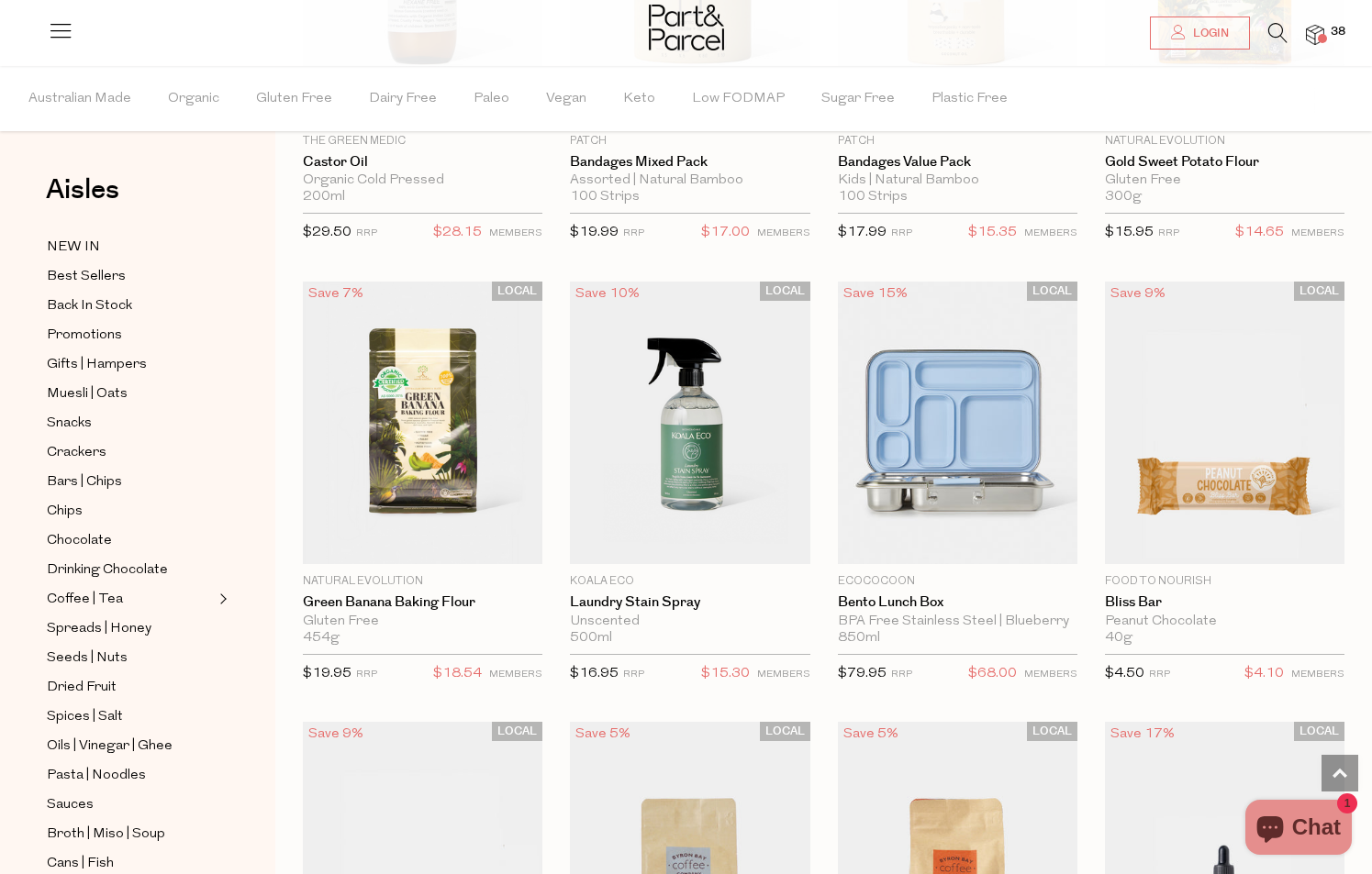
click at [1325, 28] on div at bounding box center [686, 30] width 1372 height 59
click at [1338, 34] on span "38" at bounding box center [1339, 32] width 24 height 17
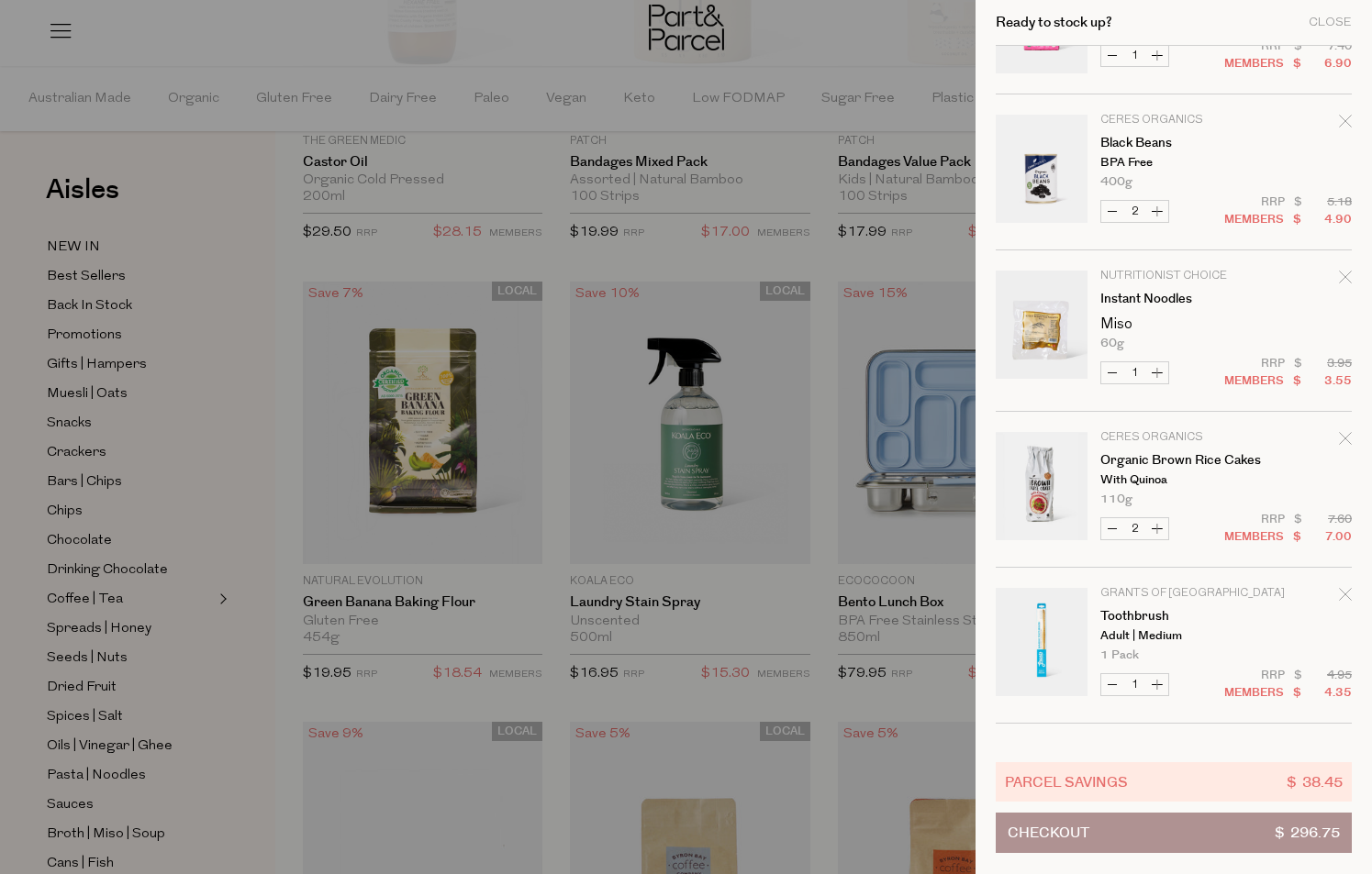
scroll to position [1513, 0]
click at [1158, 370] on button "Increase Instant Noodles" at bounding box center [1158, 370] width 22 height 21
type input "2"
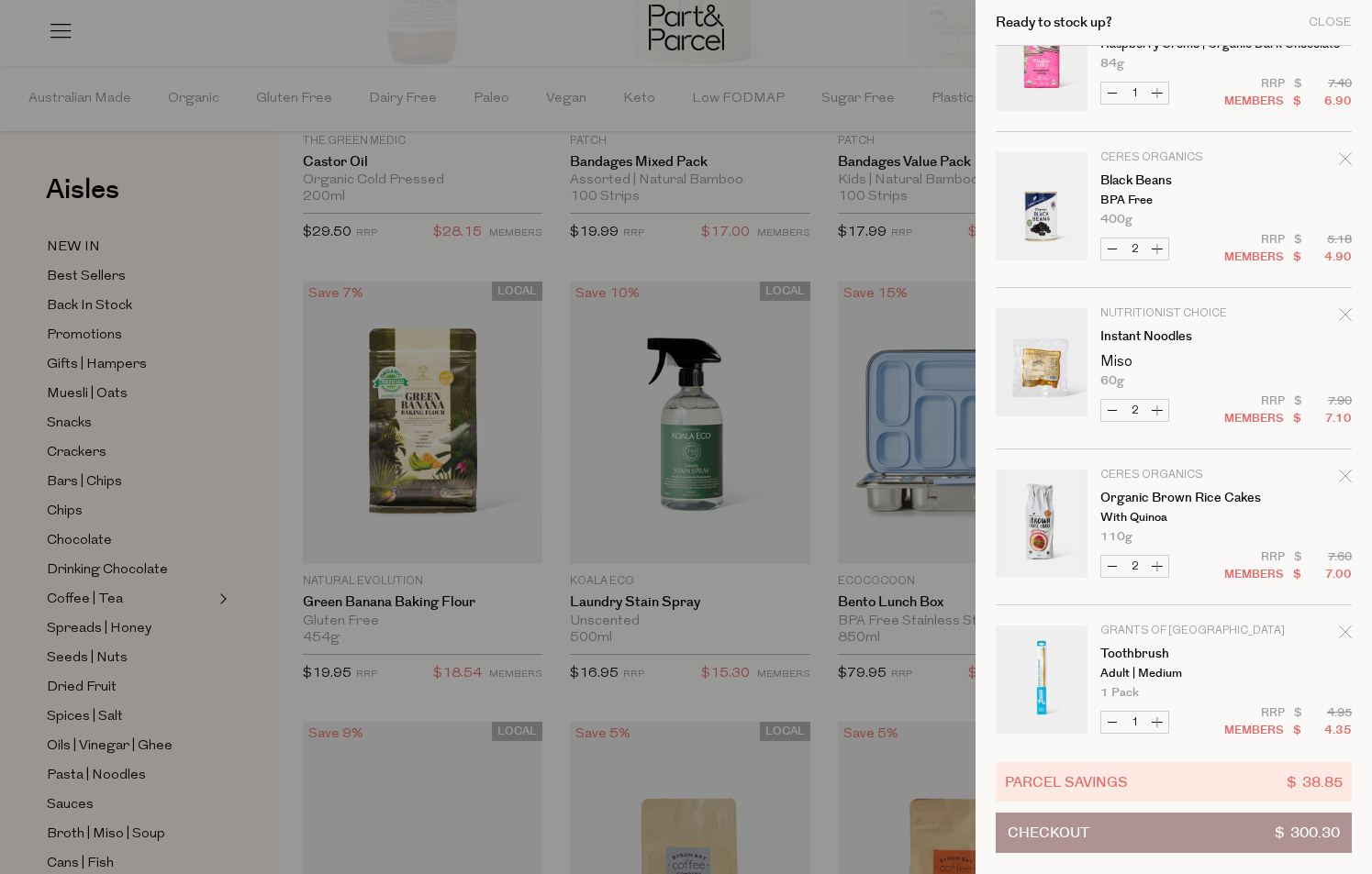
scroll to position [1620, 0]
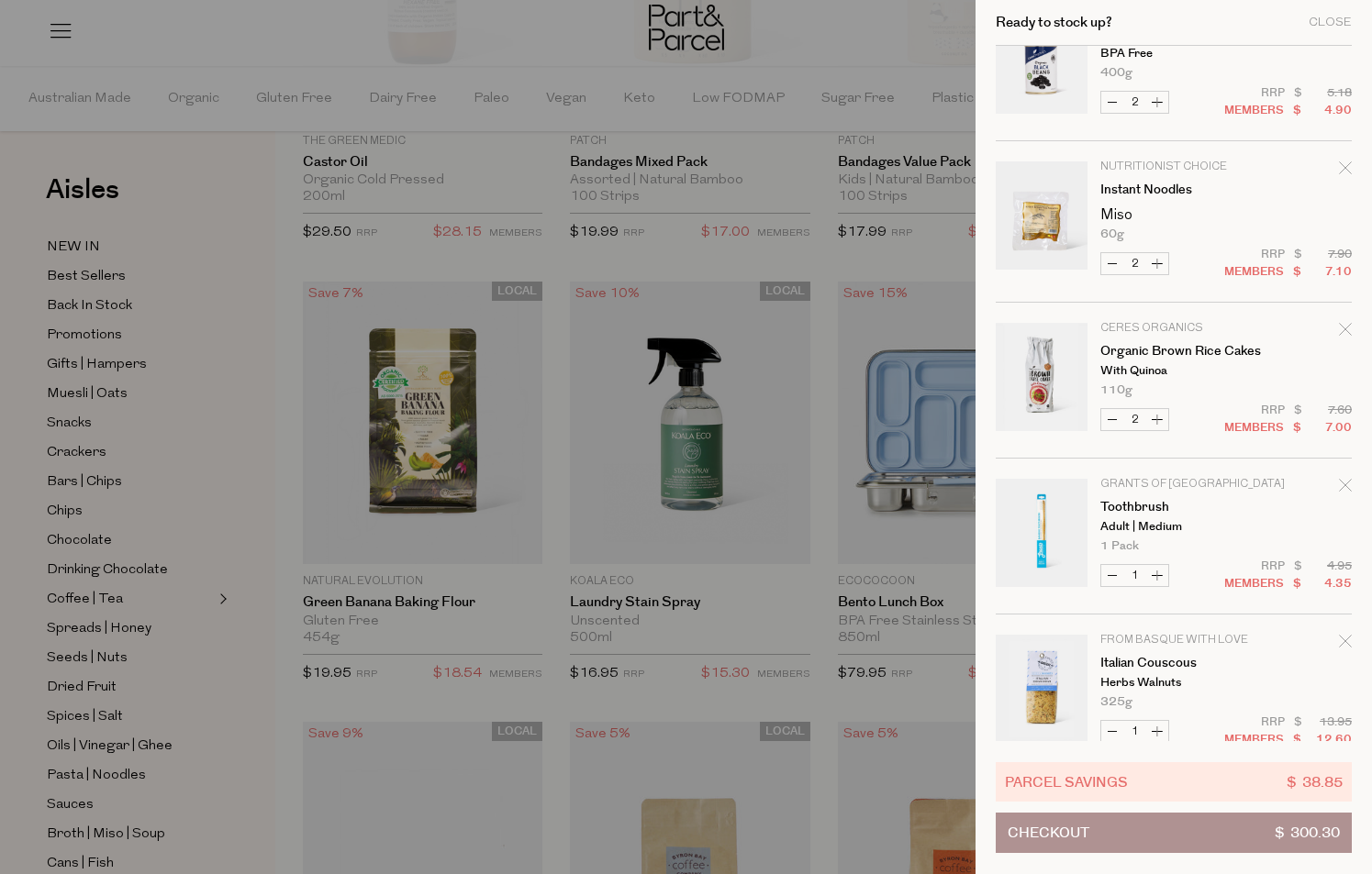
click at [1156, 264] on button "Increase Instant Noodles" at bounding box center [1158, 263] width 22 height 21
type input "3"
click at [1156, 264] on form "Image Product Total Qty Every Bit Organic Jojoba Oil Organic 50ml Only 9 Availa…" at bounding box center [1174, 842] width 356 height 4833
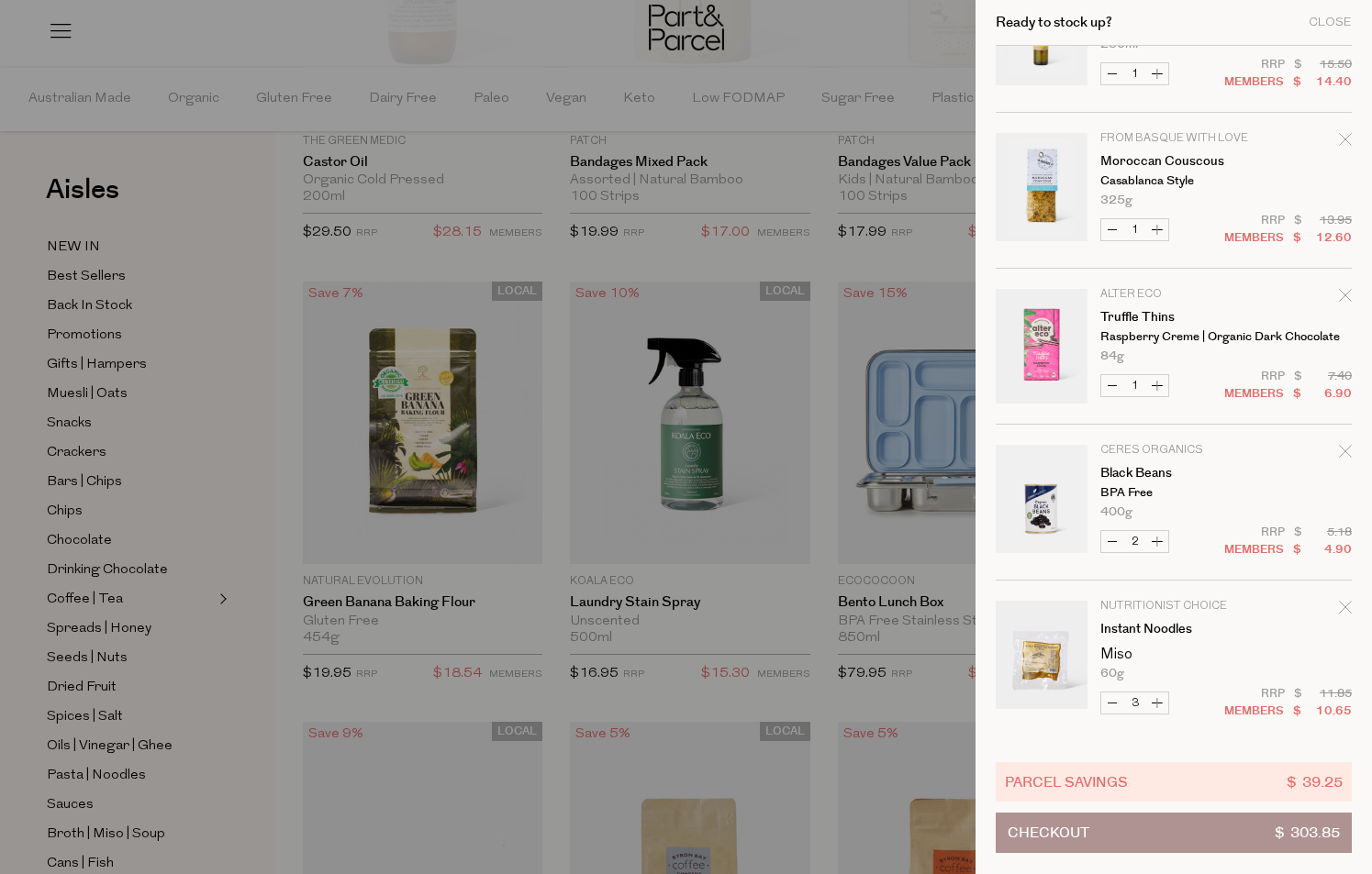
scroll to position [1302, 0]
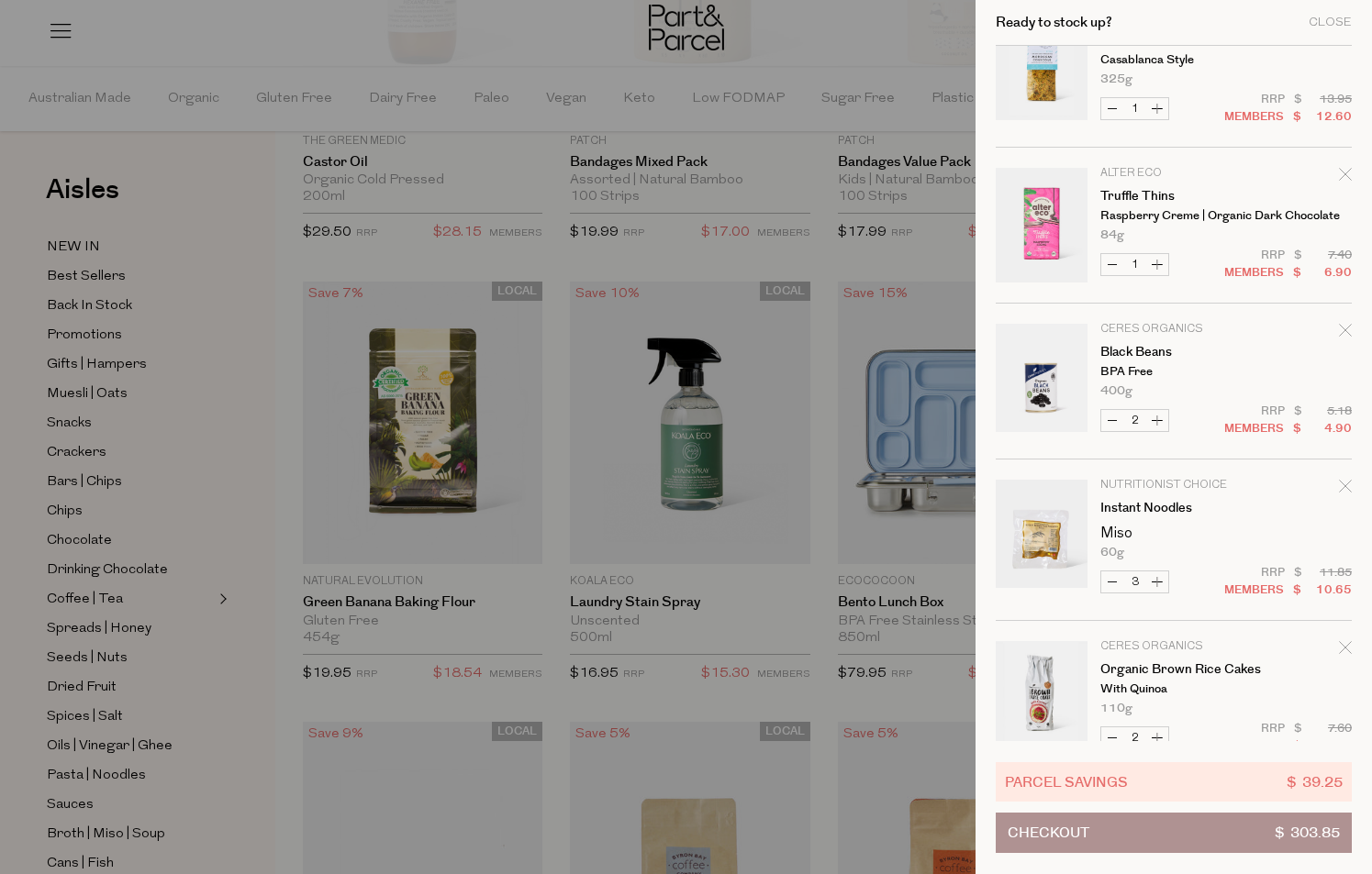
click at [1154, 581] on button "Increase Instant Noodles" at bounding box center [1158, 582] width 22 height 21
type input "4"
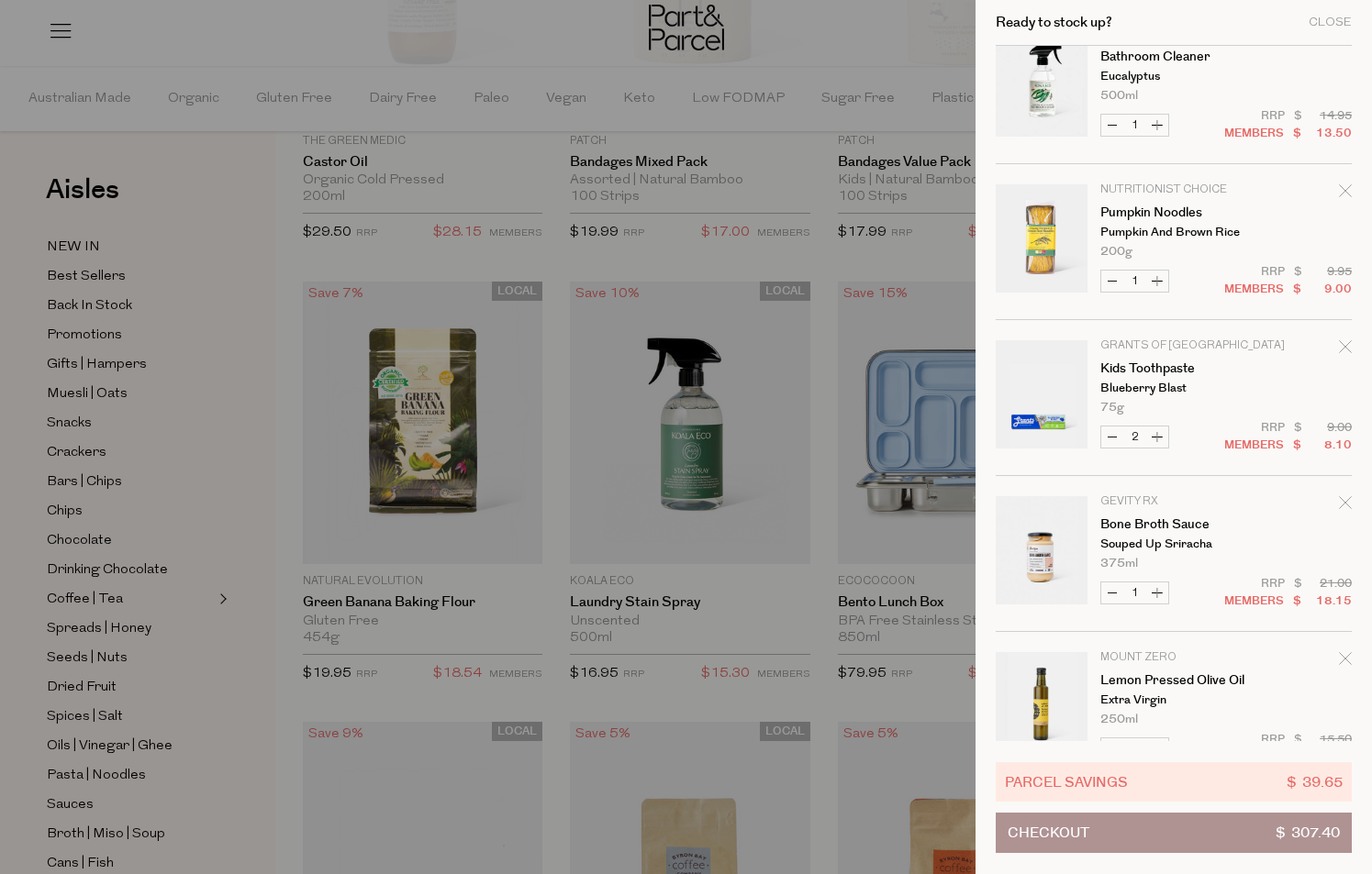
scroll to position [439, 0]
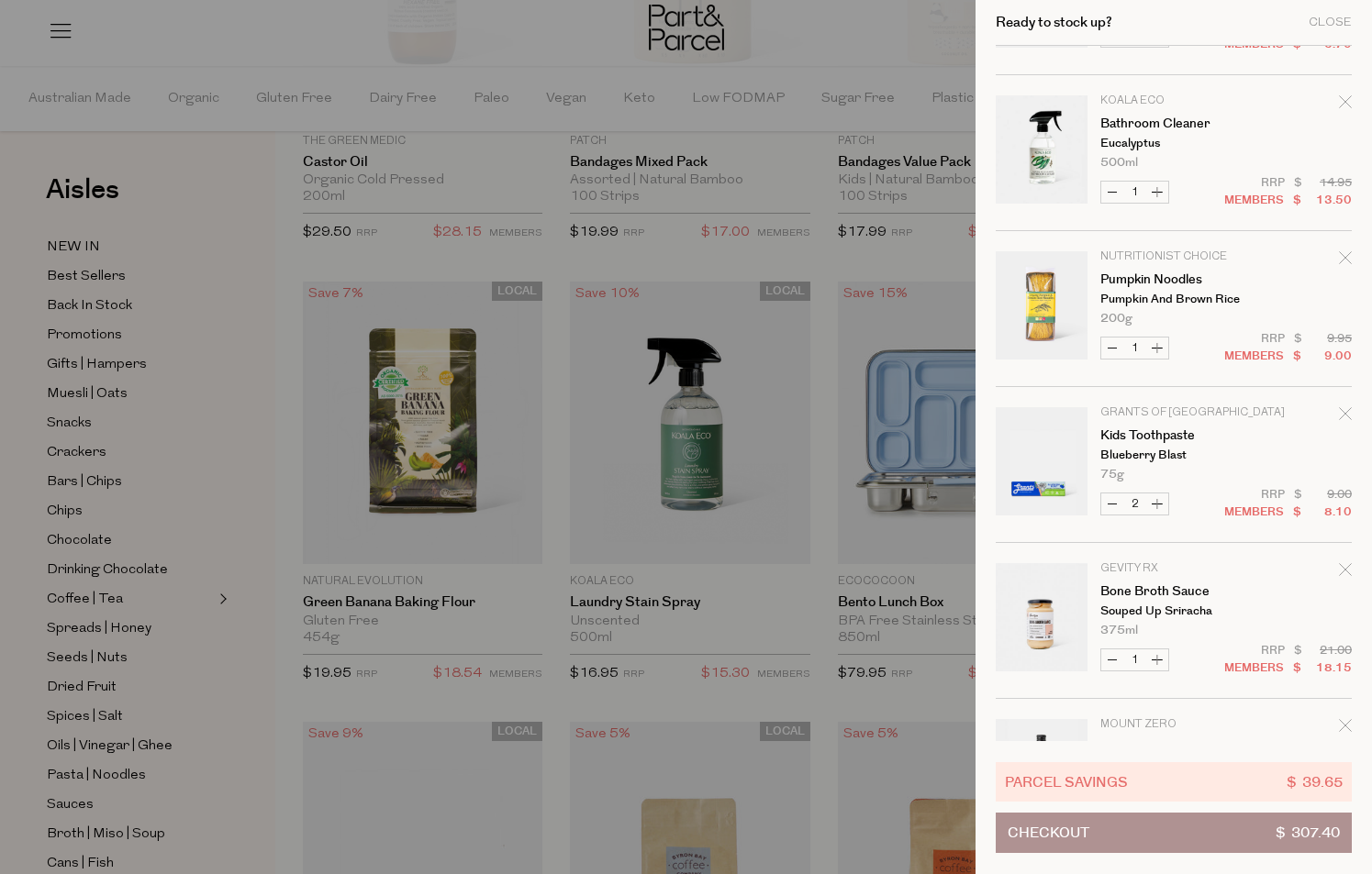
click at [1345, 259] on icon "Remove Pumpkin Noodles" at bounding box center [1345, 258] width 13 height 13
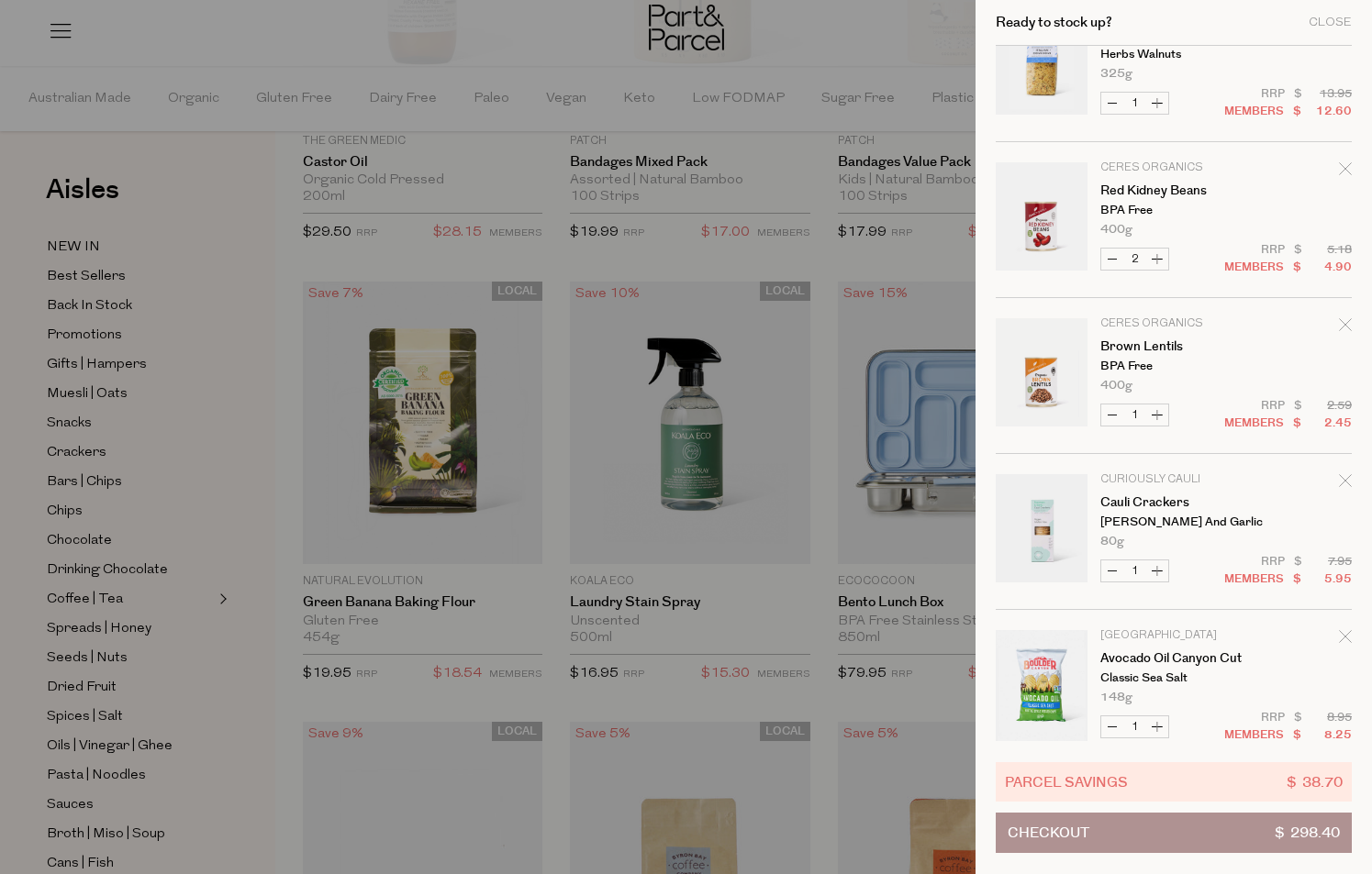
scroll to position [2093, 0]
click at [1156, 414] on button "Increase Brown Lentils" at bounding box center [1158, 414] width 22 height 21
type input "2"
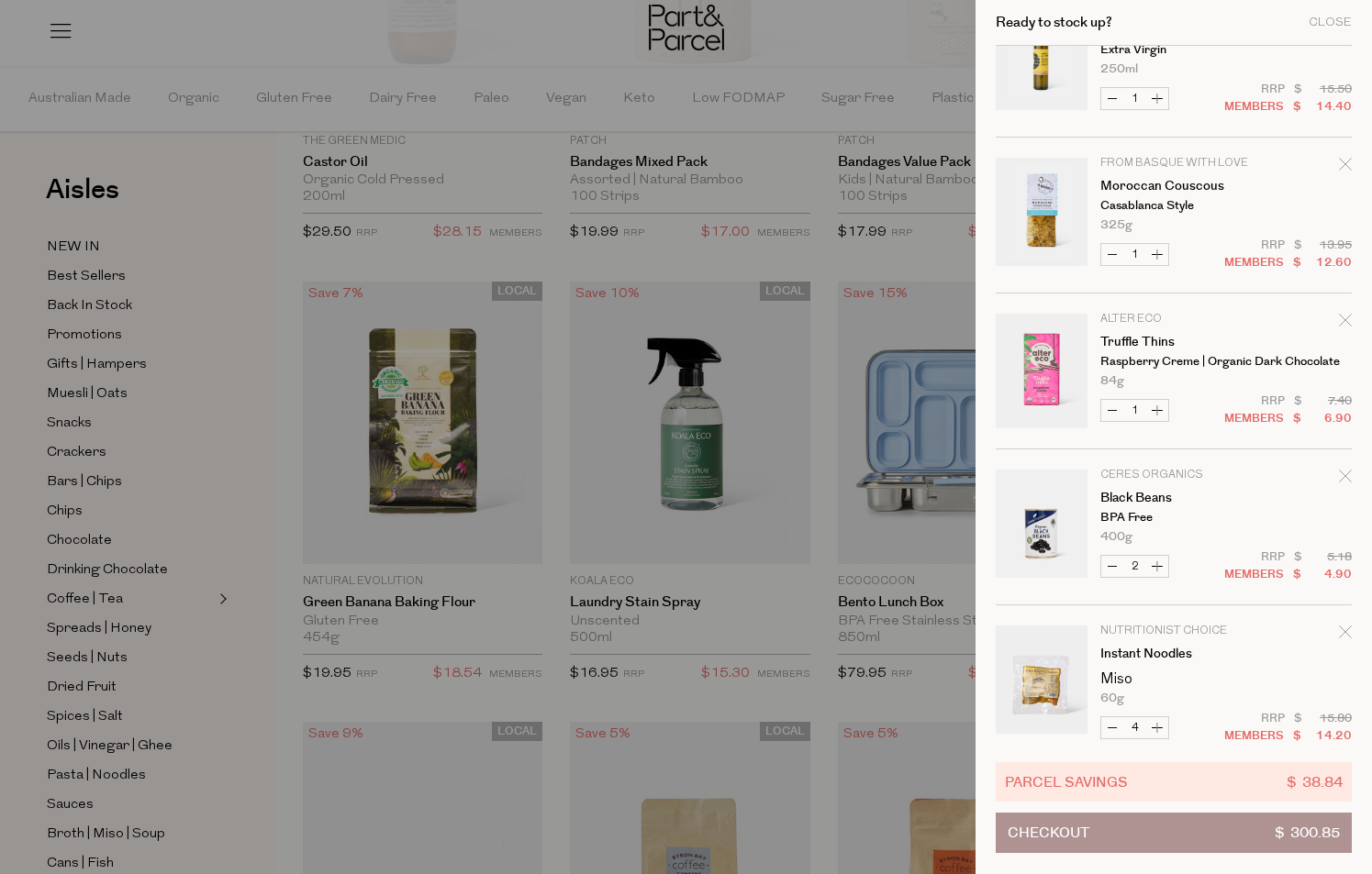
scroll to position [1100, 0]
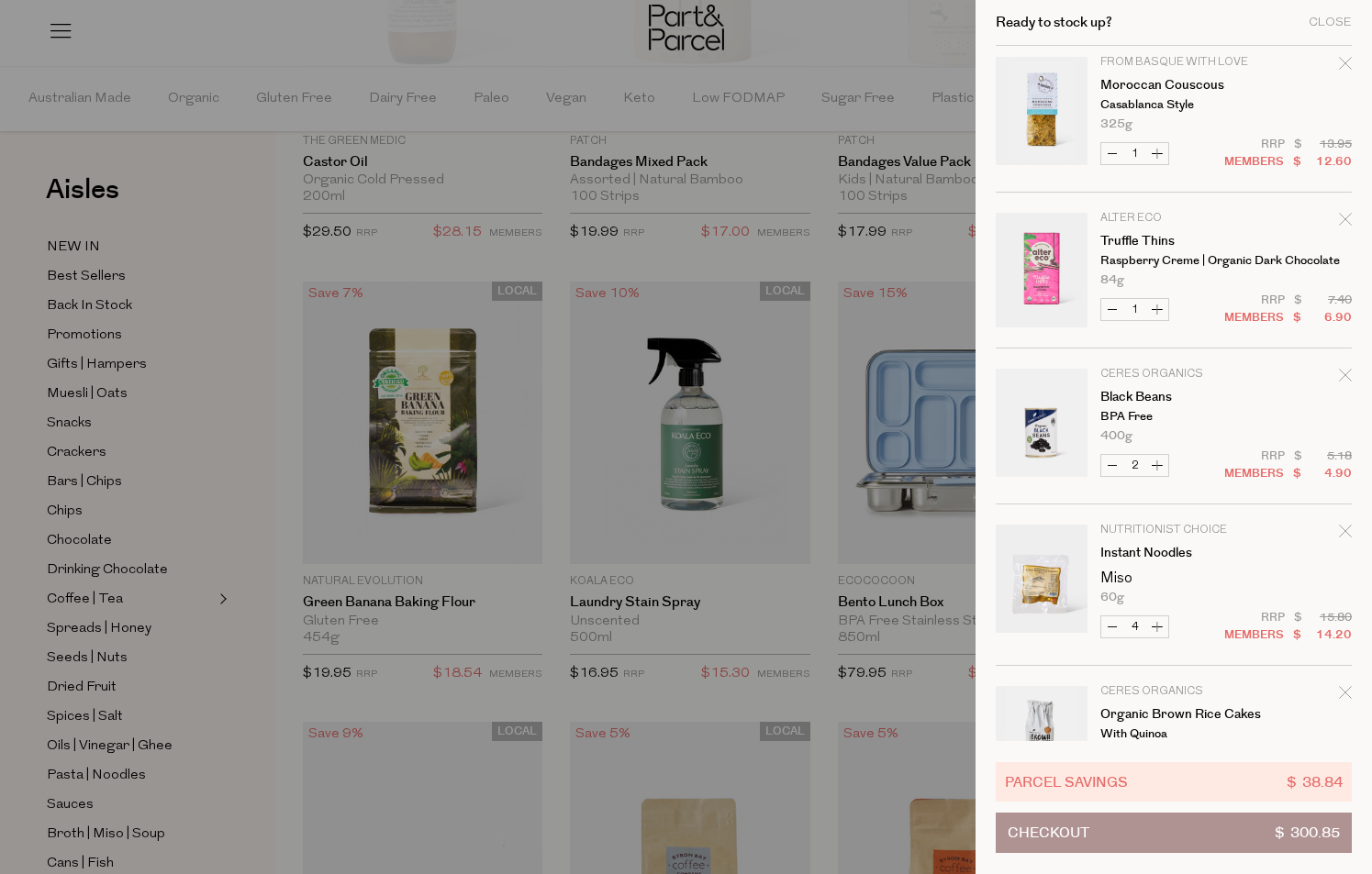
click at [1340, 212] on div "Remove Truffle Thins" at bounding box center [1345, 222] width 13 height 25
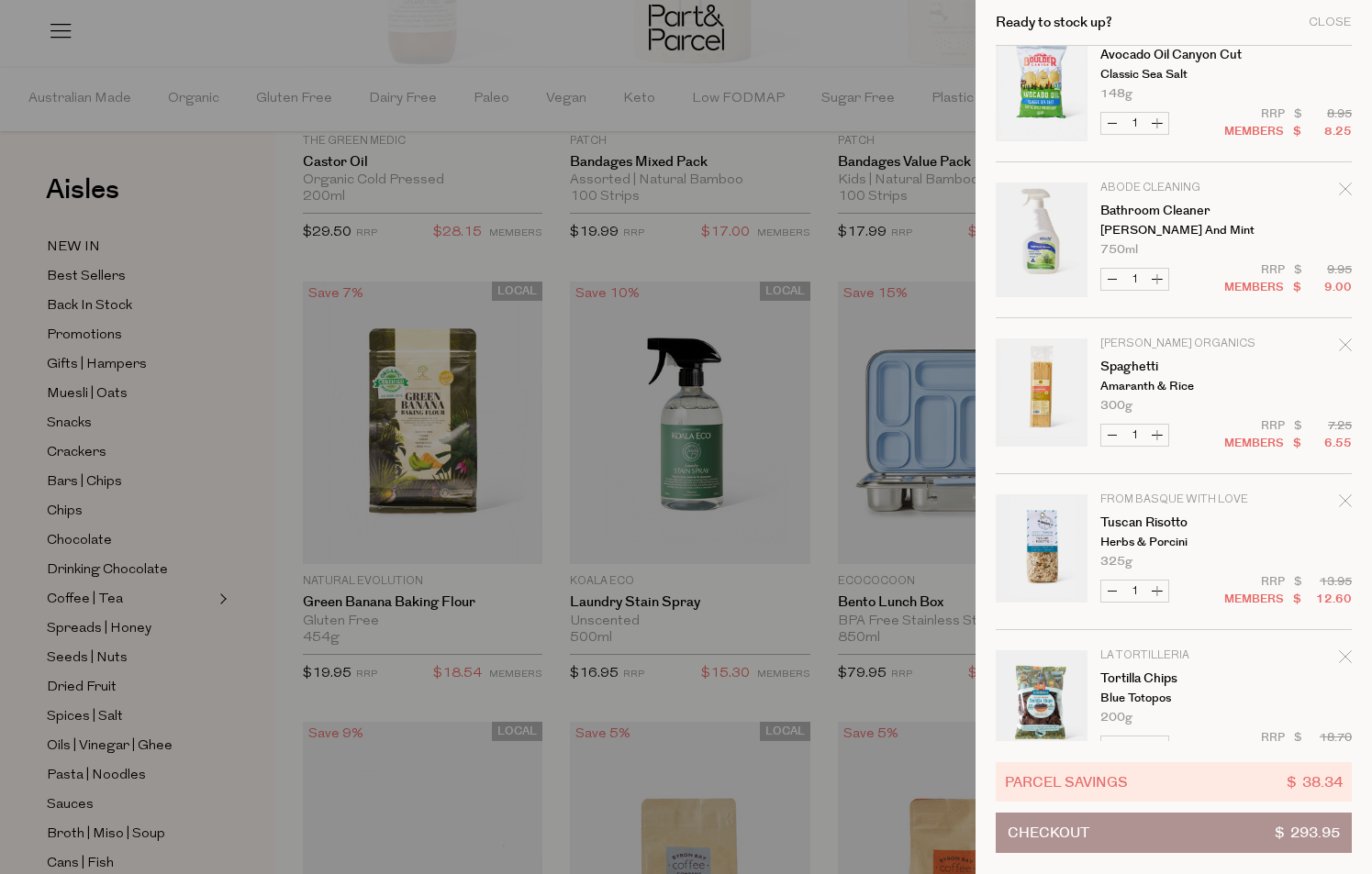
scroll to position [2545, 0]
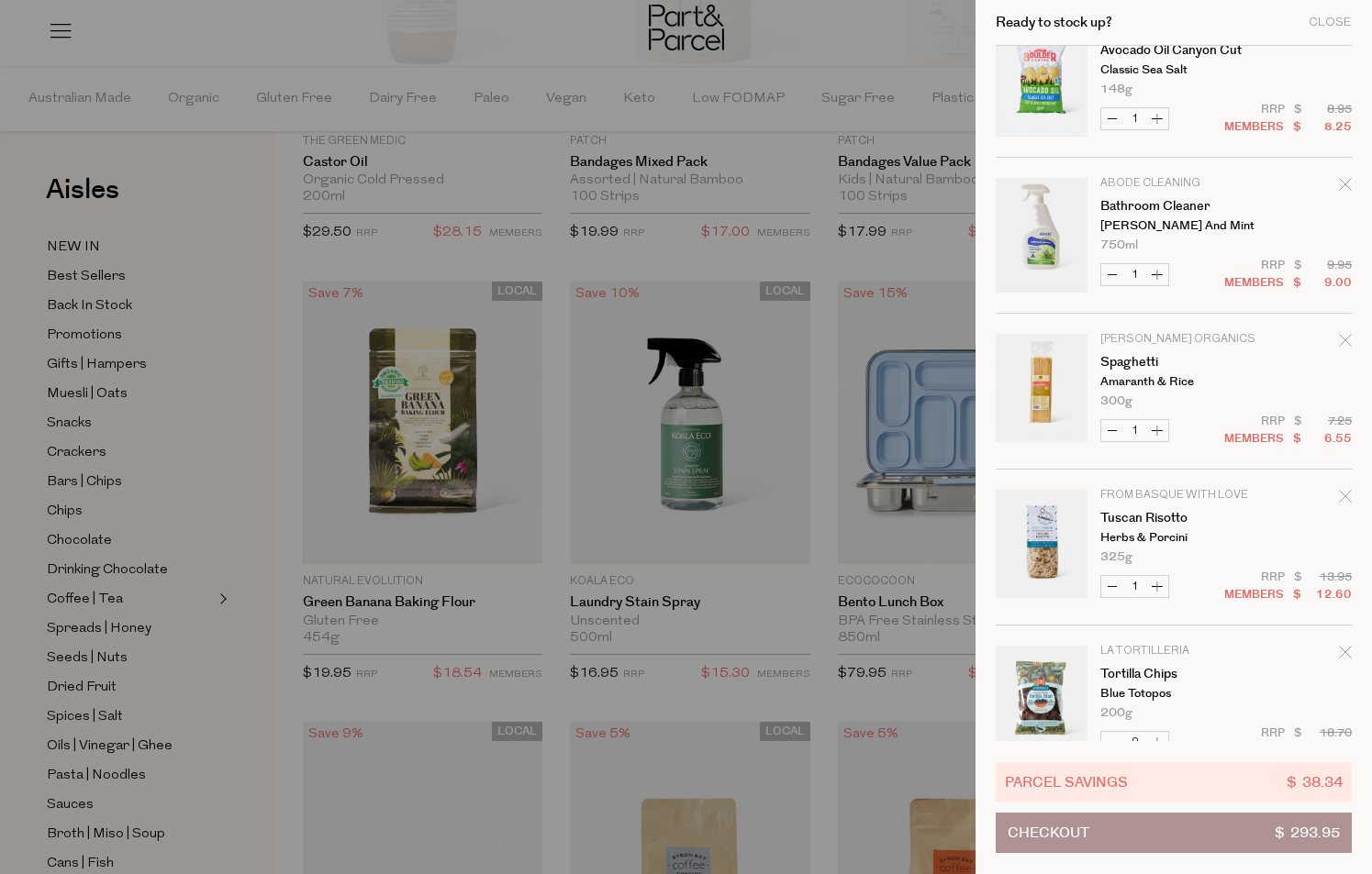
click at [1343, 184] on icon "Remove Bathroom Cleaner" at bounding box center [1344, 184] width 12 height 12
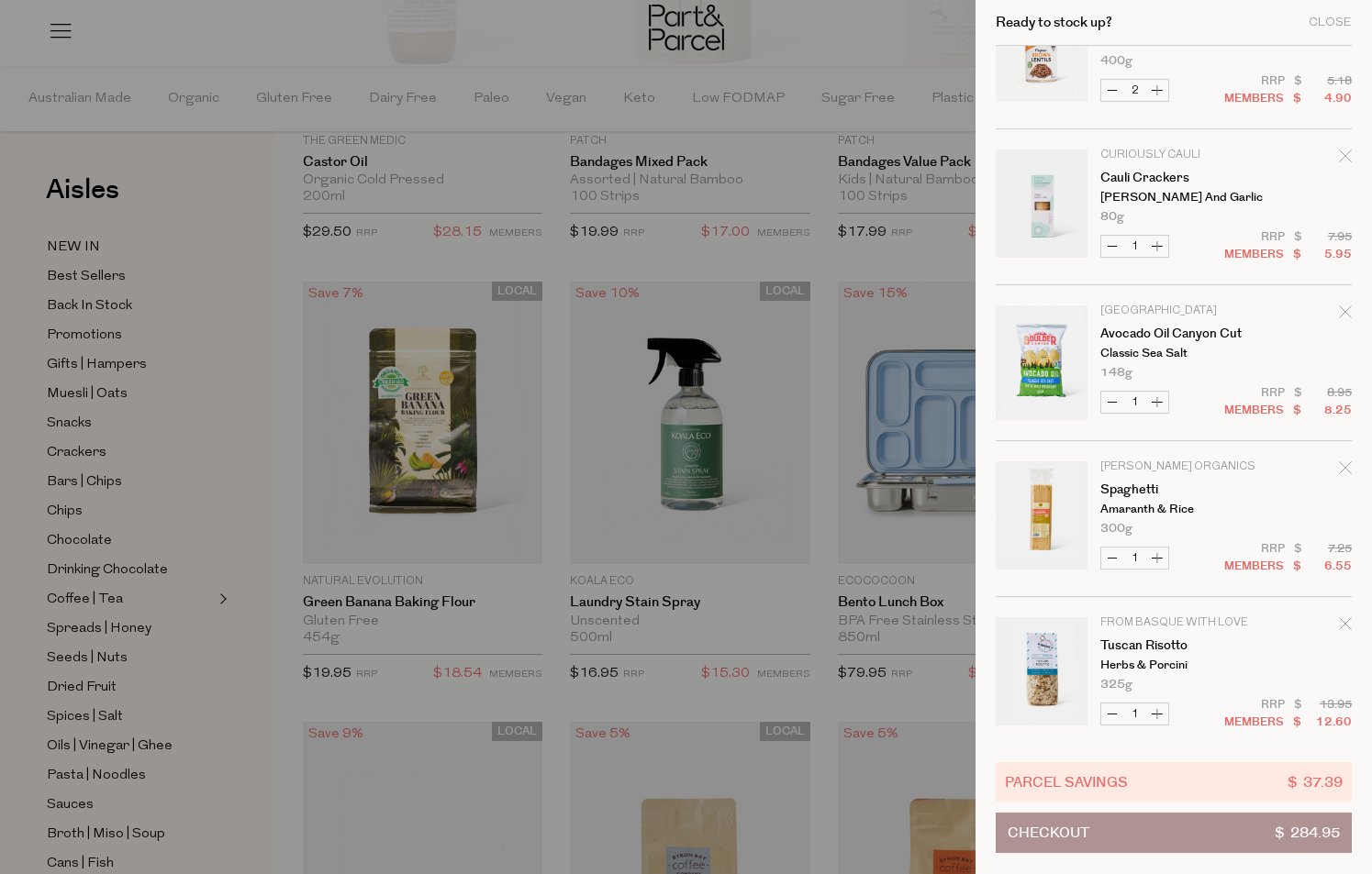
scroll to position [2256, 0]
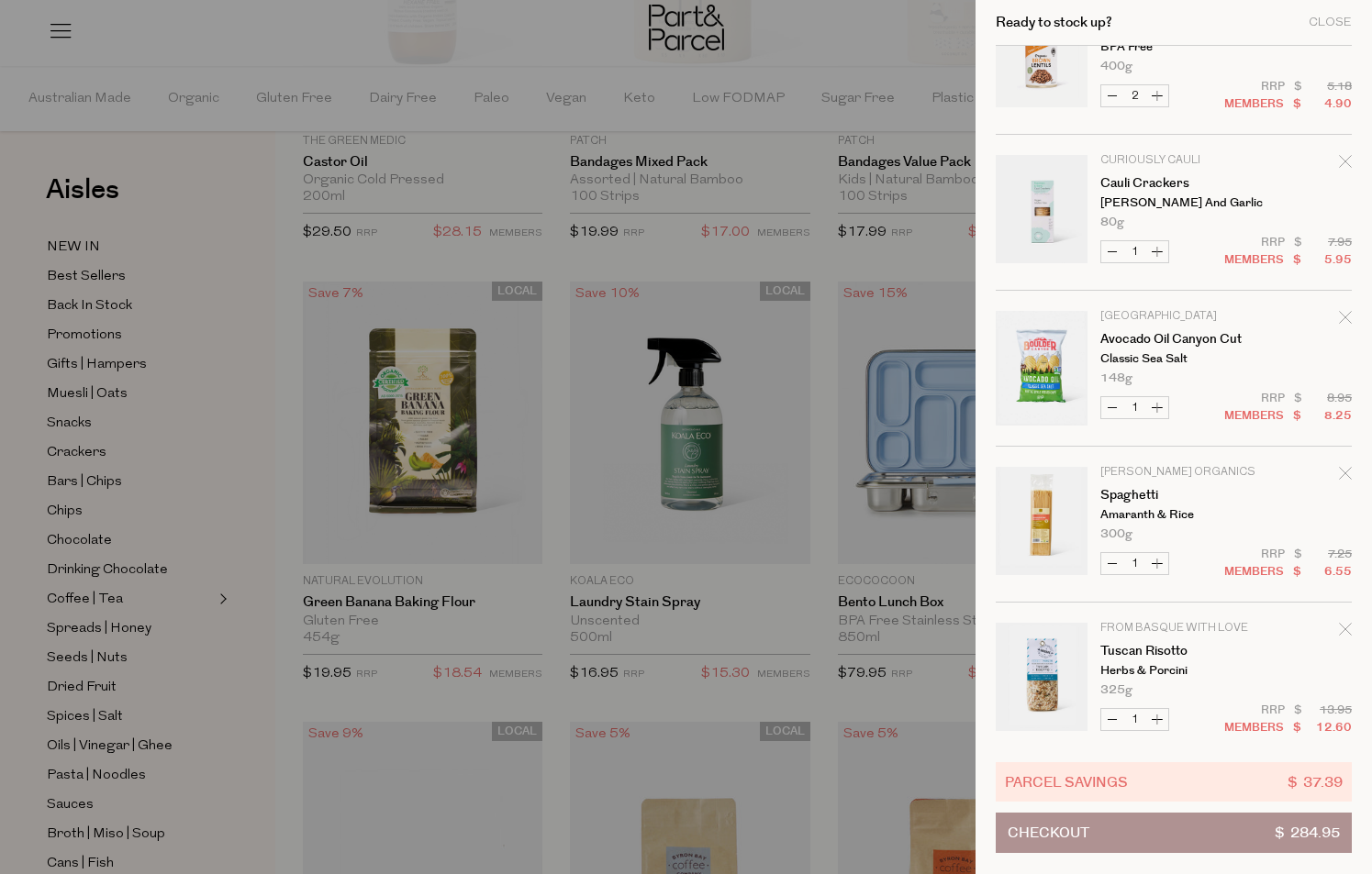
click at [1344, 162] on icon "Remove Cauli Crackers" at bounding box center [1345, 161] width 13 height 13
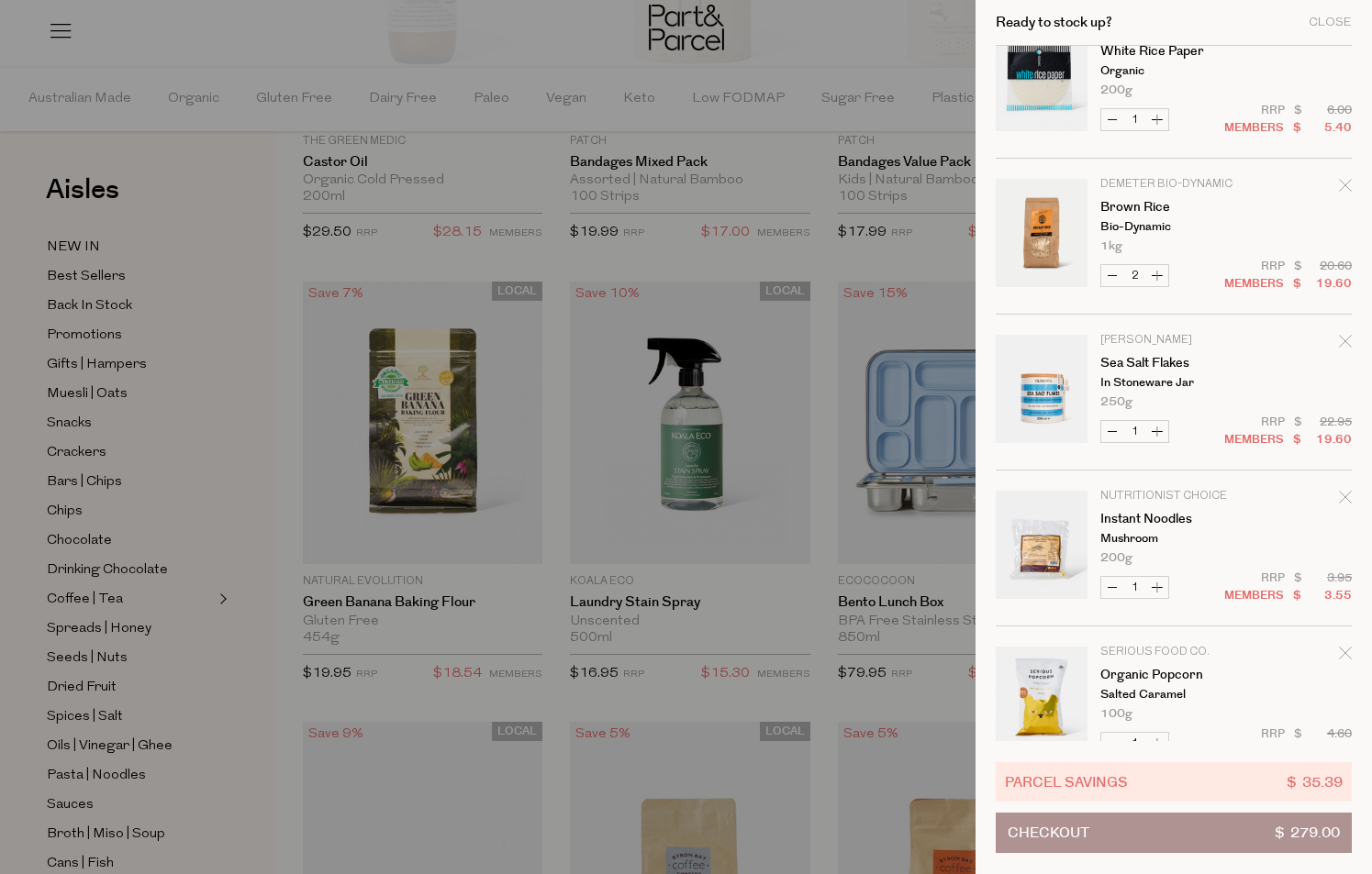
scroll to position [3068, 0]
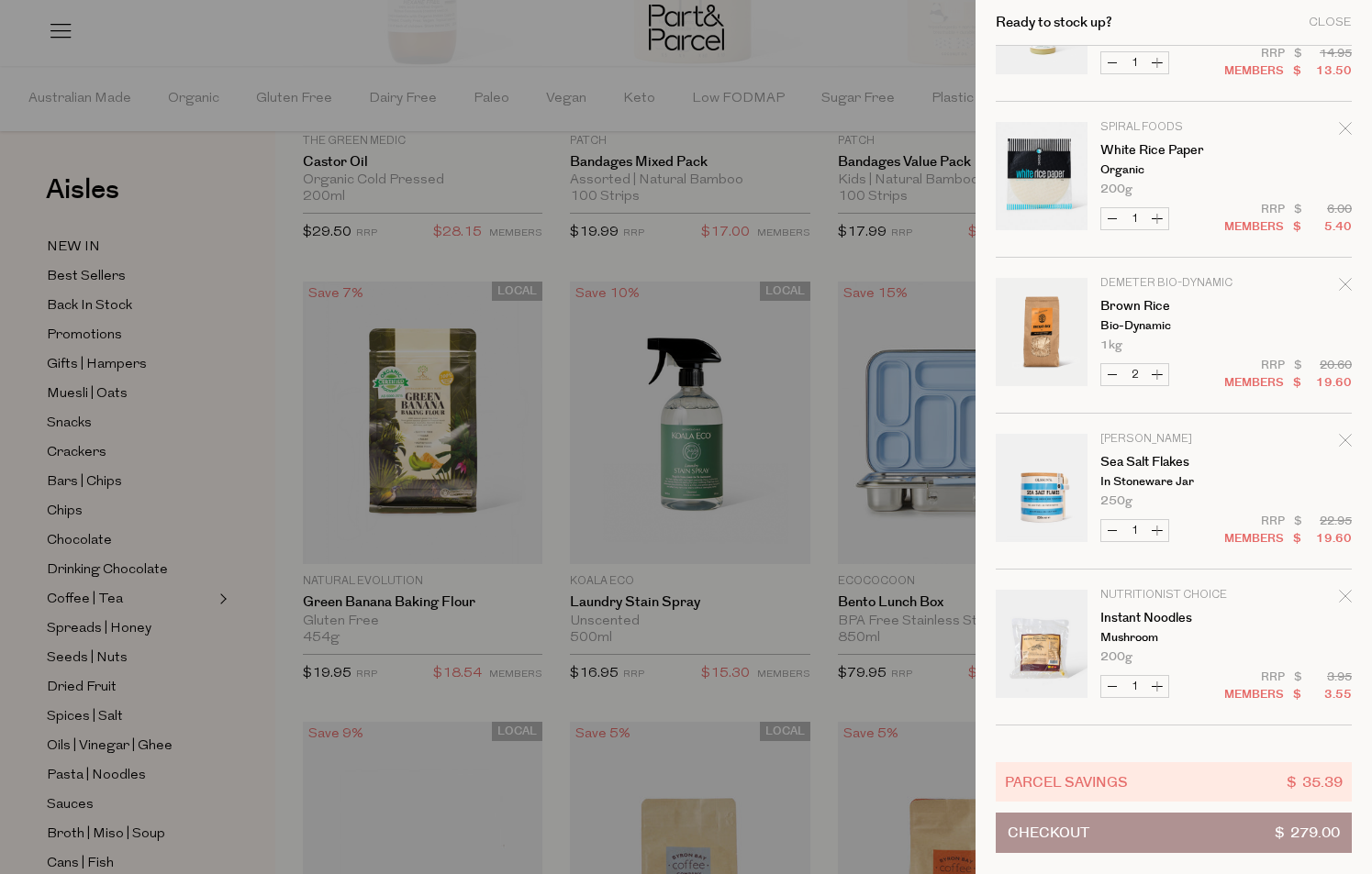
click at [1109, 375] on button "Decrease Brown Rice" at bounding box center [1112, 375] width 22 height 21
type input "1"
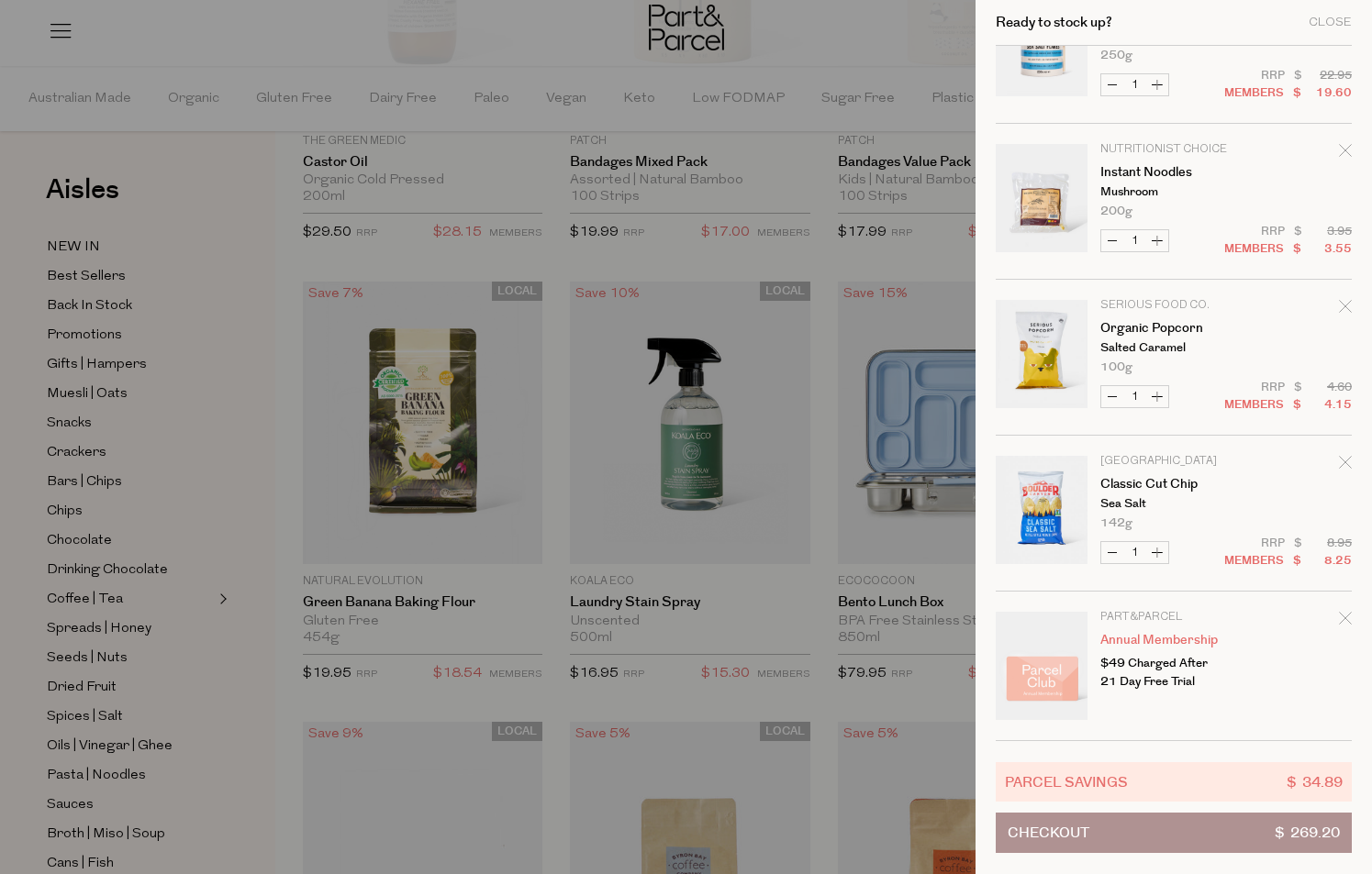
scroll to position [3515, 0]
click at [1340, 309] on icon "Remove Organic Popcorn" at bounding box center [1345, 306] width 13 height 13
click at [1340, 462] on icon "Remove Classic Cut Chip" at bounding box center [1345, 462] width 13 height 13
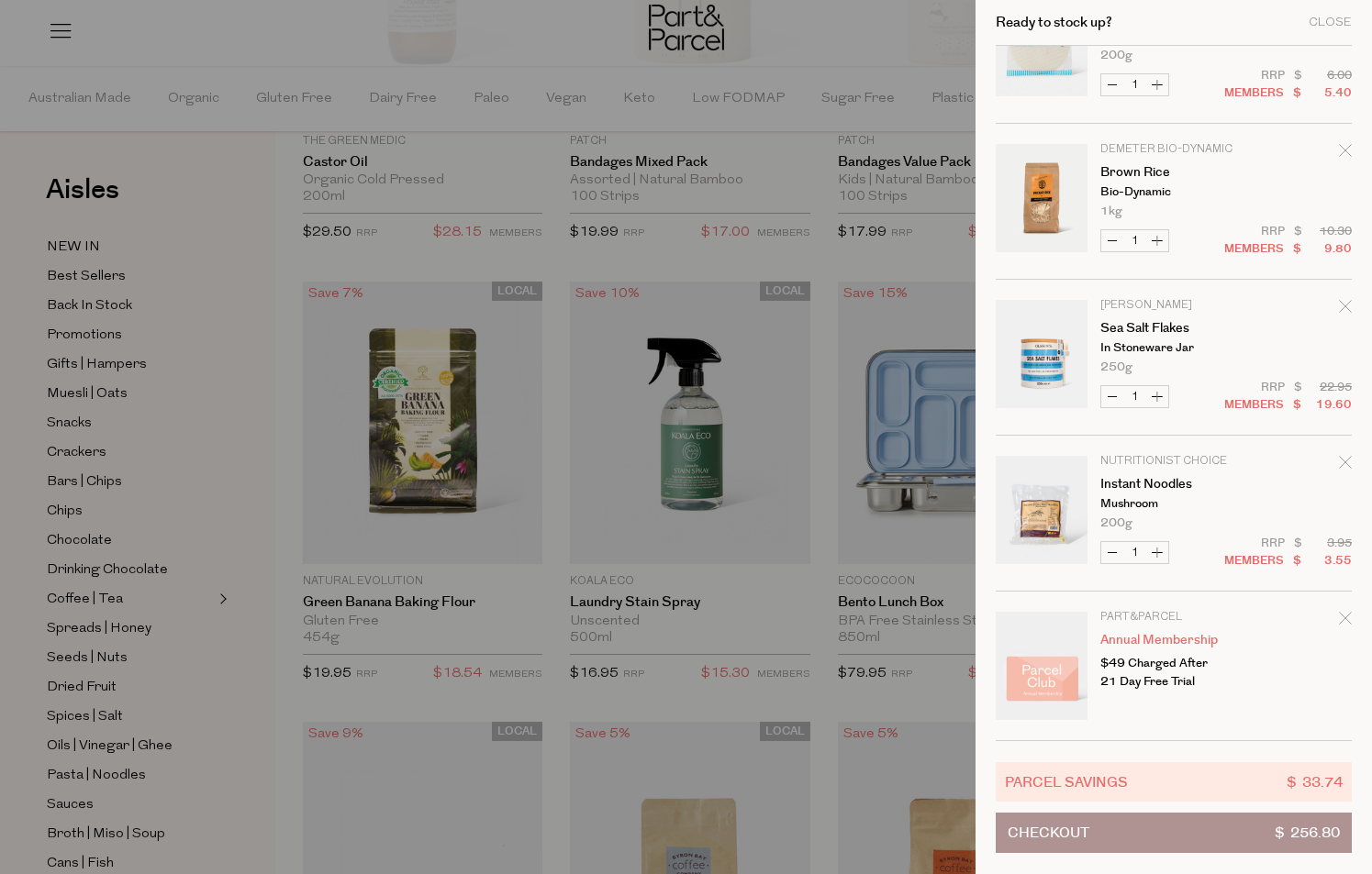
scroll to position [3202, 0]
click at [1341, 459] on icon "Remove Instant Noodles" at bounding box center [1345, 462] width 13 height 13
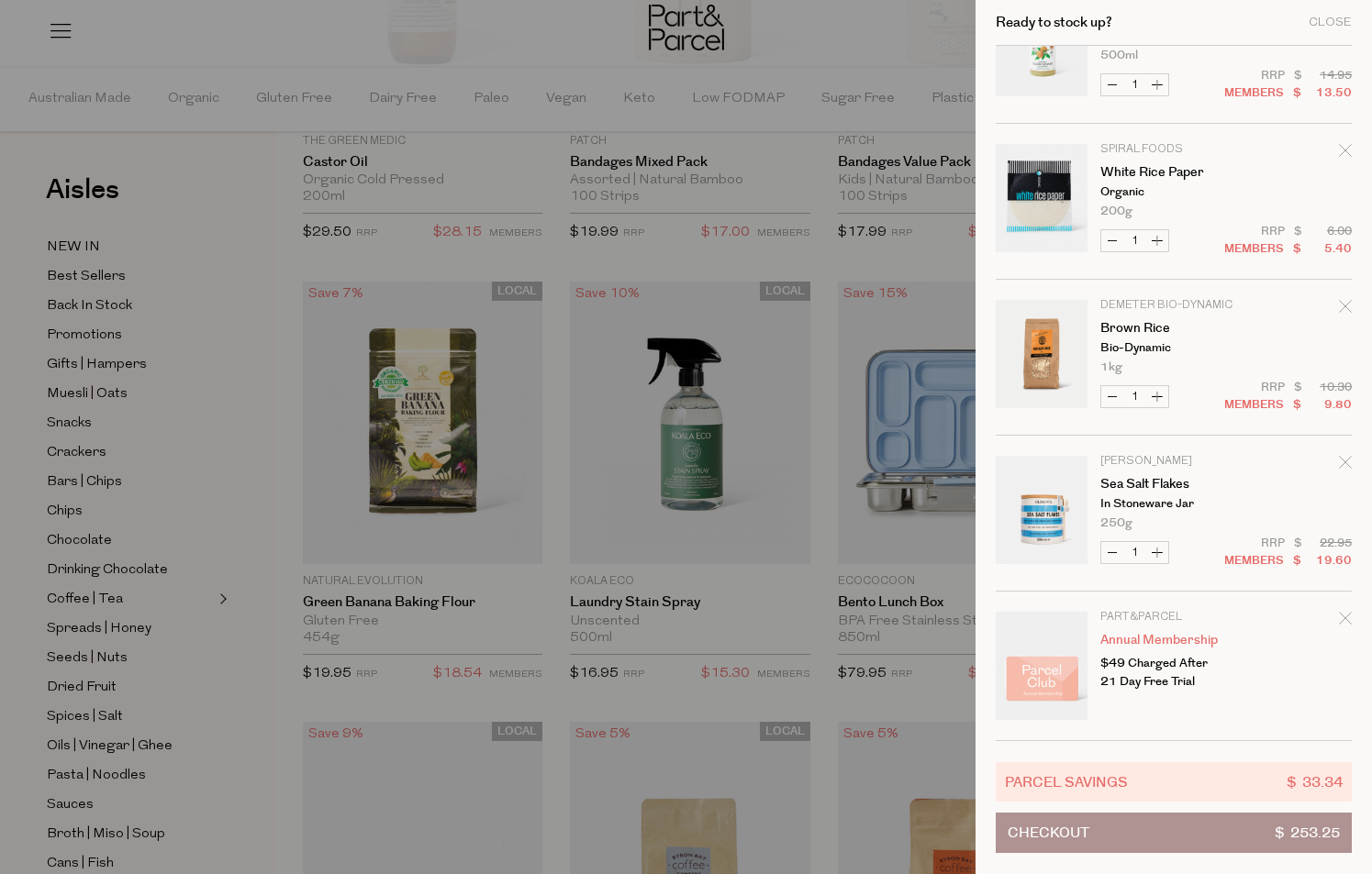
scroll to position [3046, 0]
click at [1342, 469] on icon "Remove Sea Salt Flakes" at bounding box center [1345, 462] width 13 height 13
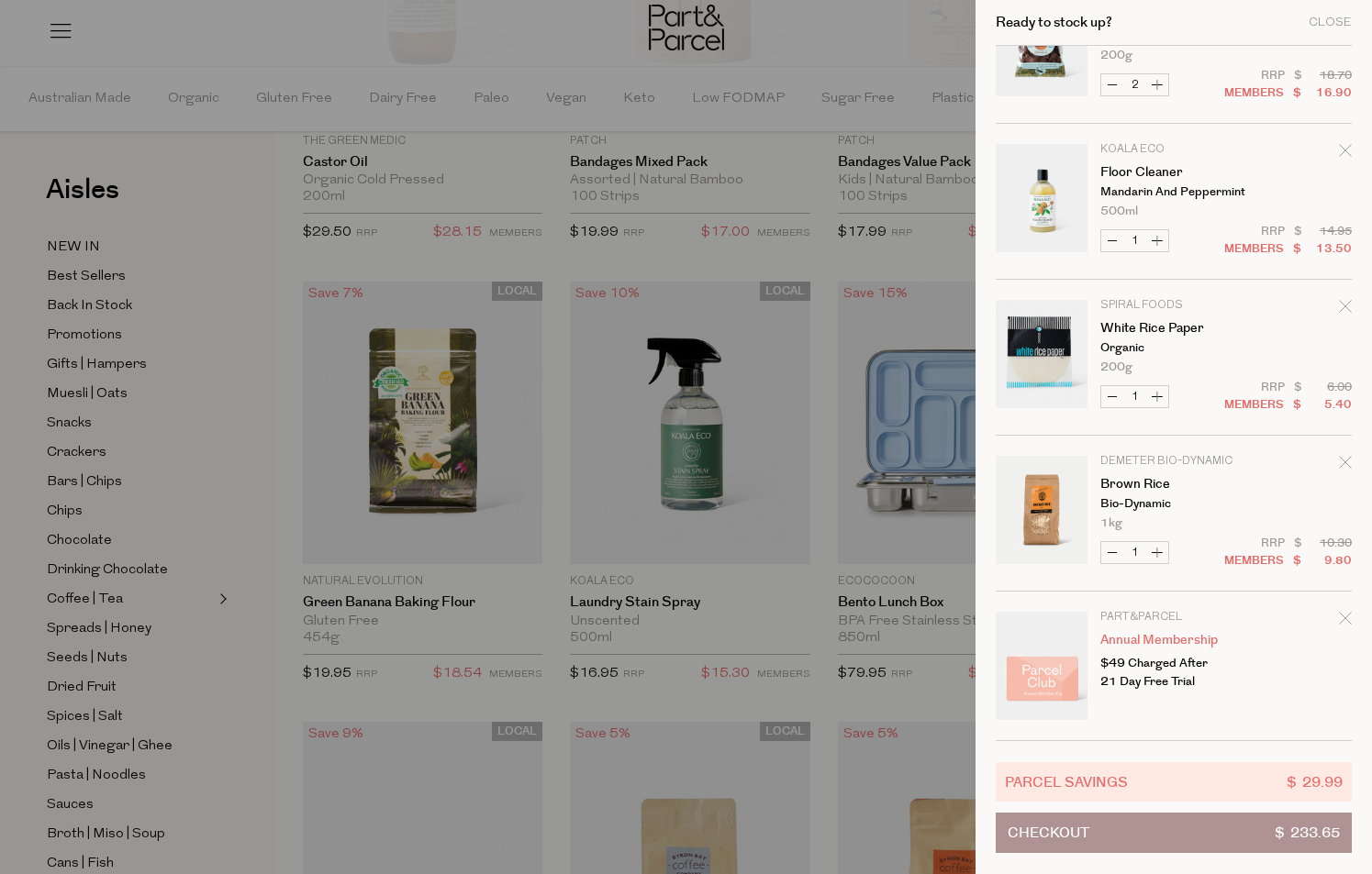
scroll to position [2890, 0]
click at [1155, 554] on button "Increase Brown Rice" at bounding box center [1158, 552] width 22 height 21
type input "2"
click at [820, 607] on div at bounding box center [686, 437] width 1372 height 874
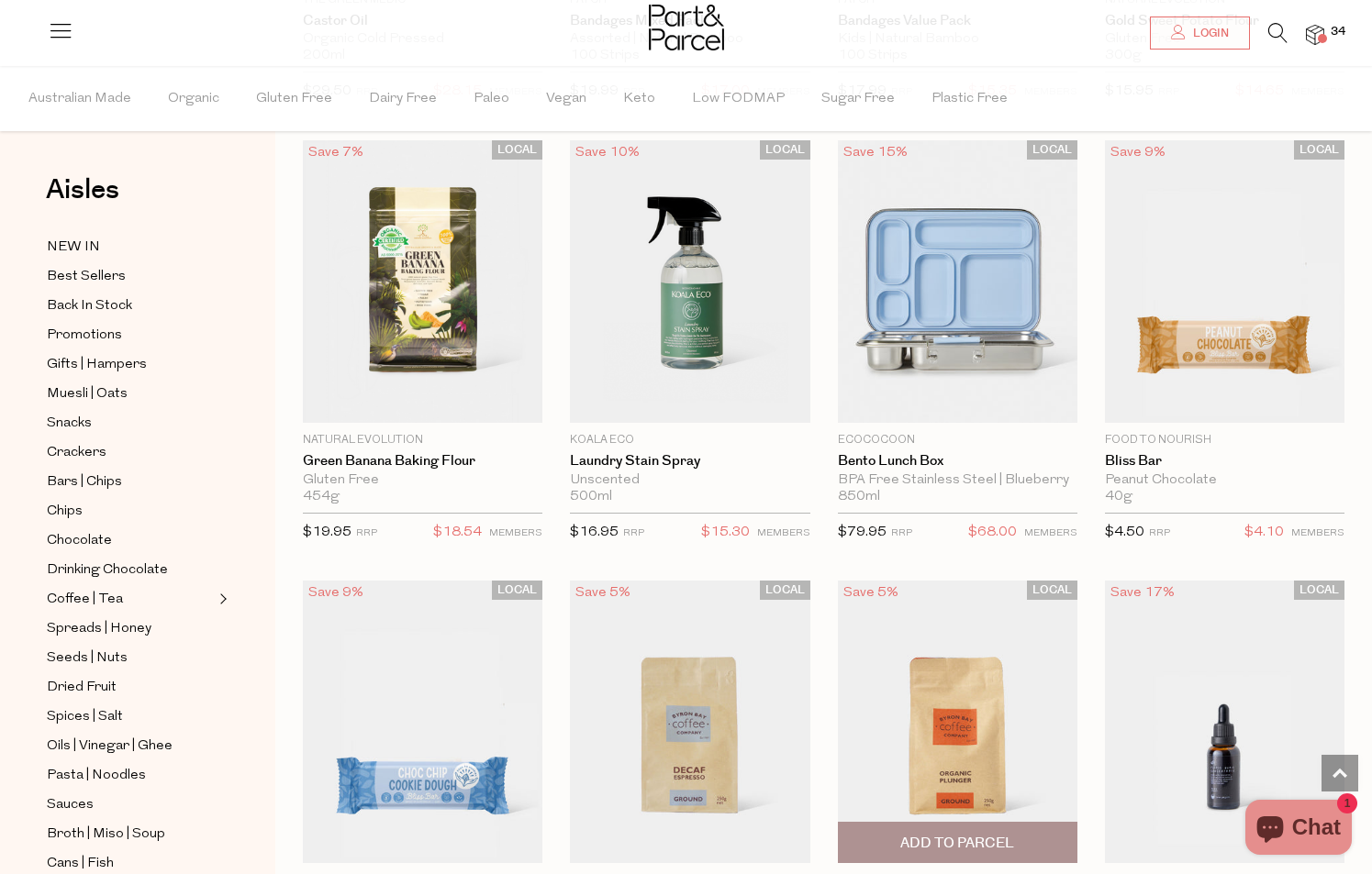
scroll to position [5842, 0]
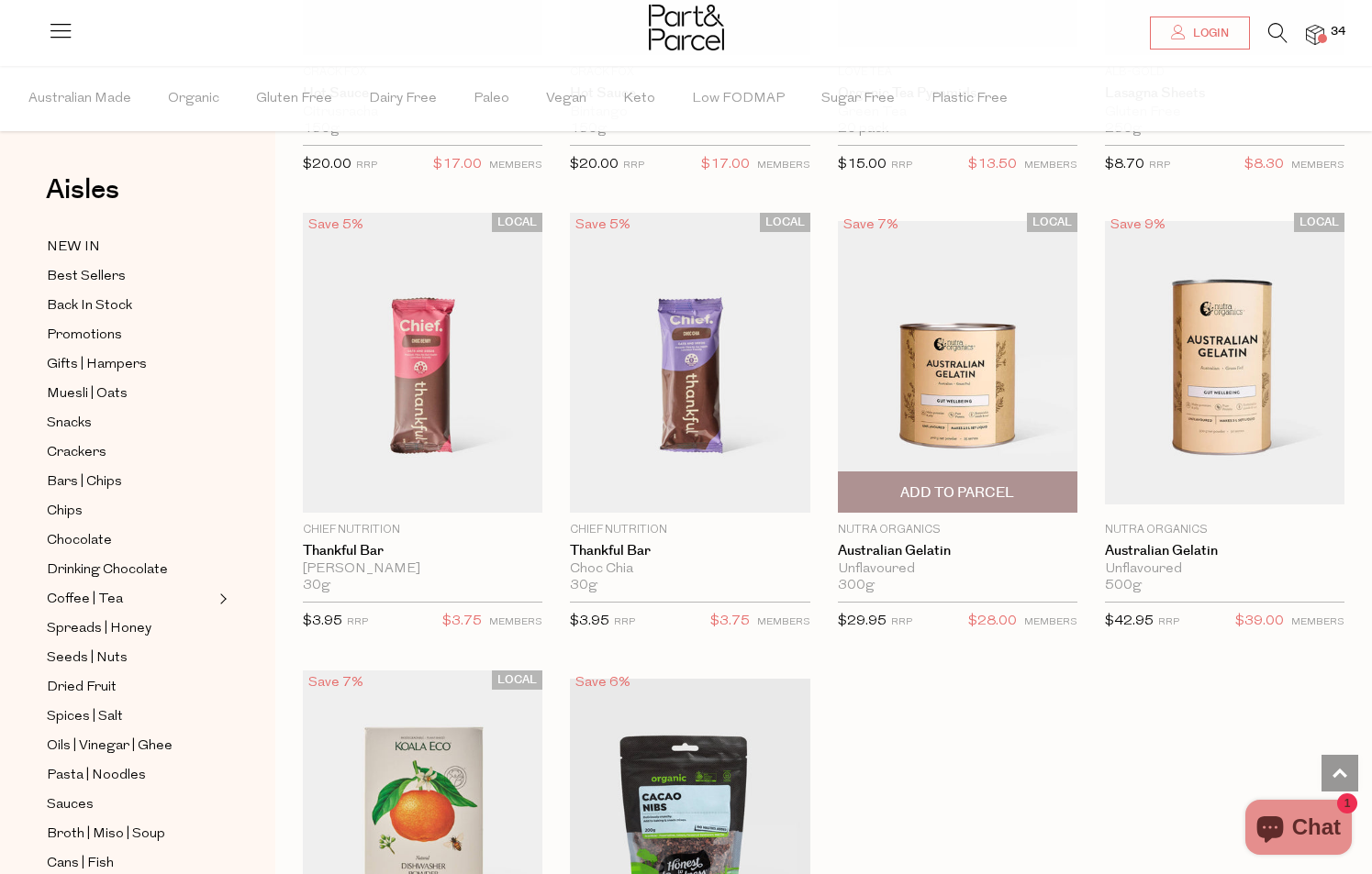
scroll to position [16076, 0]
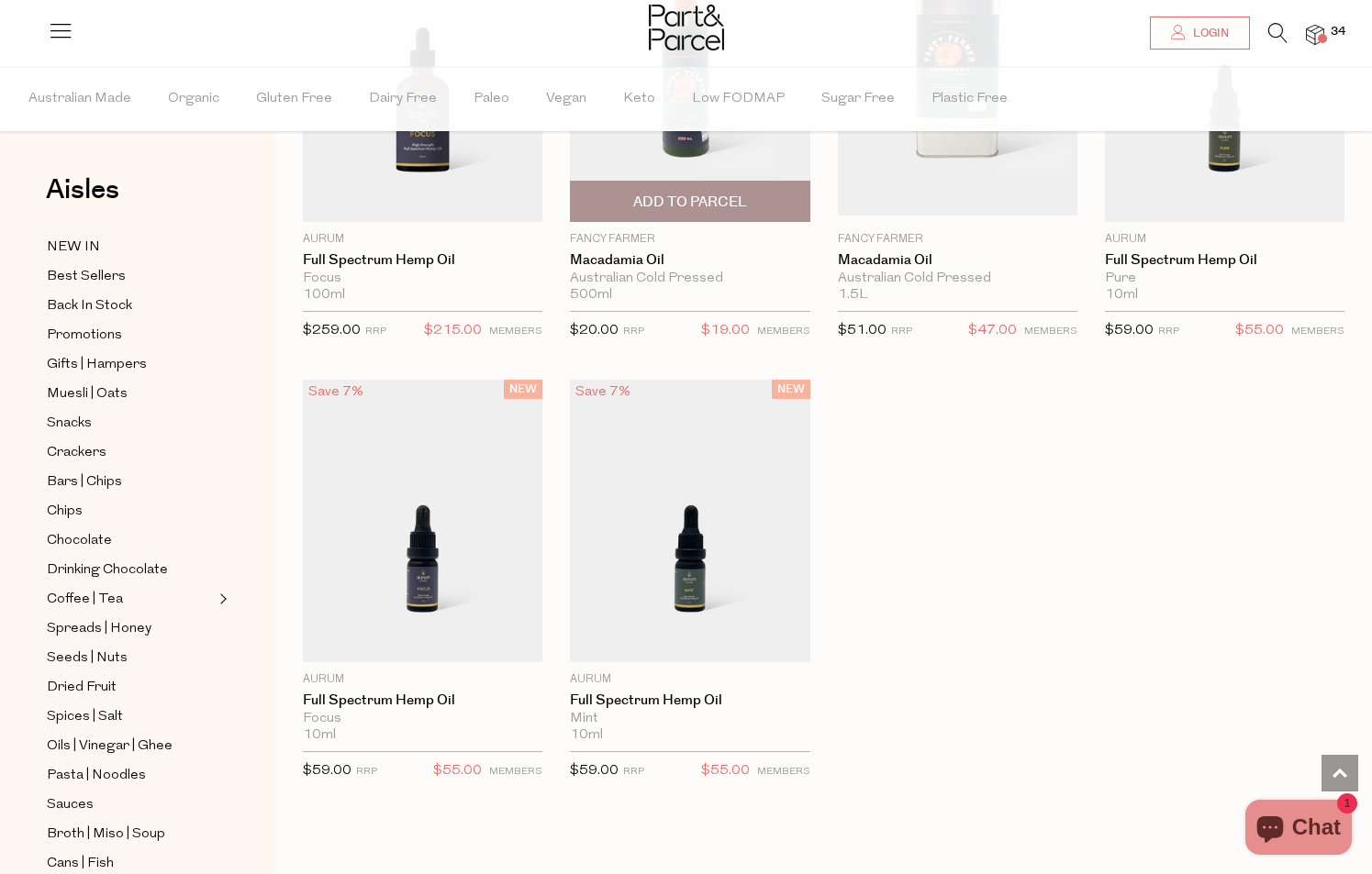
scroll to position [21936, 0]
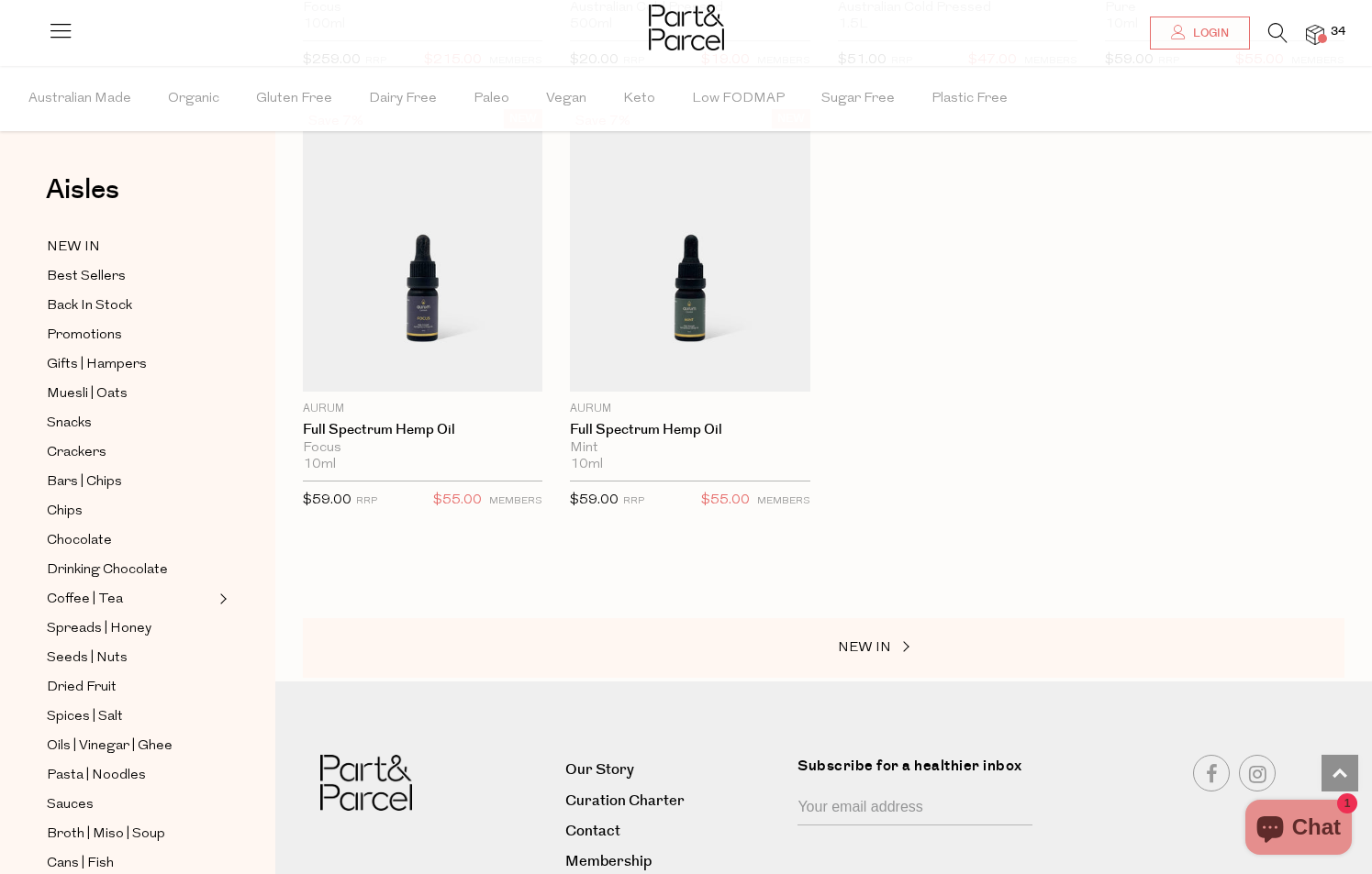
click at [1322, 32] on img at bounding box center [1315, 35] width 19 height 21
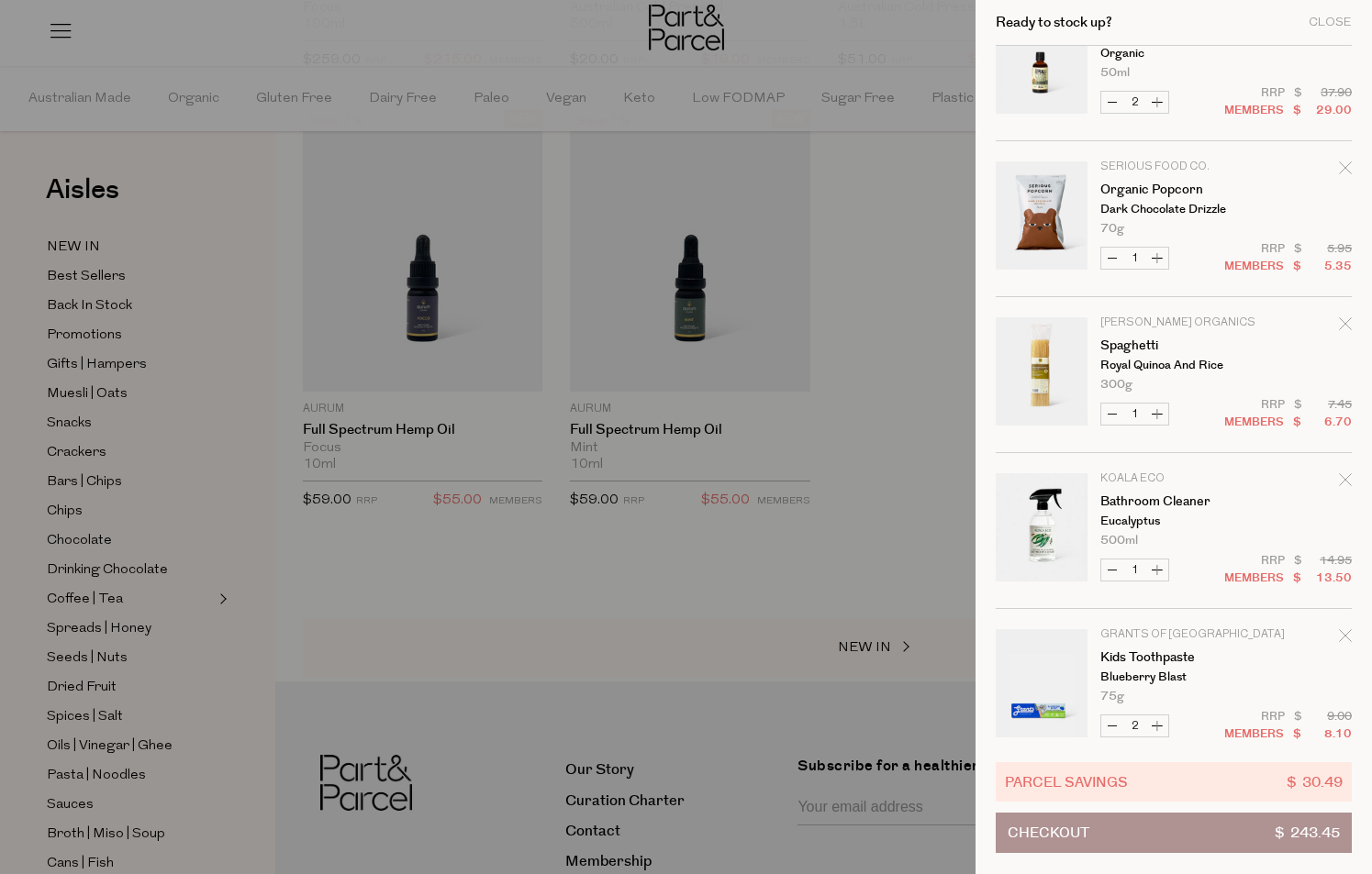
scroll to position [54, 0]
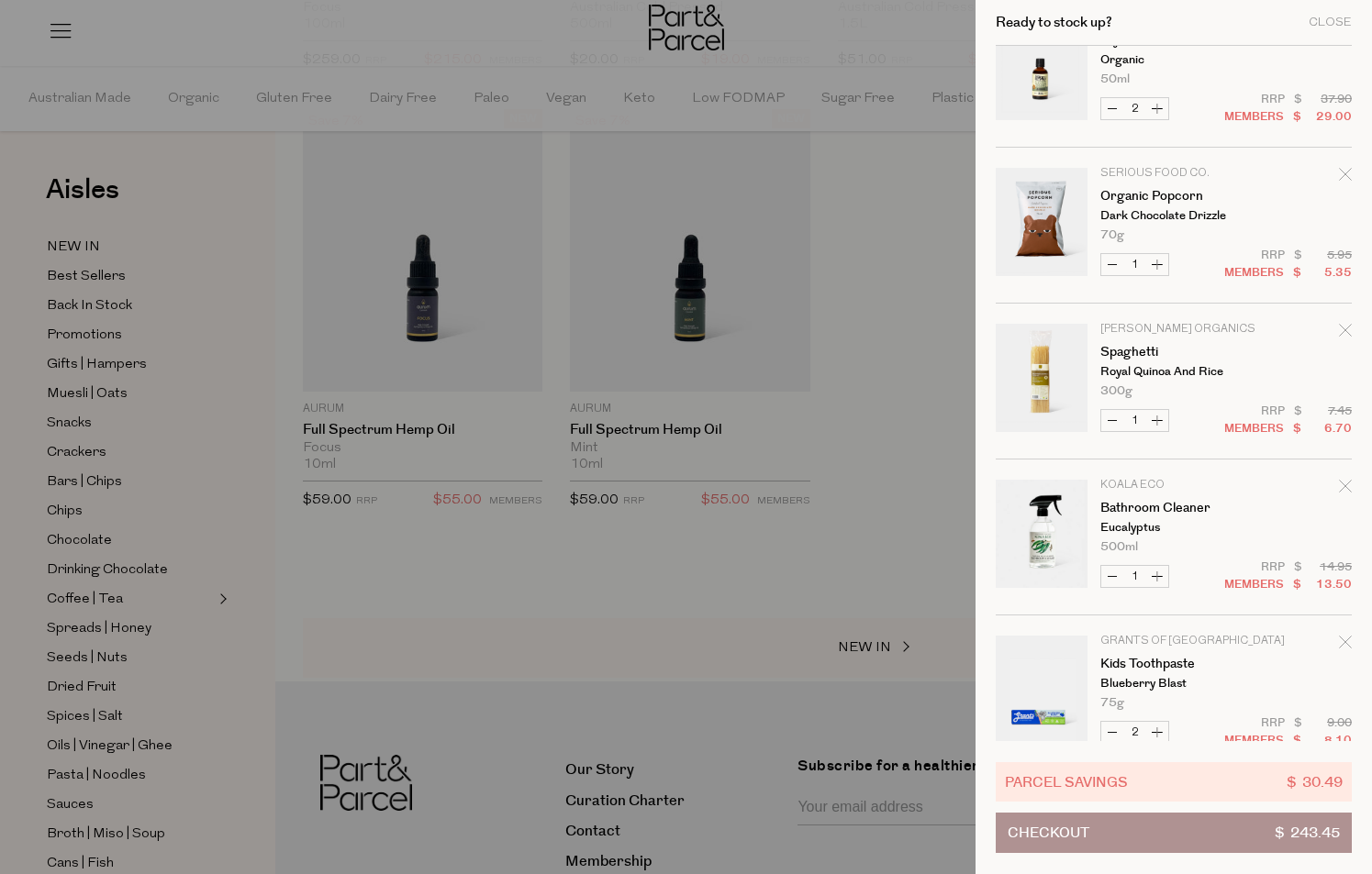
click at [1339, 170] on icon "Remove Organic Popcorn" at bounding box center [1345, 174] width 13 height 13
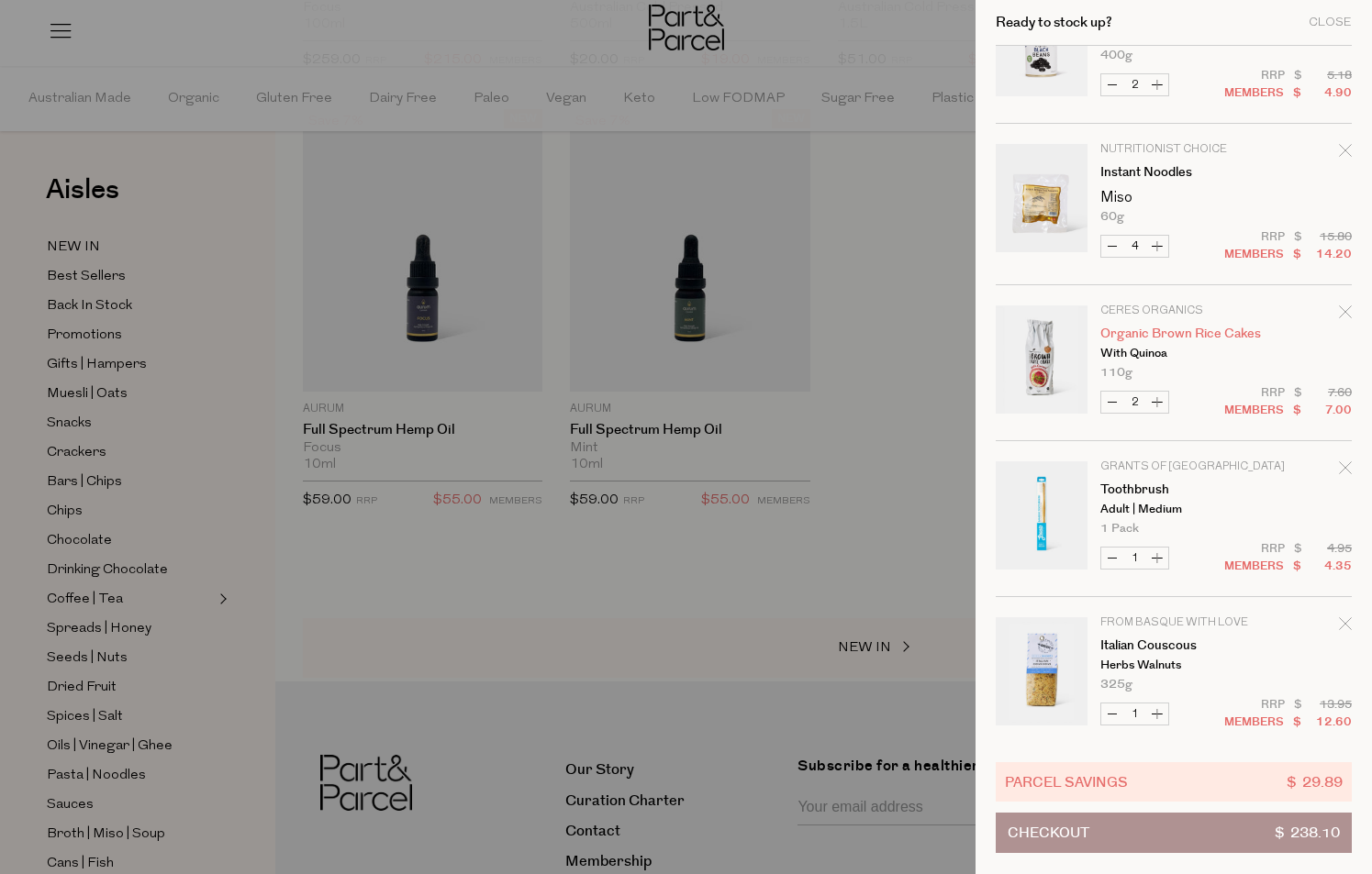
scroll to position [1015, 0]
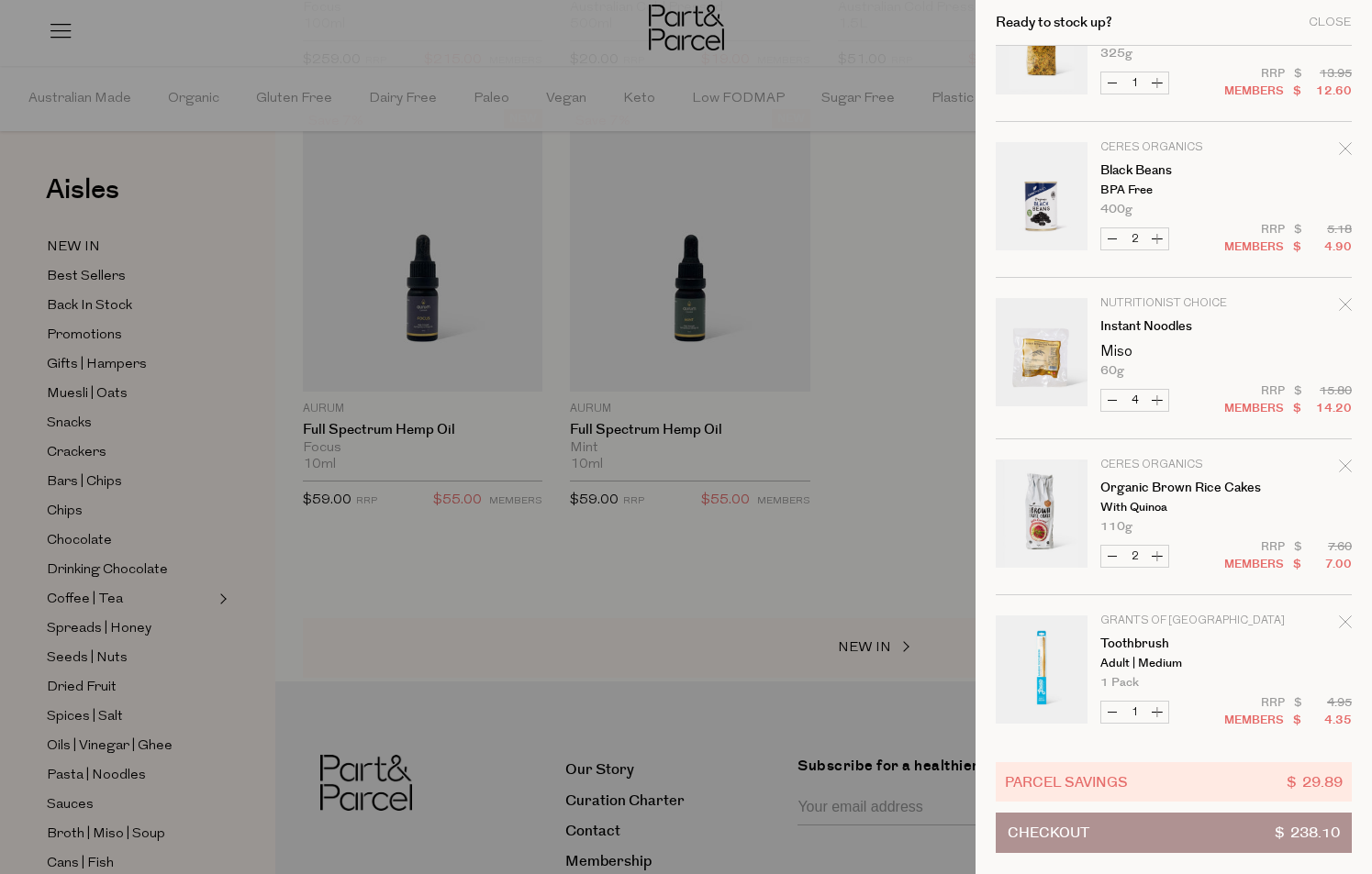
click at [1345, 144] on icon "Remove Black Beans" at bounding box center [1345, 148] width 13 height 13
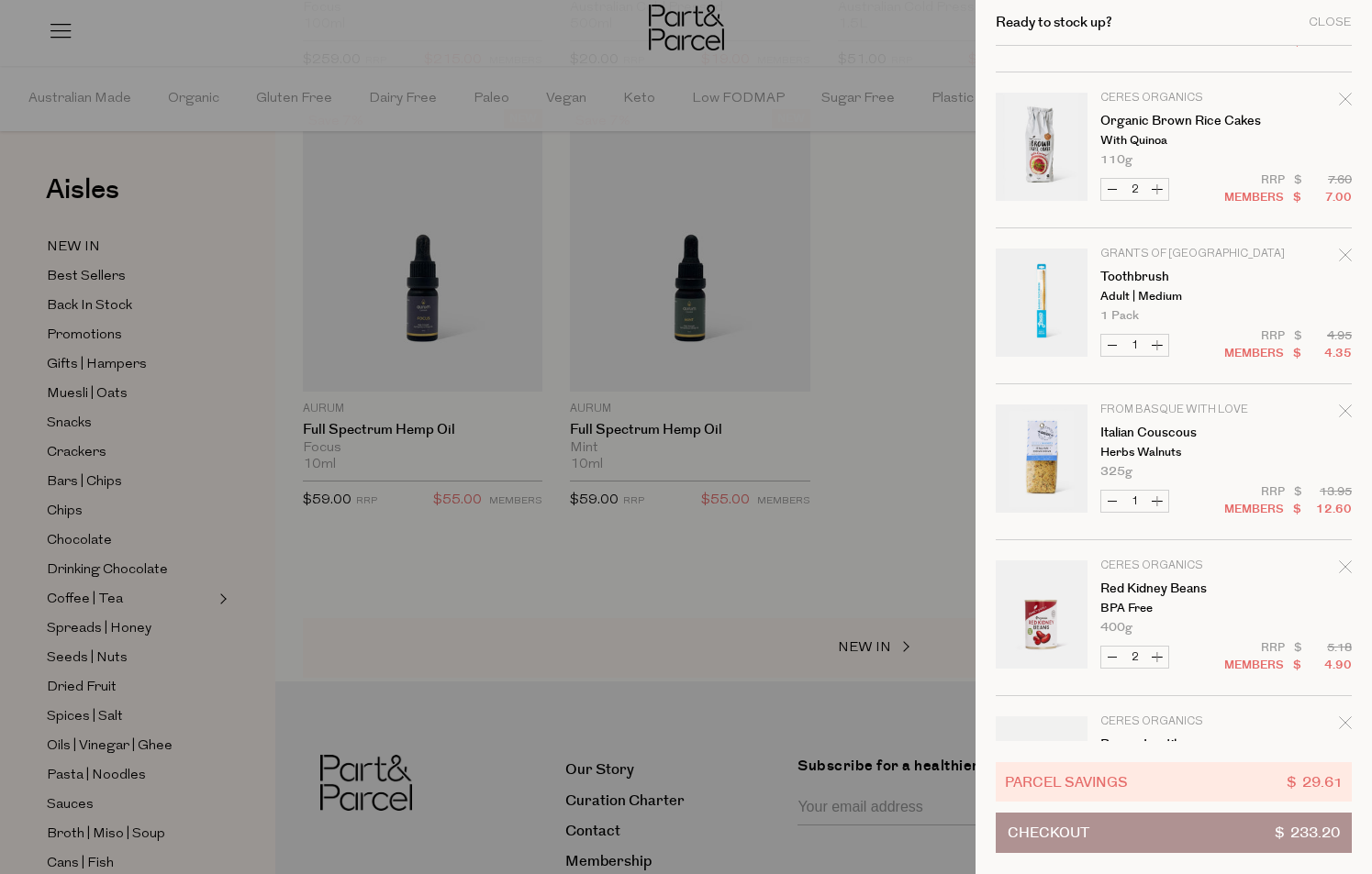
scroll to position [1188, 0]
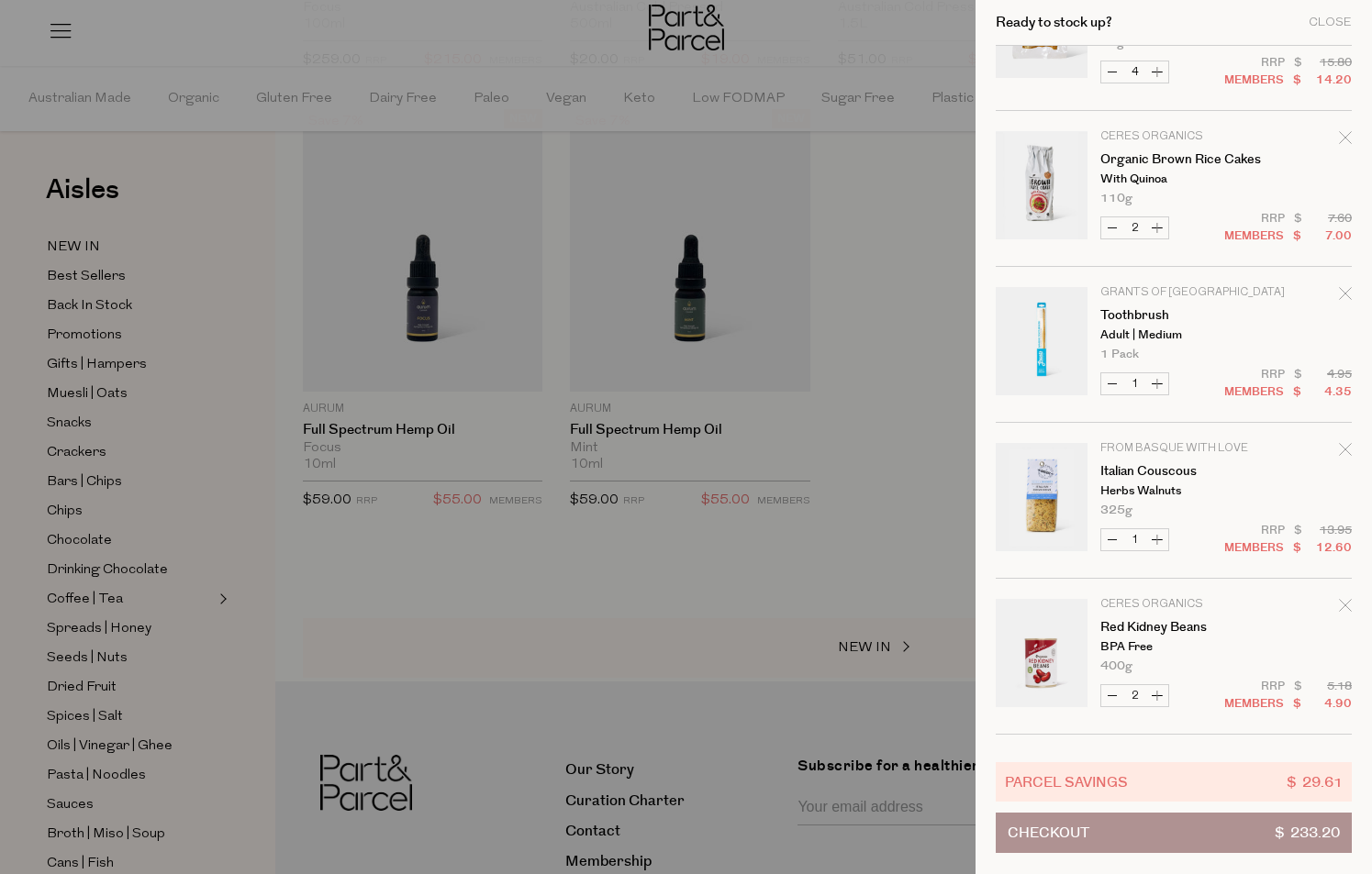
click at [1339, 136] on icon "Remove Organic Brown Rice Cakes" at bounding box center [1345, 137] width 13 height 13
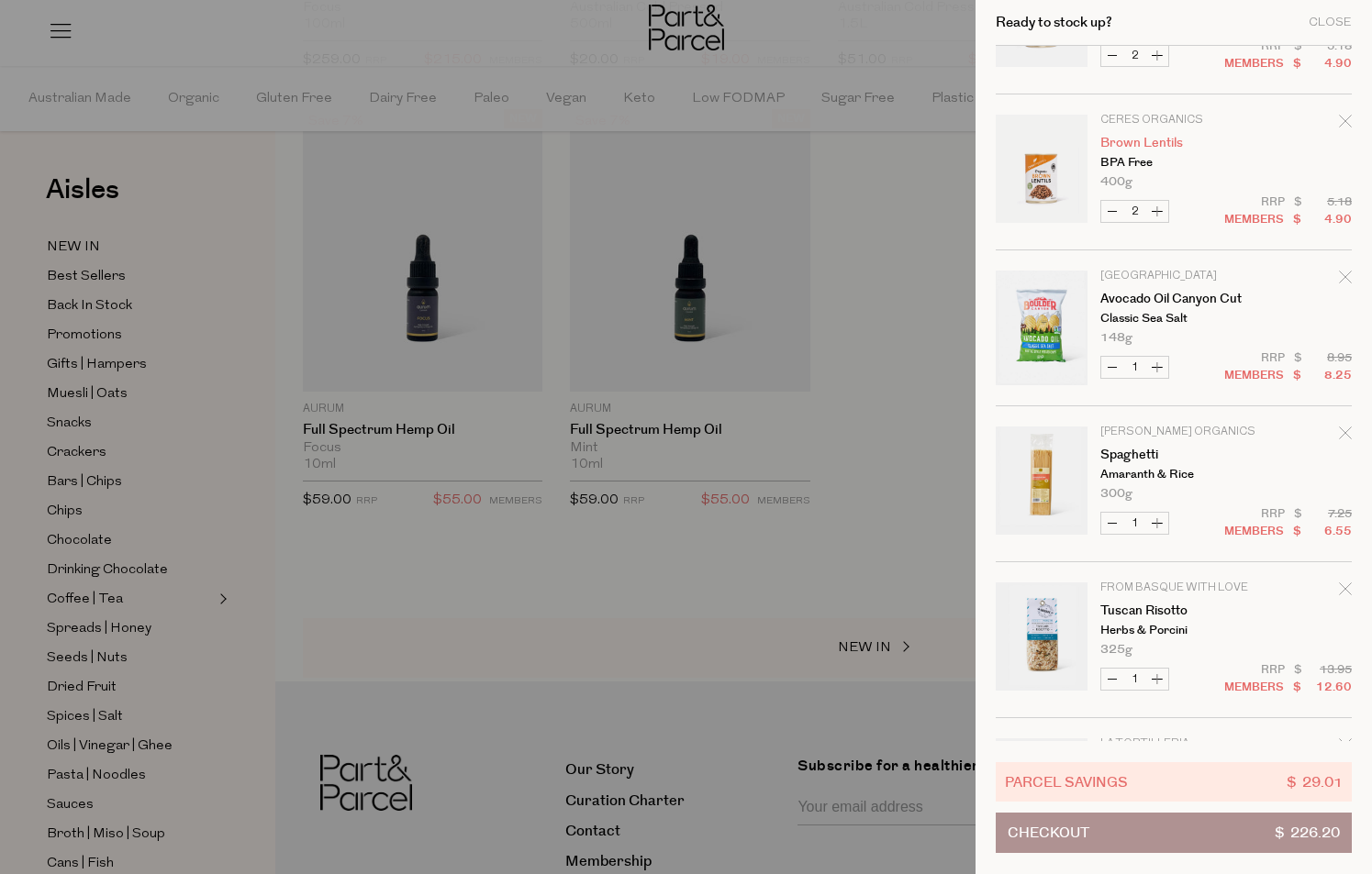
scroll to position [1673, 0]
click at [1344, 427] on icon "Remove Spaghetti" at bounding box center [1345, 432] width 13 height 13
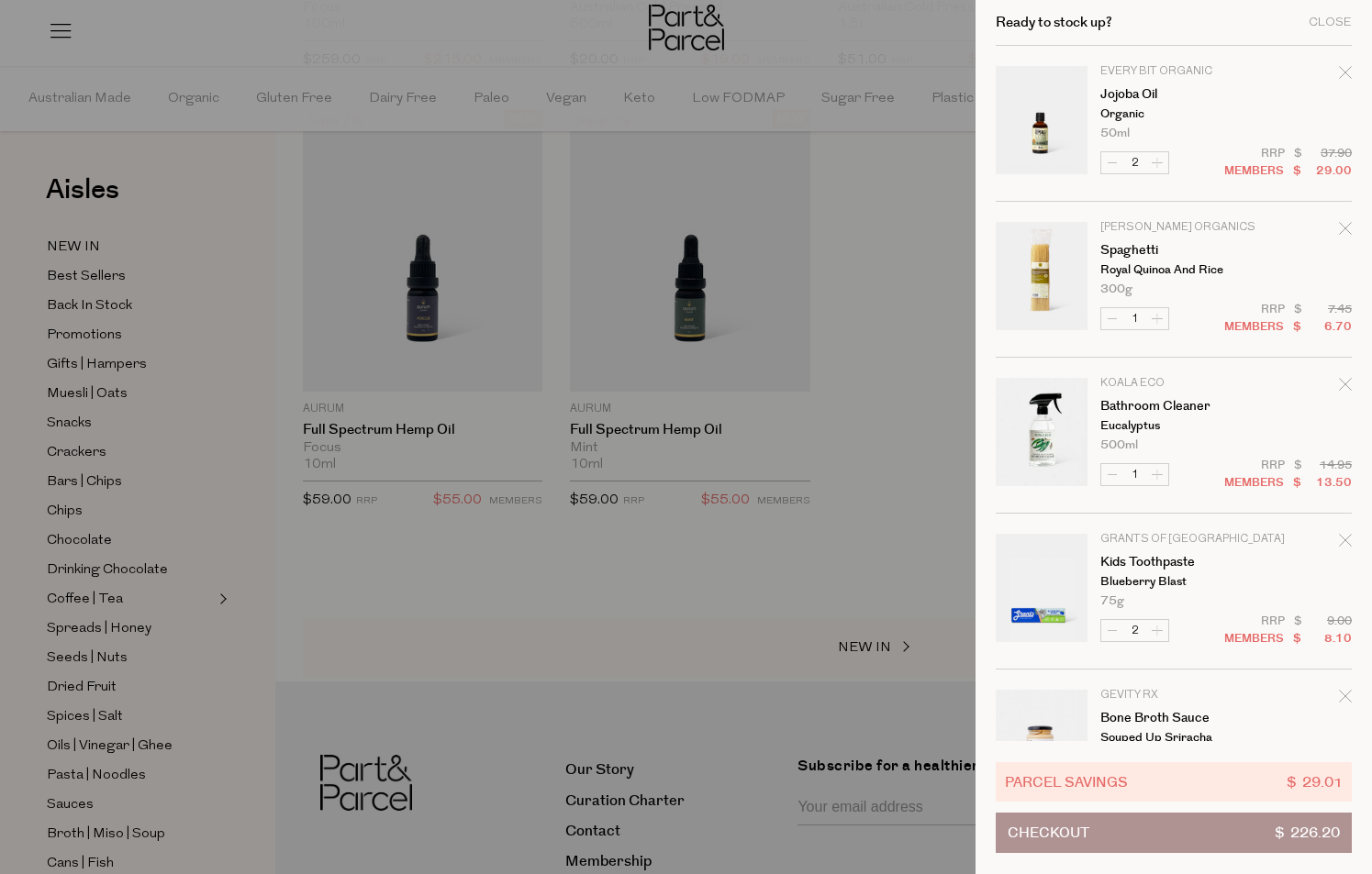
scroll to position [0, 0]
click at [1156, 319] on button "Increase Spaghetti" at bounding box center [1158, 318] width 22 height 21
type input "2"
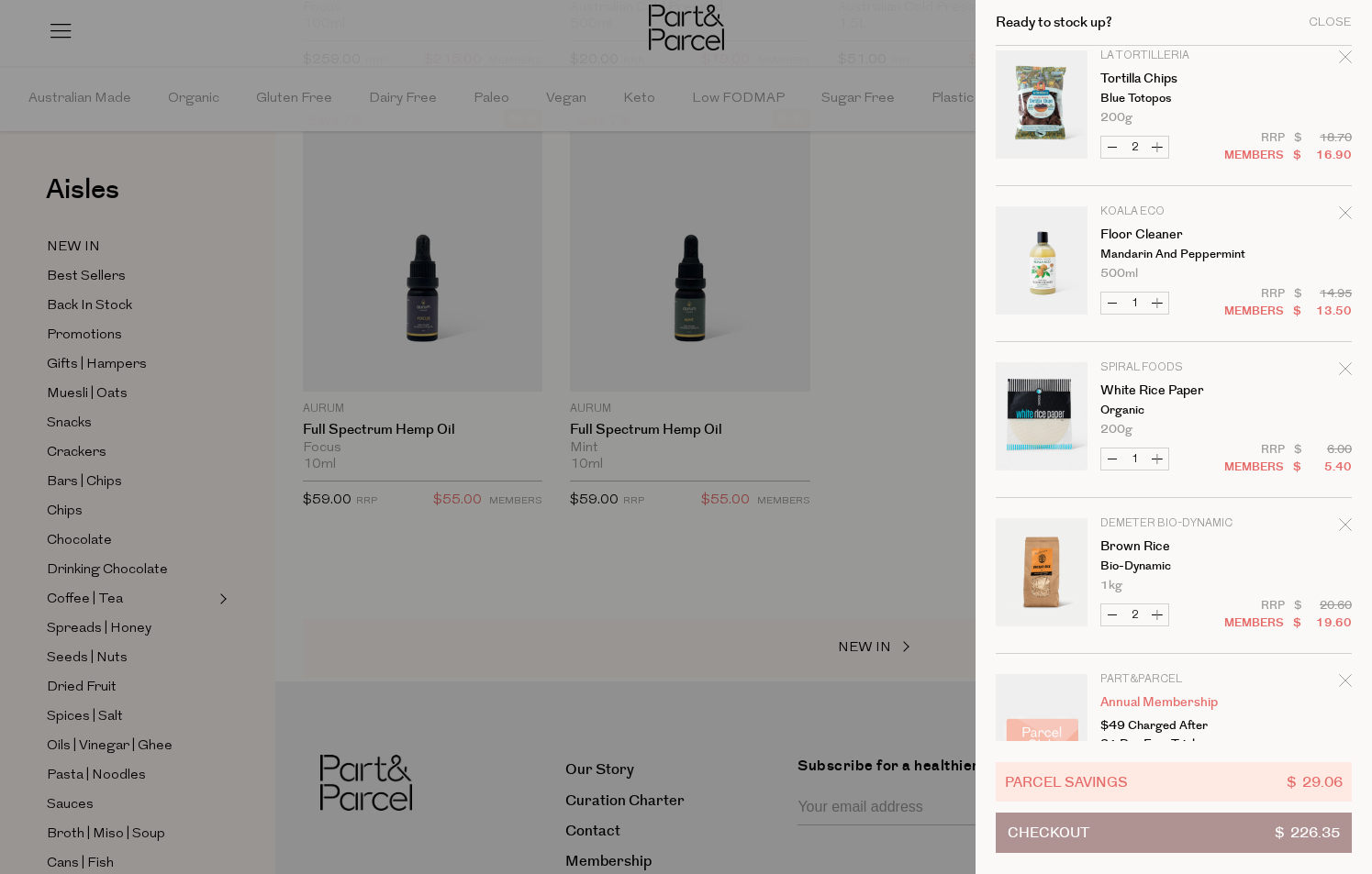
scroll to position [2231, 0]
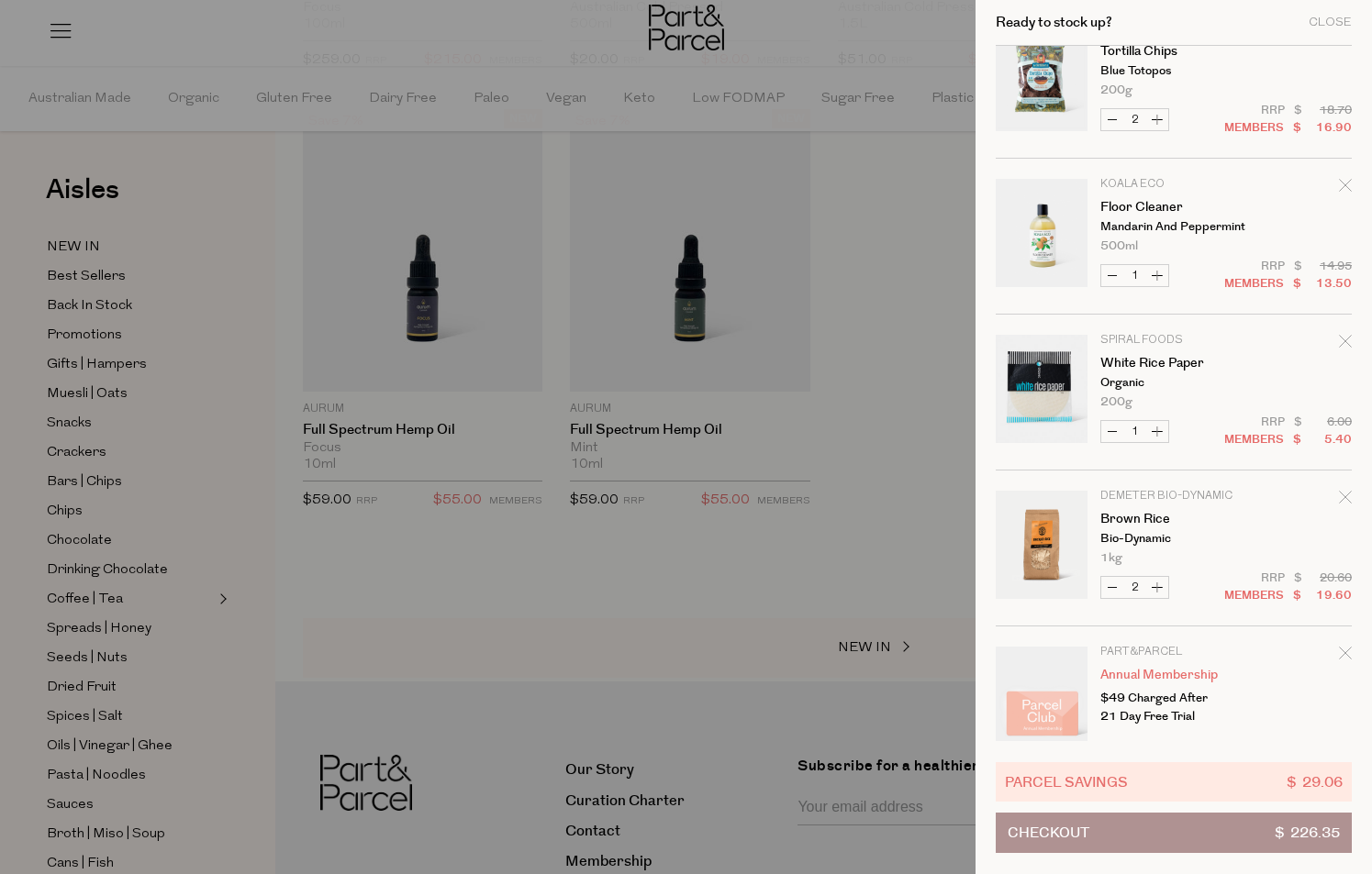
click at [1109, 587] on button "Decrease Brown Rice" at bounding box center [1112, 587] width 22 height 21
type input "1"
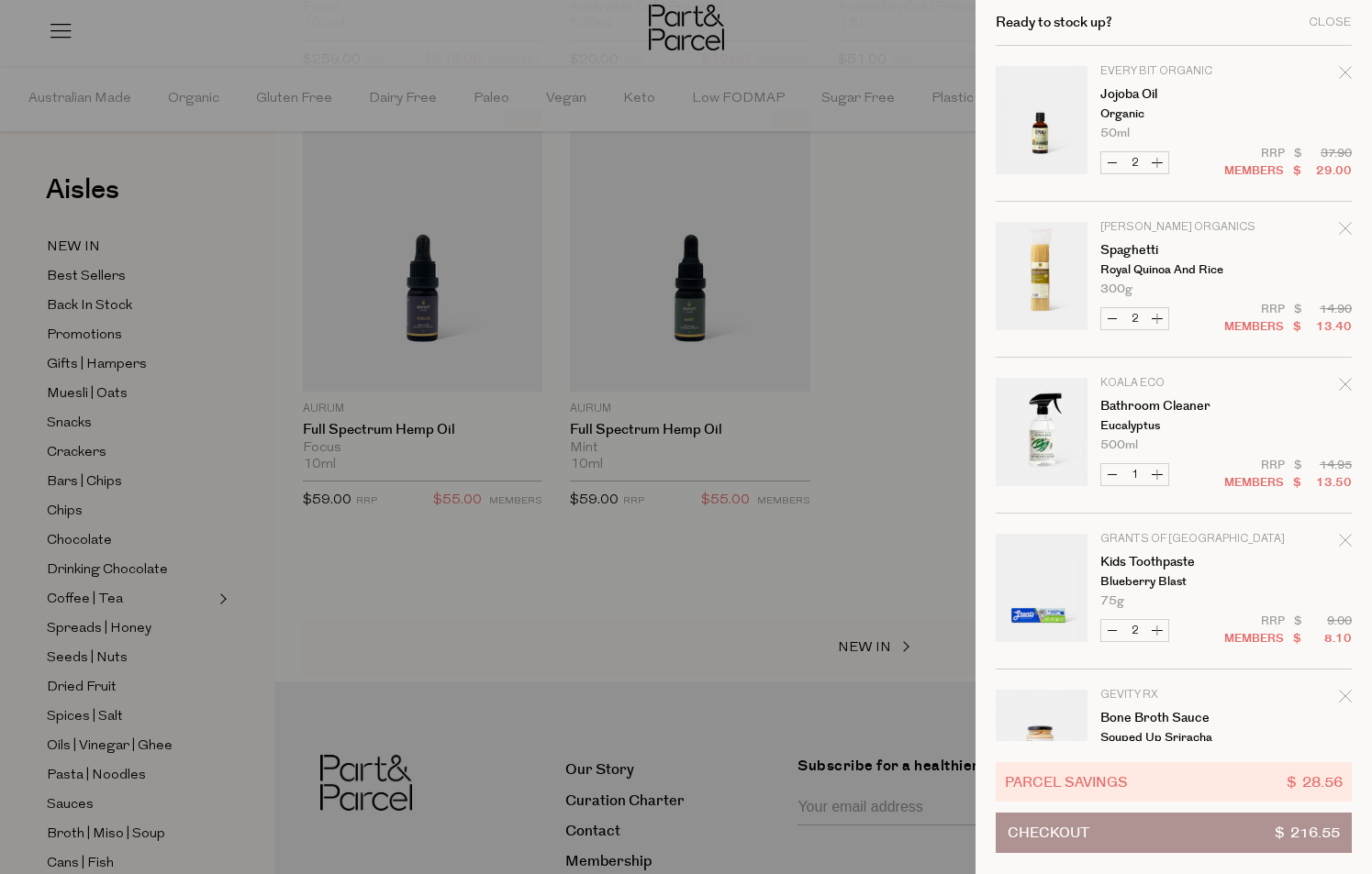
scroll to position [0, 0]
click at [1107, 161] on button "Decrease Jojoba Oil" at bounding box center [1112, 162] width 22 height 21
type input "1"
click at [1341, 67] on icon "Remove Jojoba Oil" at bounding box center [1345, 72] width 13 height 13
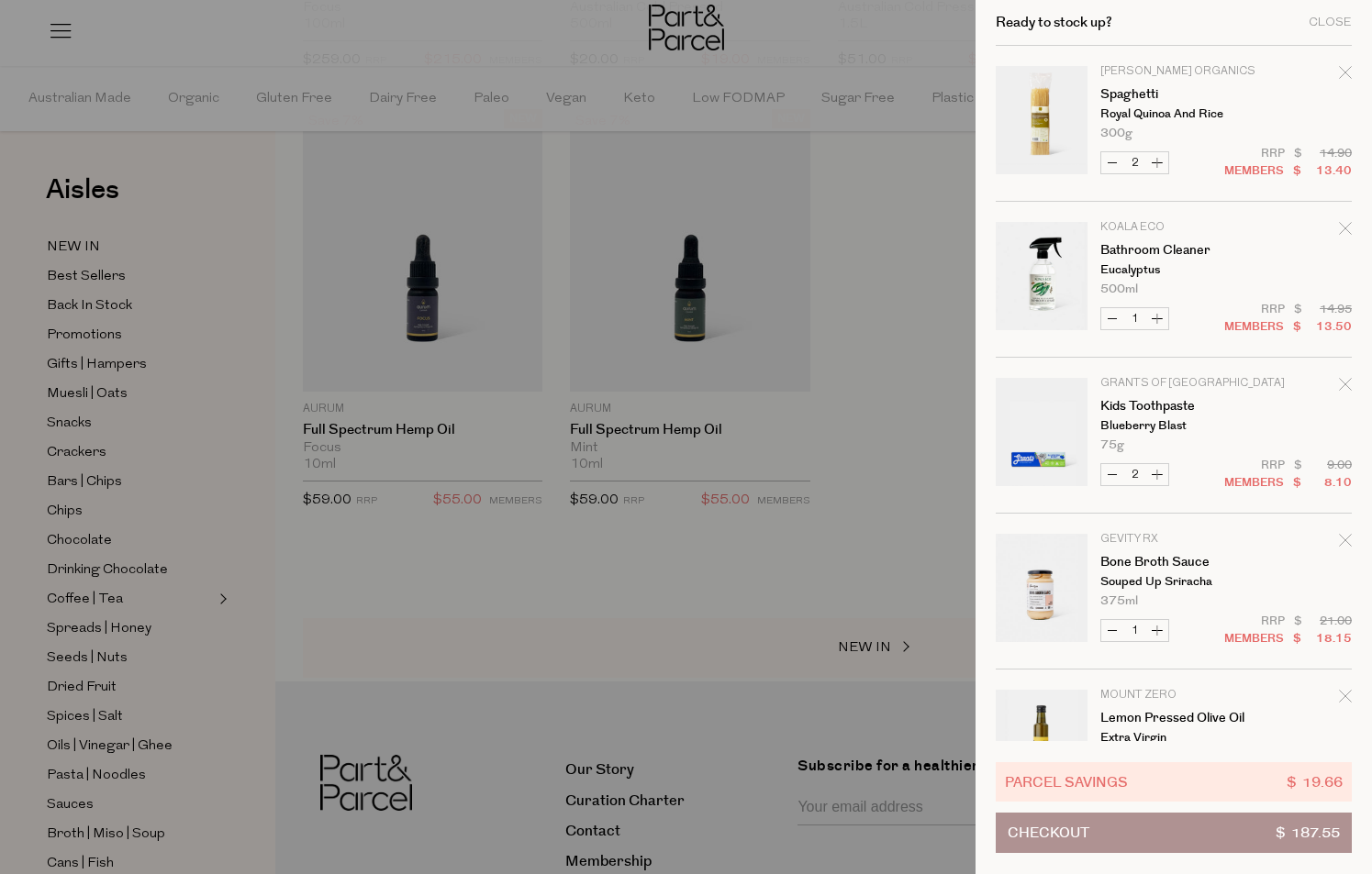
click at [1341, 67] on icon "Remove Spaghetti" at bounding box center [1345, 72] width 13 height 13
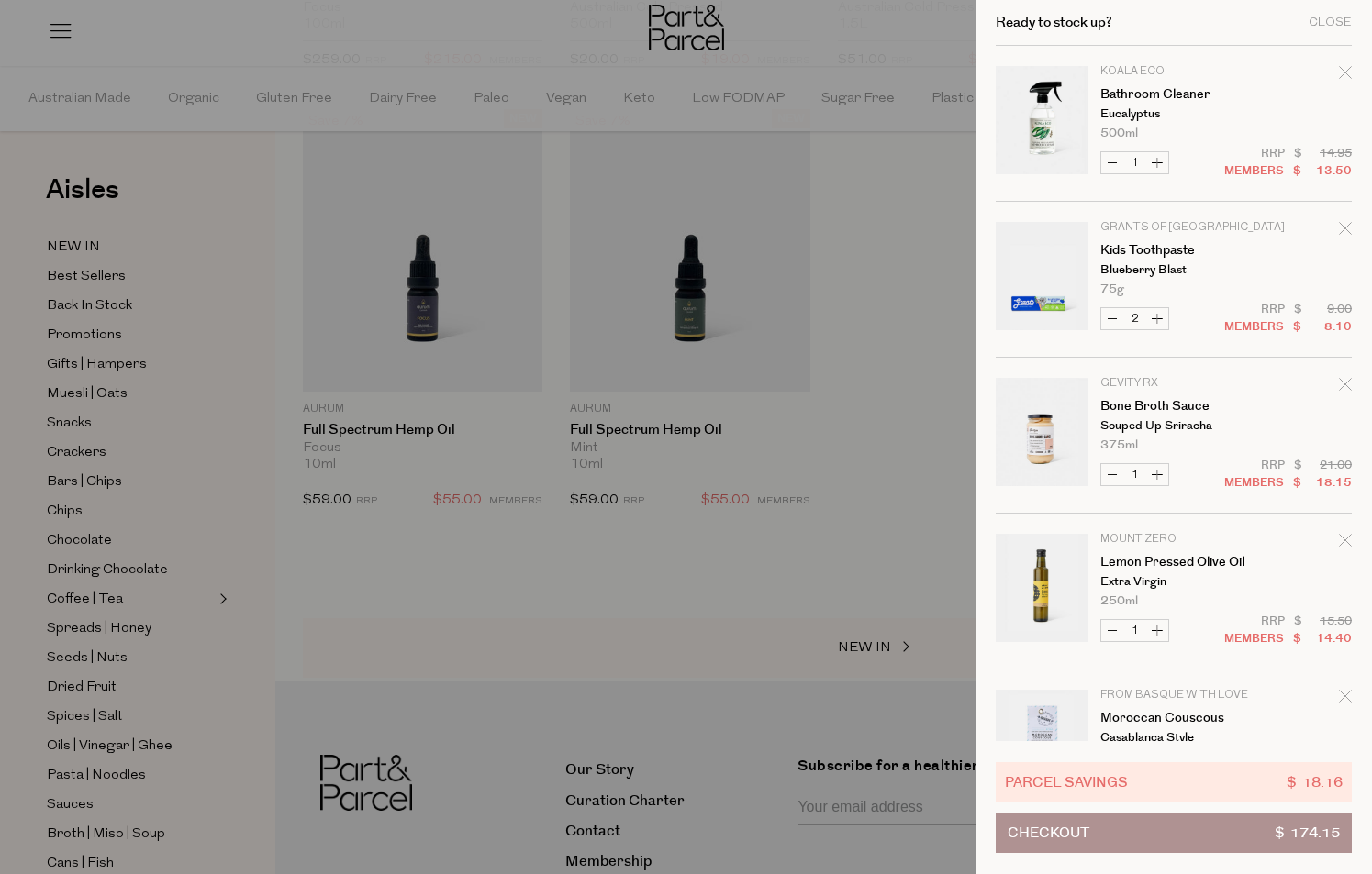
click at [408, 41] on div at bounding box center [686, 437] width 1372 height 874
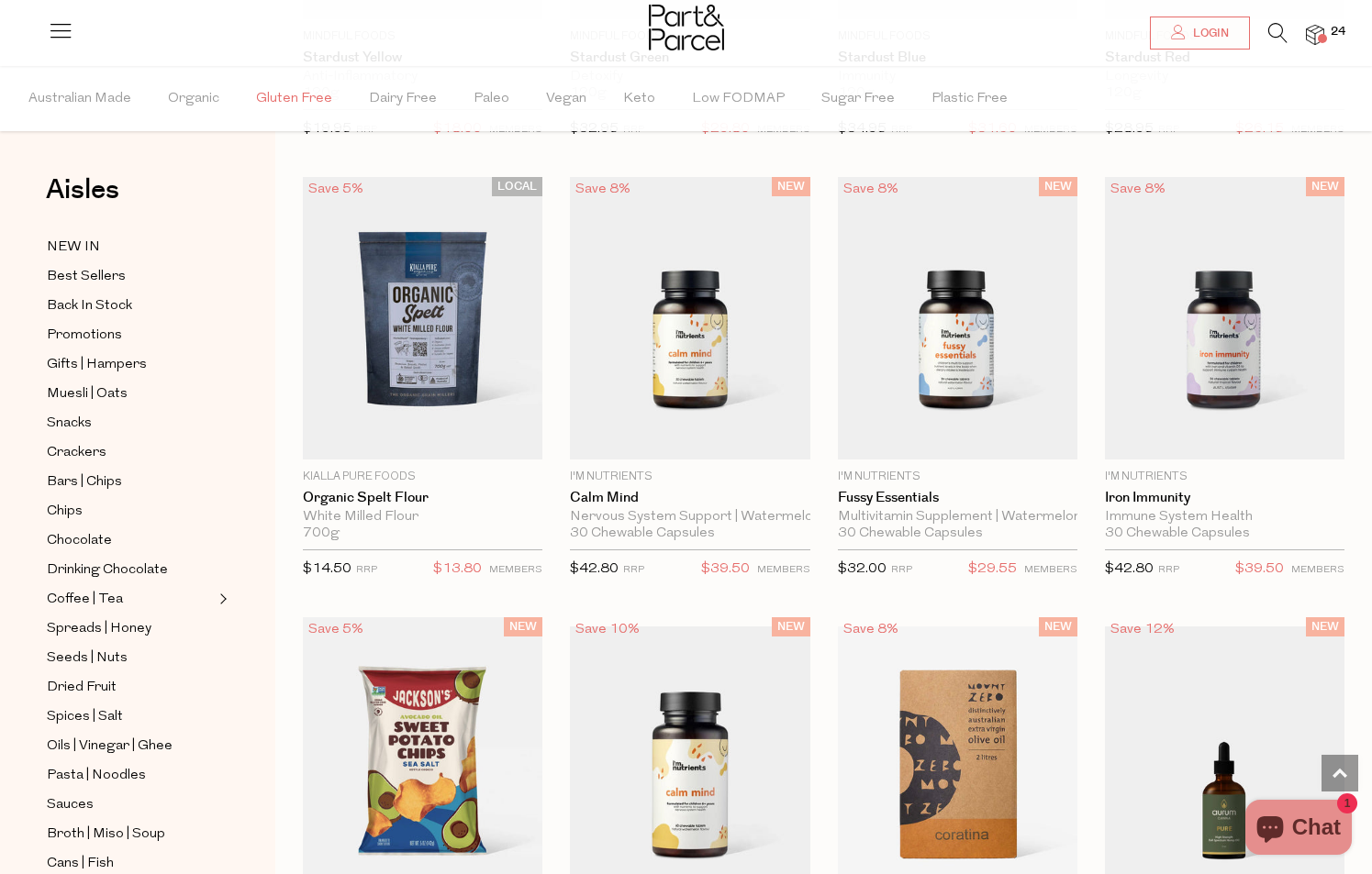
click at [313, 93] on span "Gluten Free" at bounding box center [294, 98] width 76 height 64
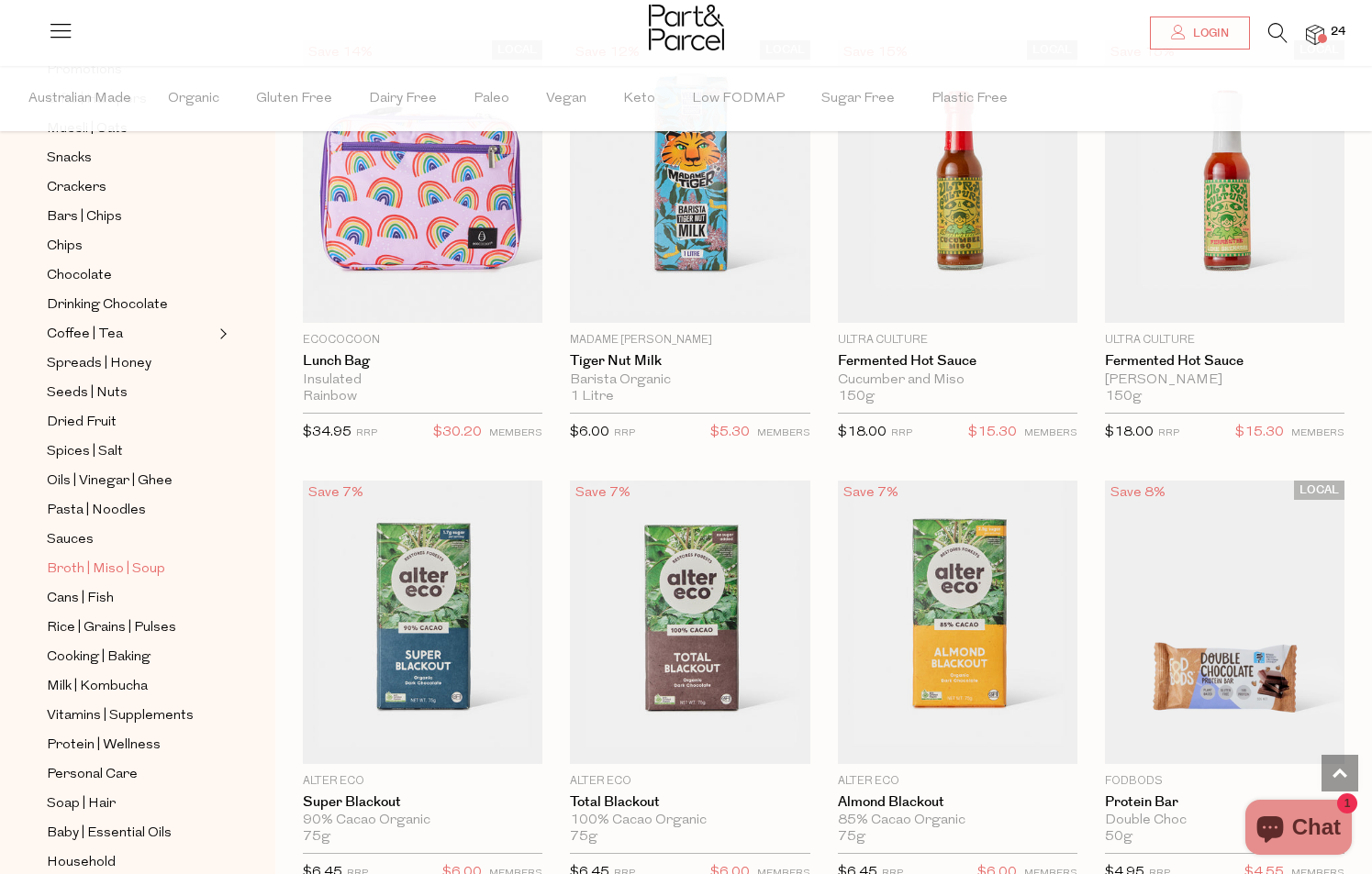
scroll to position [266, 0]
click at [125, 506] on span "Pasta | Noodles" at bounding box center [96, 510] width 99 height 22
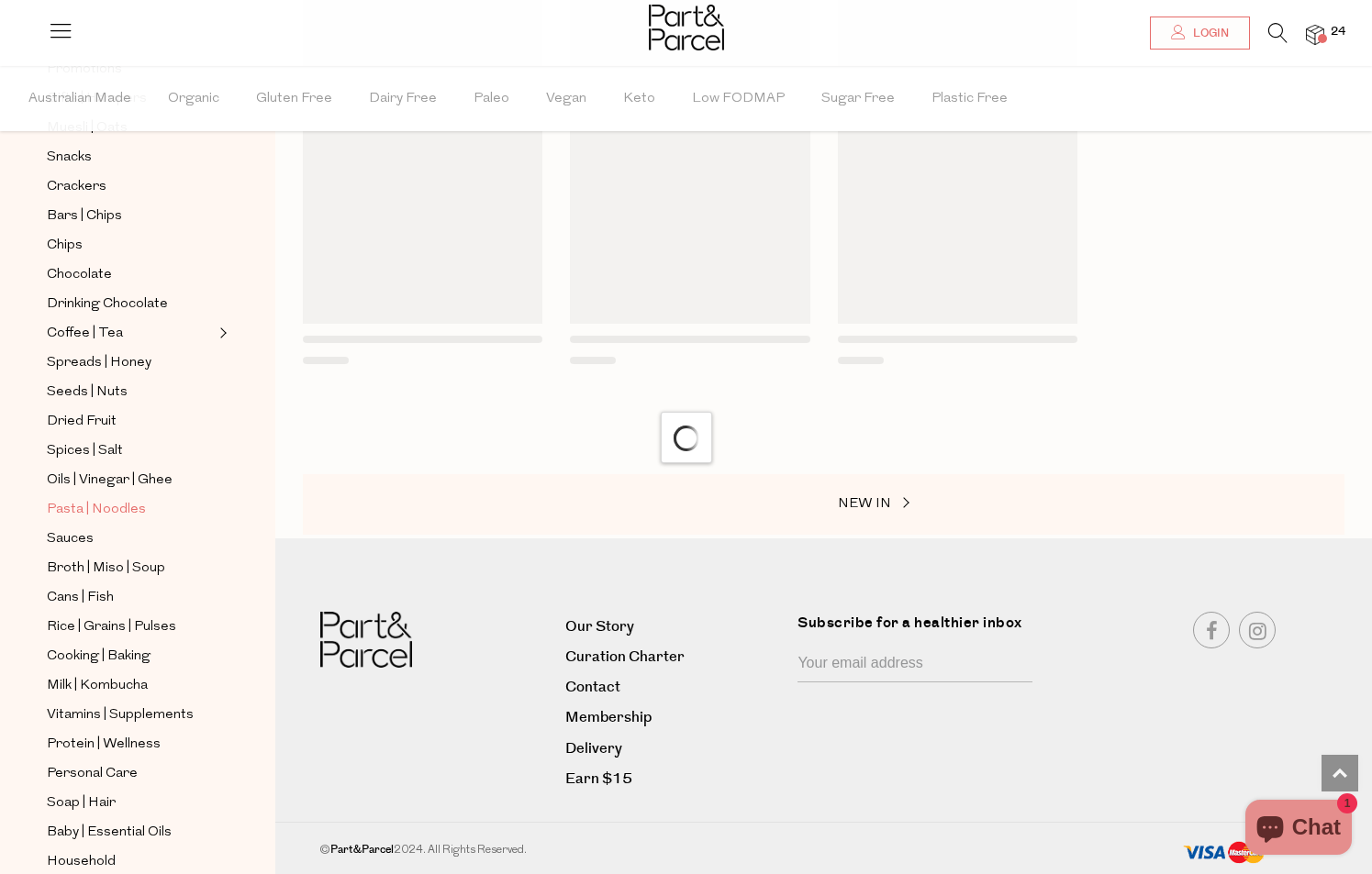
scroll to position [422, 0]
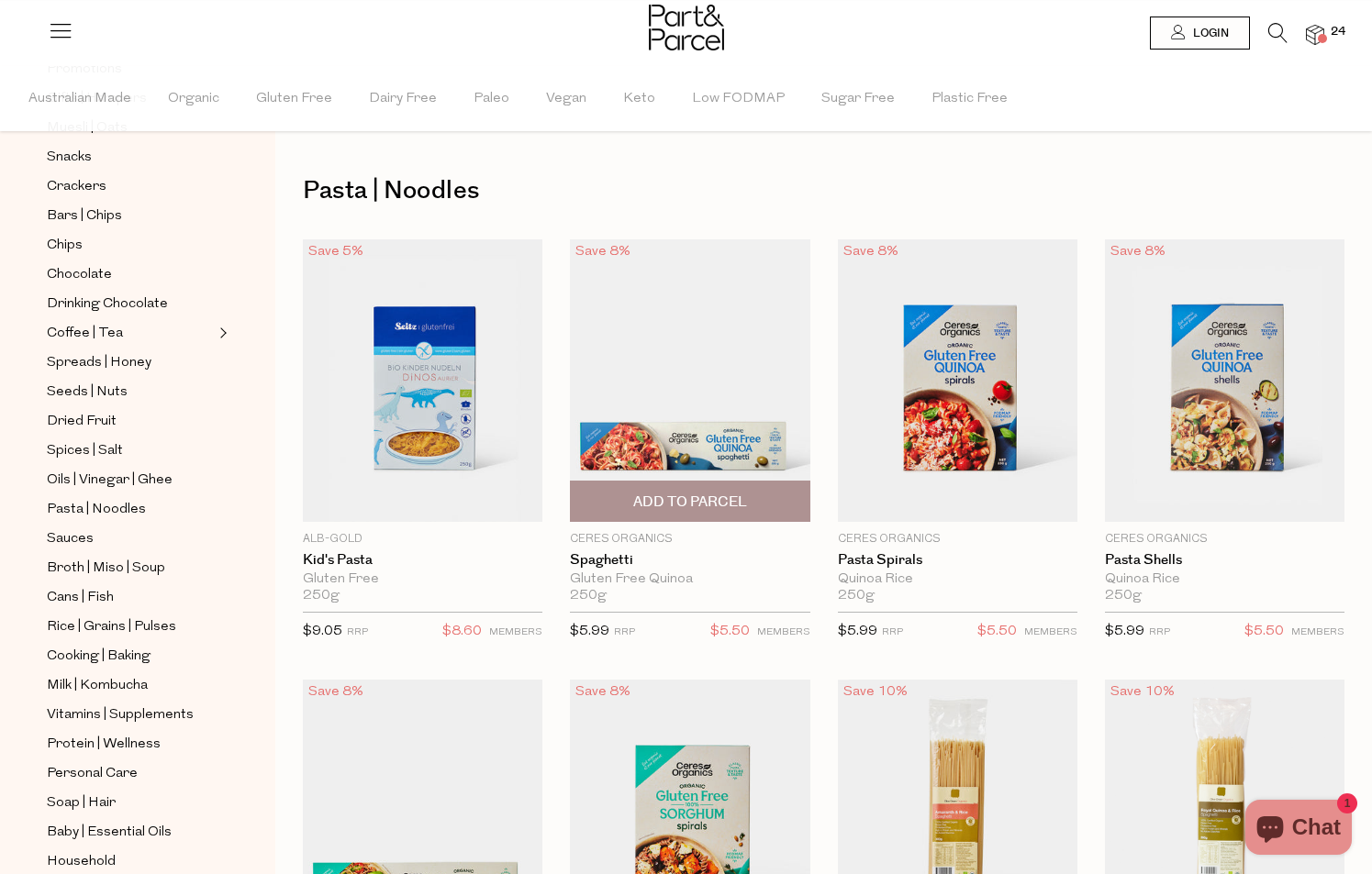
type input "4"
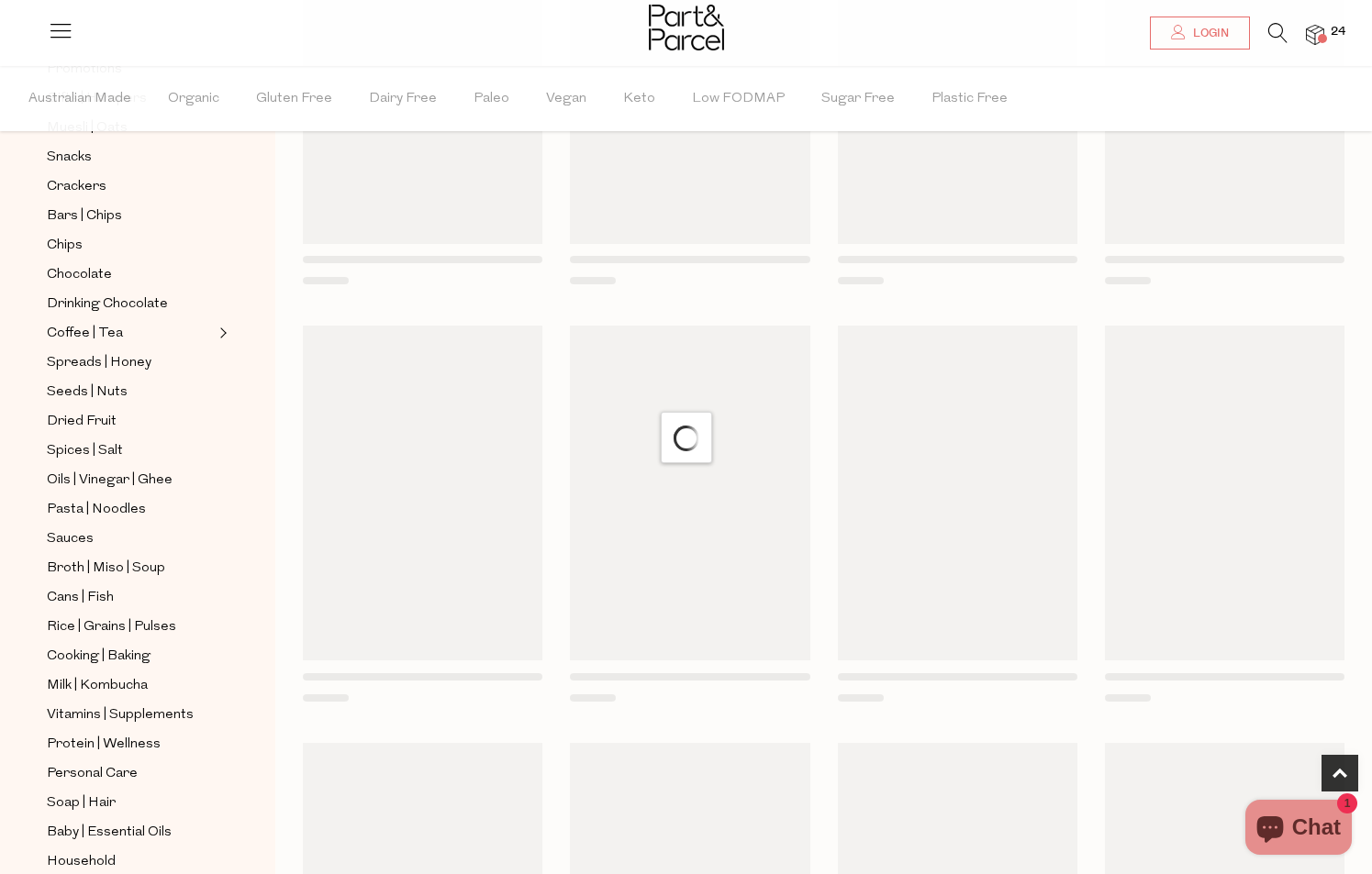
scroll to position [333, 0]
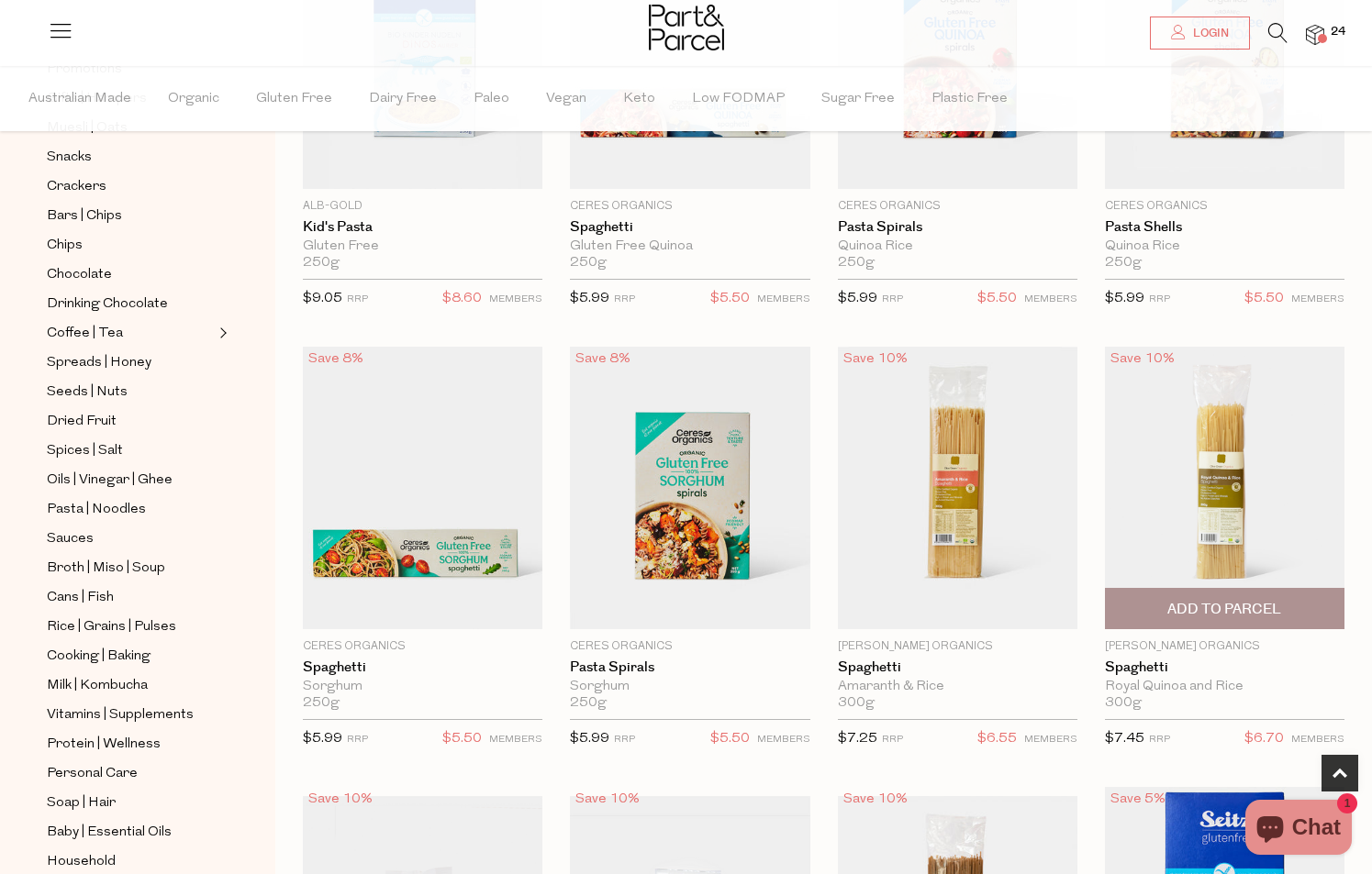
click at [1259, 597] on span "Add To Parcel" at bounding box center [1224, 609] width 228 height 40
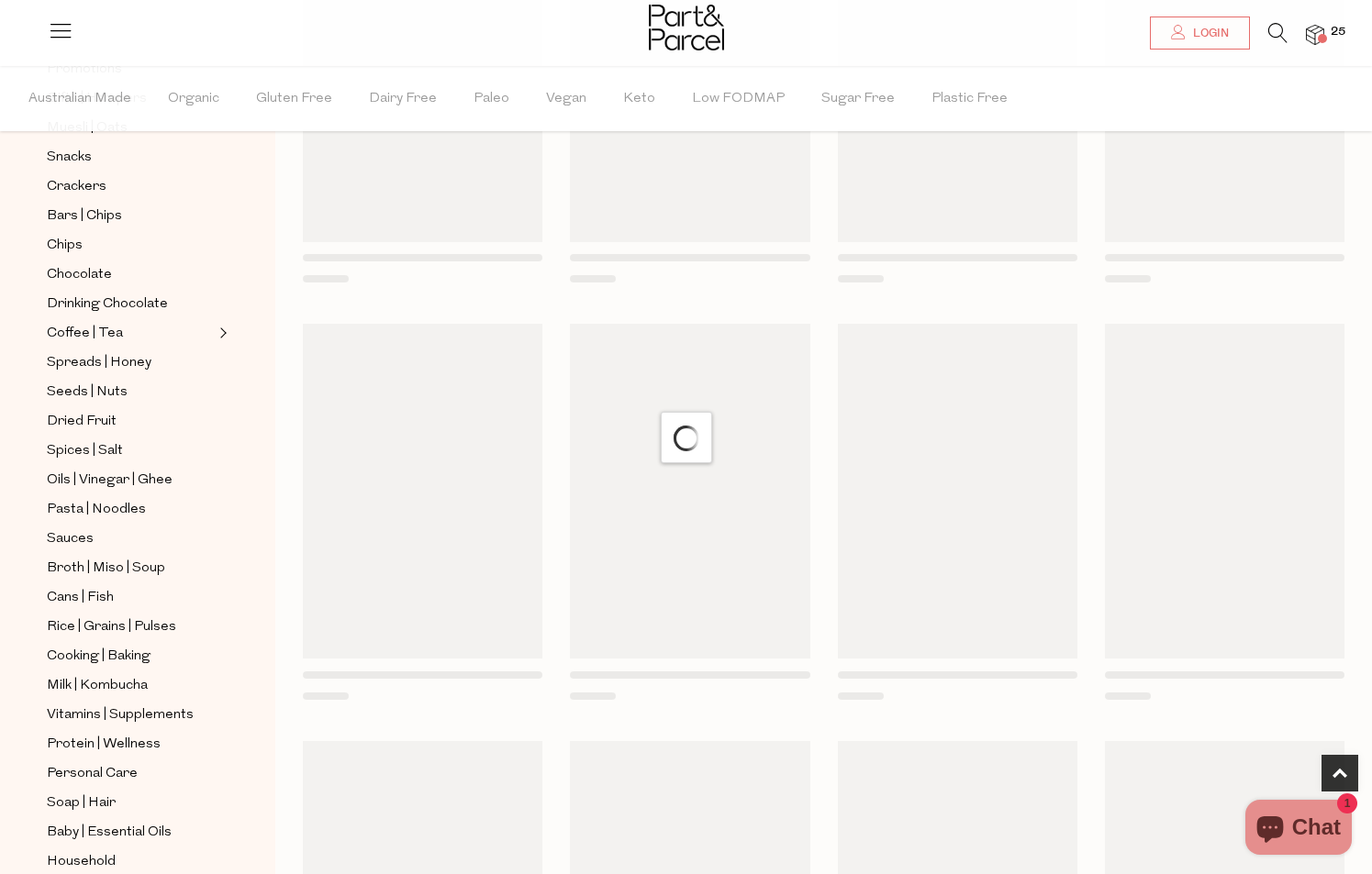
scroll to position [267, 0]
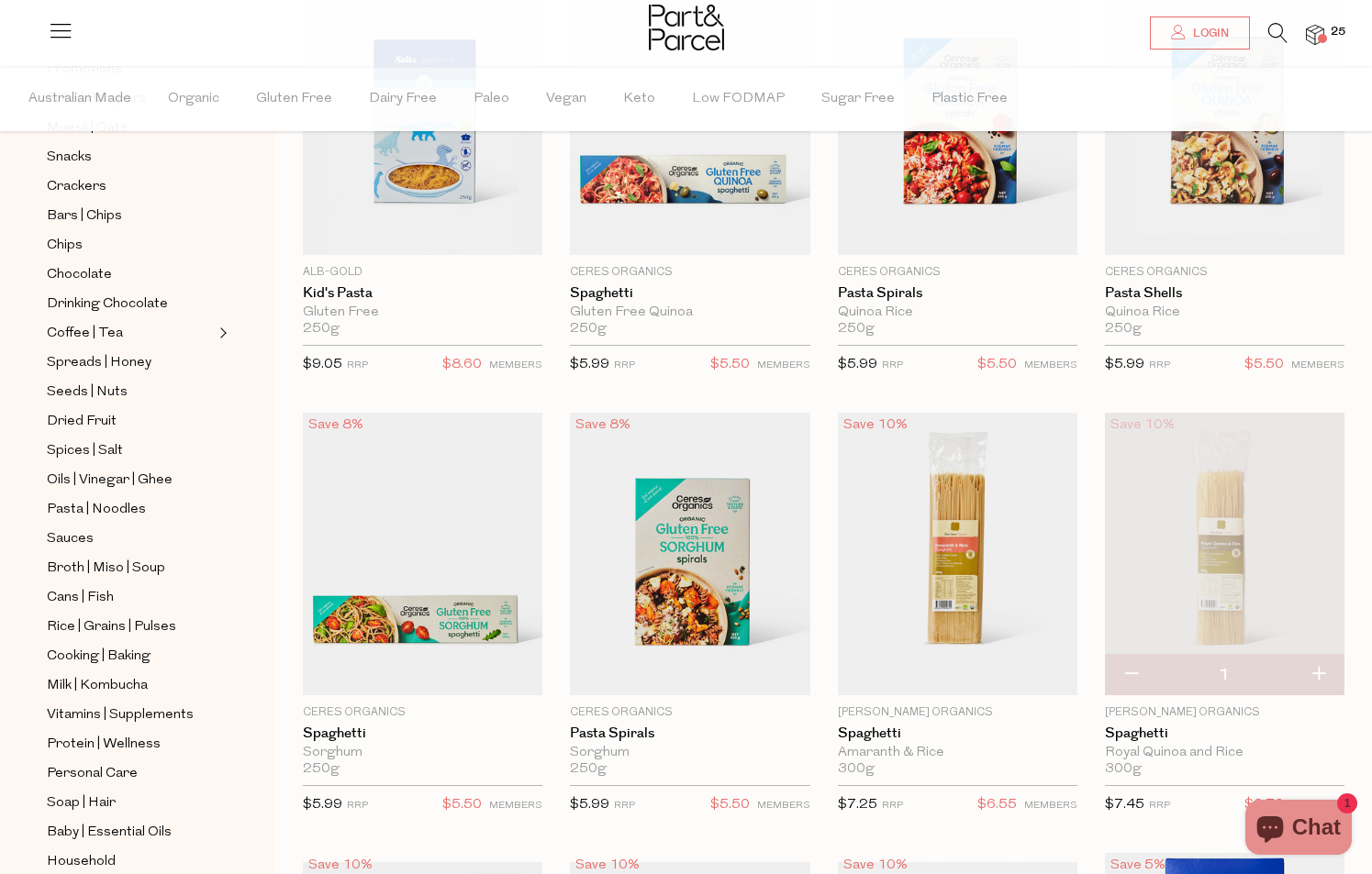
click at [1320, 45] on img at bounding box center [1315, 35] width 19 height 21
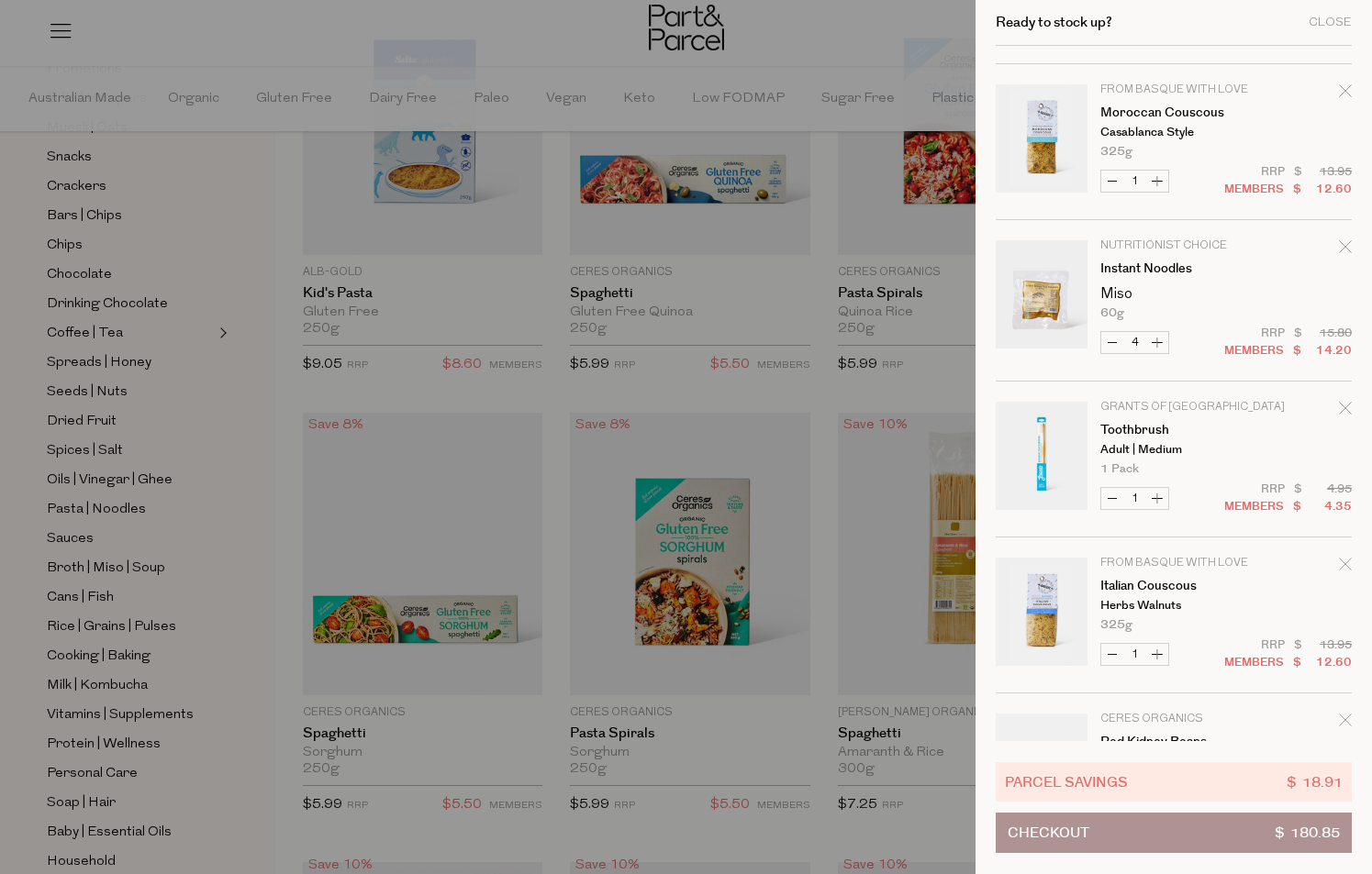
scroll to position [761, 0]
click at [1339, 89] on icon "Remove Moroccan Couscous" at bounding box center [1345, 92] width 13 height 13
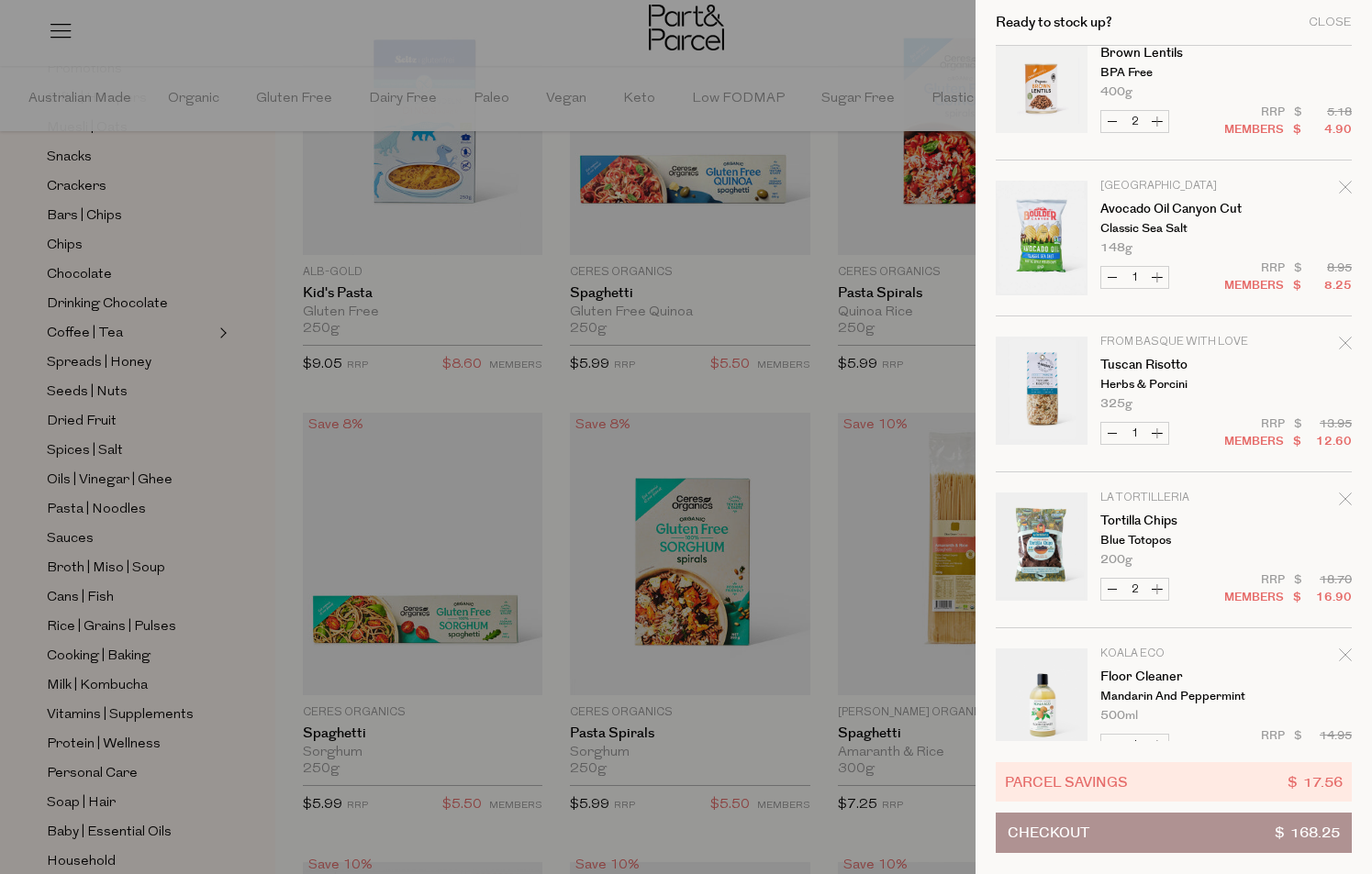
scroll to position [1449, 0]
click at [1155, 370] on link "Tuscan Risotto" at bounding box center [1171, 366] width 142 height 13
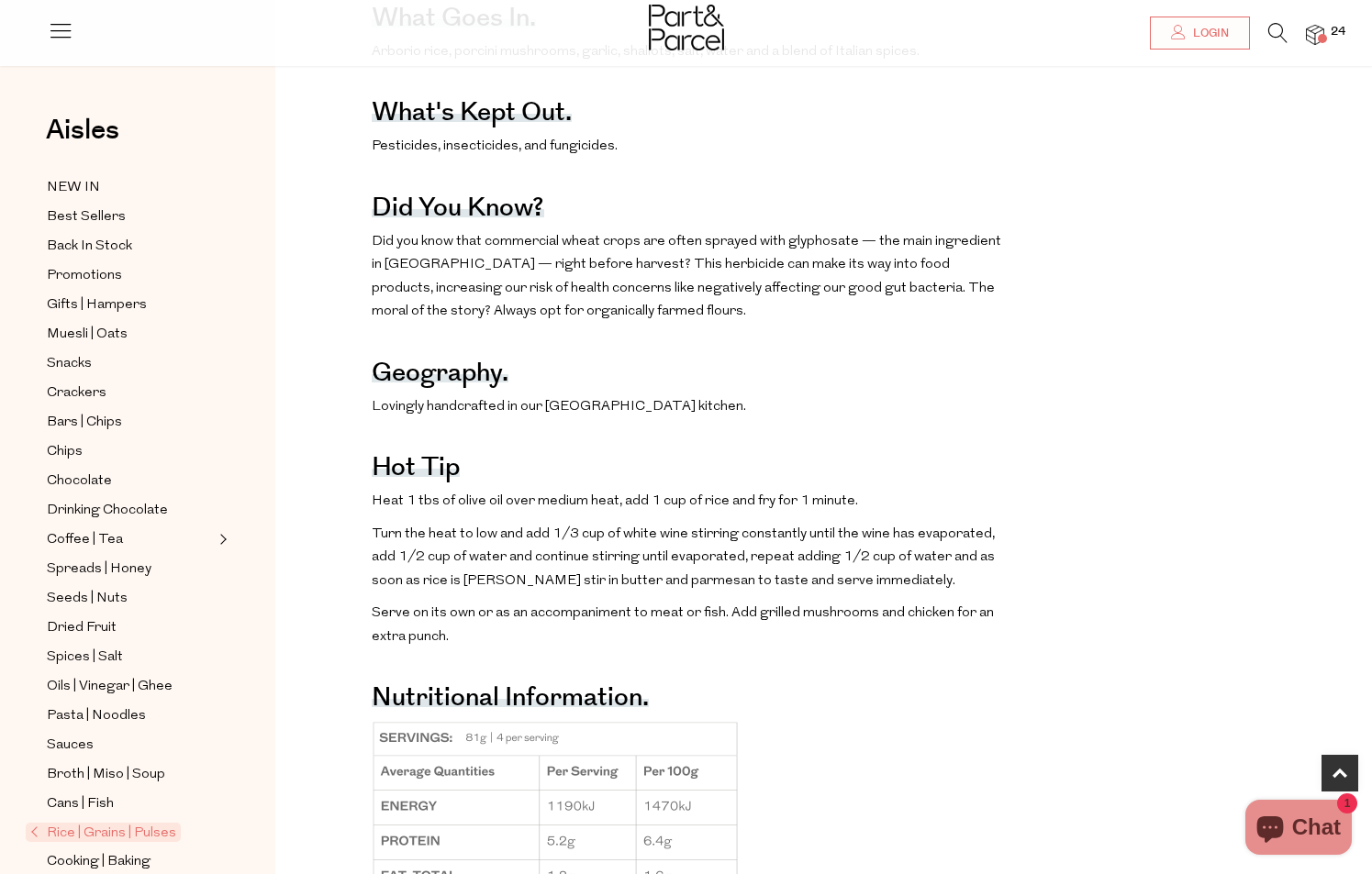
scroll to position [1192, 0]
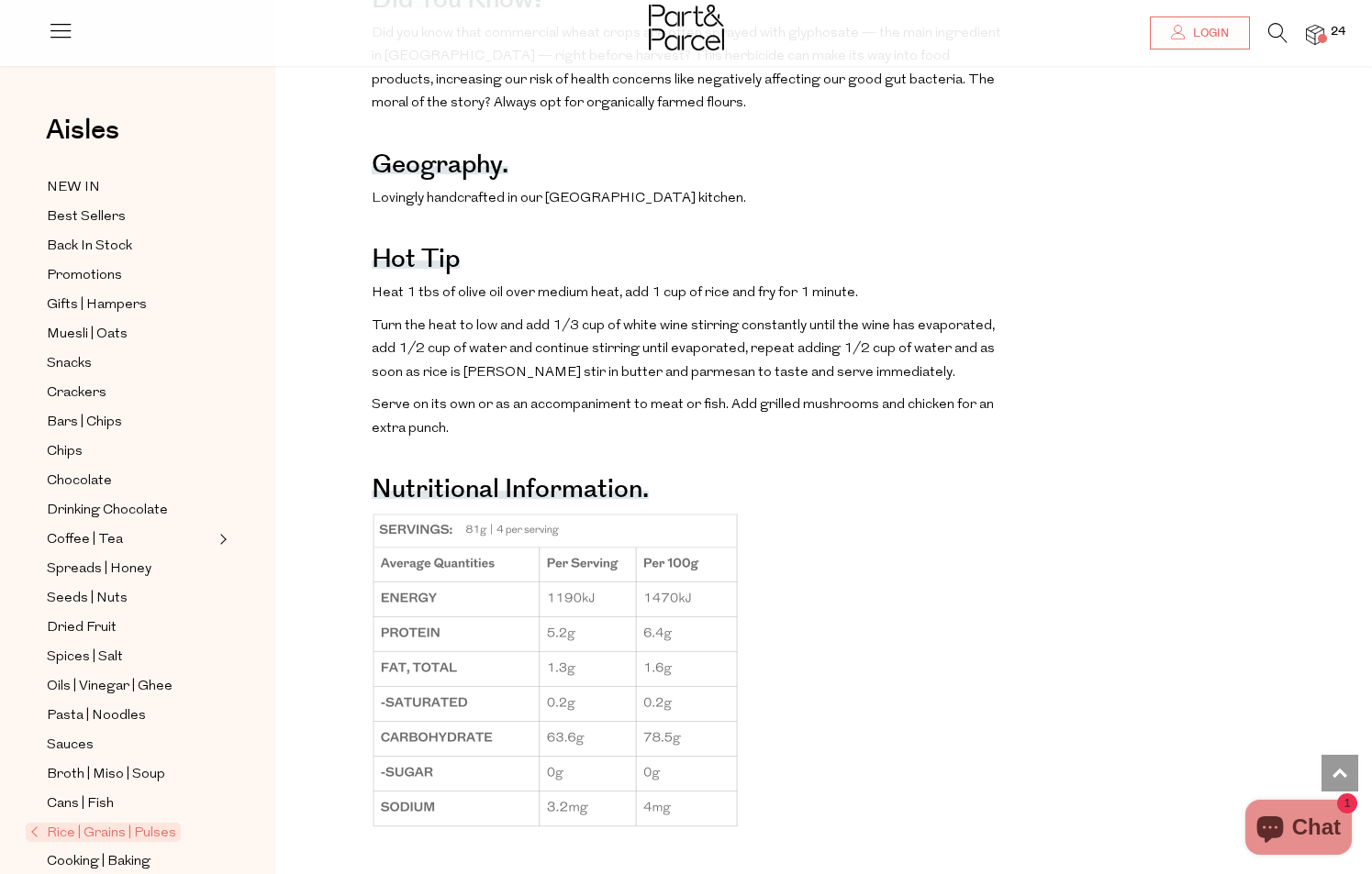
click at [1310, 34] on img at bounding box center [1315, 35] width 19 height 21
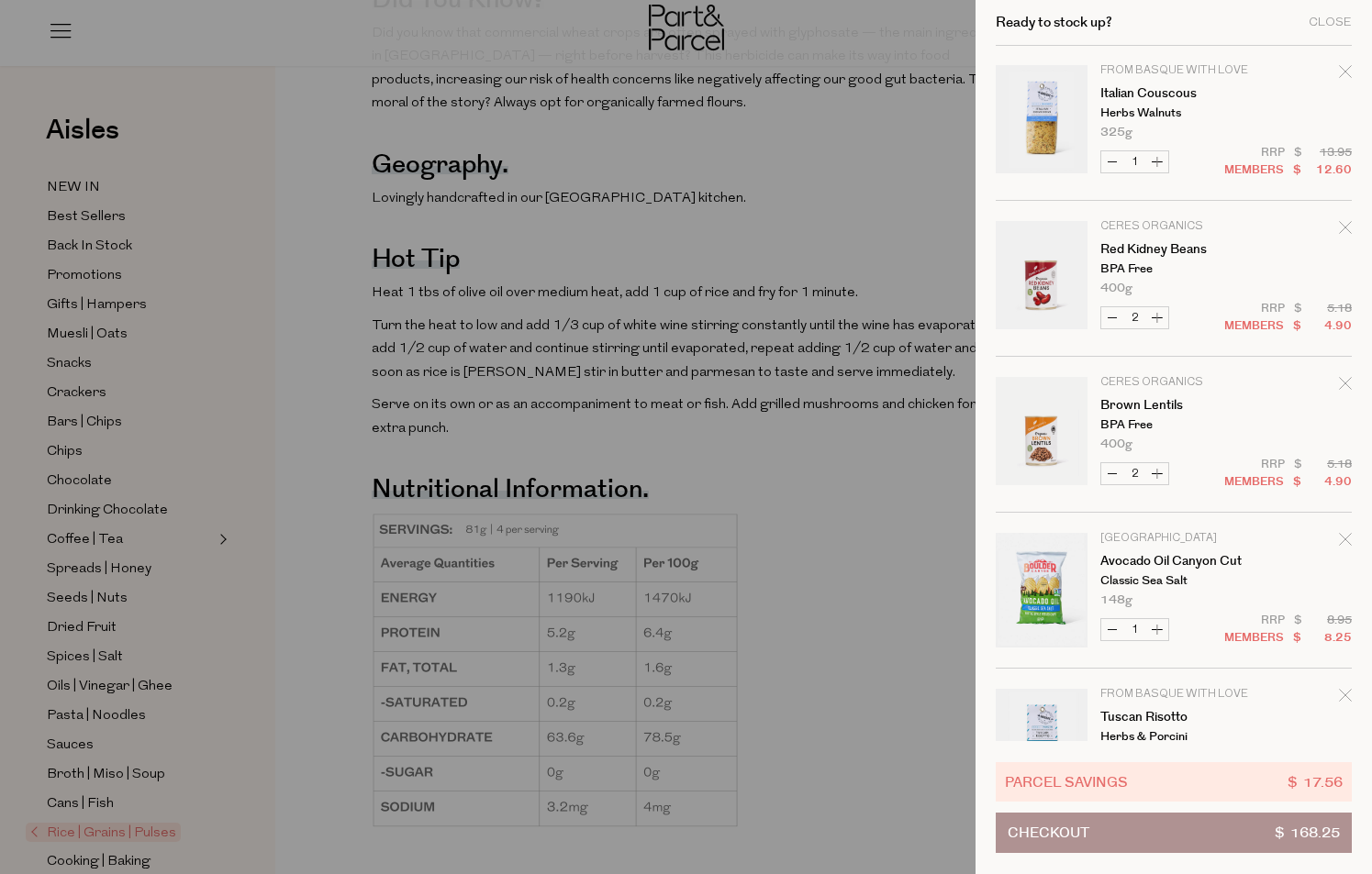
scroll to position [1112, 0]
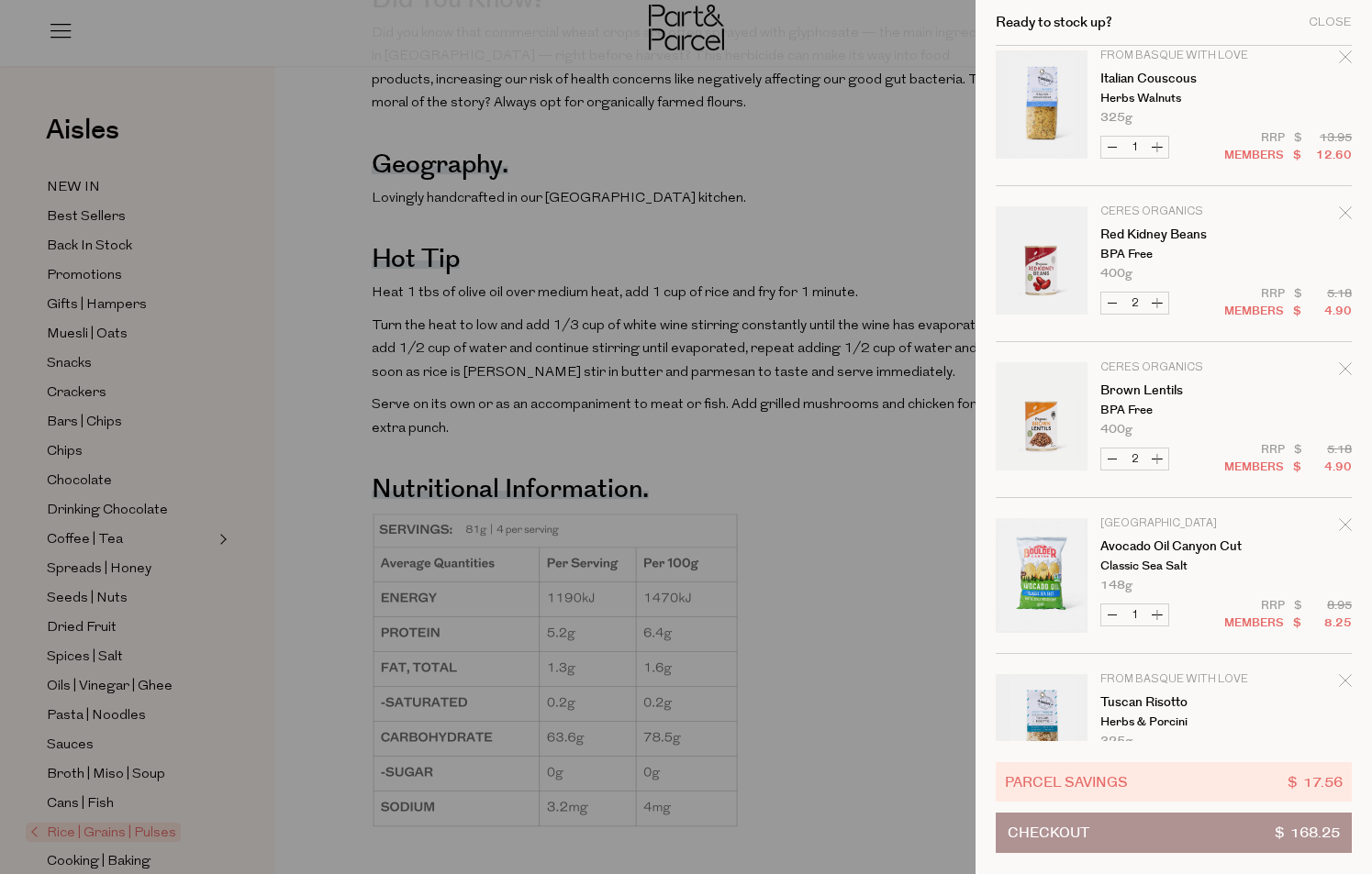
click at [1114, 302] on button "Decrease Red Kidney Beans" at bounding box center [1112, 302] width 22 height 21
type input "1"
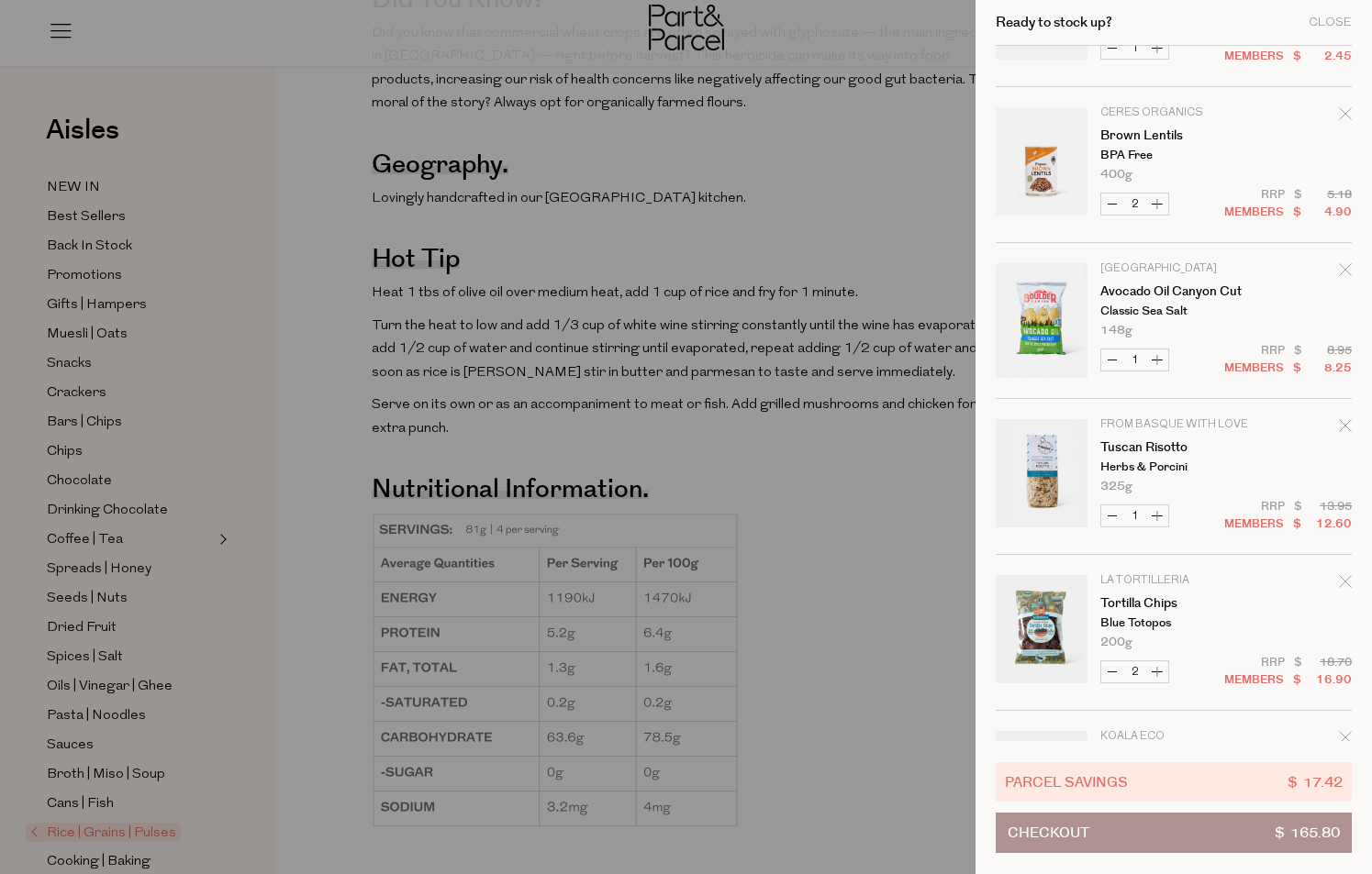
scroll to position [1485, 0]
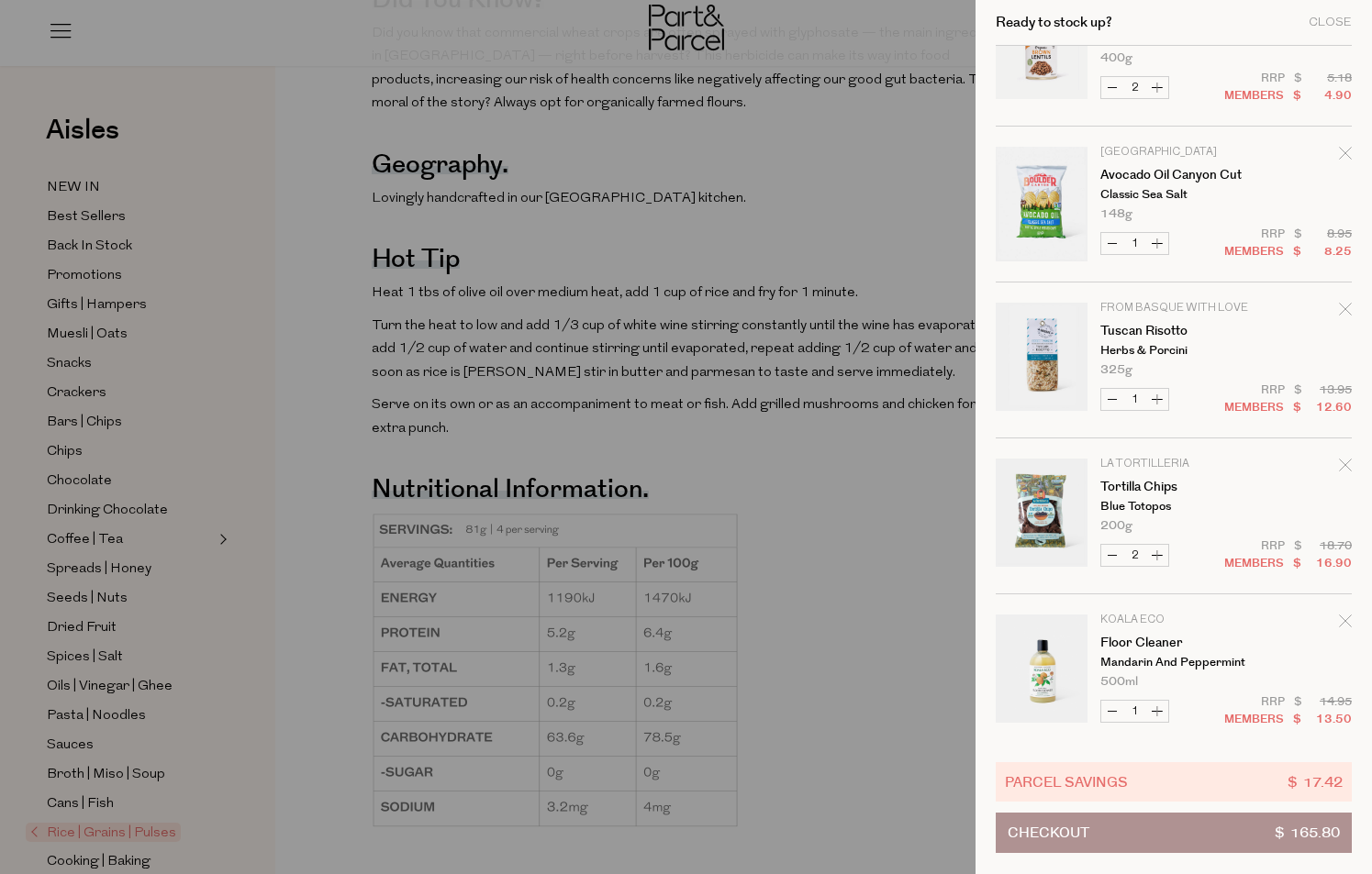
click at [1340, 154] on icon "Remove Avocado Oil Canyon Cut" at bounding box center [1345, 153] width 13 height 13
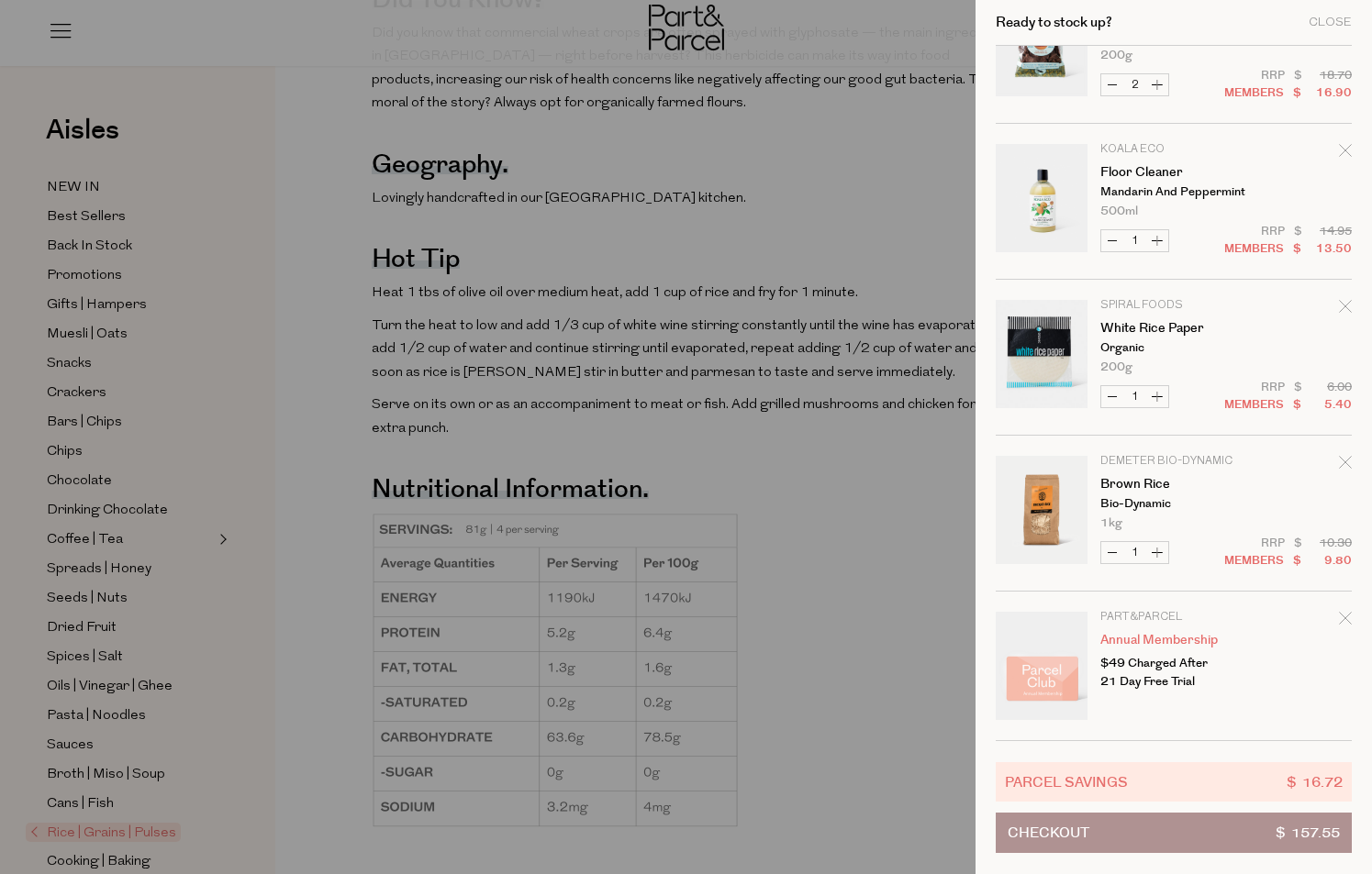
scroll to position [1799, 0]
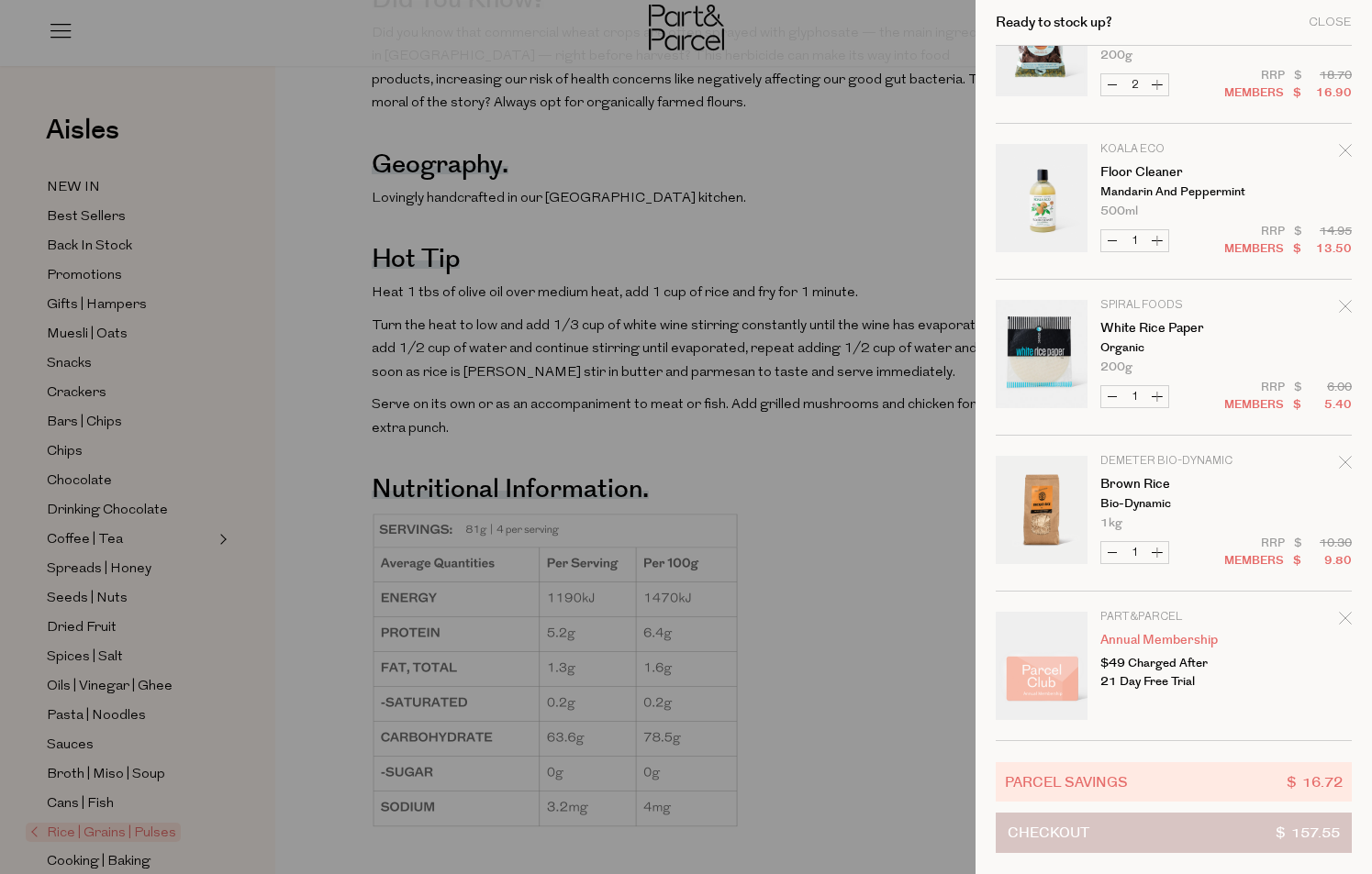
click at [1177, 826] on button "Checkout $ 157.55" at bounding box center [1174, 833] width 356 height 41
